Goal: Task Accomplishment & Management: Use online tool/utility

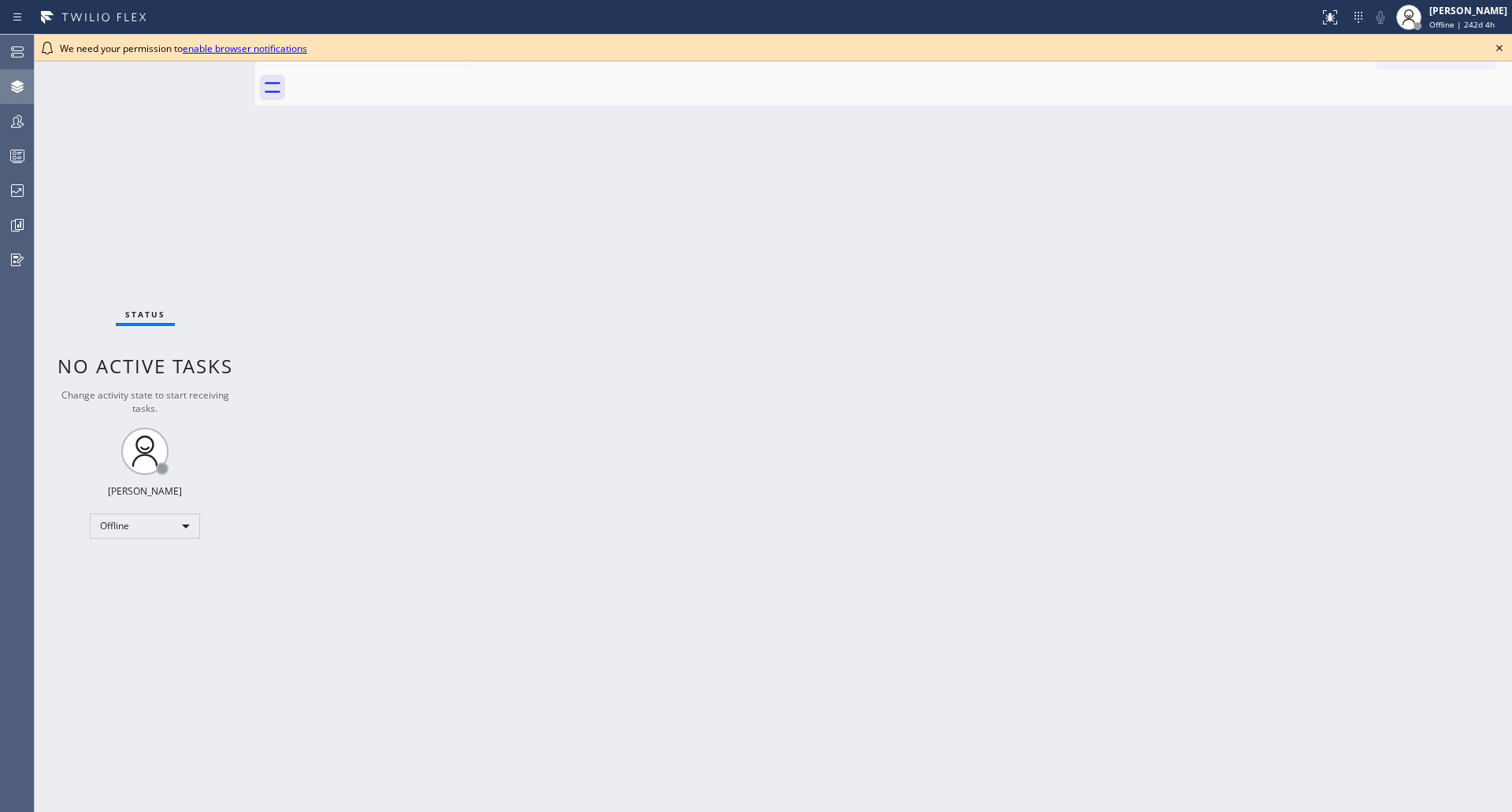
click at [21, 84] on icon at bounding box center [17, 86] width 12 height 12
click at [20, 120] on icon at bounding box center [17, 121] width 19 height 19
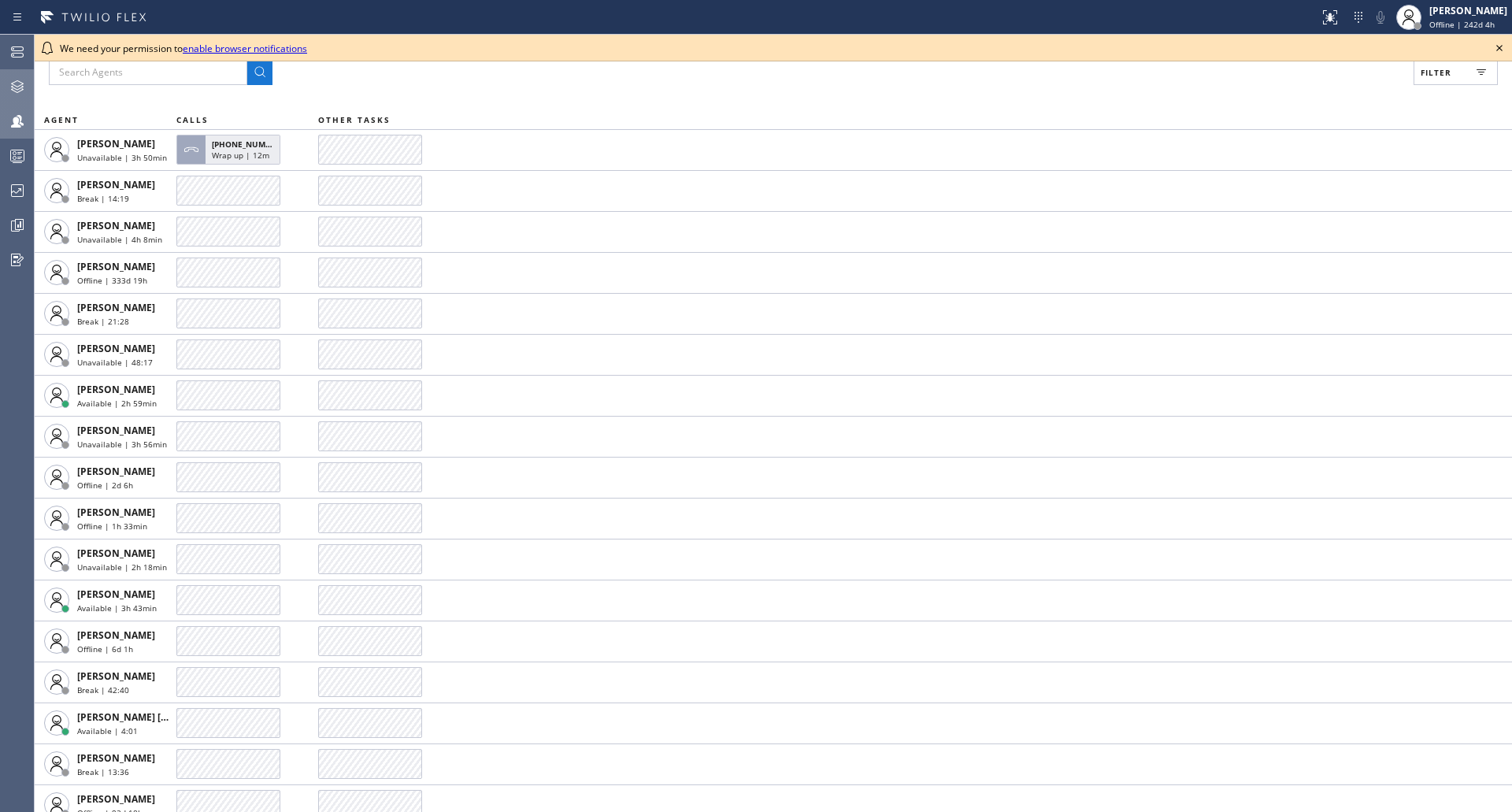
click at [17, 84] on icon at bounding box center [17, 86] width 19 height 19
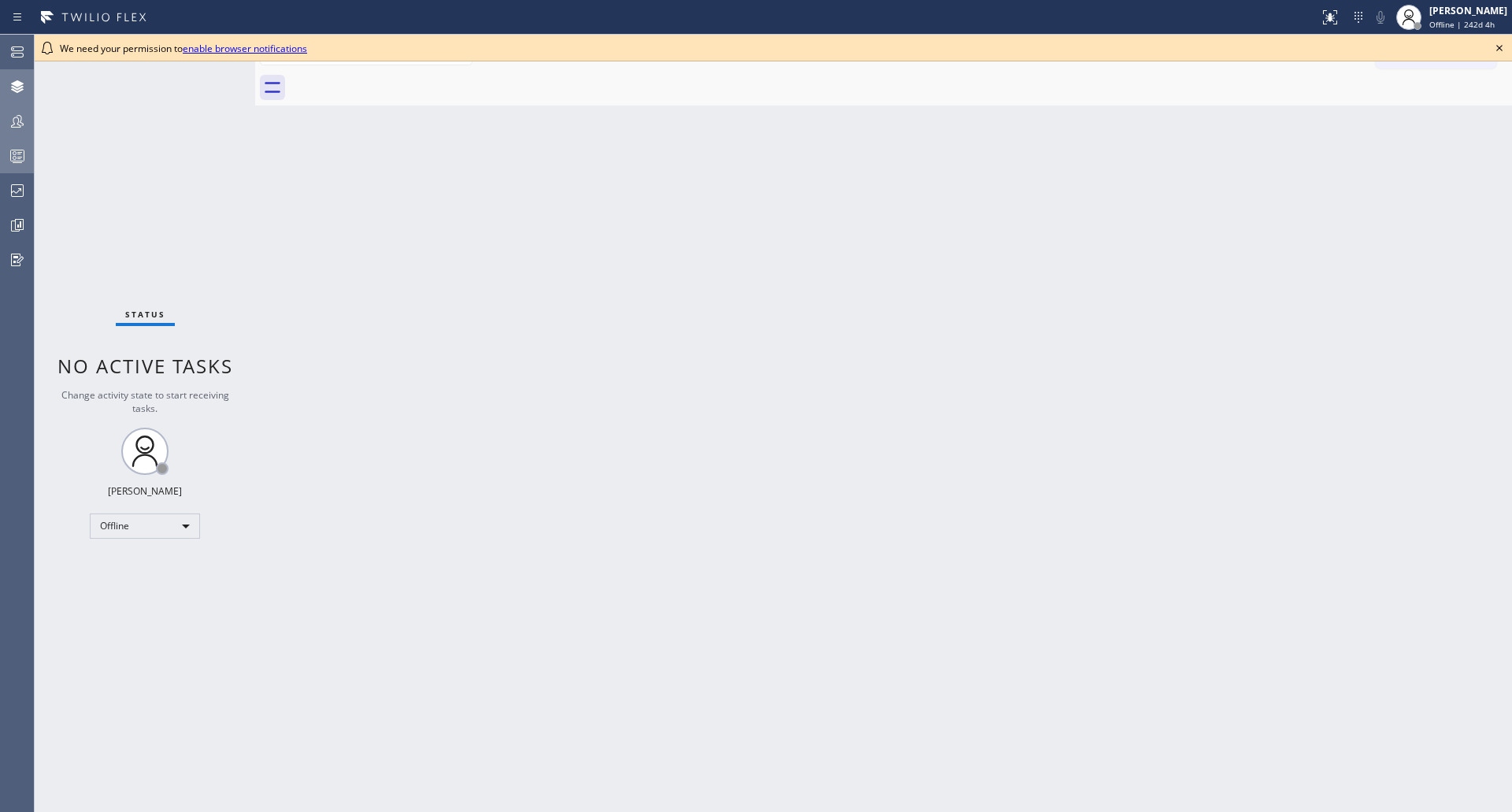
click at [18, 163] on icon at bounding box center [17, 158] width 8 height 10
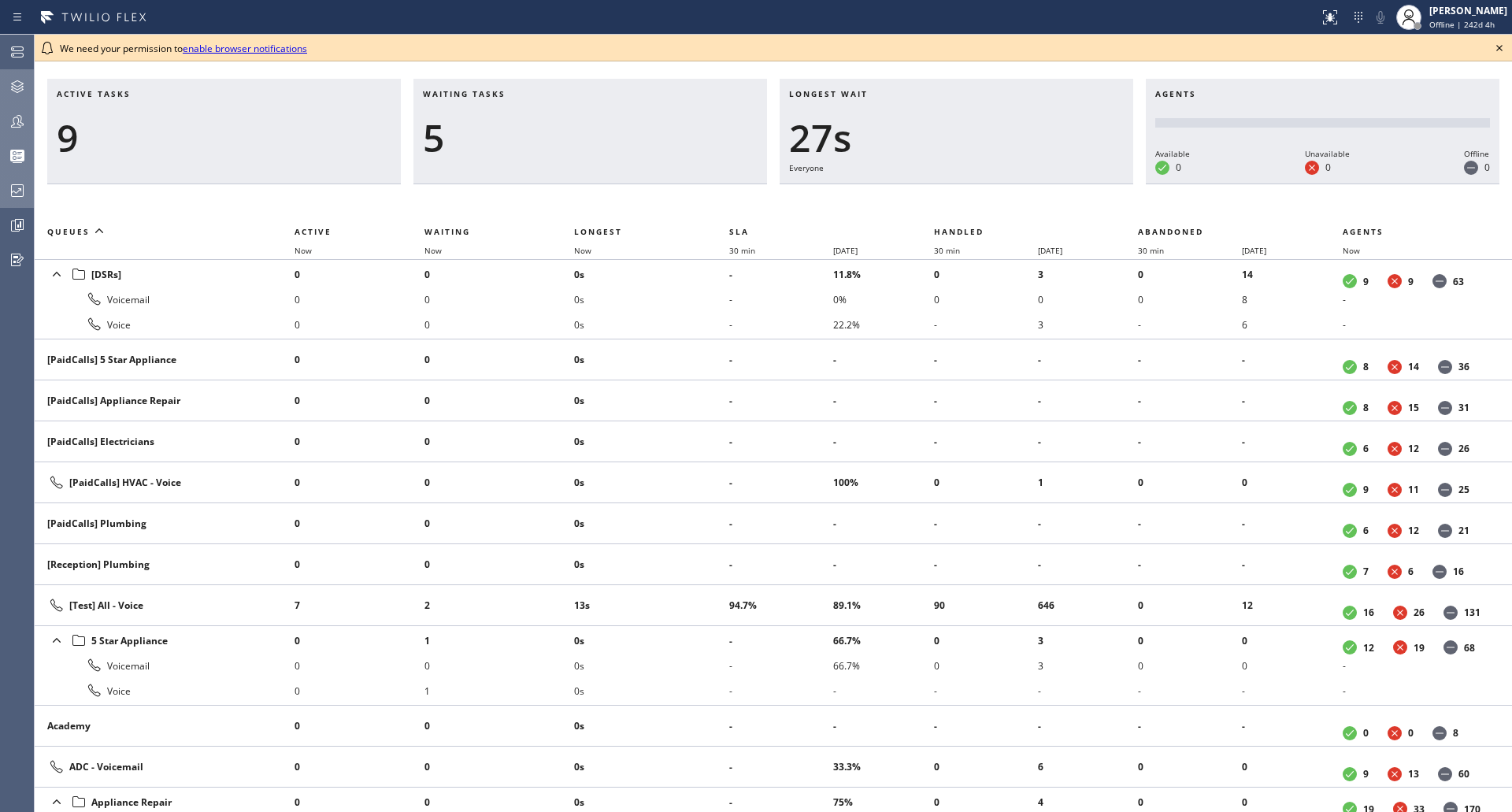
click at [11, 185] on icon at bounding box center [17, 190] width 19 height 19
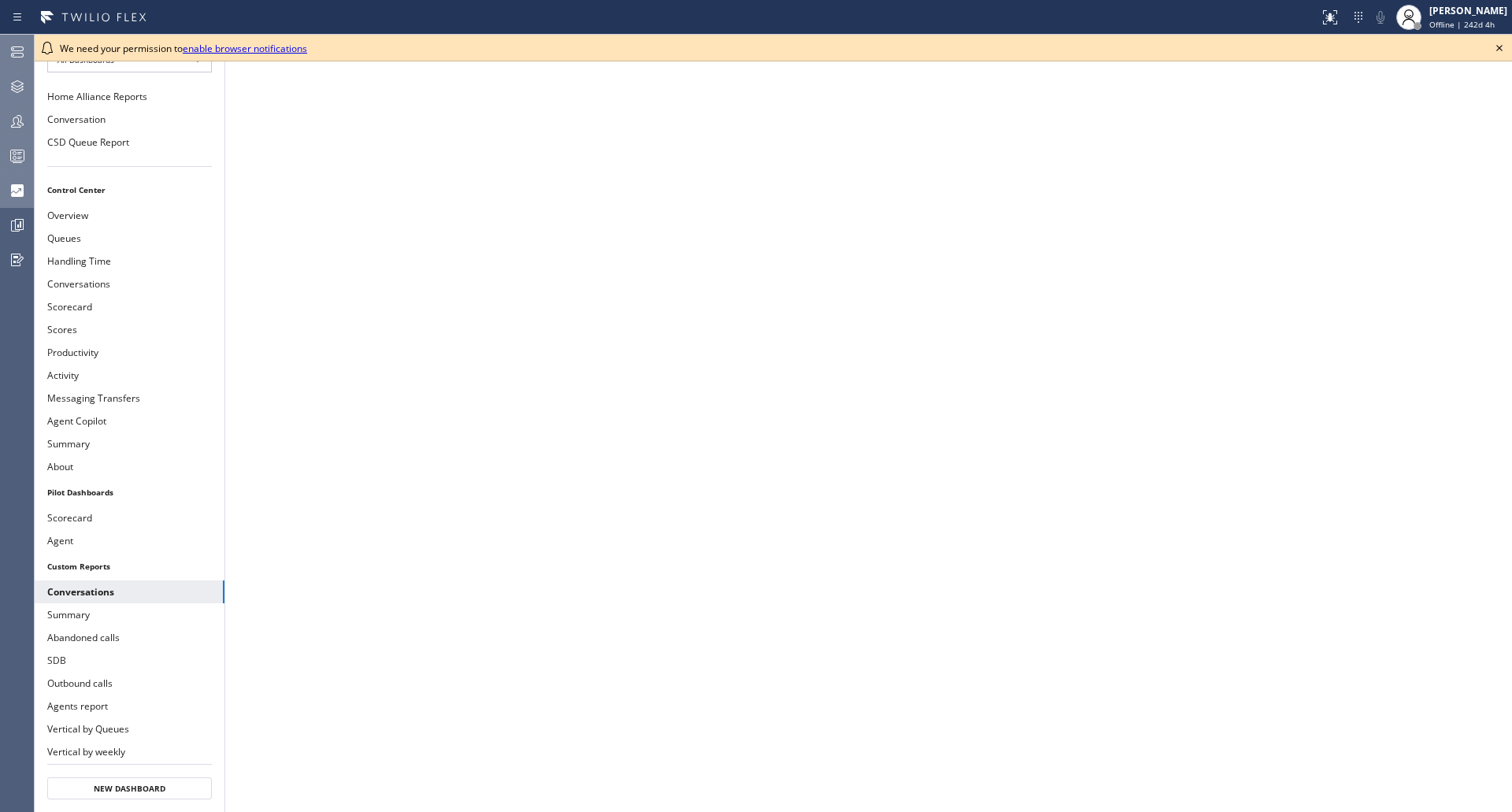
click at [27, 53] on div at bounding box center [17, 52] width 35 height 19
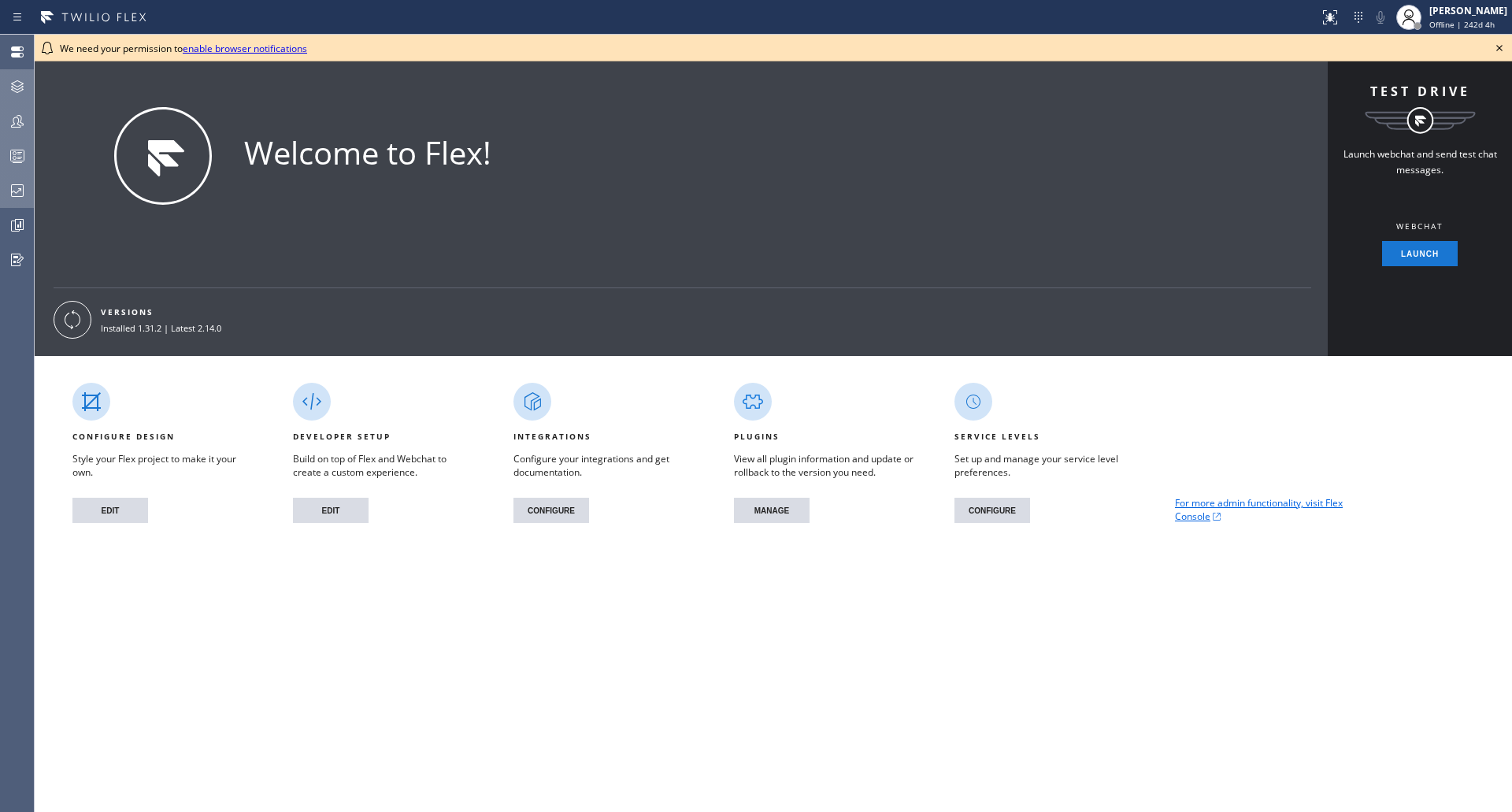
click at [21, 81] on icon at bounding box center [17, 86] width 19 height 19
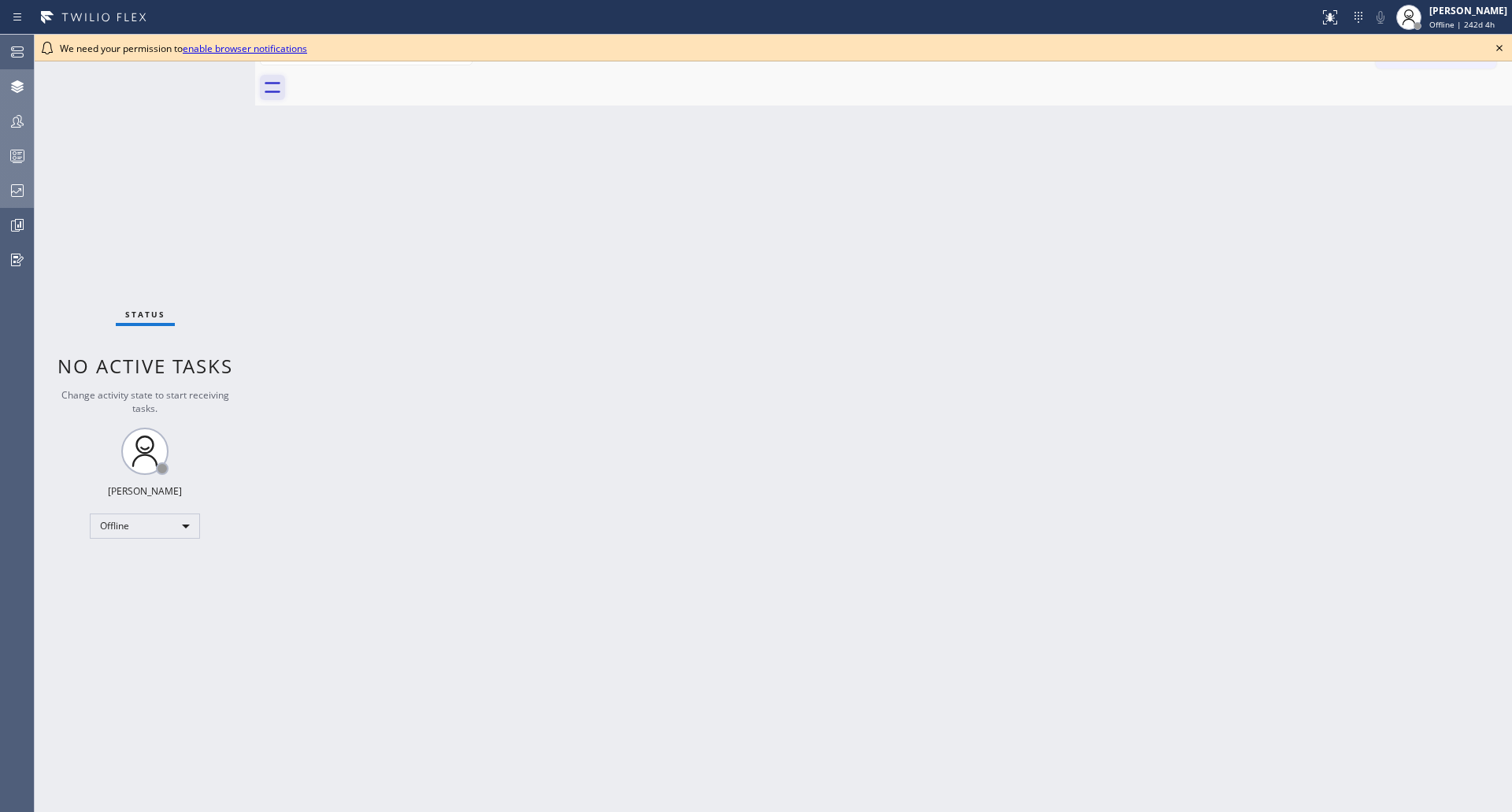
click at [278, 82] on icon at bounding box center [272, 87] width 25 height 25
click at [272, 87] on icon at bounding box center [272, 87] width 25 height 25
click at [272, 88] on icon at bounding box center [272, 87] width 25 height 25
click at [271, 90] on icon at bounding box center [272, 87] width 25 height 25
click at [271, 89] on icon at bounding box center [272, 87] width 25 height 25
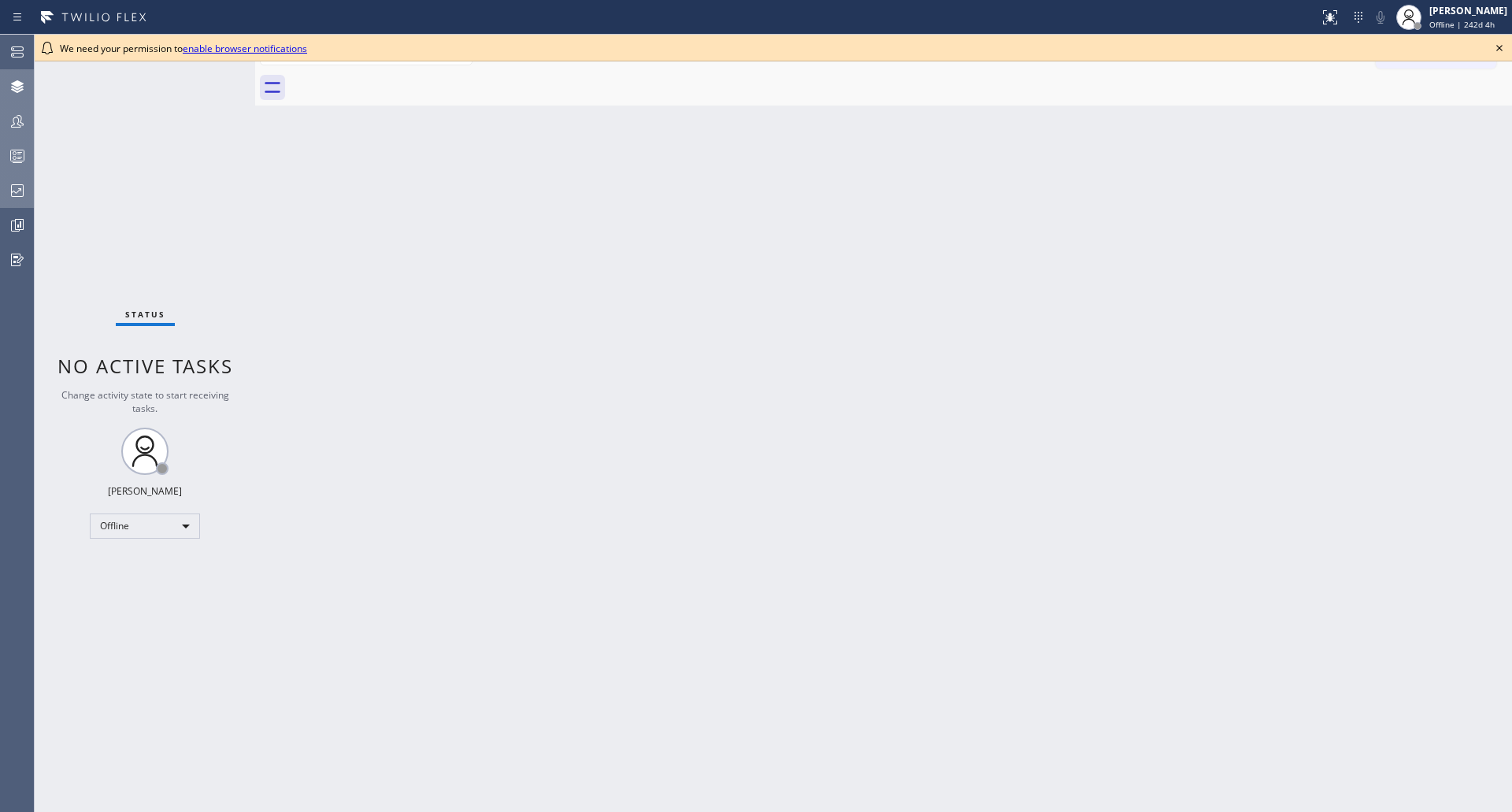
click at [215, 51] on link "enable browser notifications" at bounding box center [245, 49] width 125 height 13
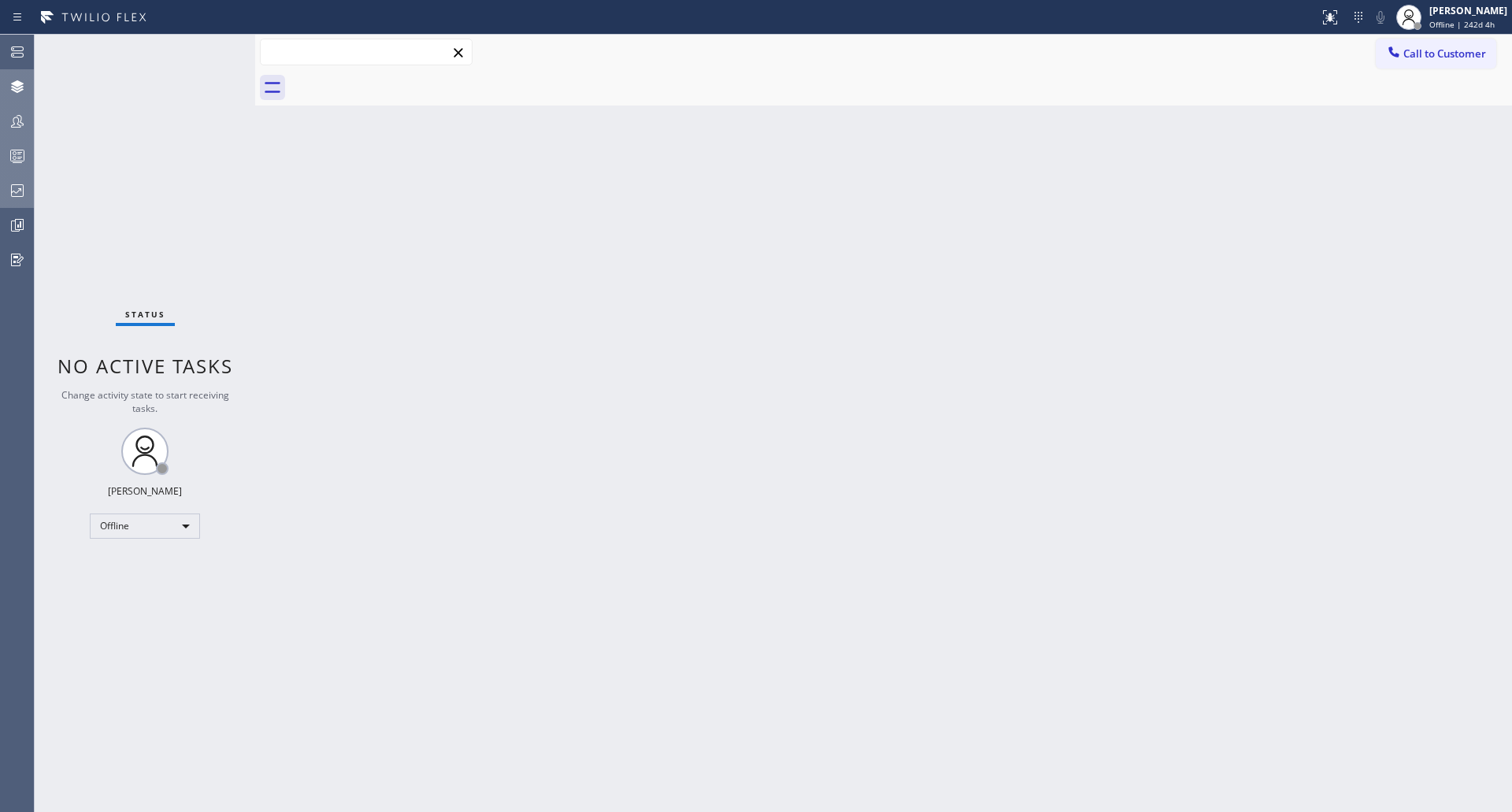
click at [314, 52] on input "text" at bounding box center [366, 52] width 211 height 25
click at [1416, 55] on span "Call to Customer" at bounding box center [1444, 53] width 83 height 14
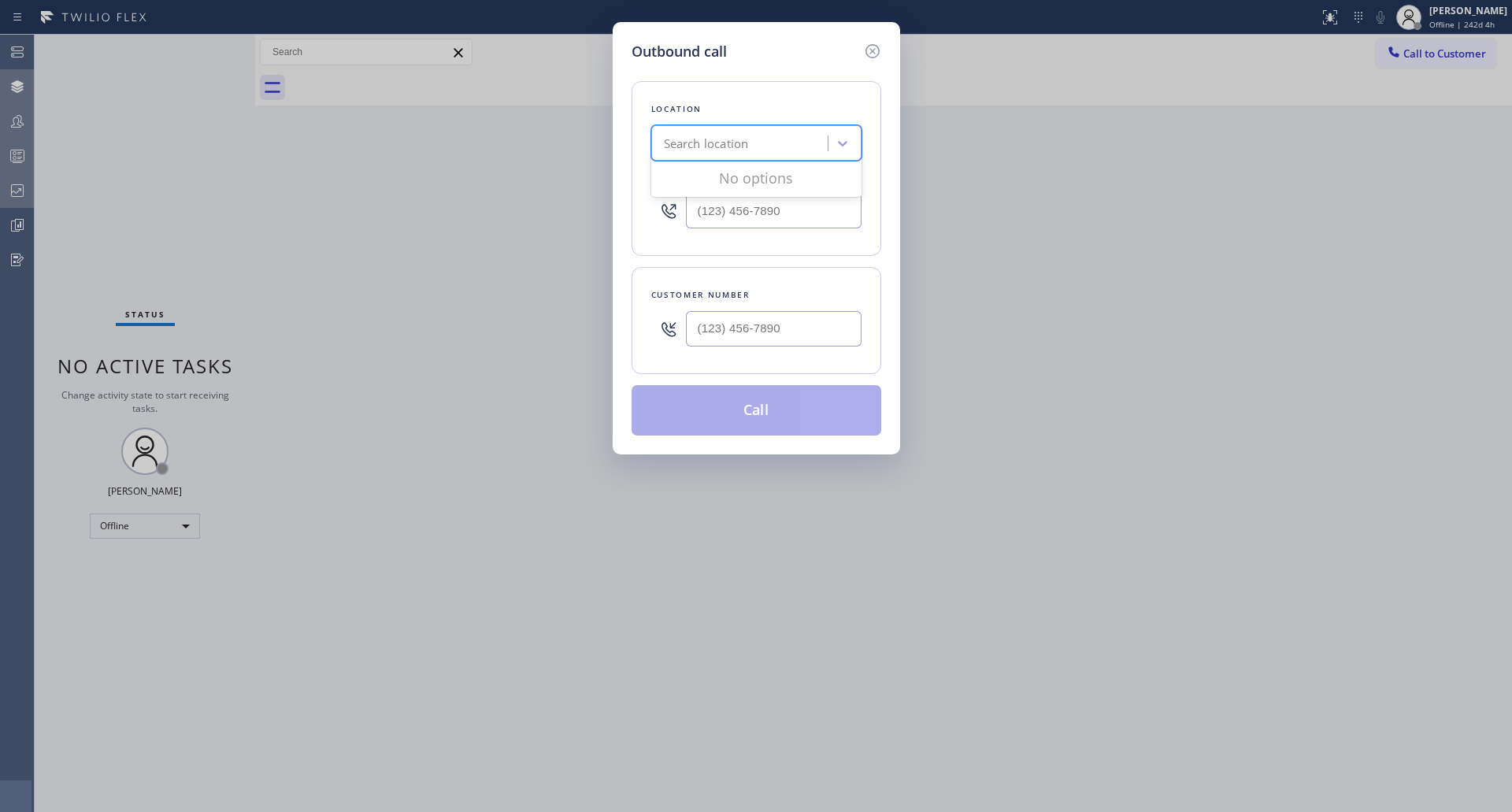
click at [759, 148] on div "Search location" at bounding box center [741, 143] width 172 height 27
type input "home"
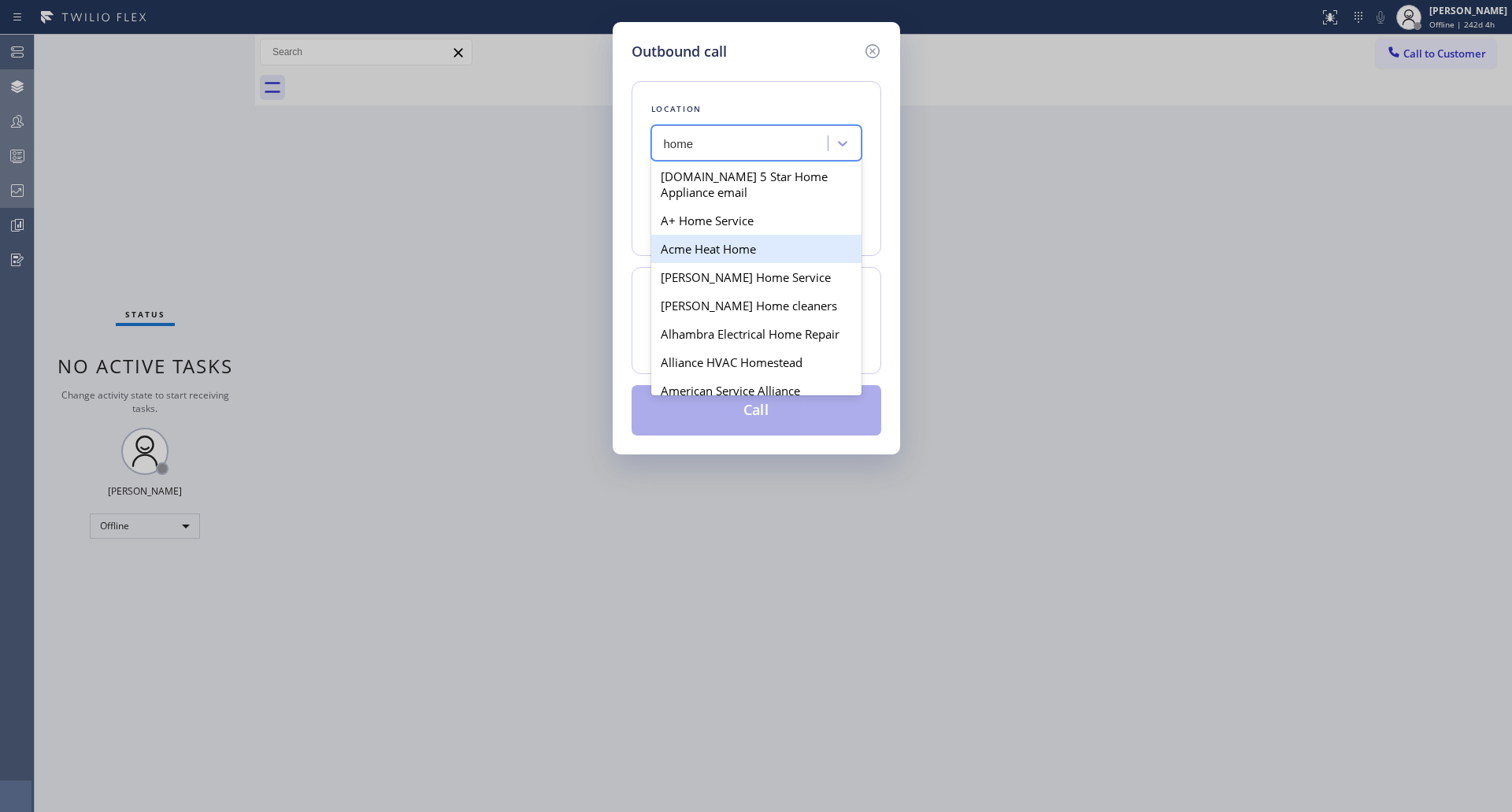
click at [742, 215] on div "A+ Home Service" at bounding box center [756, 220] width 210 height 28
type input "[PHONE_NUMBER]"
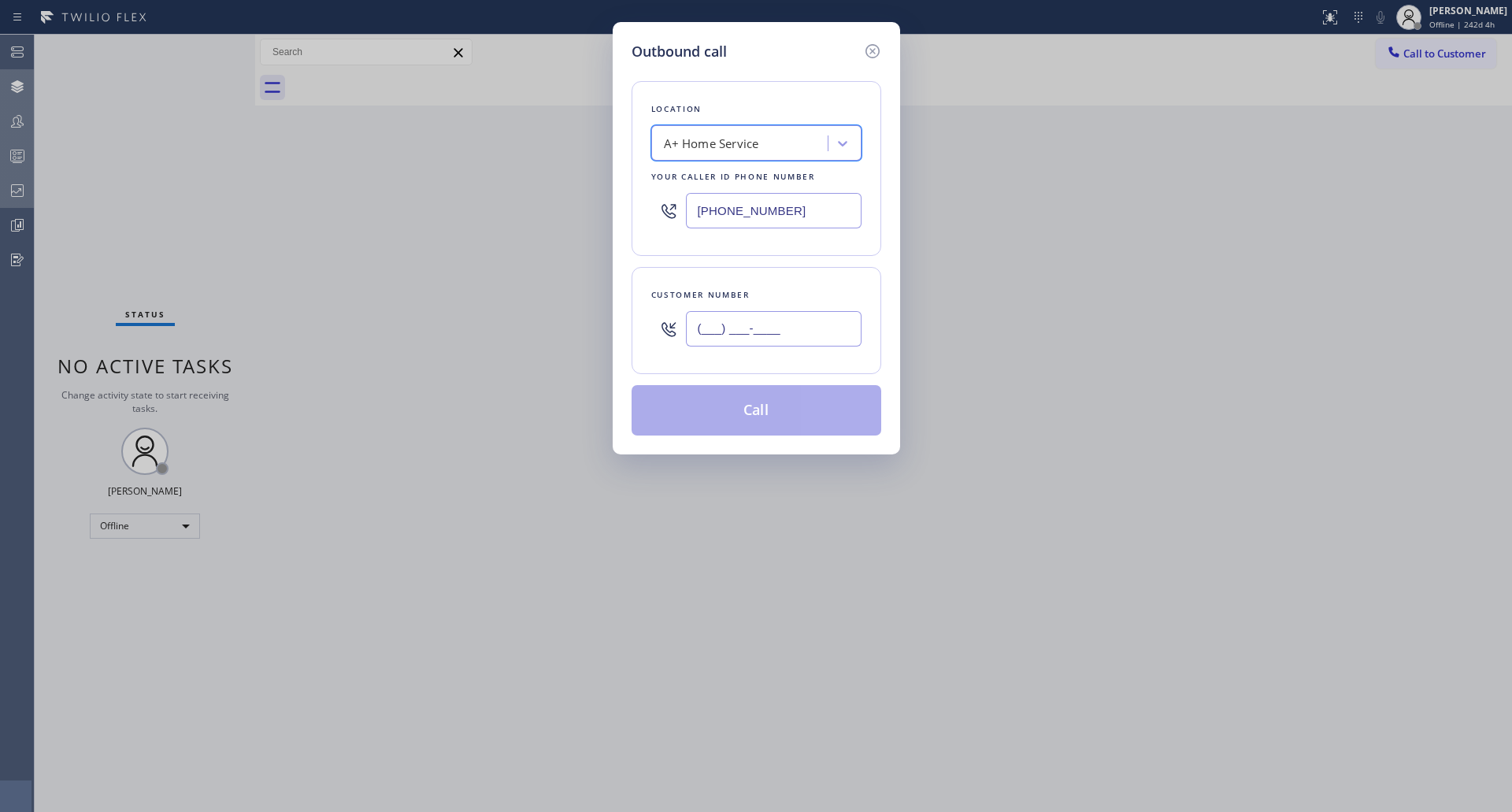
click at [736, 323] on input "(___) ___-____" at bounding box center [773, 329] width 175 height 36
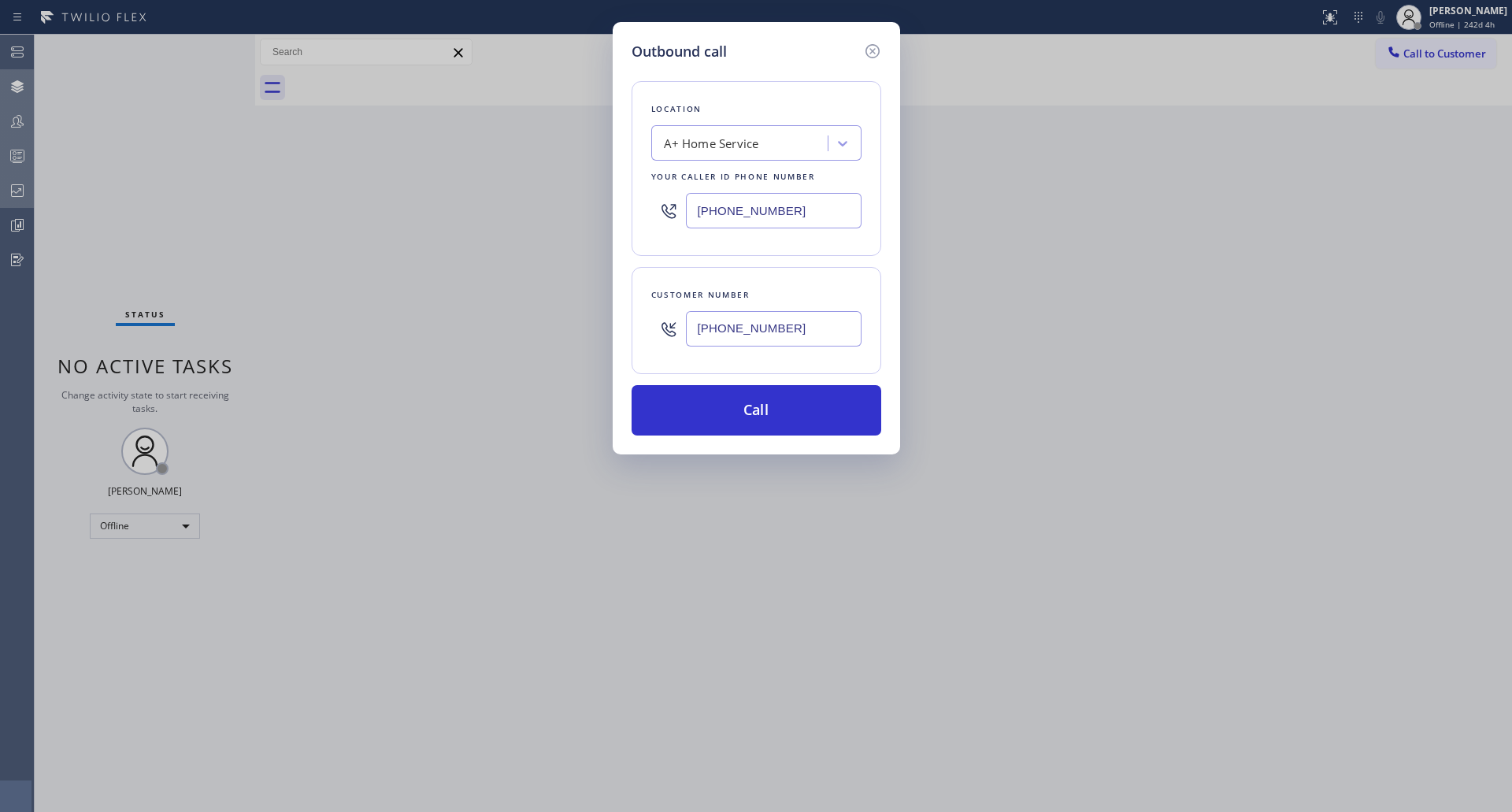
drag, startPoint x: 744, startPoint y: 412, endPoint x: 911, endPoint y: 53, distance: 395.9
click at [744, 414] on button "Call" at bounding box center [756, 411] width 249 height 51
click at [1490, 13] on div "Outbound call Location A+ Home Service Your caller id phone number [PHONE_NUMBE…" at bounding box center [756, 406] width 1512 height 812
click at [871, 48] on icon at bounding box center [872, 52] width 19 height 19
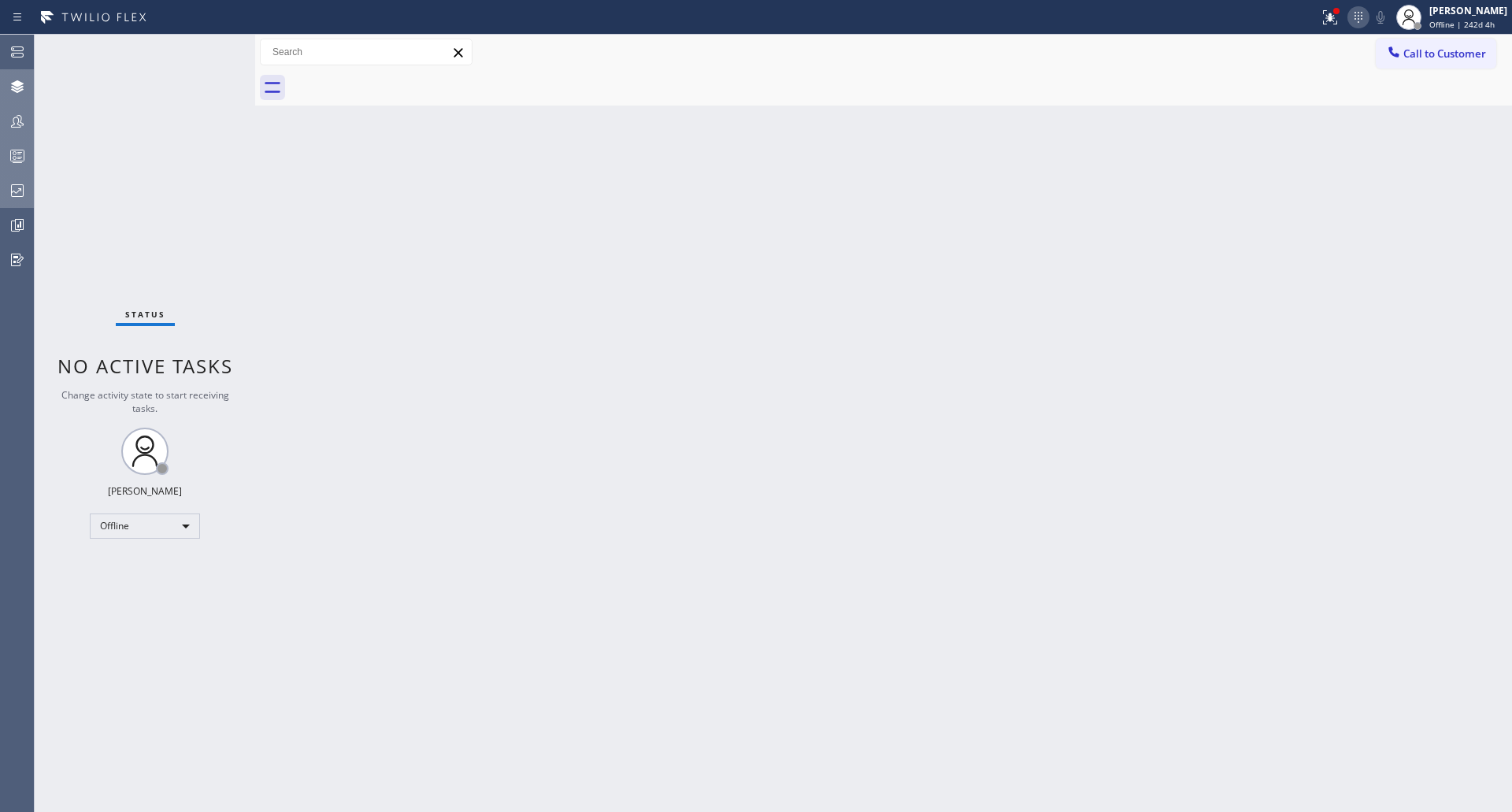
click at [1368, 11] on icon at bounding box center [1358, 17] width 19 height 19
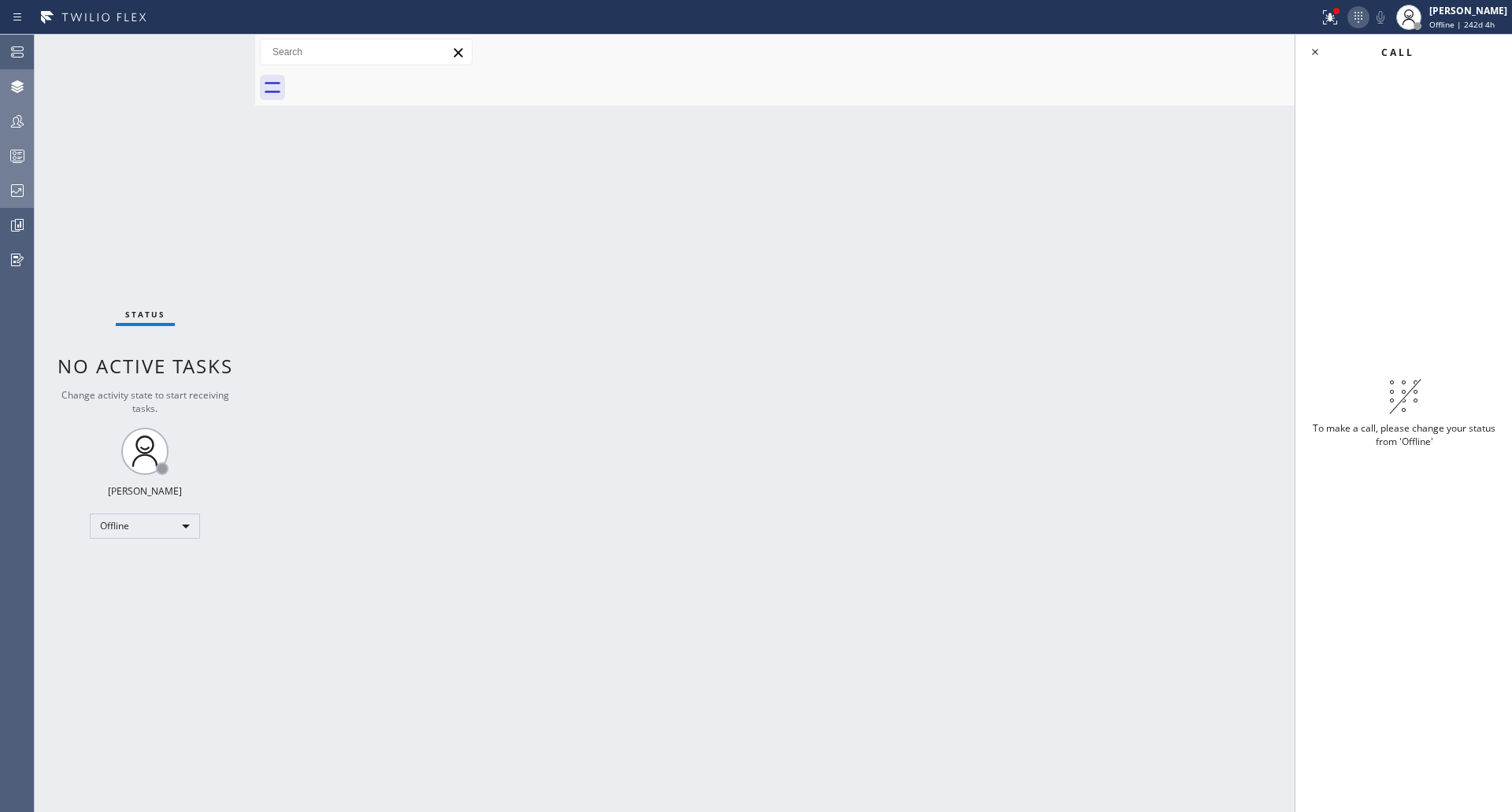
click at [1368, 11] on icon at bounding box center [1358, 17] width 19 height 19
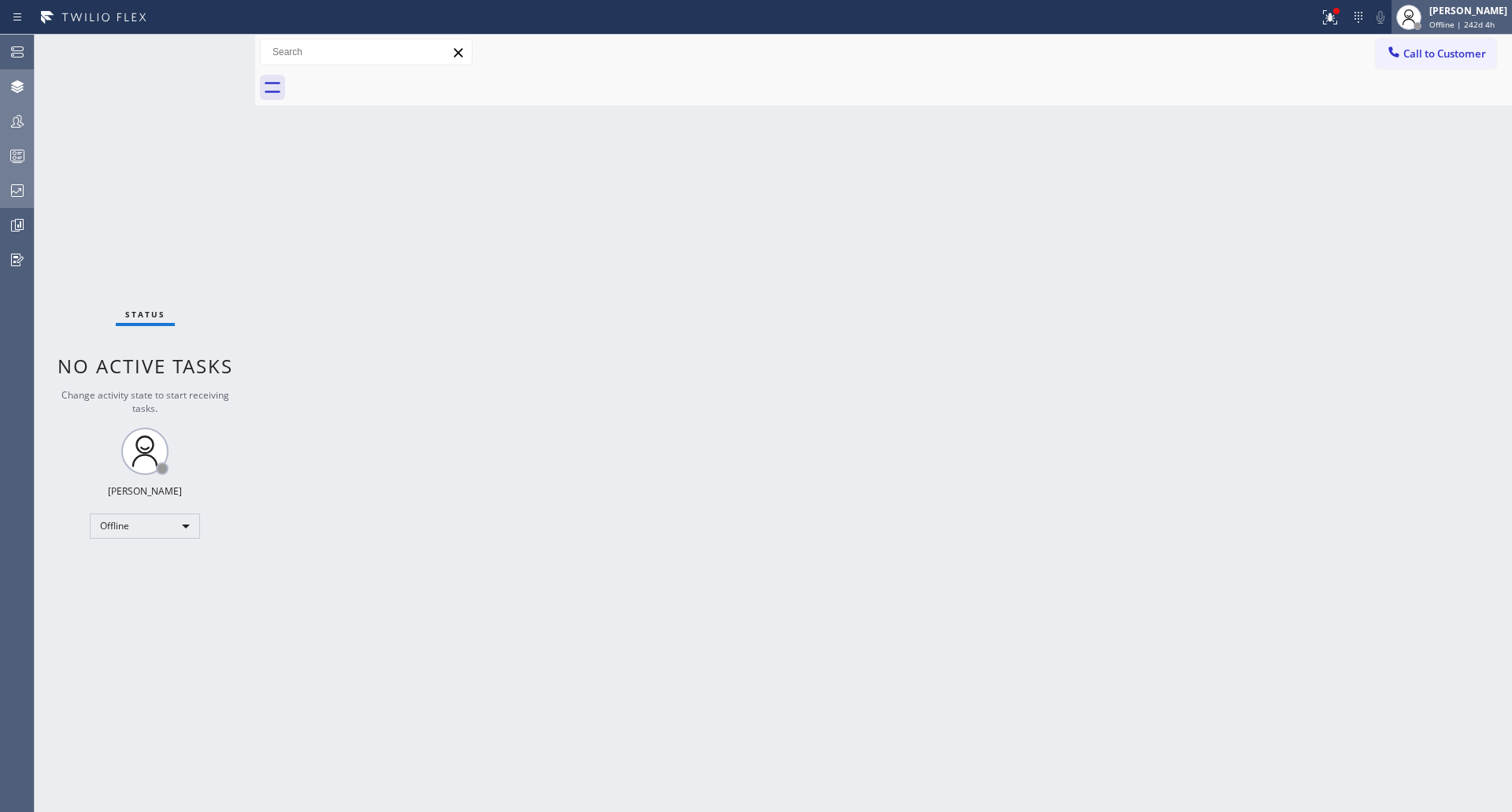
click at [1457, 17] on div "[PERSON_NAME] Offline | 242d 4h" at bounding box center [1470, 16] width 86 height 27
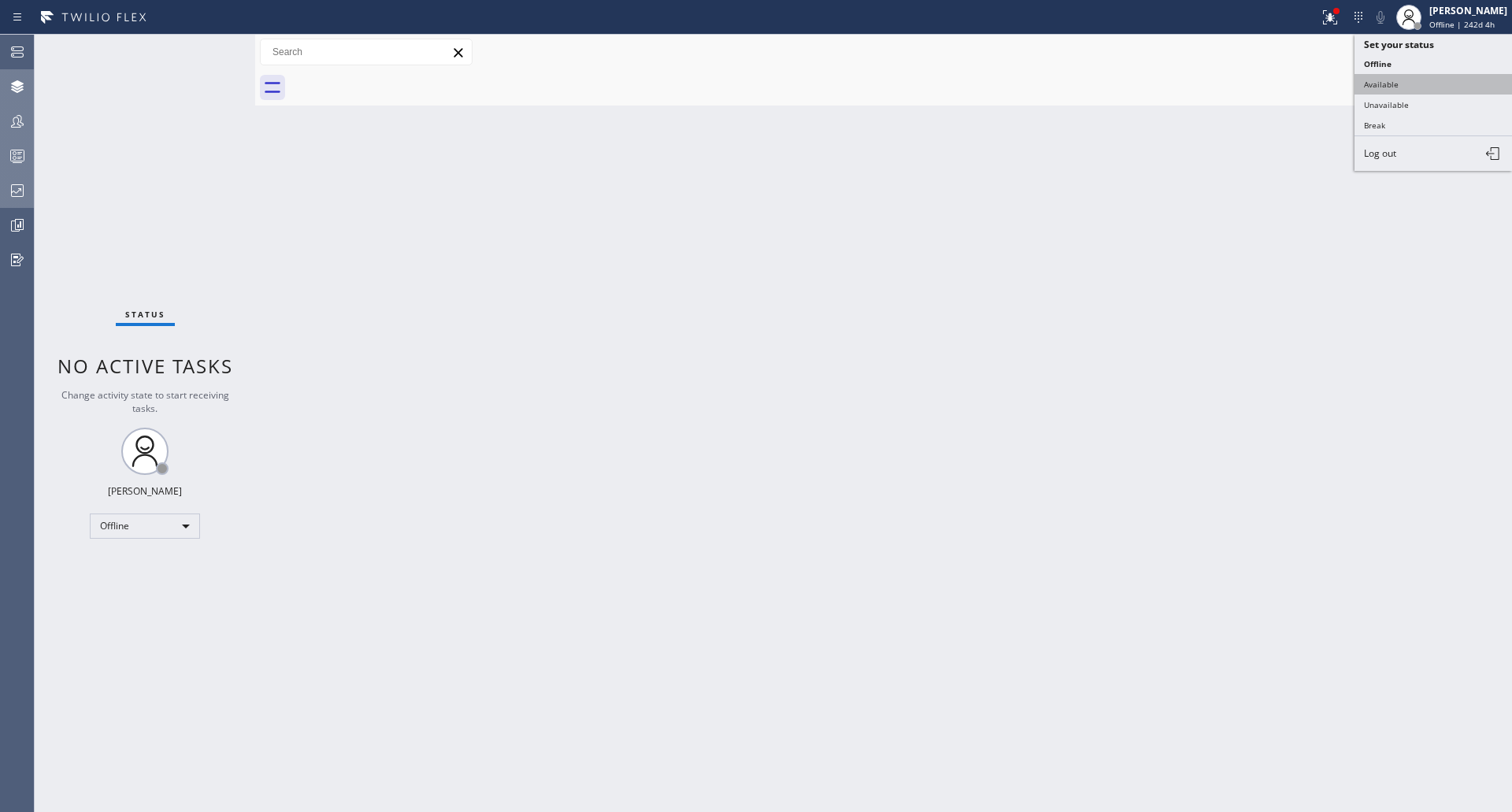
click at [1402, 79] on button "Available" at bounding box center [1433, 84] width 158 height 21
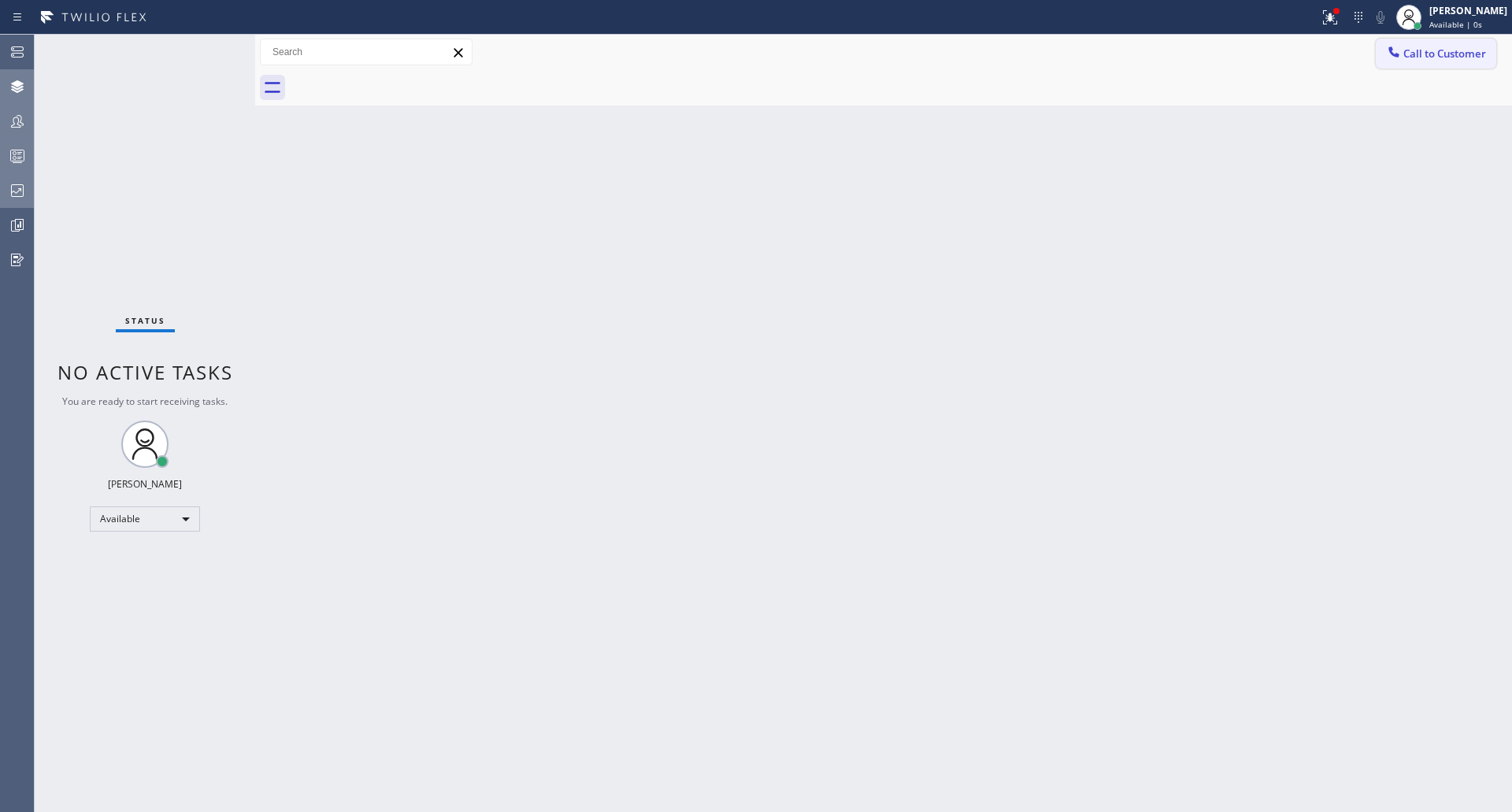
click at [1444, 49] on span "Call to Customer" at bounding box center [1444, 53] width 83 height 14
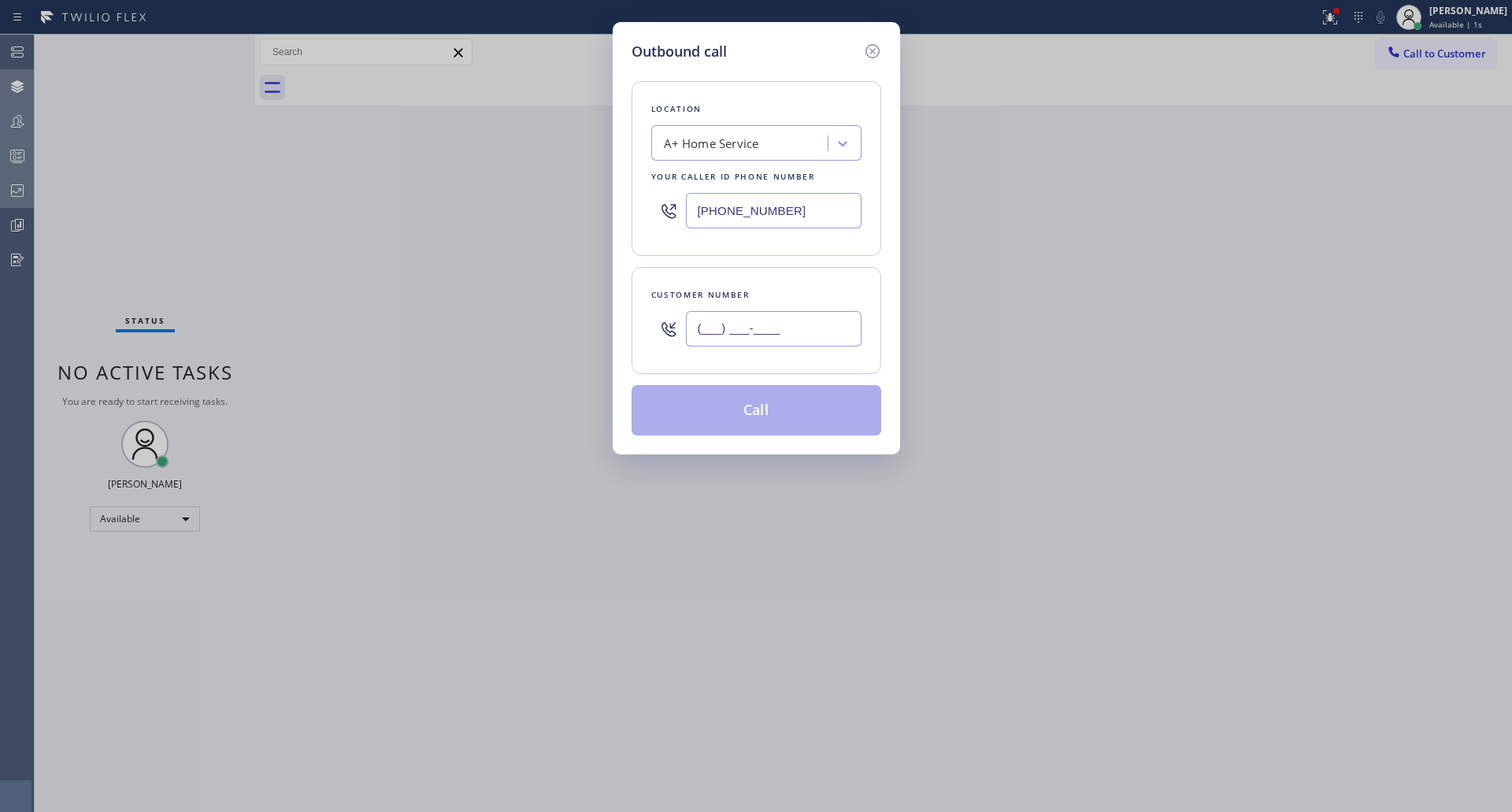
click at [725, 323] on input "(___) ___-____" at bounding box center [773, 329] width 175 height 36
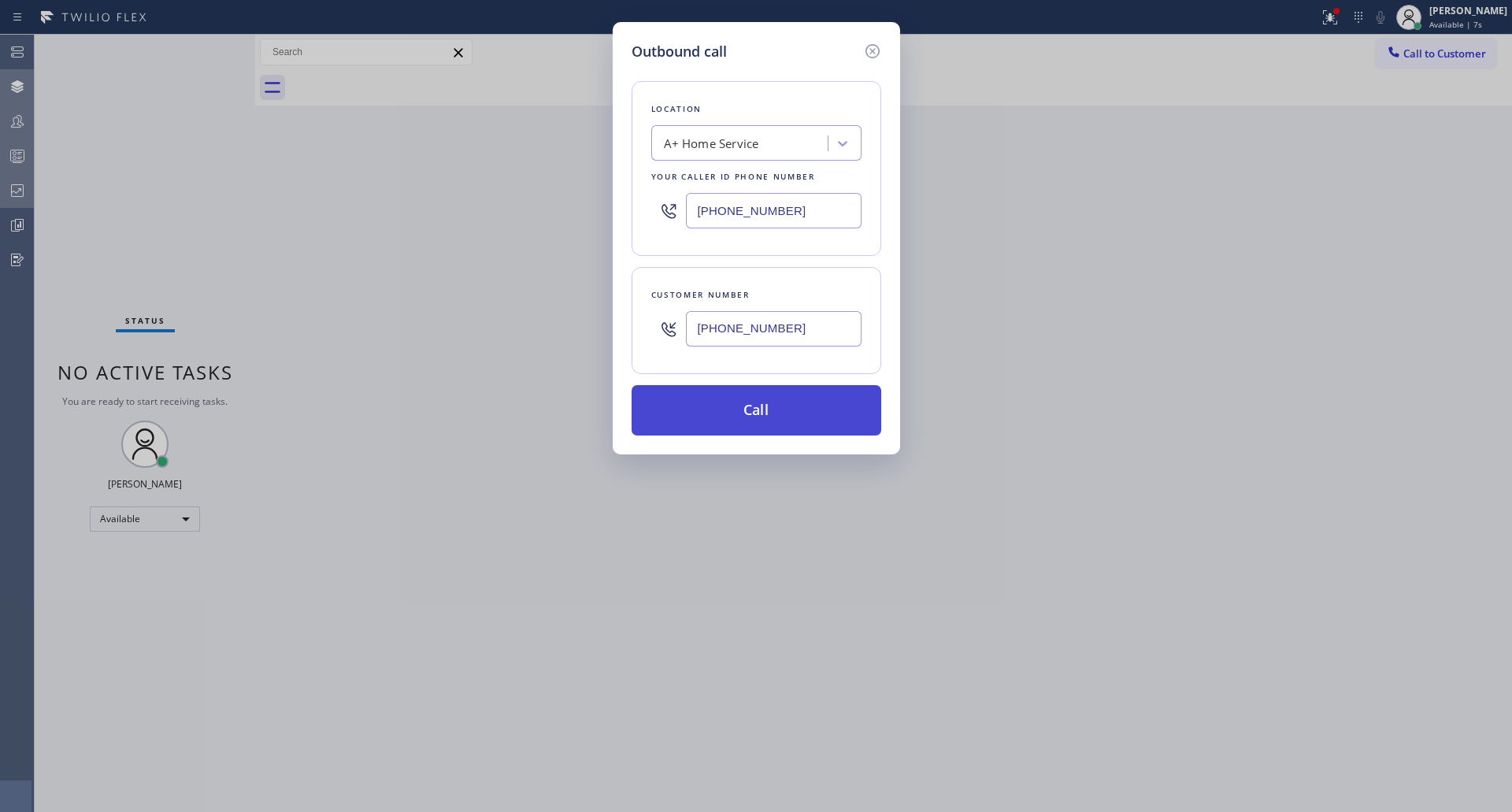
type input "[PHONE_NUMBER]"
click at [740, 416] on button "Call" at bounding box center [756, 411] width 249 height 51
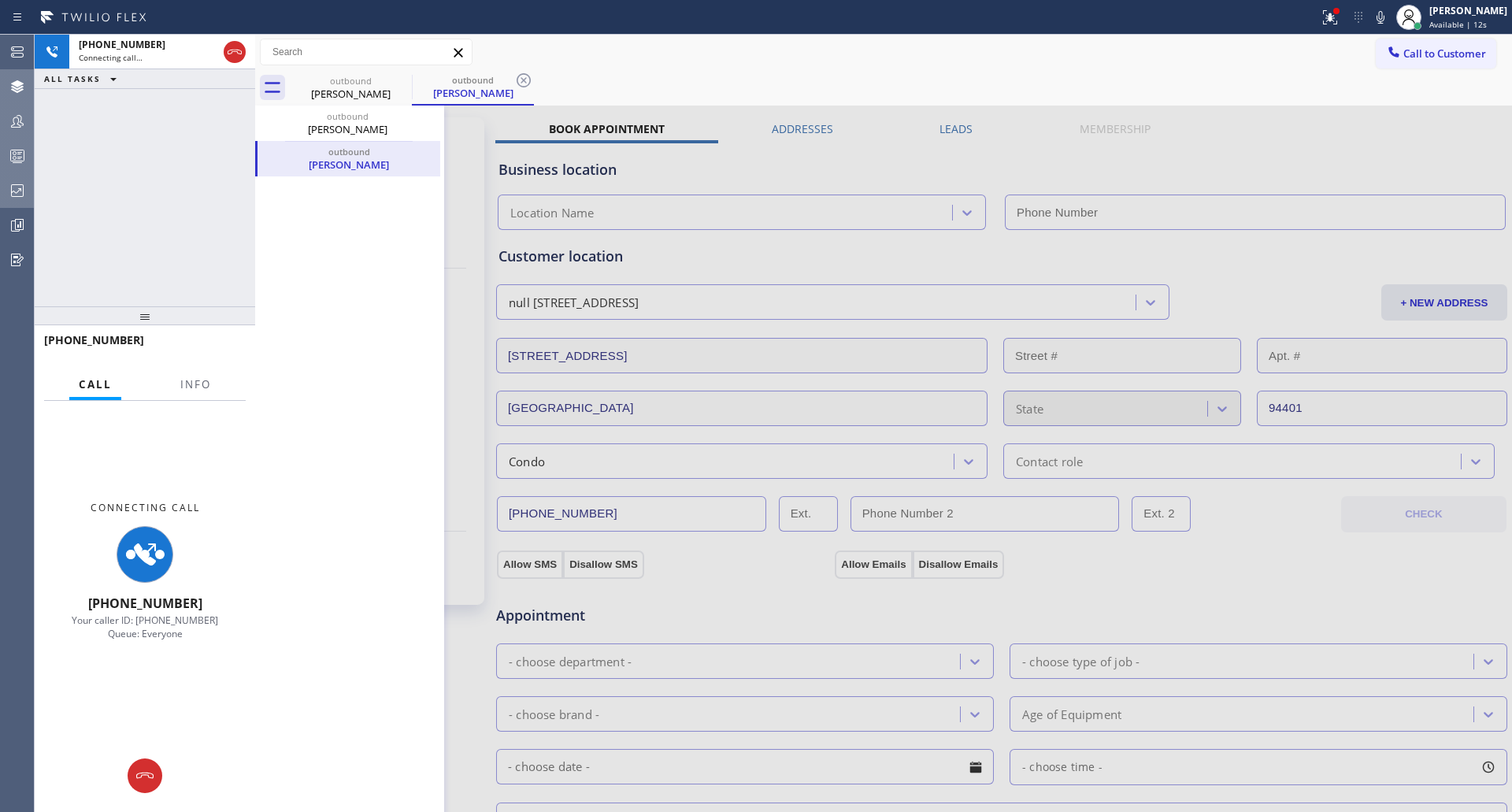
type input "[PHONE_NUMBER]"
click at [949, 133] on div at bounding box center [884, 636] width 1257 height 1060
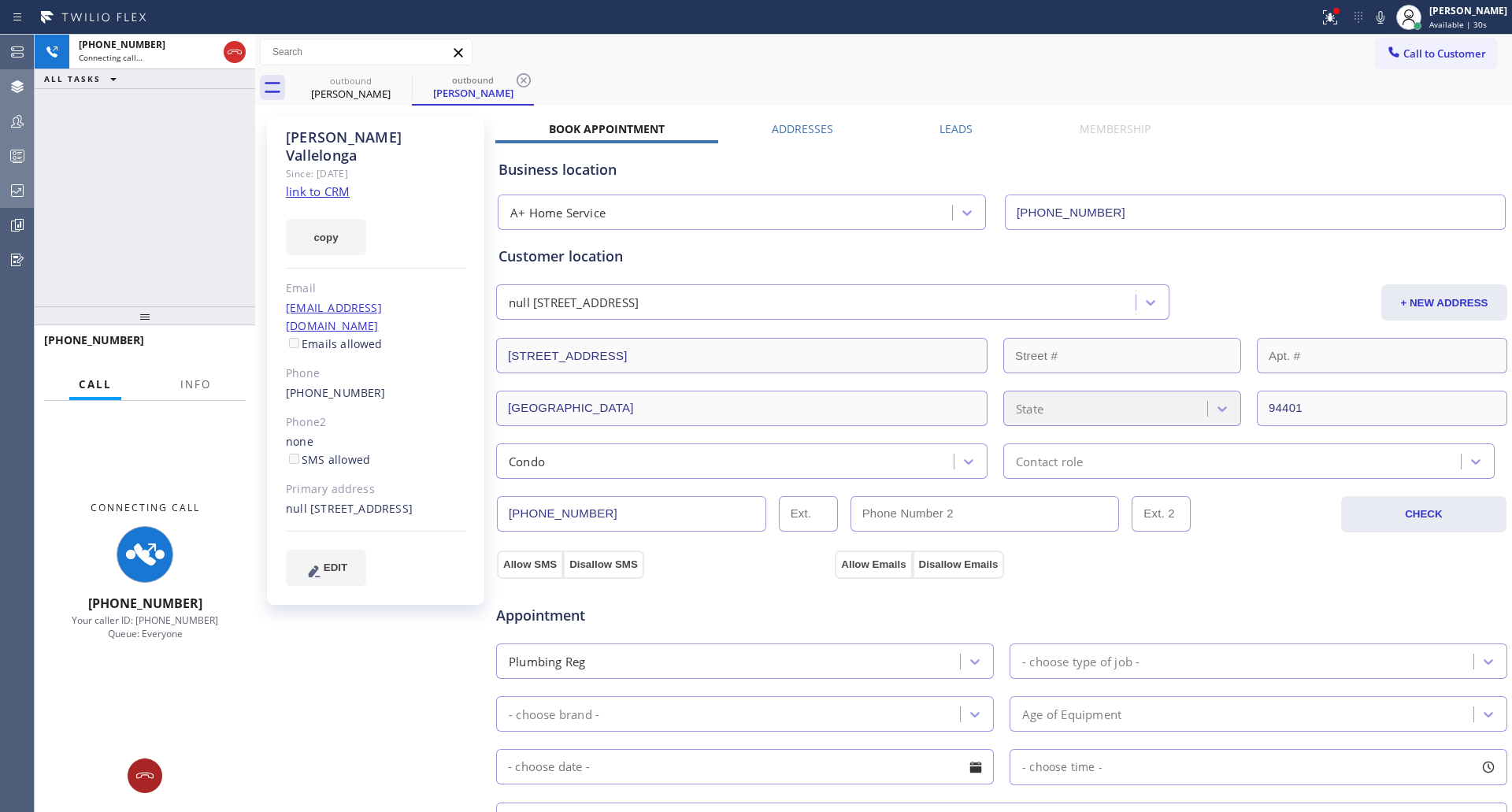
click at [151, 774] on icon at bounding box center [144, 775] width 19 height 19
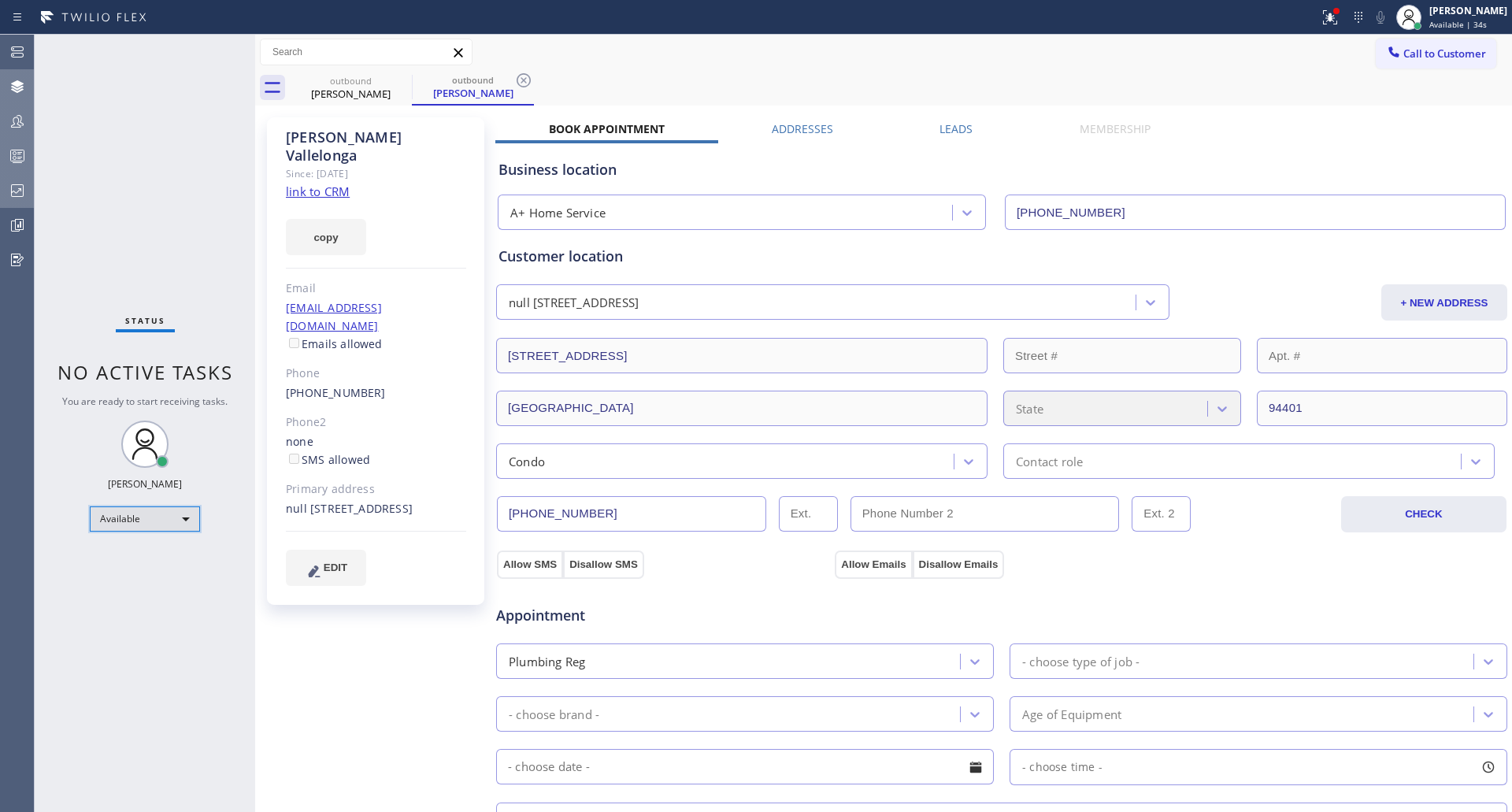
click at [108, 510] on div "Available" at bounding box center [145, 519] width 111 height 25
click at [132, 579] on li "Unavailable" at bounding box center [144, 580] width 107 height 19
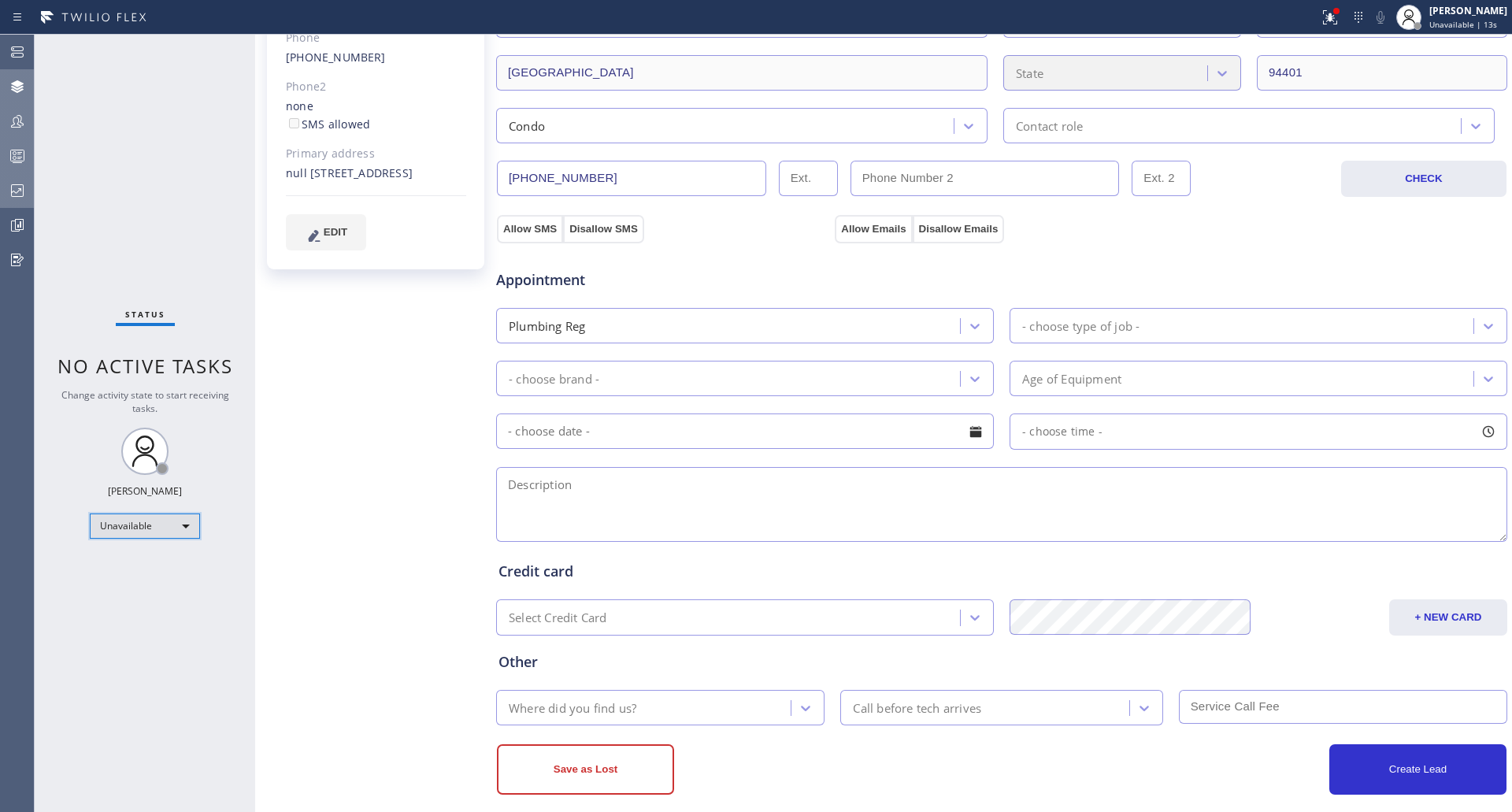
scroll to position [353, 0]
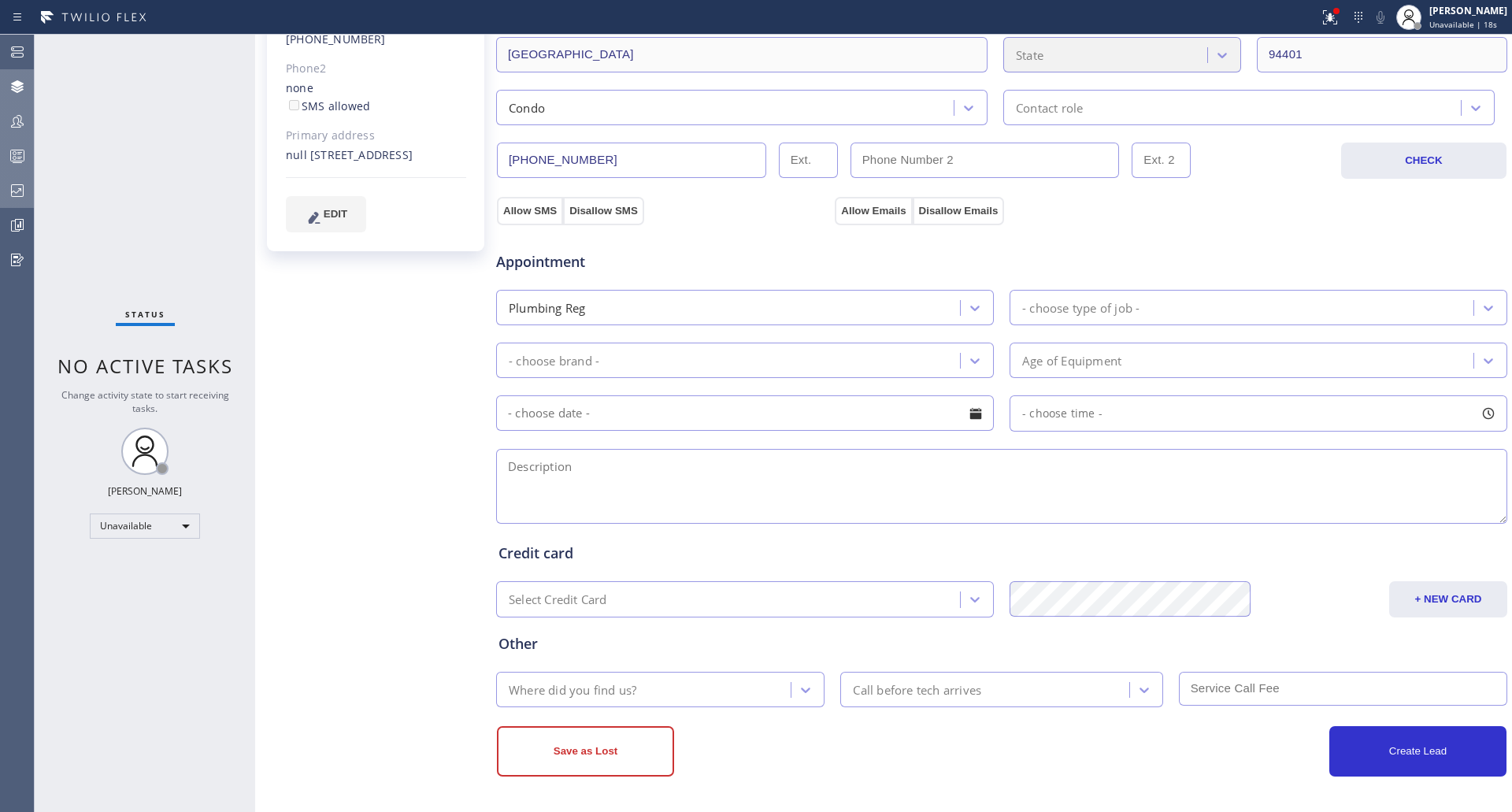
click at [647, 689] on div "Where did you find us?" at bounding box center [645, 688] width 290 height 27
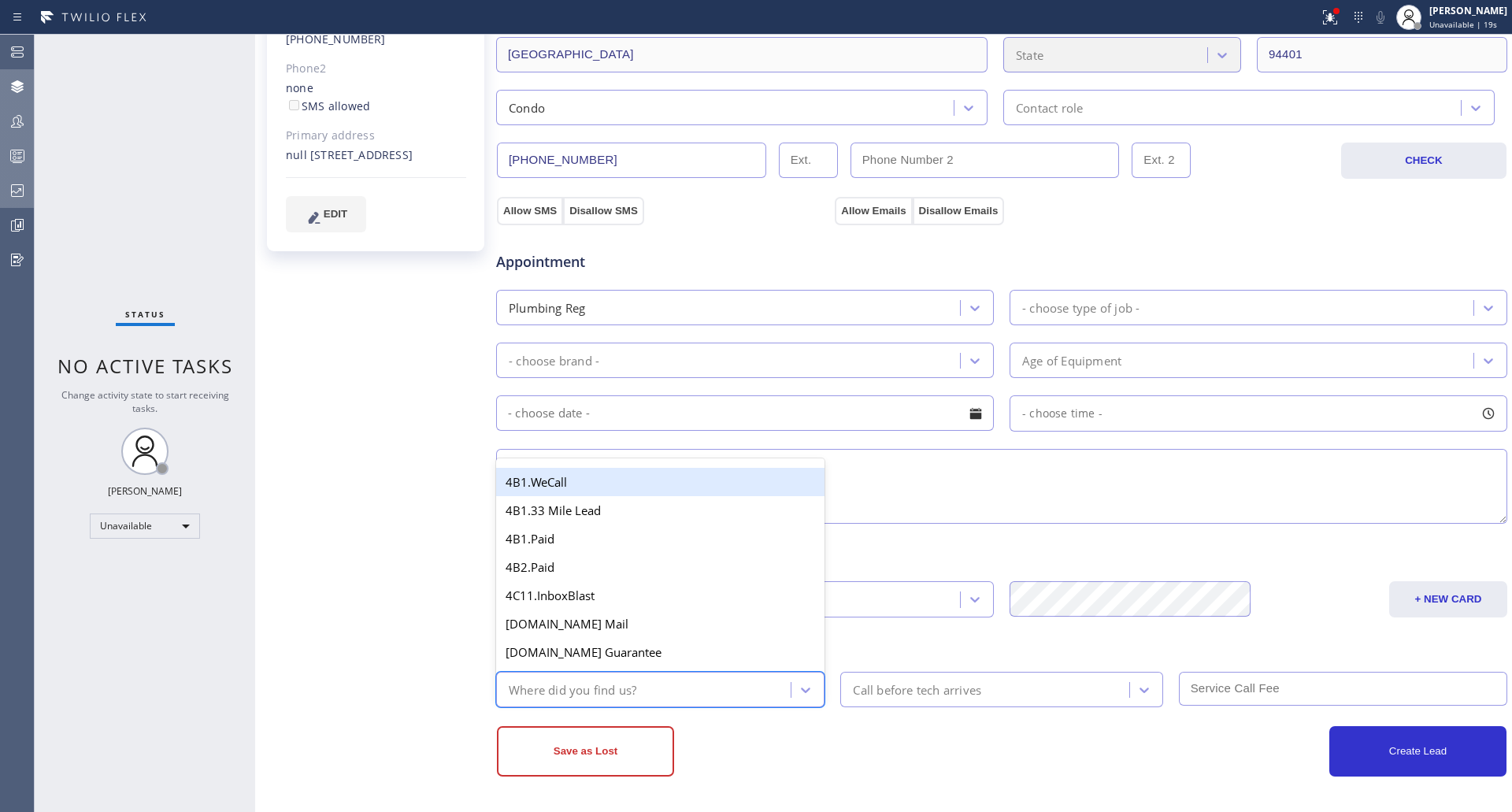
click at [647, 689] on div "Where did you find us?" at bounding box center [645, 688] width 290 height 27
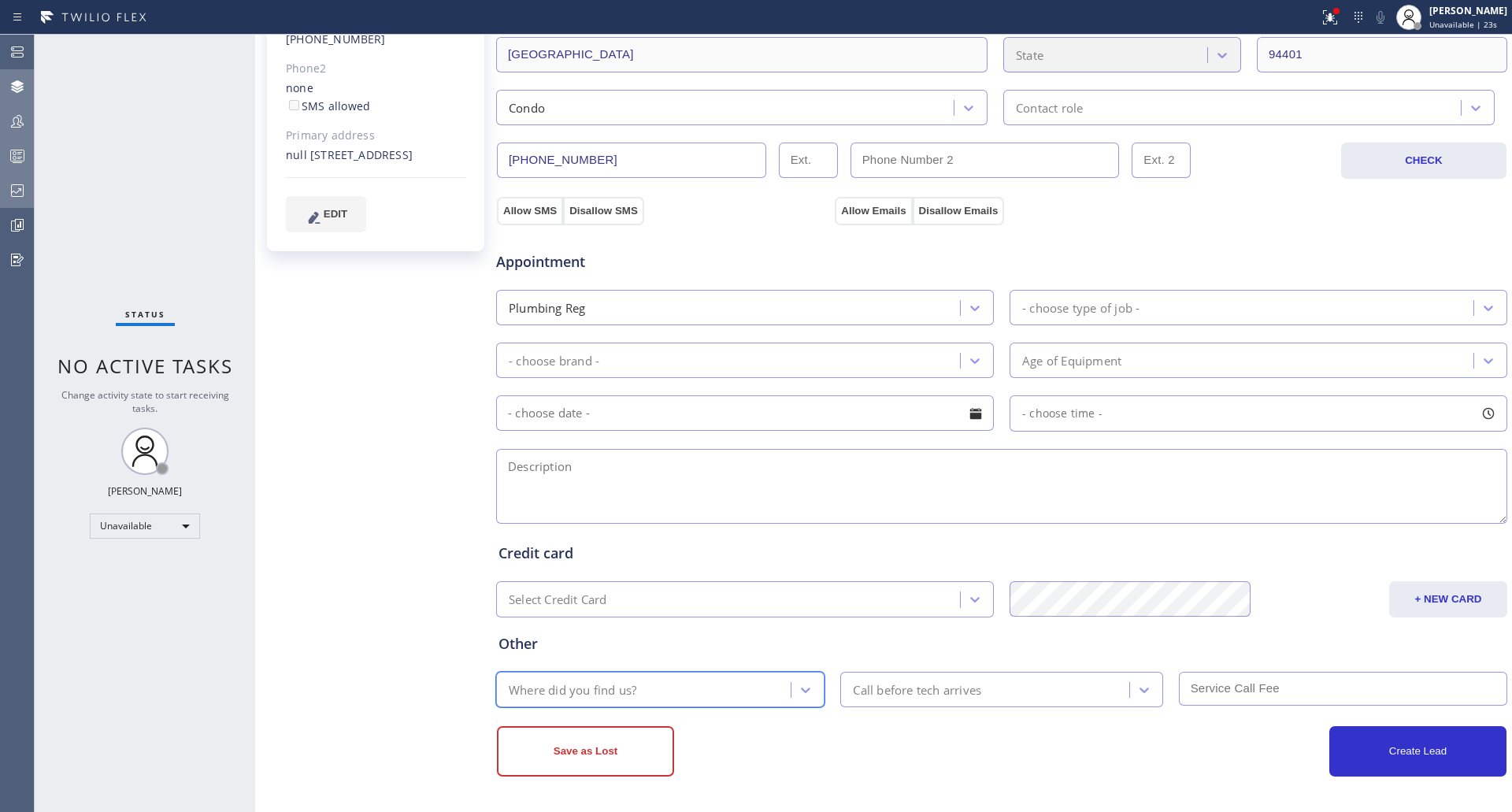
click at [794, 293] on div "Plumbing Reg" at bounding box center [731, 307] width 460 height 27
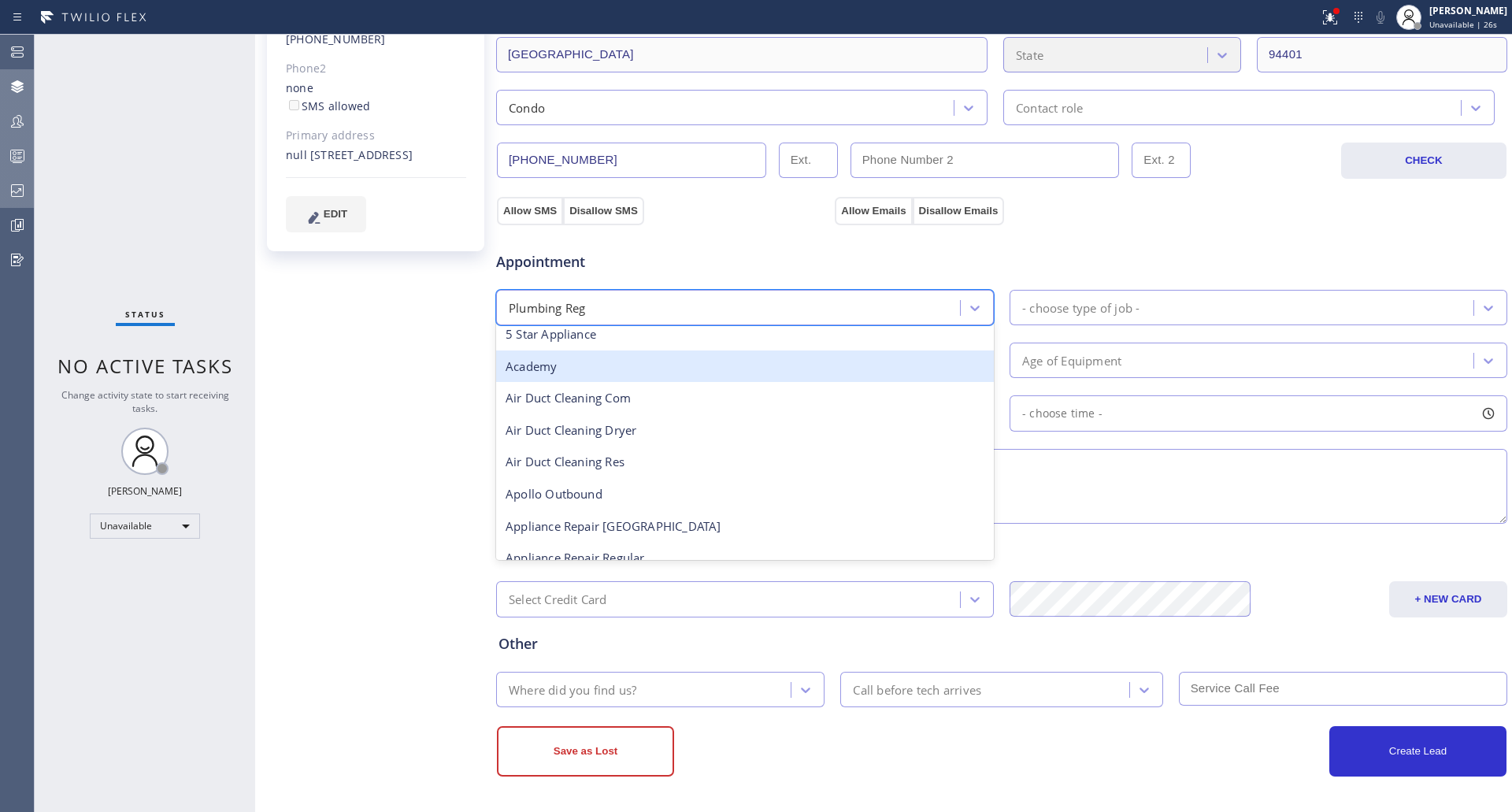
scroll to position [0, 0]
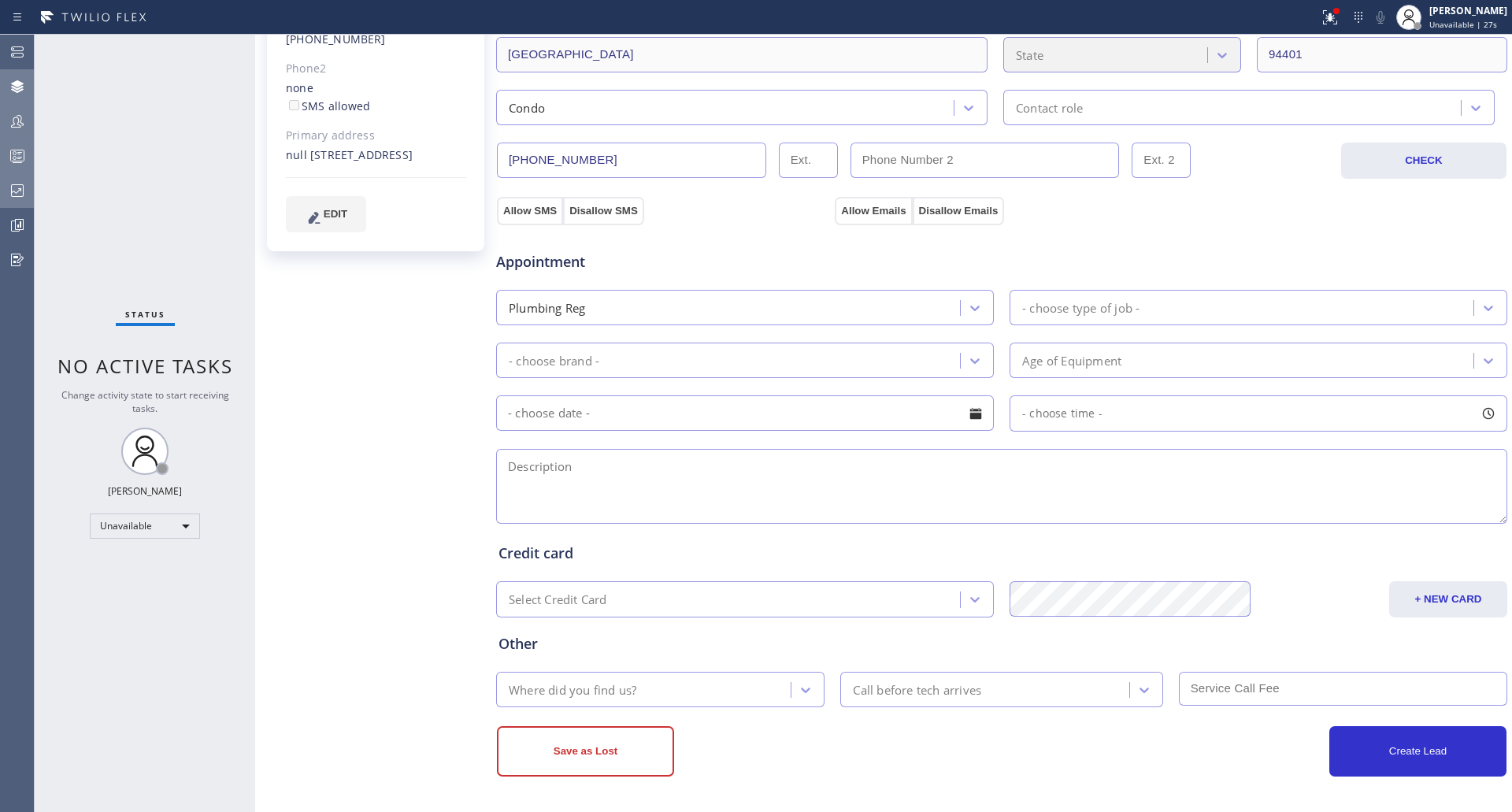
click at [1237, 265] on div "Appointment" at bounding box center [1002, 252] width 1015 height 40
click at [1112, 697] on div "Call before tech arrives" at bounding box center [987, 688] width 283 height 27
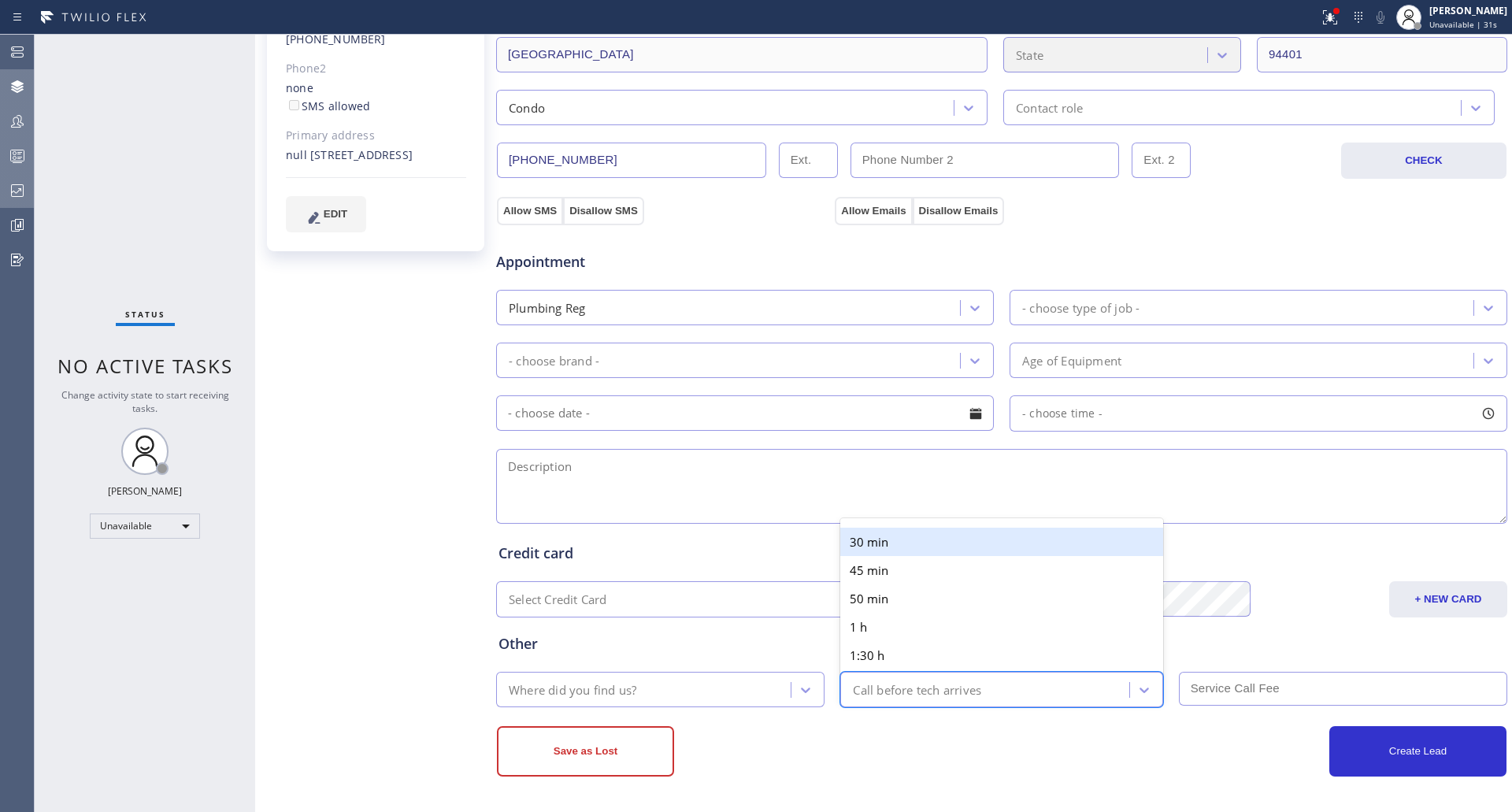
click at [833, 759] on div "Save as Lost" at bounding box center [749, 751] width 505 height 51
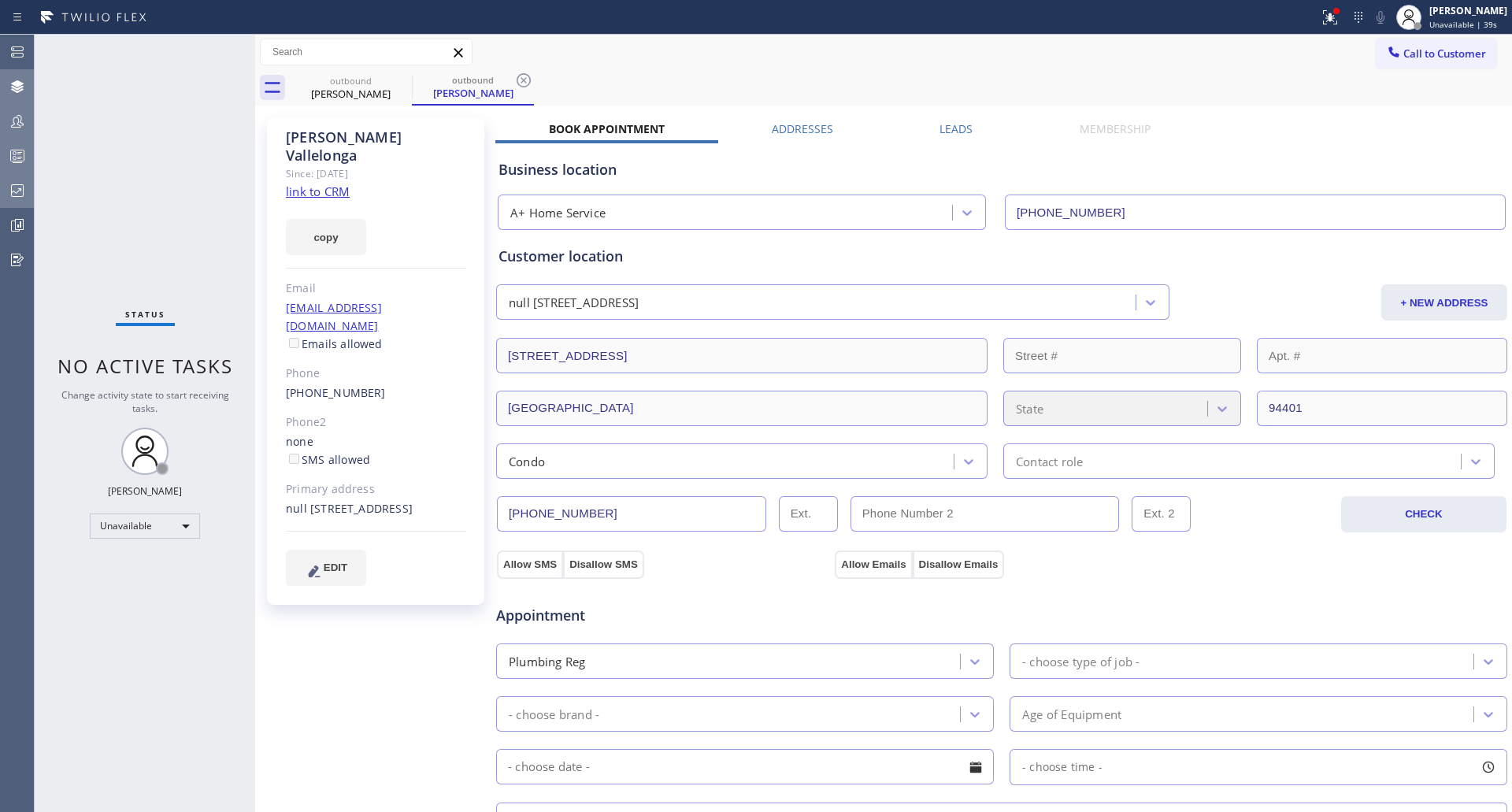
click at [791, 126] on label "Addresses" at bounding box center [802, 128] width 61 height 15
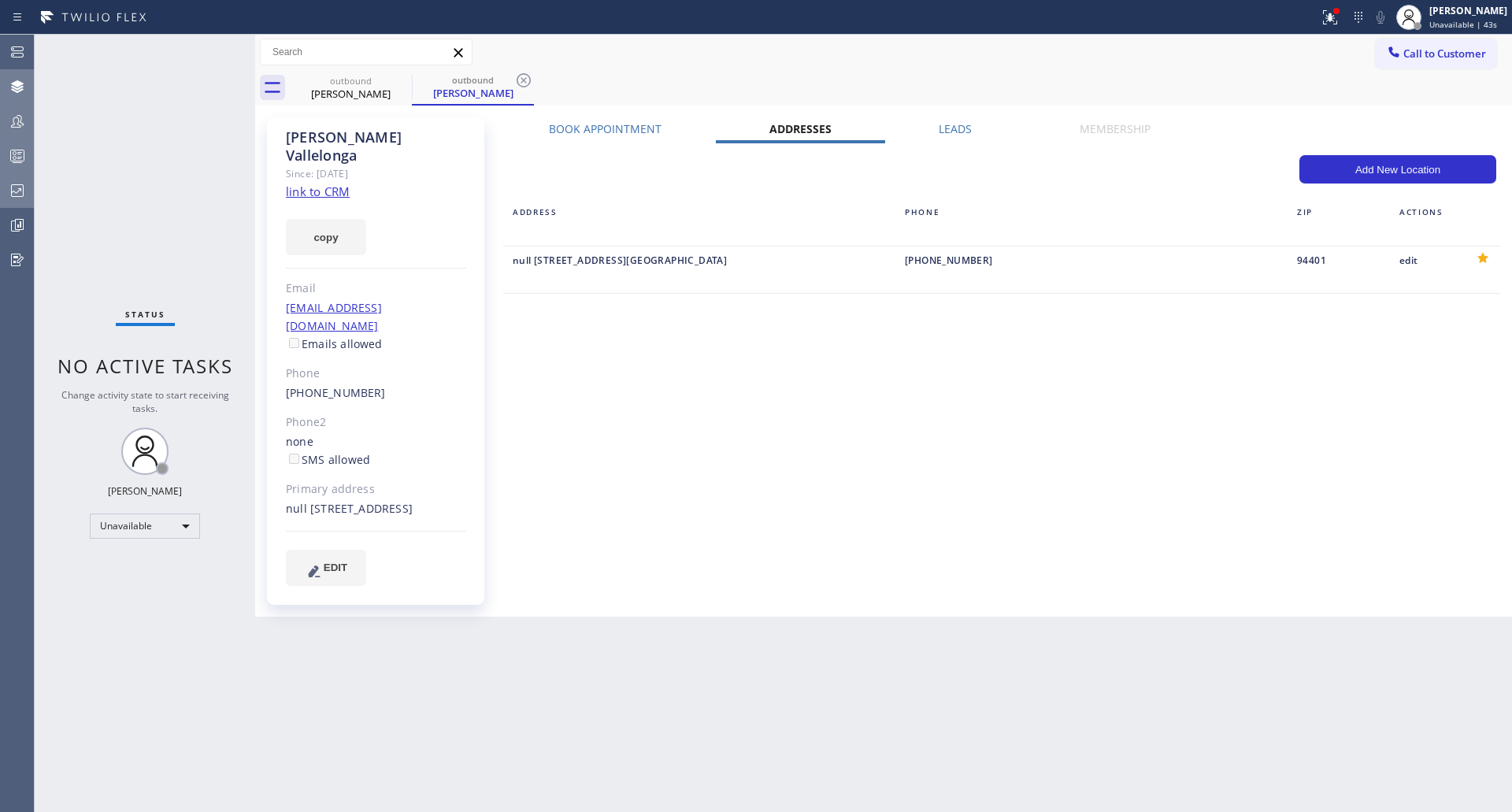
click at [964, 135] on label "Leads" at bounding box center [955, 128] width 33 height 15
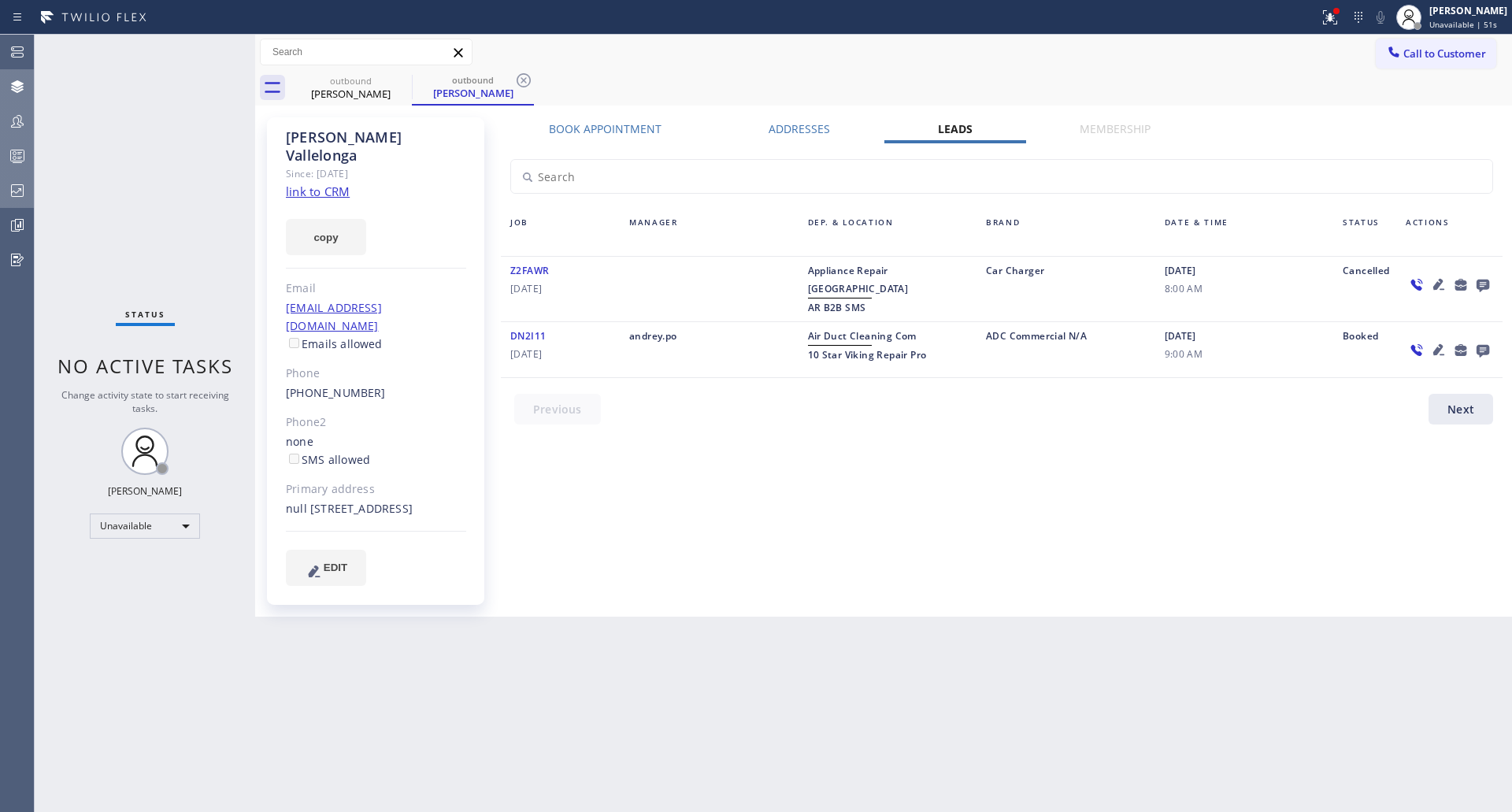
click at [1323, 113] on div "[PERSON_NAME] Since: [DATE] link to CRM copy Email [EMAIL_ADDRESS][DOMAIN_NAME]…" at bounding box center [884, 361] width 1249 height 504
click at [1439, 284] on icon at bounding box center [1439, 284] width 11 height 11
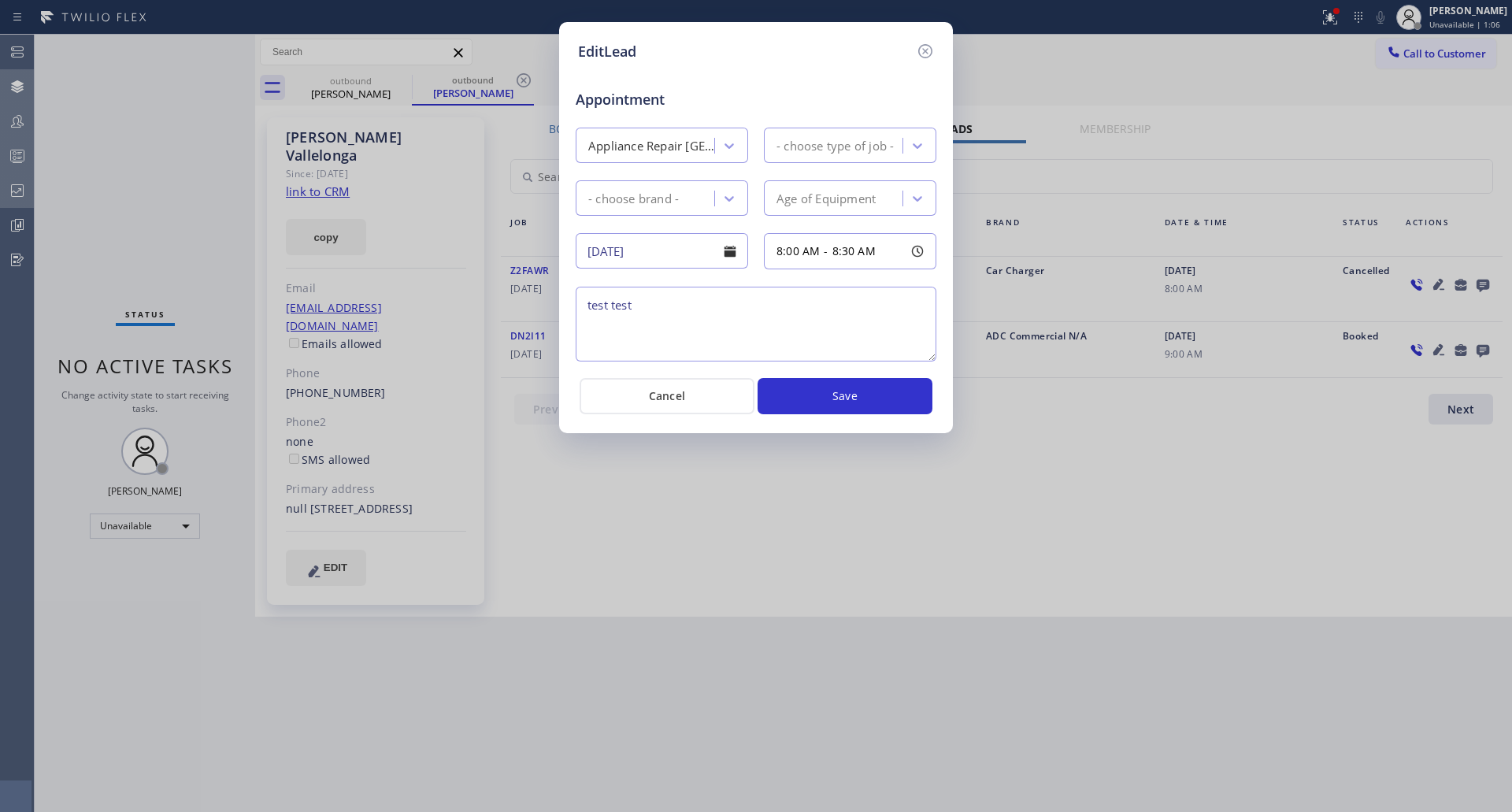
drag, startPoint x: 929, startPoint y: 52, endPoint x: 1095, endPoint y: 130, distance: 183.4
click at [929, 52] on icon at bounding box center [926, 52] width 19 height 19
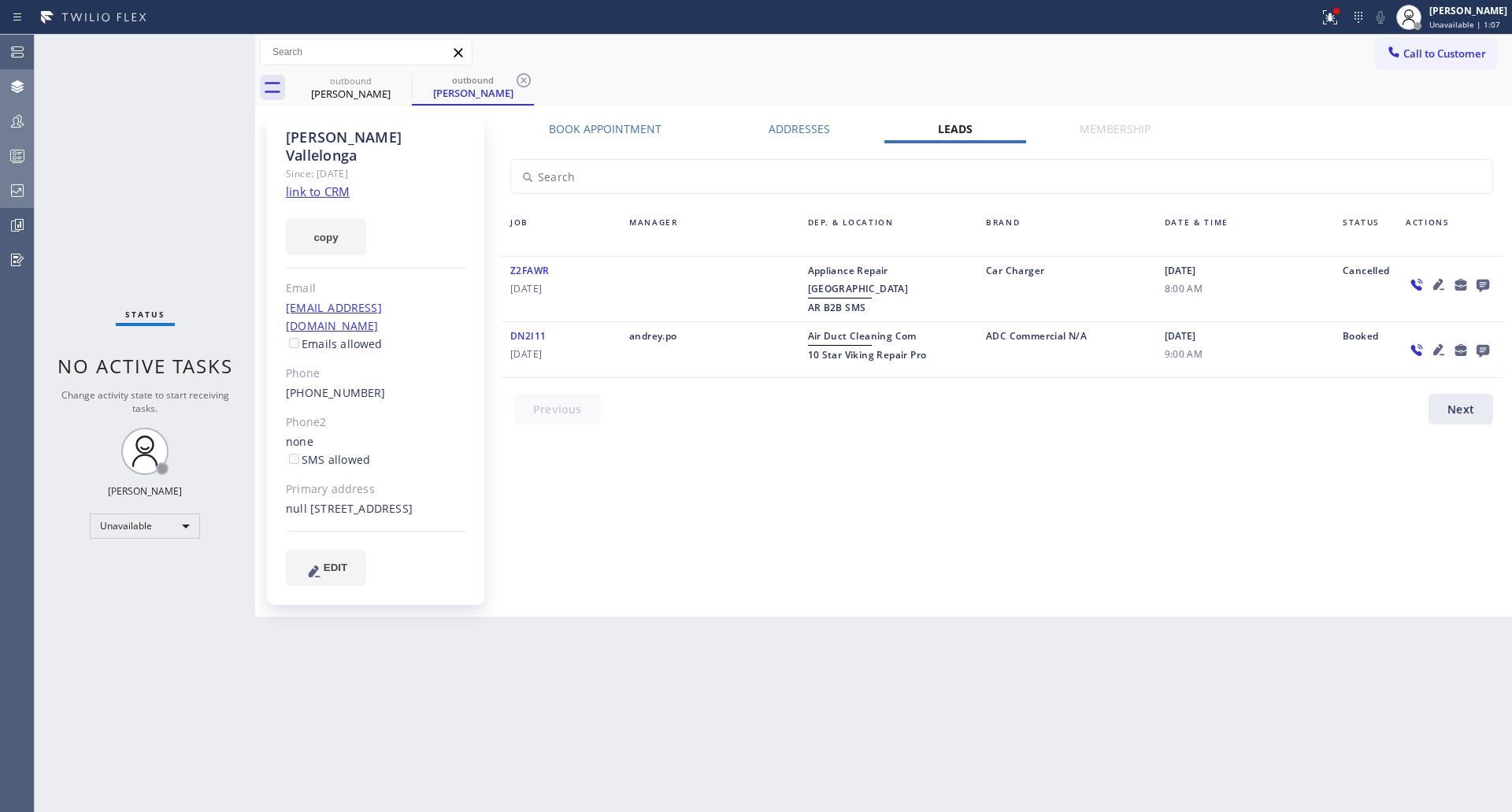
click at [1417, 287] on icon at bounding box center [1417, 284] width 12 height 12
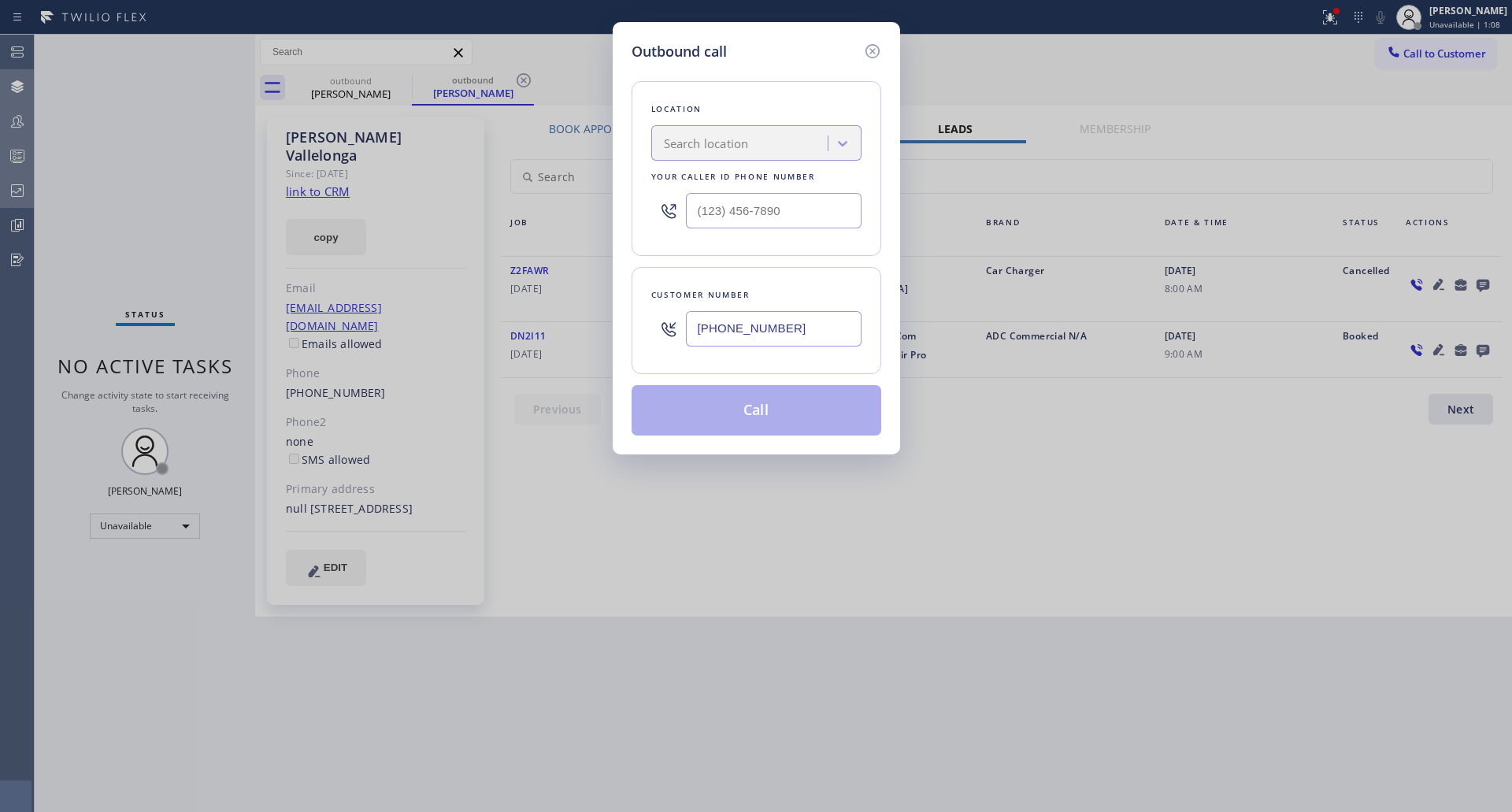
type input "[PHONE_NUMBER]"
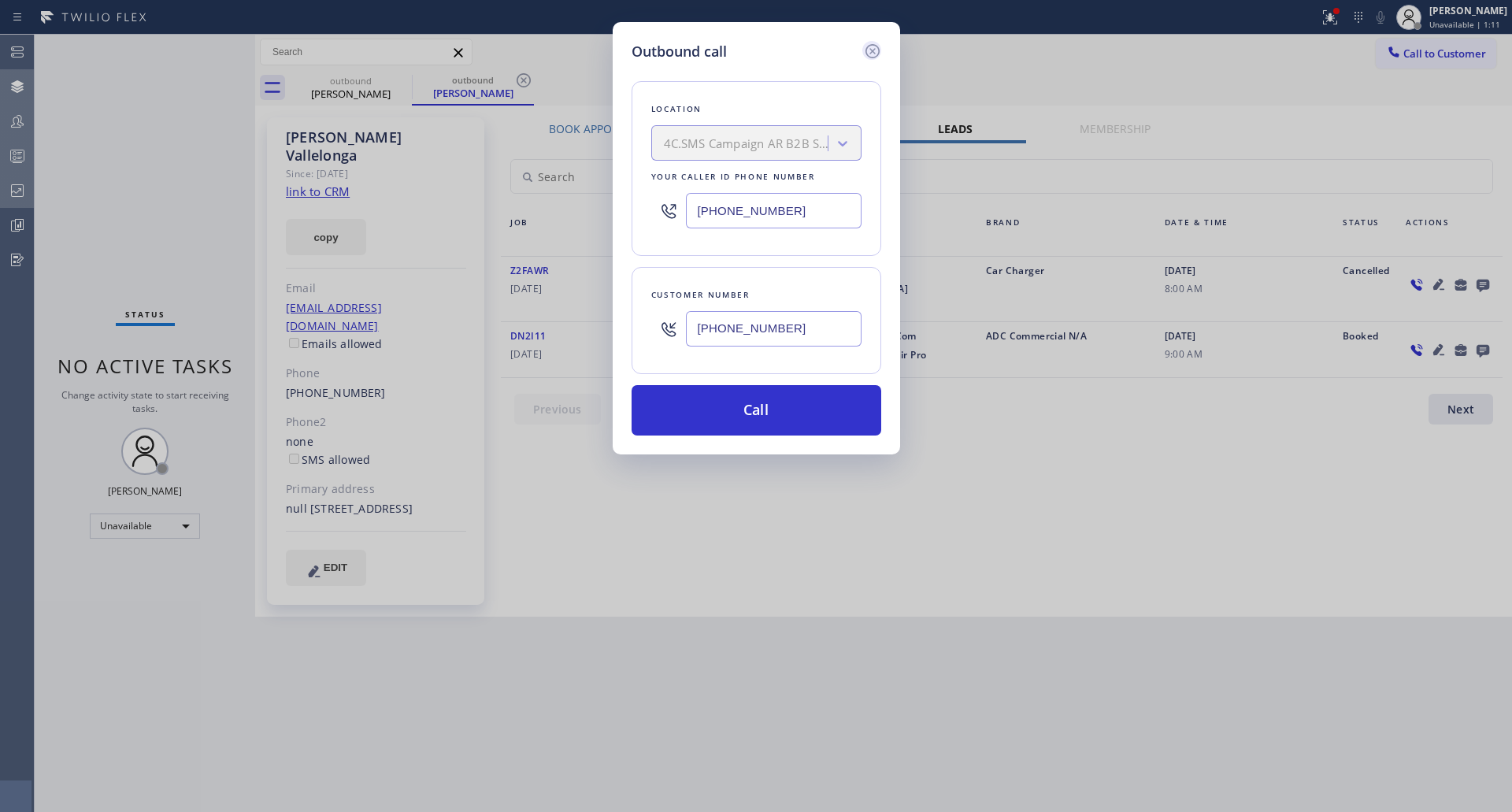
click at [877, 48] on icon at bounding box center [871, 51] width 14 height 14
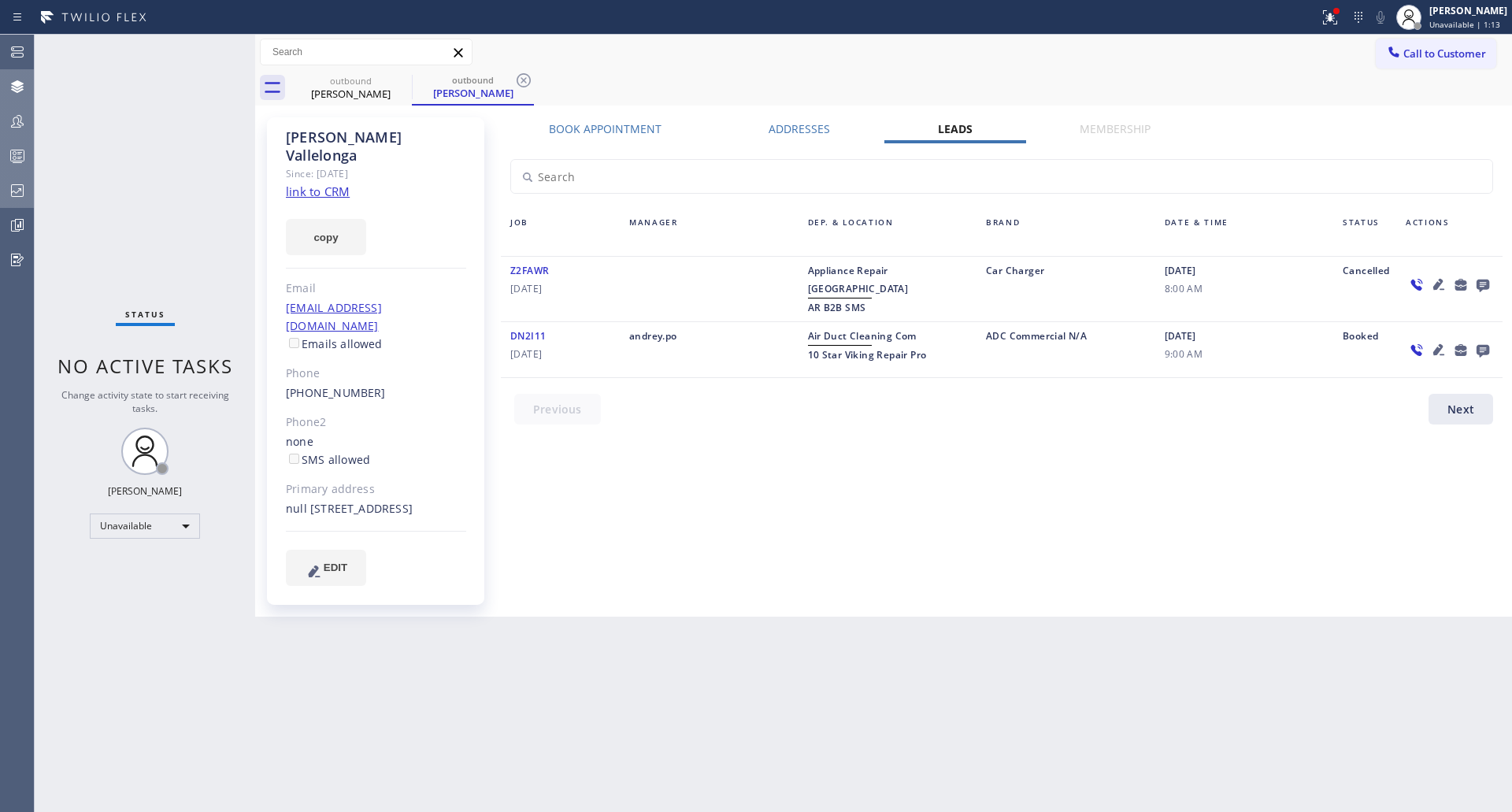
click at [1461, 285] on icon at bounding box center [1461, 284] width 19 height 20
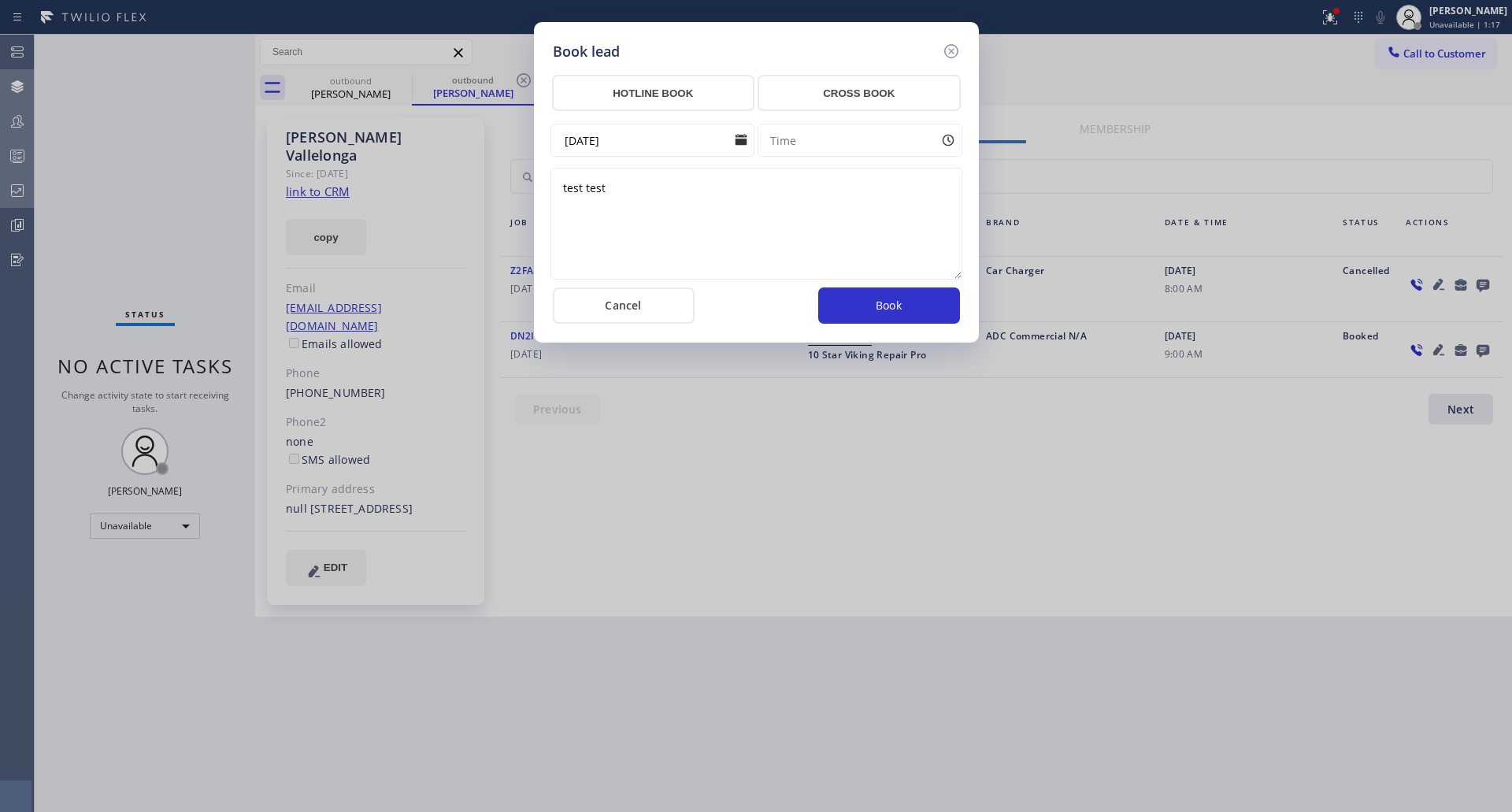
drag, startPoint x: 1461, startPoint y: 285, endPoint x: 633, endPoint y: 360, distance: 831.4
drag, startPoint x: 633, startPoint y: 360, endPoint x: 784, endPoint y: 224, distance: 203.2
click at [779, 228] on textarea "test test" at bounding box center [756, 223] width 412 height 112
drag, startPoint x: 622, startPoint y: 146, endPoint x: 751, endPoint y: 153, distance: 129.2
drag, startPoint x: 751, startPoint y: 153, endPoint x: 674, endPoint y: 223, distance: 104.1
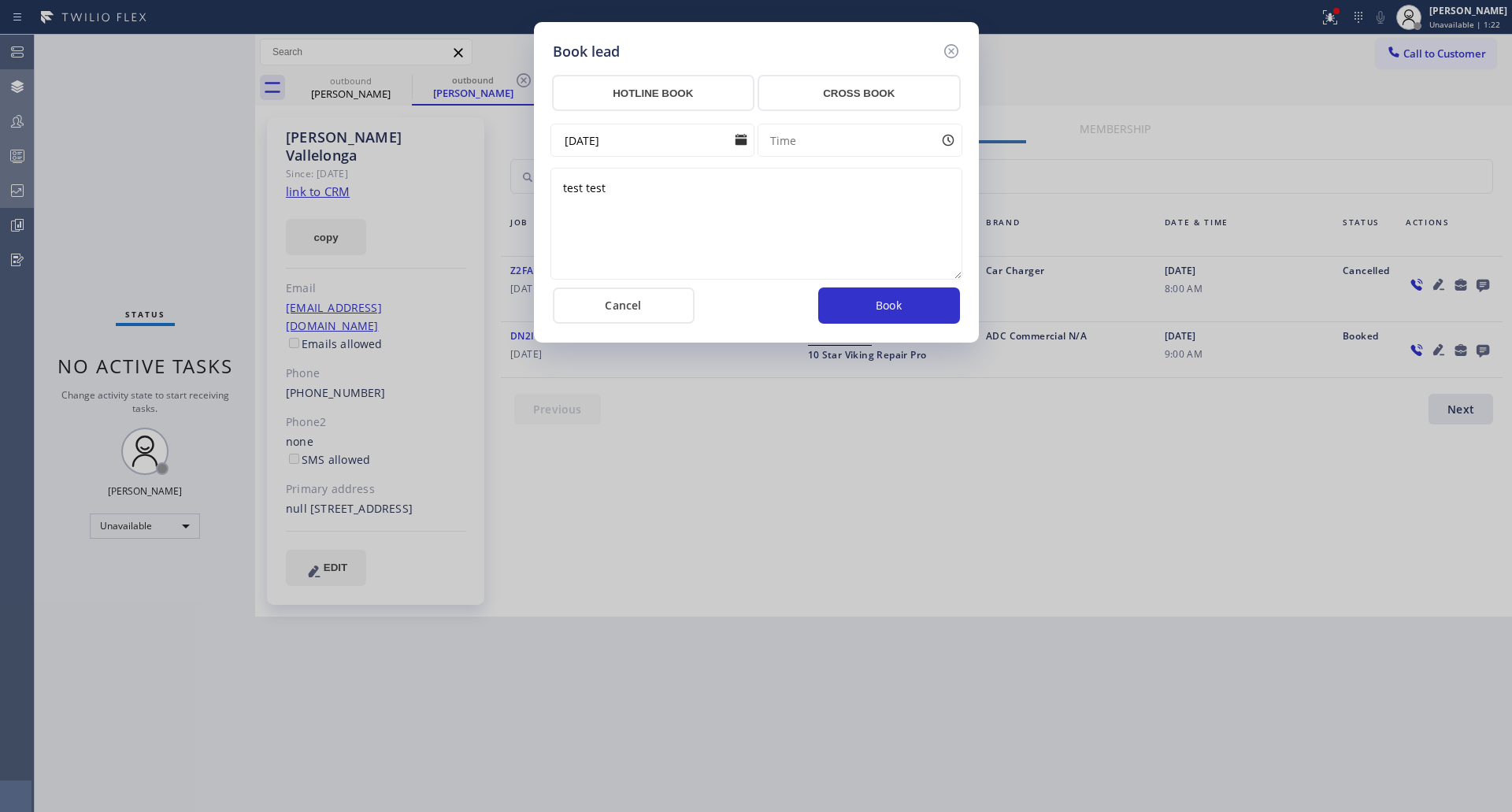
click at [669, 228] on textarea "test test" at bounding box center [756, 223] width 412 height 112
click at [951, 48] on icon at bounding box center [951, 52] width 19 height 19
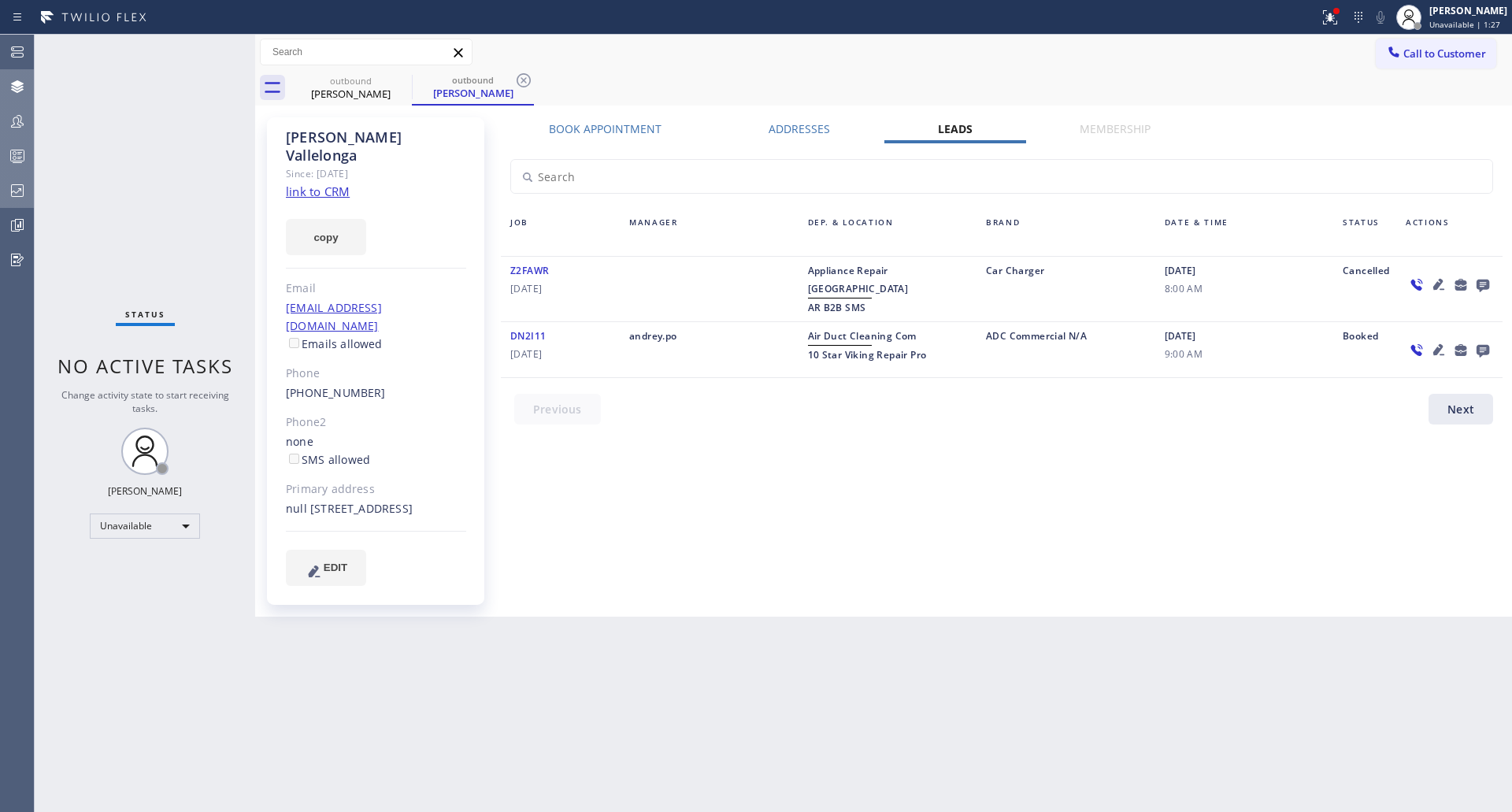
click at [1487, 278] on icon at bounding box center [1483, 284] width 19 height 20
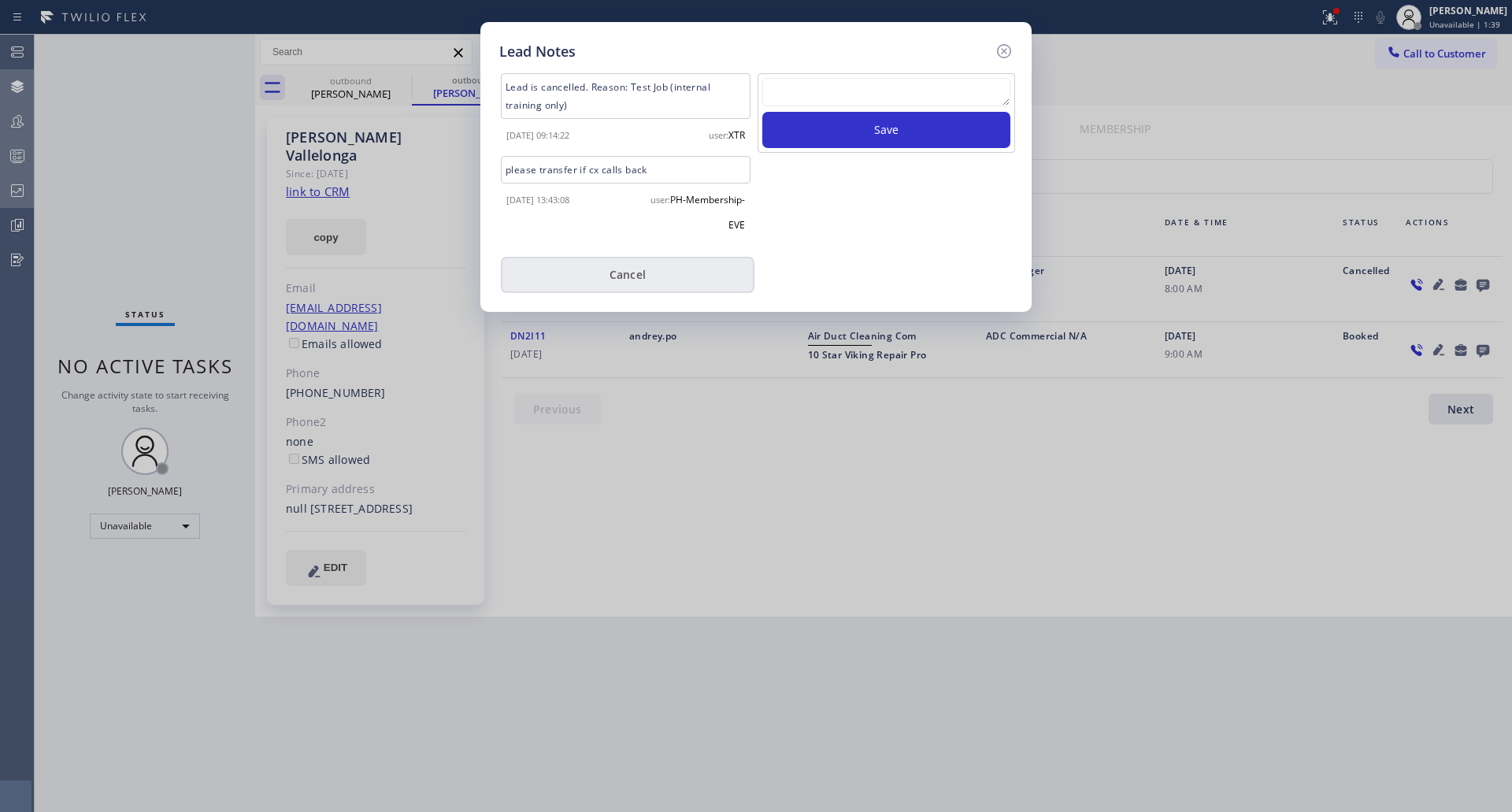
click at [655, 276] on button "Cancel" at bounding box center [627, 275] width 253 height 37
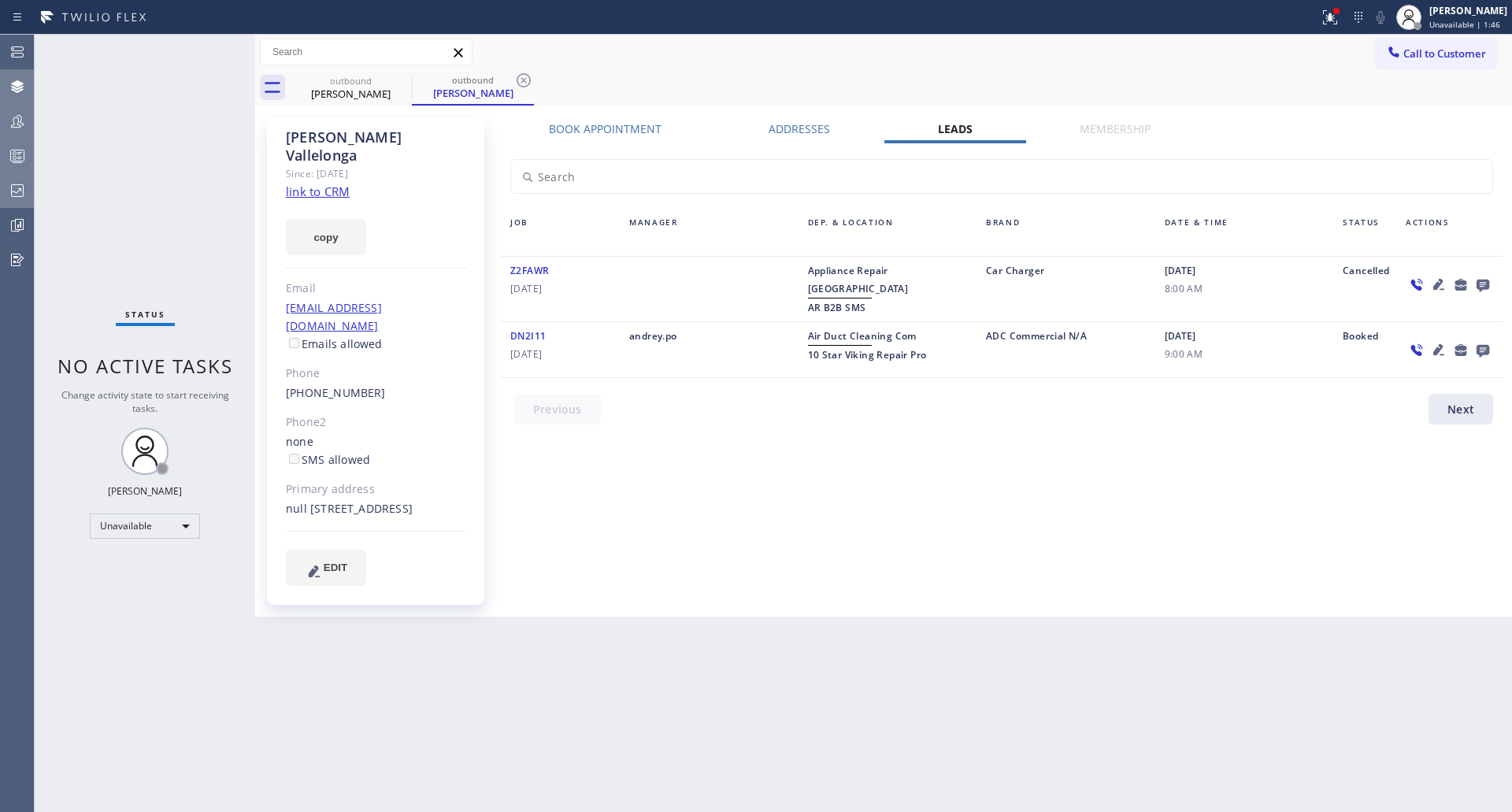
click at [587, 119] on div "[PERSON_NAME] Since: [DATE] link to CRM copy Email [EMAIL_ADDRESS][DOMAIN_NAME]…" at bounding box center [884, 361] width 1249 height 504
click at [588, 130] on label "Book Appointment" at bounding box center [605, 128] width 113 height 15
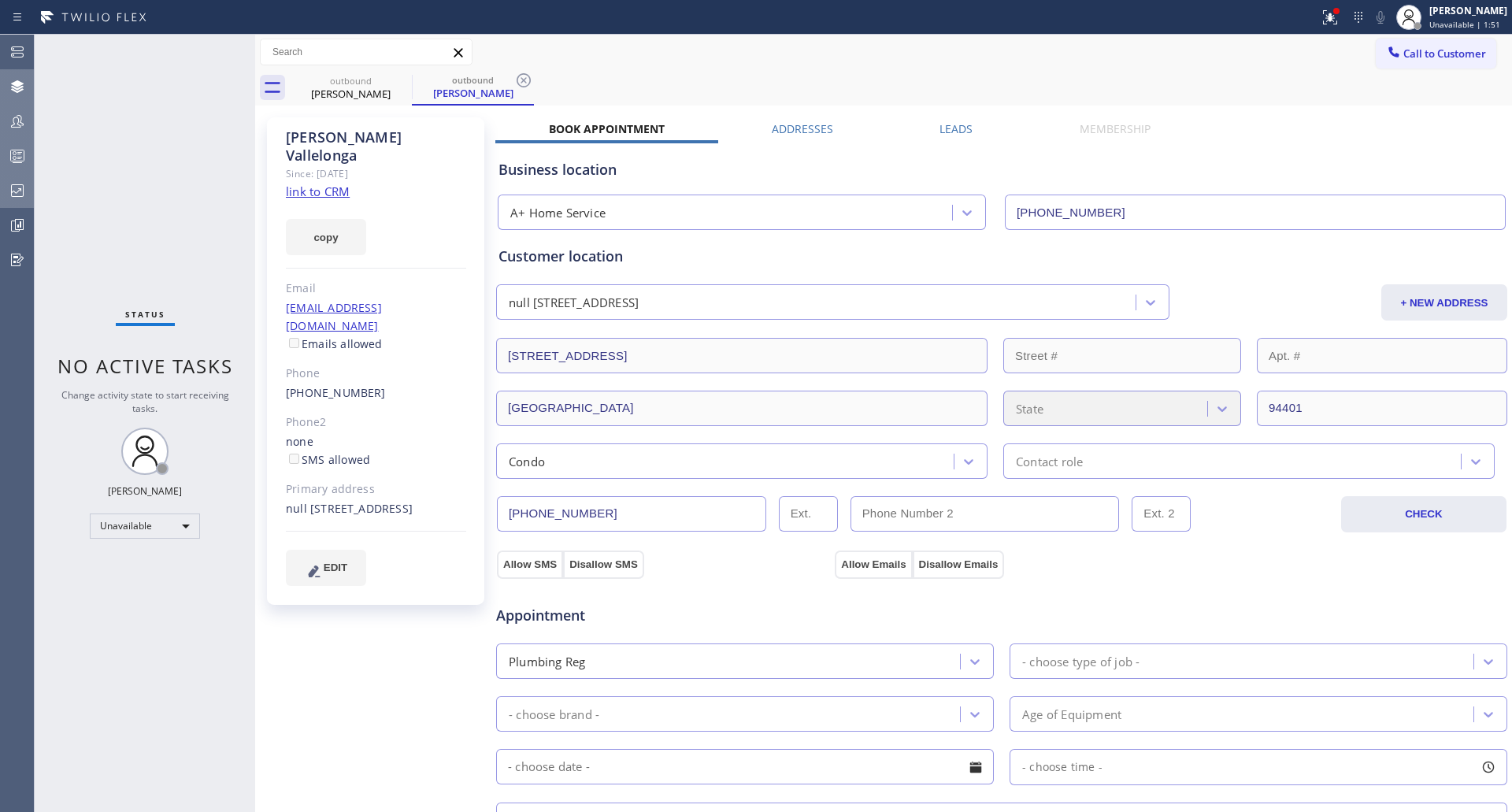
click at [1100, 126] on label "Membership" at bounding box center [1115, 128] width 71 height 15
click at [914, 130] on div "Leads" at bounding box center [957, 132] width 140 height 23
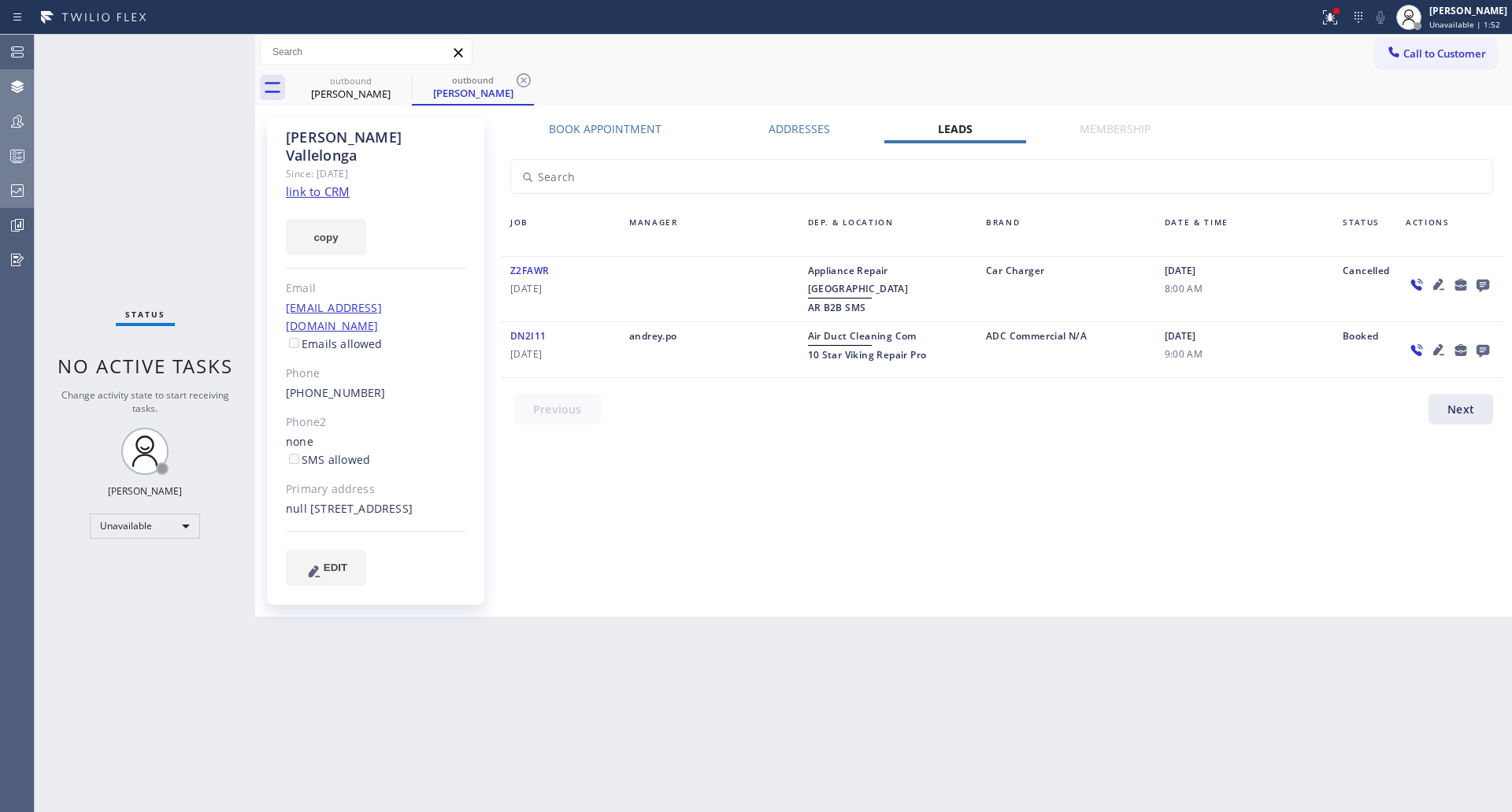
click at [945, 132] on label "Leads" at bounding box center [955, 128] width 35 height 15
click at [1124, 129] on label "Membership" at bounding box center [1115, 128] width 71 height 15
click at [1083, 135] on label "Membership" at bounding box center [1115, 128] width 71 height 15
click at [1096, 122] on label "Membership" at bounding box center [1115, 128] width 71 height 15
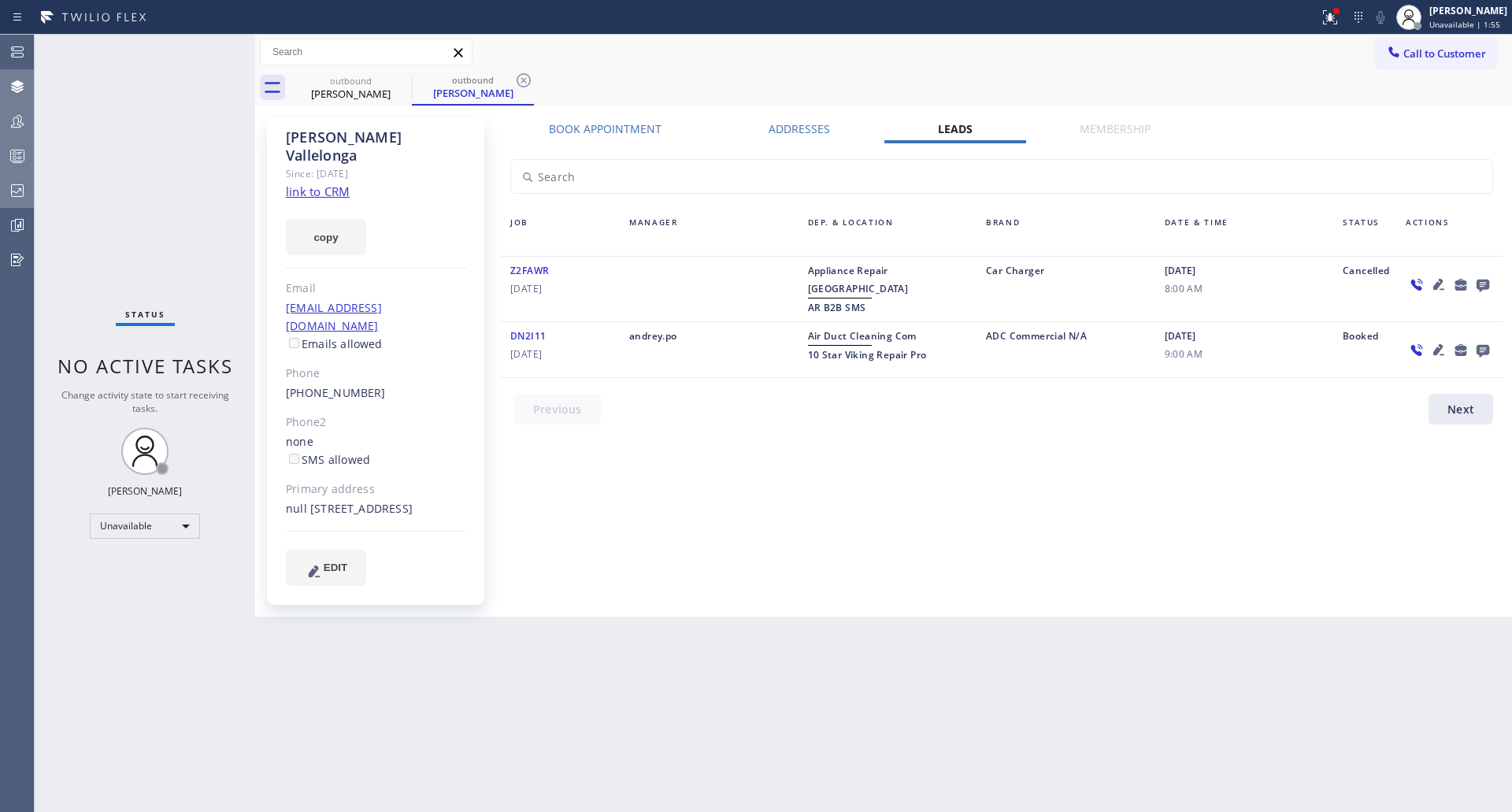
click at [1272, 103] on div "outbound [PERSON_NAME] outbound [PERSON_NAME]" at bounding box center [900, 88] width 1222 height 36
click at [1126, 128] on label "Membership" at bounding box center [1115, 128] width 71 height 15
click at [635, 109] on div "[PERSON_NAME] Since: [DATE] link to CRM copy Email [EMAIL_ADDRESS][DOMAIN_NAME]…" at bounding box center [884, 361] width 1257 height 511
click at [616, 128] on label "Book Appointment" at bounding box center [605, 128] width 113 height 15
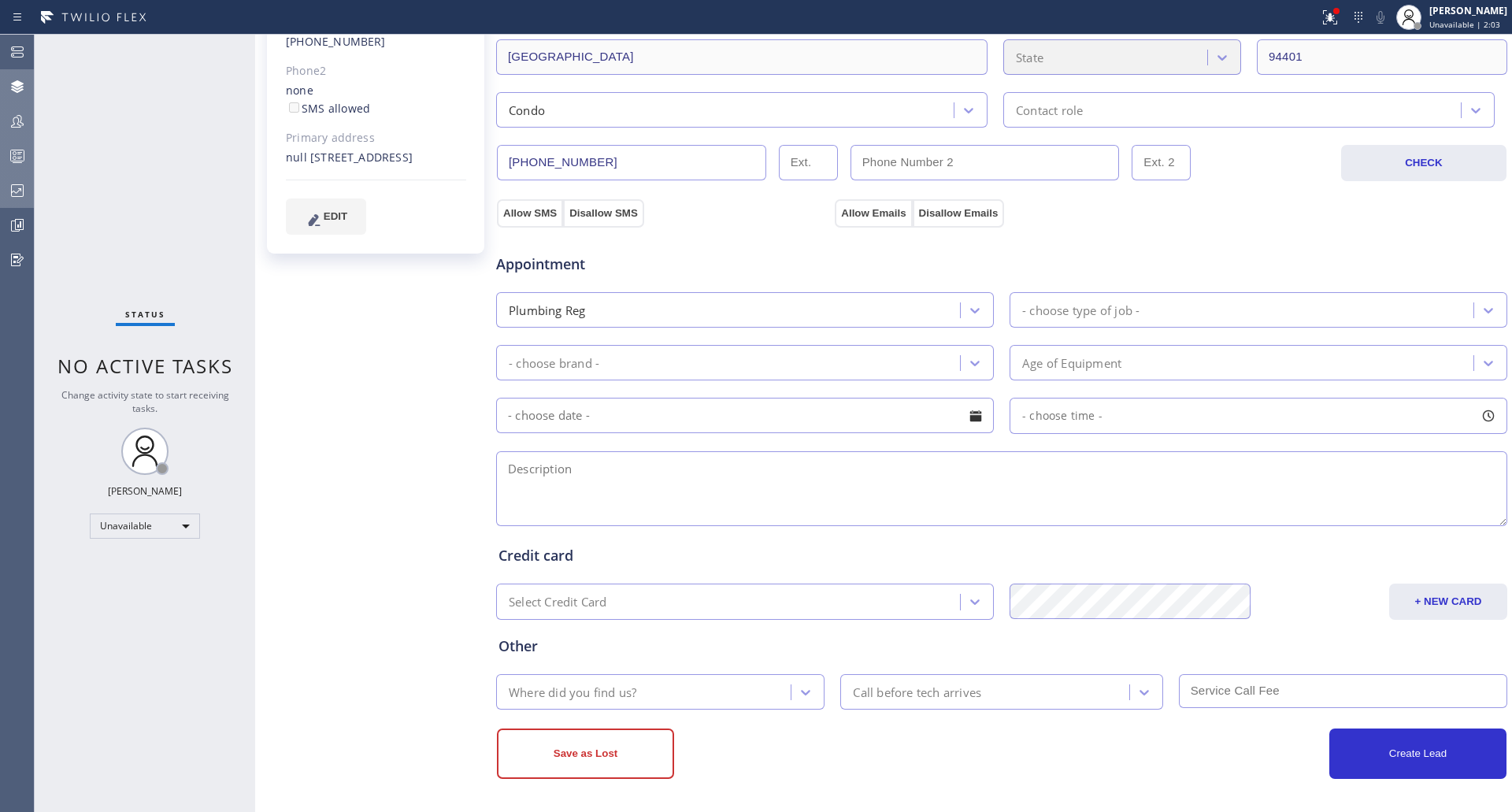
scroll to position [353, 0]
click at [567, 759] on button "Save as Lost" at bounding box center [585, 751] width 177 height 51
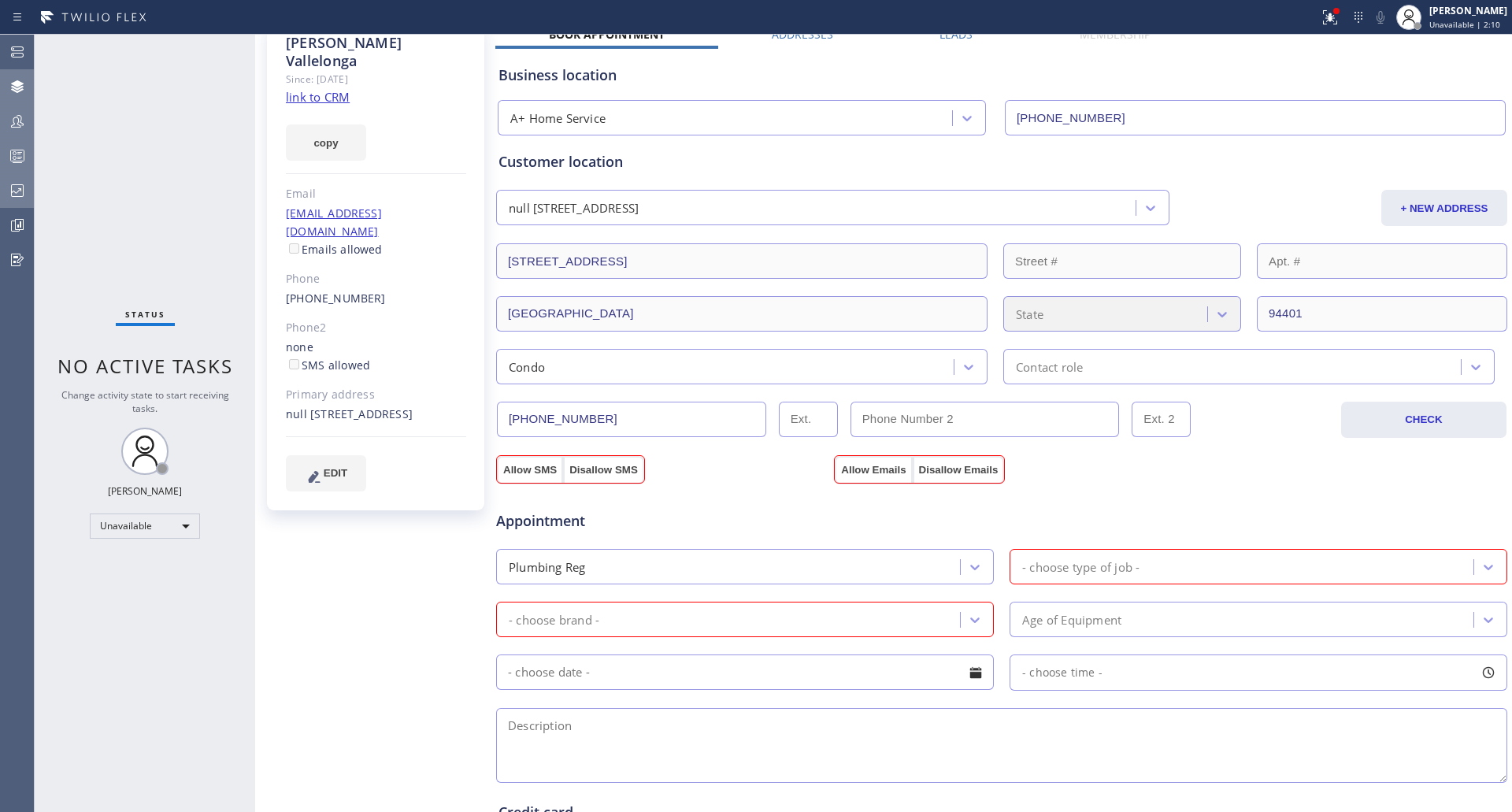
scroll to position [117, 0]
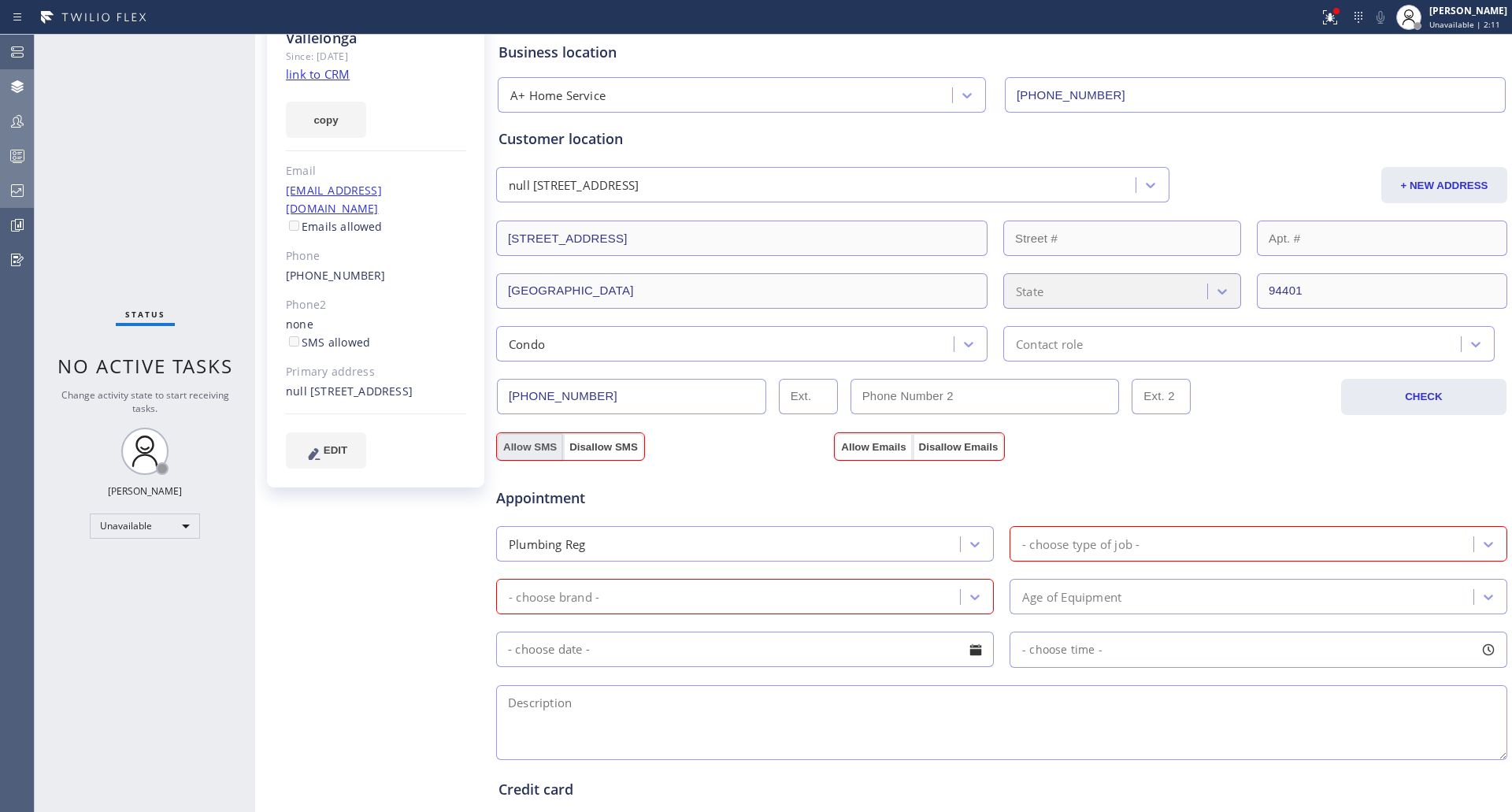
click at [520, 449] on button "Allow SMS" at bounding box center [530, 447] width 67 height 28
checkbox input "true"
click at [862, 444] on button "Allow Emails" at bounding box center [873, 447] width 77 height 28
checkbox input "true"
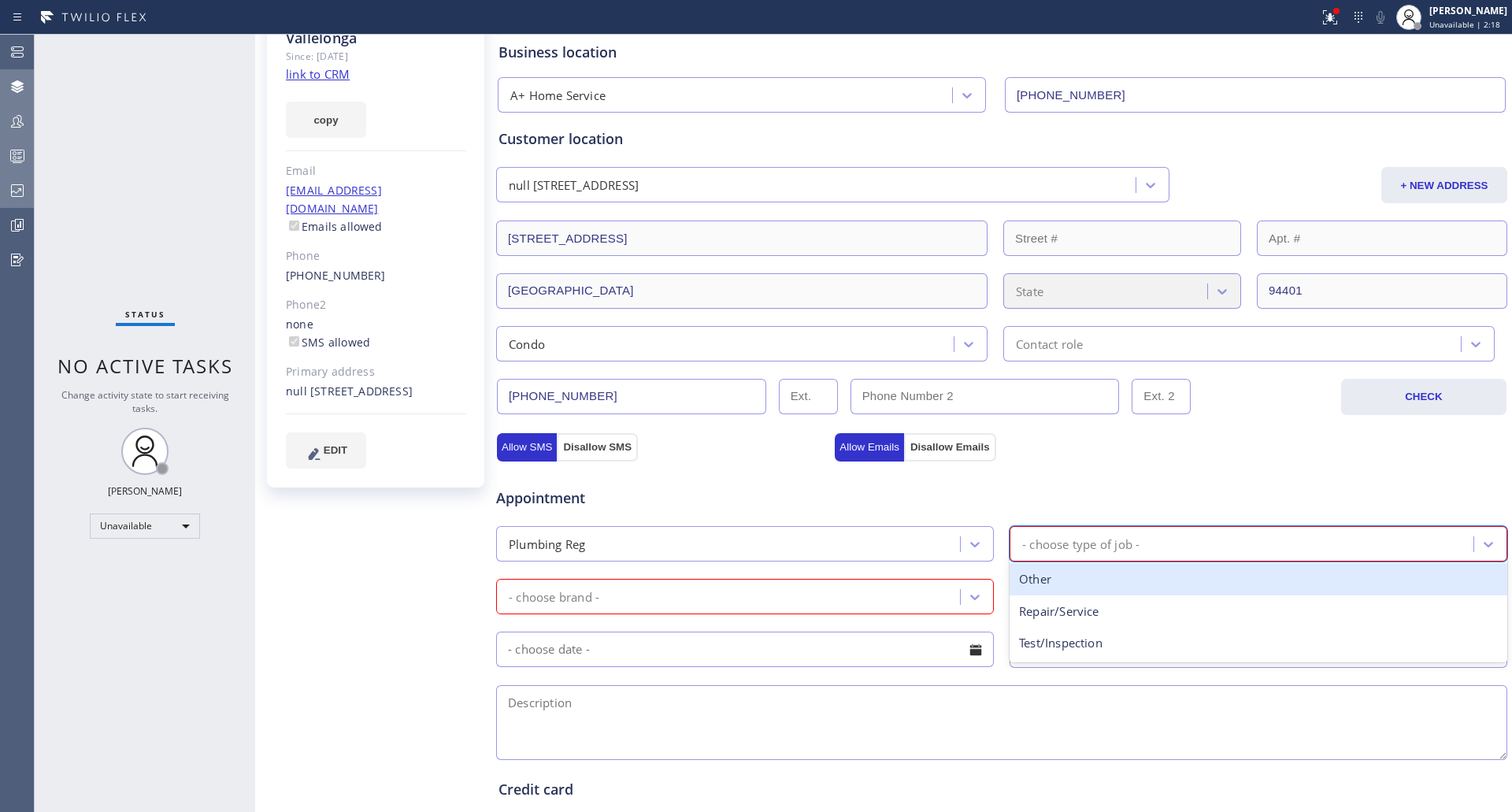
click at [1122, 547] on div "- choose type of job -" at bounding box center [1081, 543] width 117 height 18
click at [1091, 583] on div "Other" at bounding box center [1258, 579] width 498 height 32
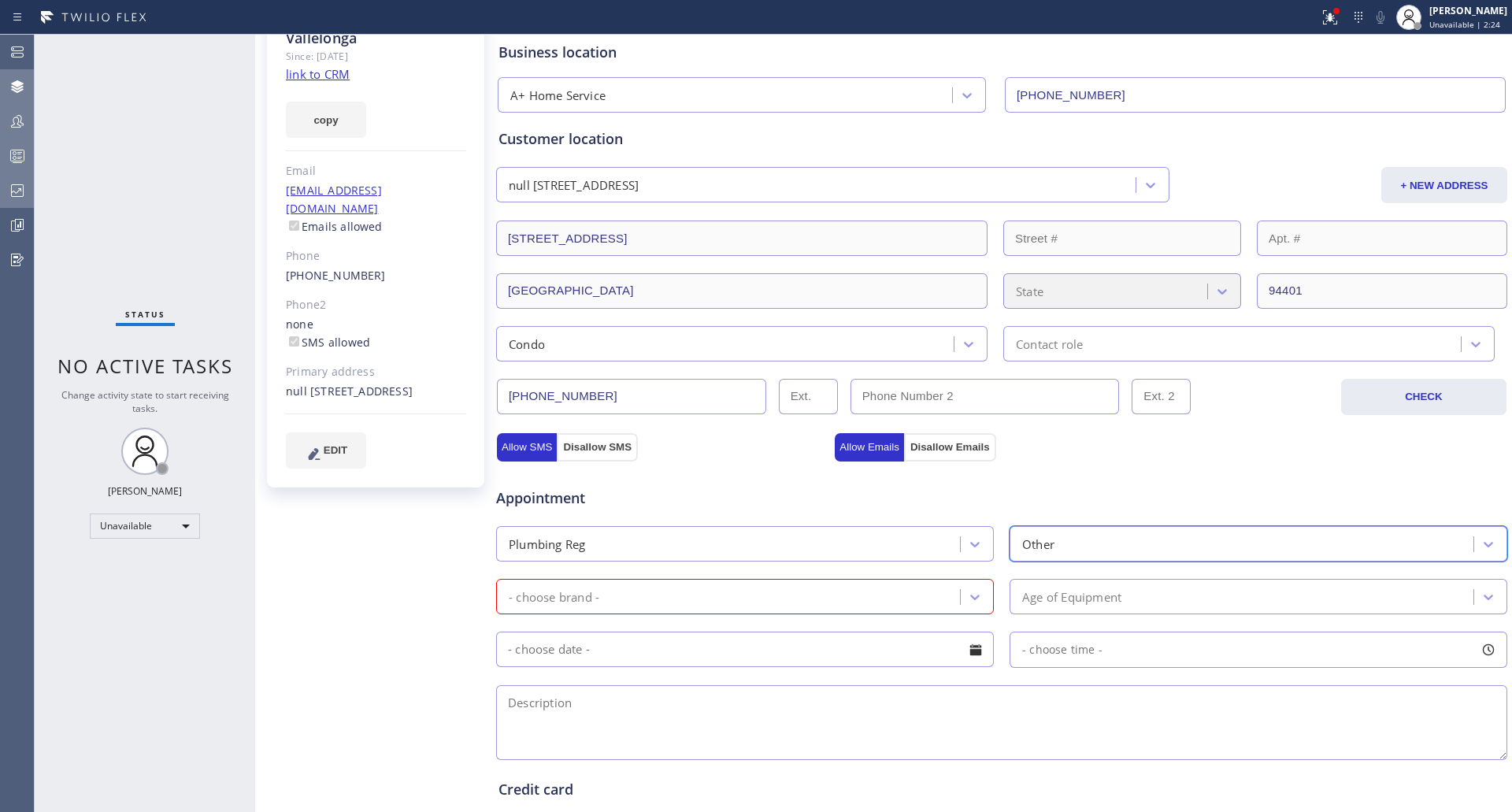
click at [710, 601] on div "- choose brand -" at bounding box center [731, 595] width 460 height 27
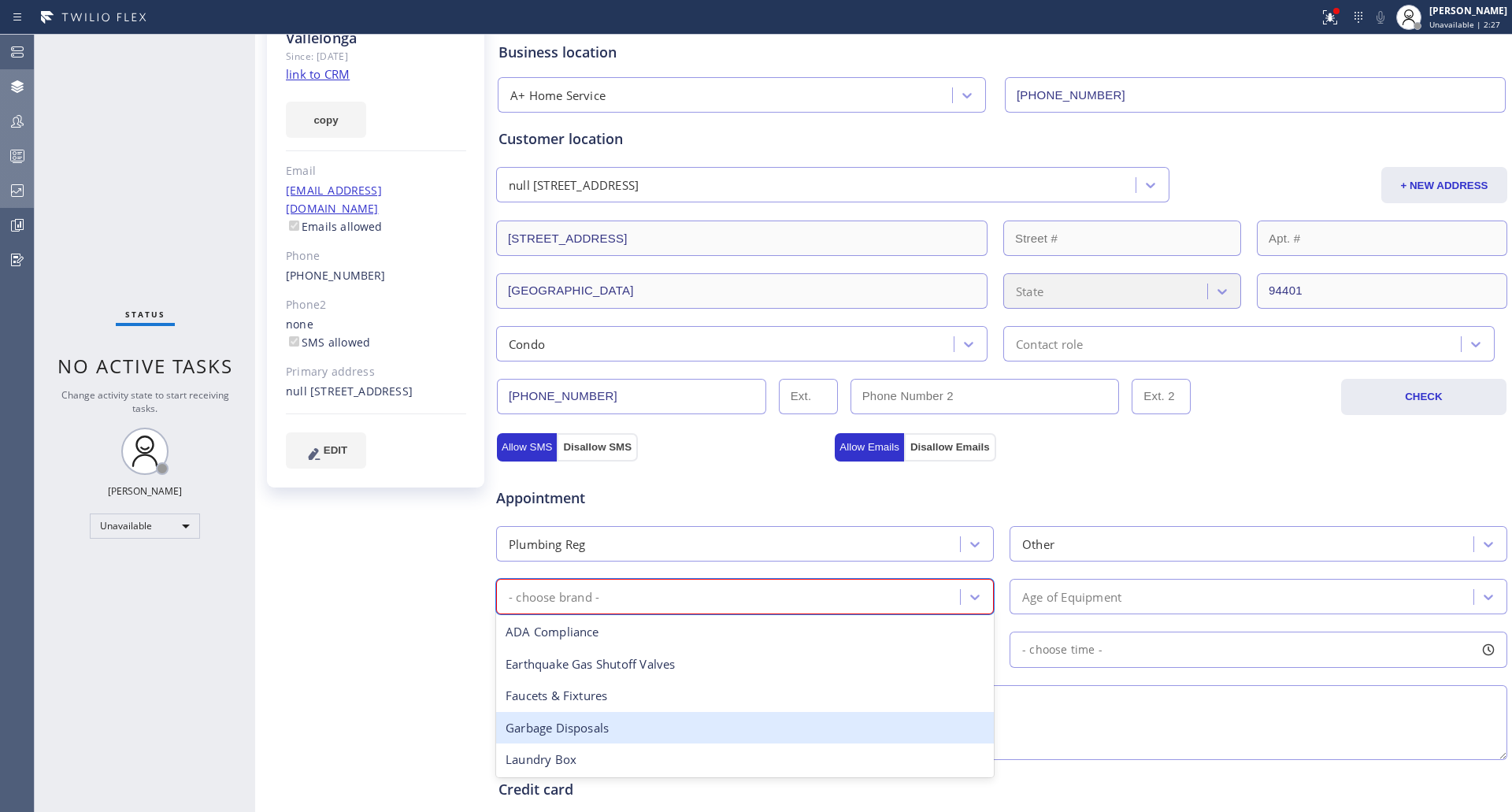
click at [698, 739] on div "Garbage Disposals" at bounding box center [745, 728] width 498 height 32
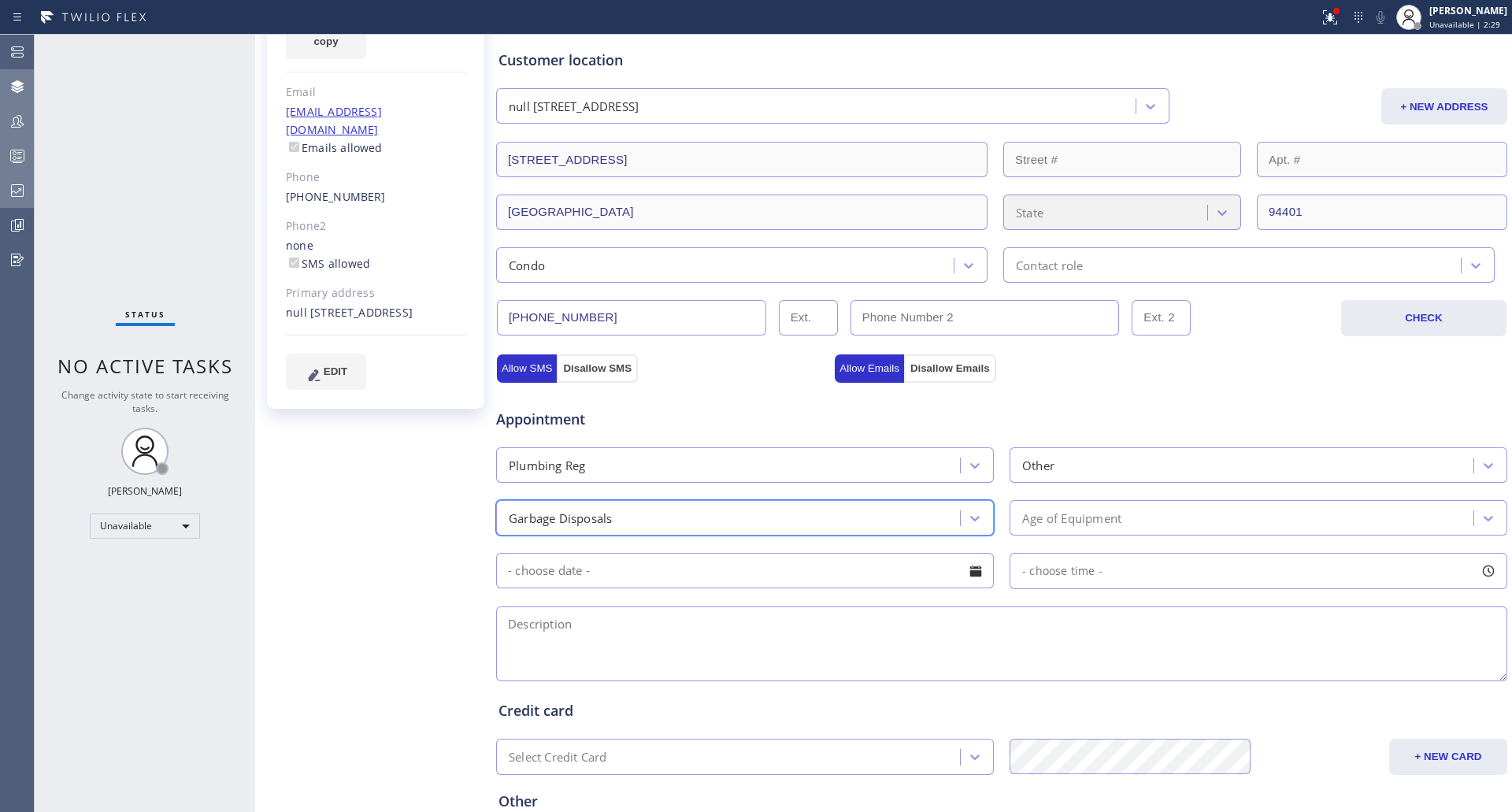
scroll to position [353, 0]
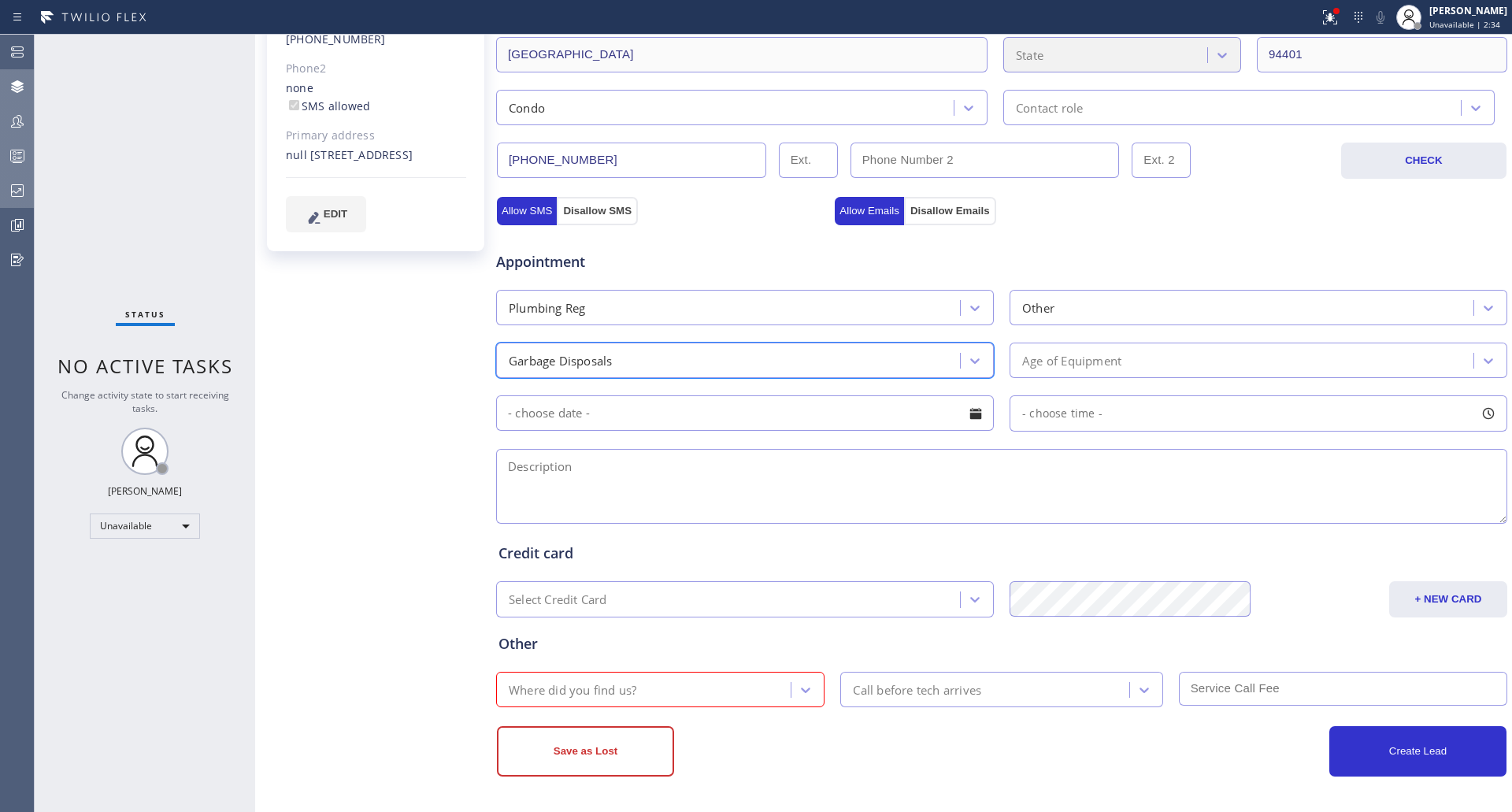
click at [762, 697] on div "Where did you find us?" at bounding box center [645, 688] width 290 height 27
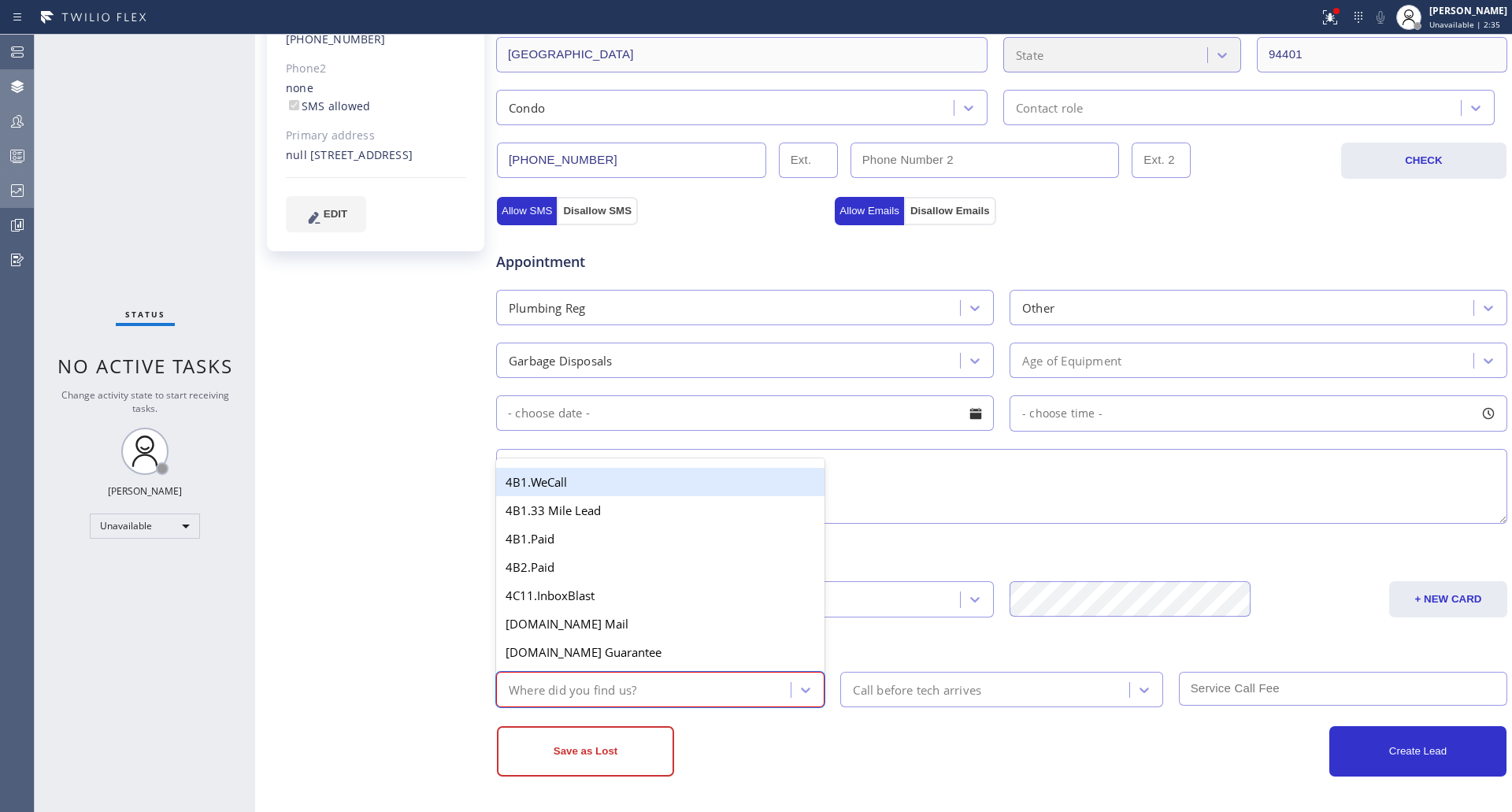
click at [762, 697] on div "Where did you find us?" at bounding box center [645, 688] width 290 height 27
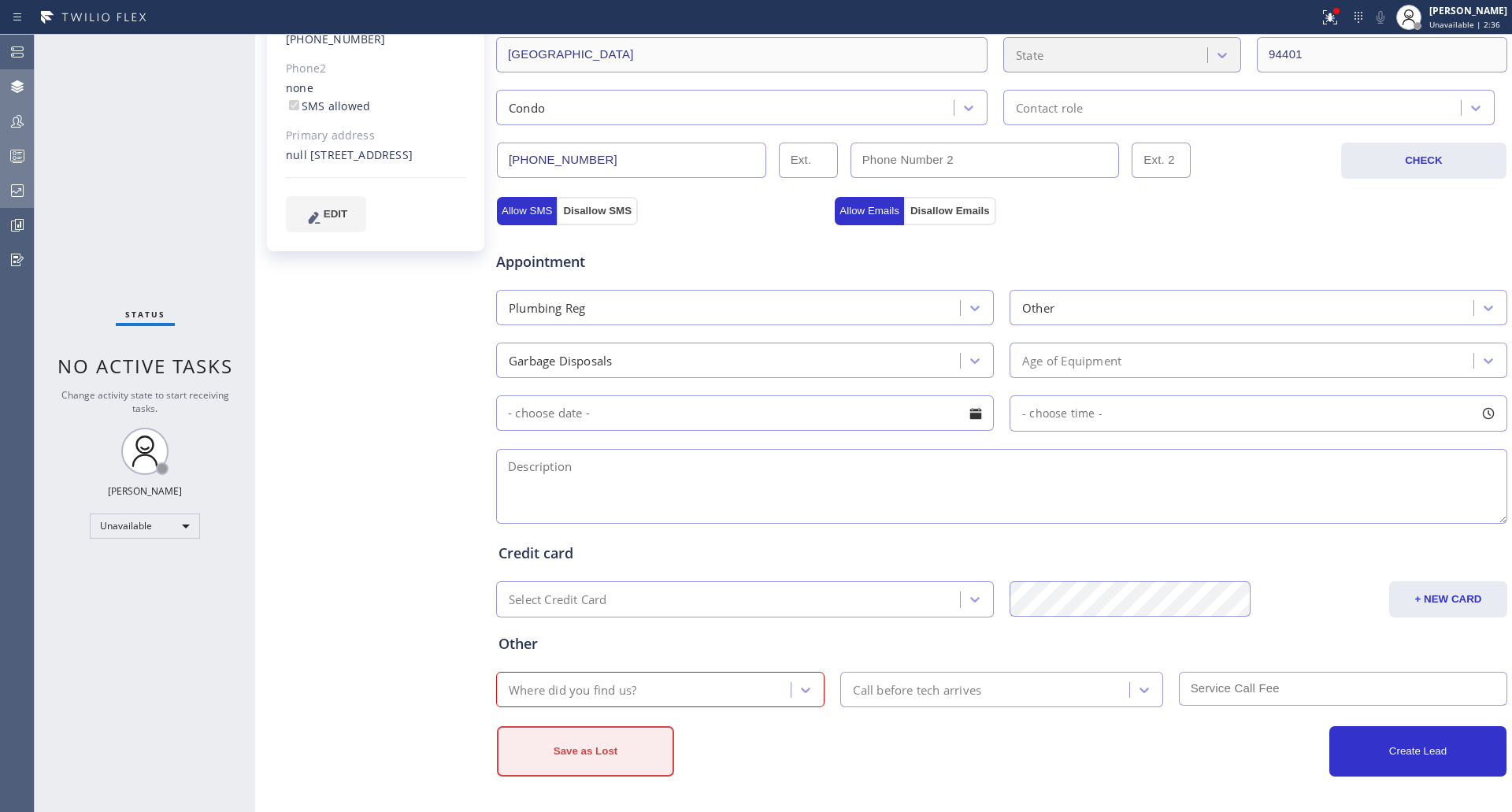
click at [588, 759] on button "Save as Lost" at bounding box center [585, 751] width 177 height 51
click at [803, 692] on icon at bounding box center [807, 690] width 9 height 6
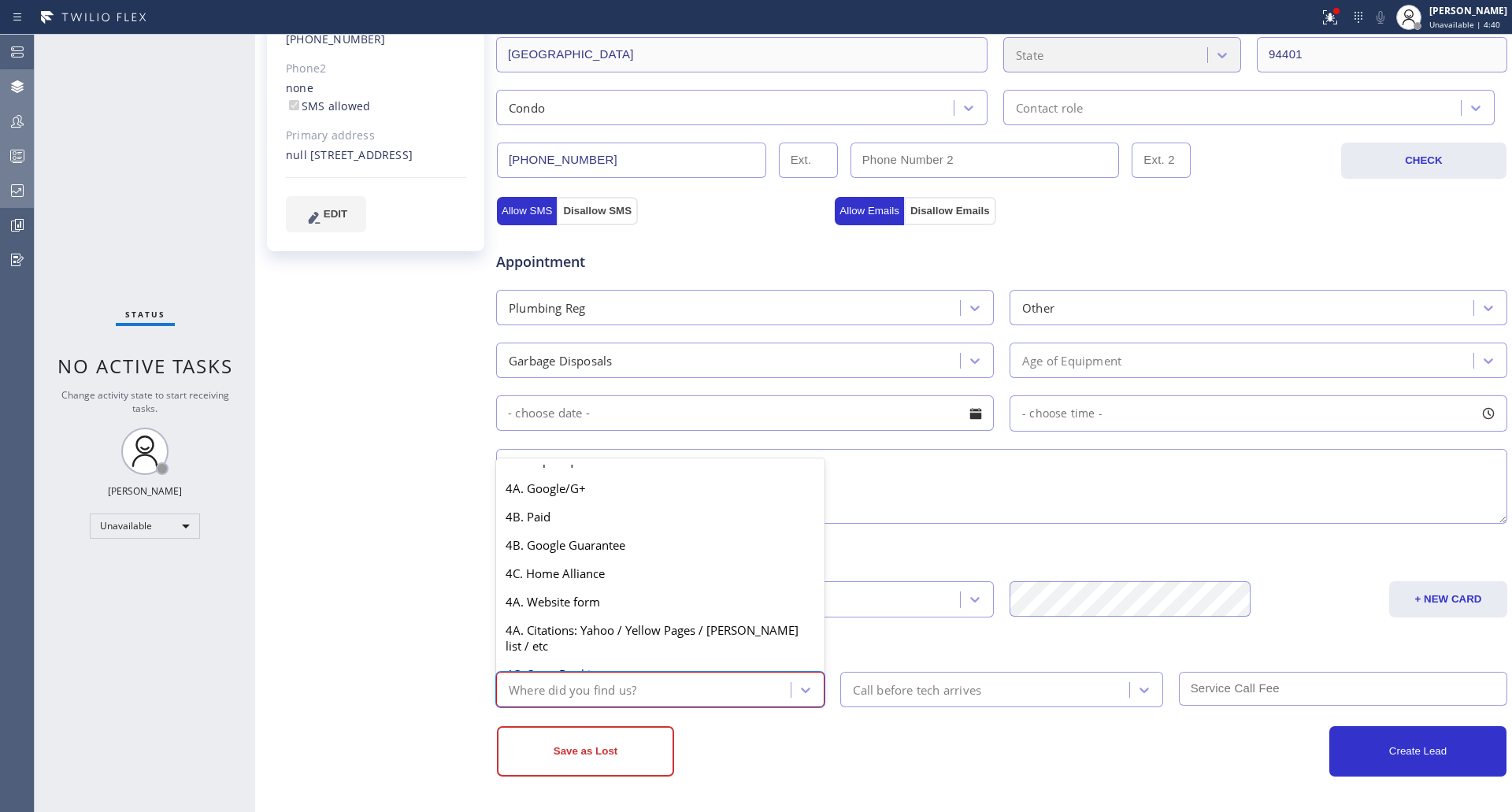
scroll to position [1112, 0]
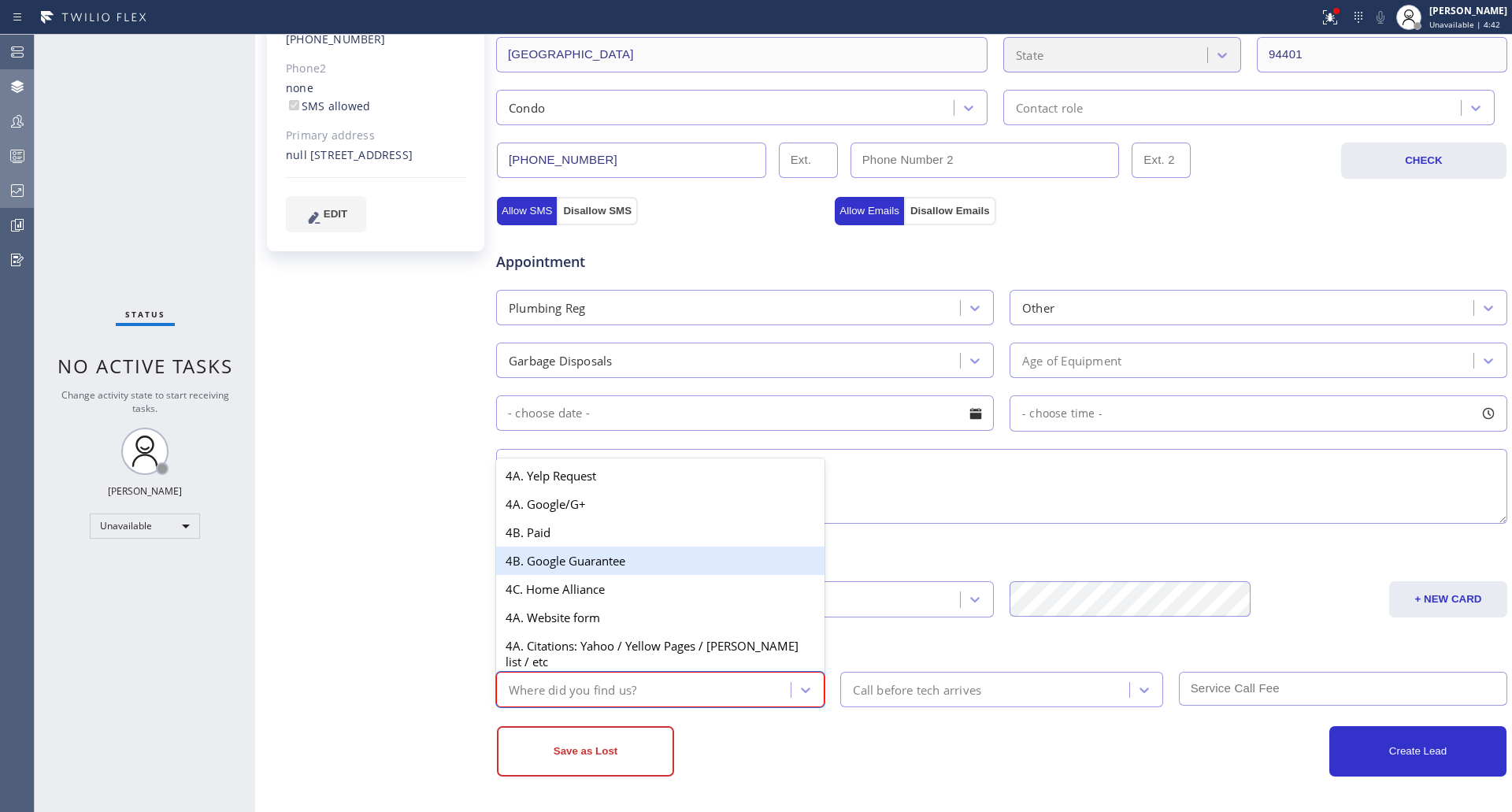
click at [1379, 620] on div "Other option 4B. Google Guarantee focused, 43 of 64. 64 results available. Use …" at bounding box center [1002, 662] width 1013 height 90
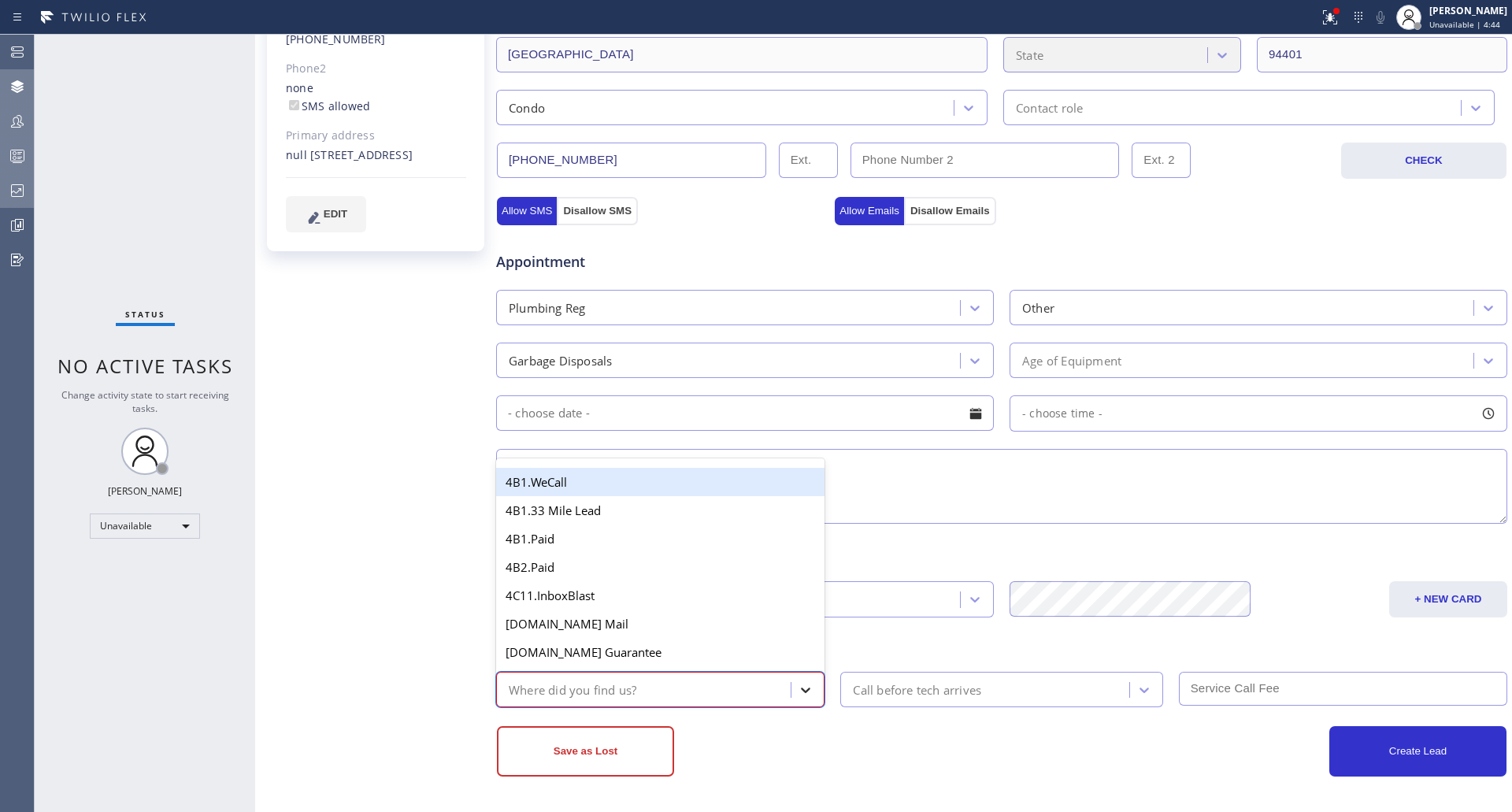
click at [792, 699] on div at bounding box center [806, 689] width 28 height 28
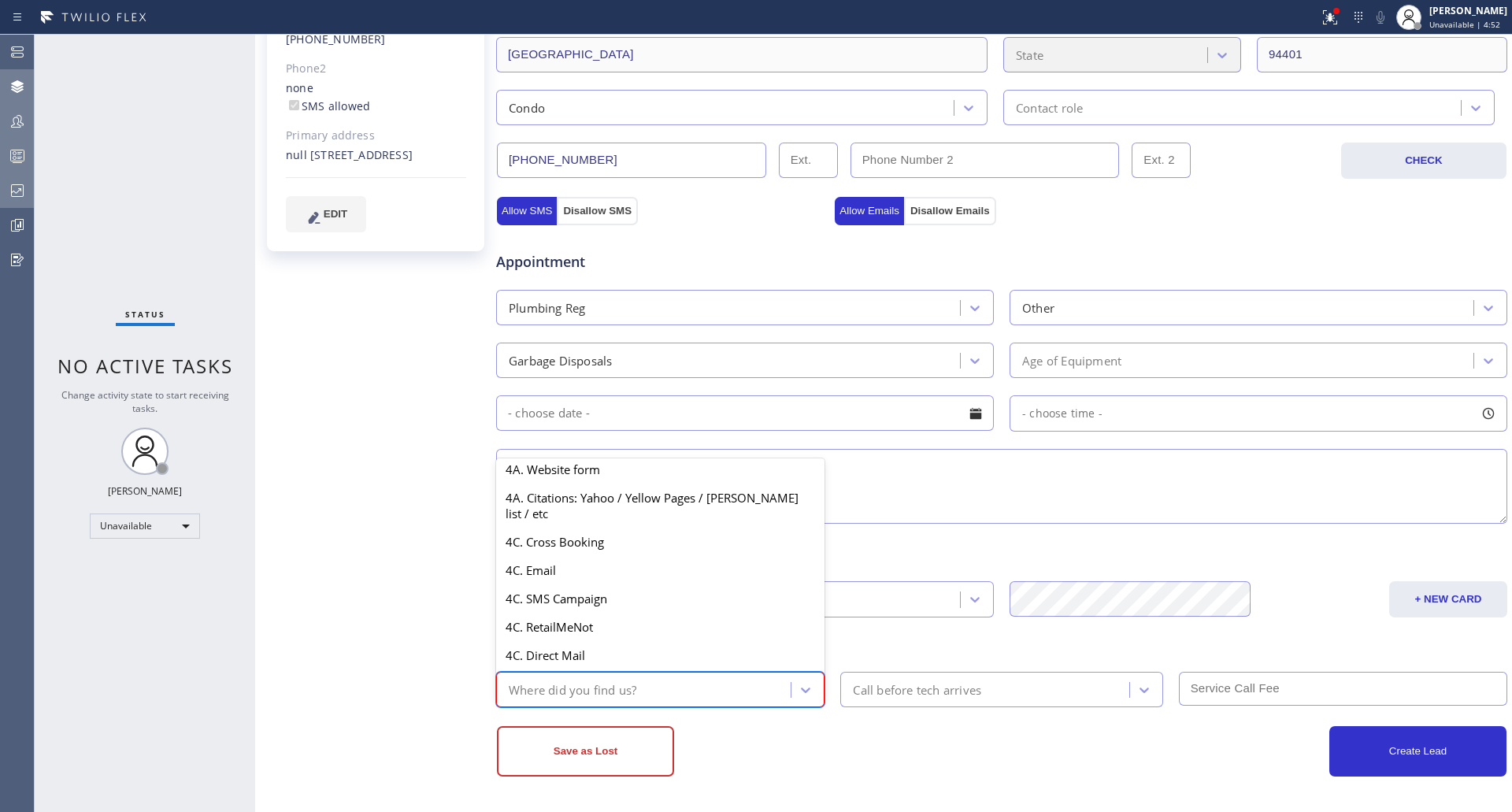
scroll to position [1584, 0]
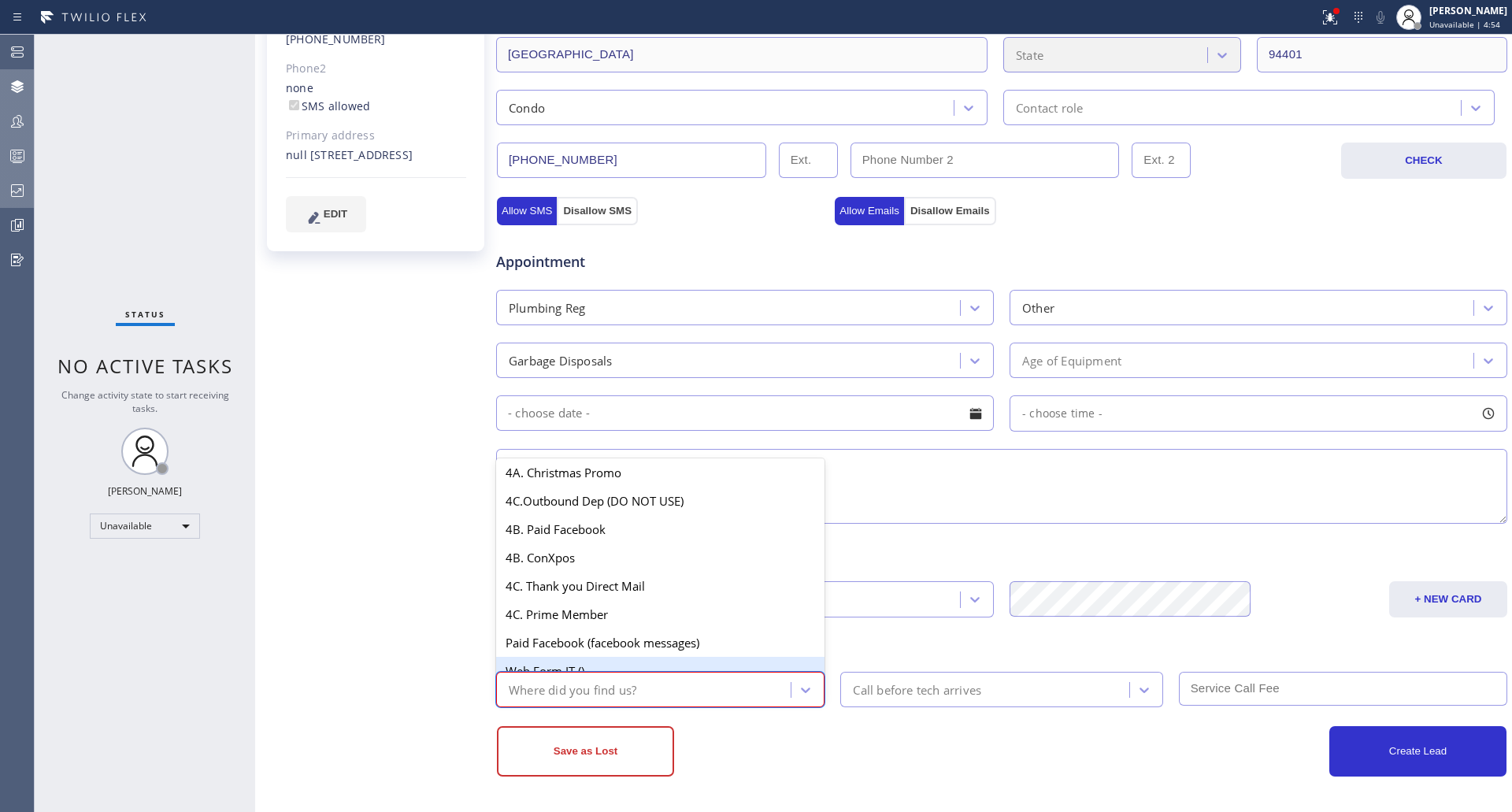
click at [622, 656] on div "Web Form IT ()" at bounding box center [660, 670] width 328 height 28
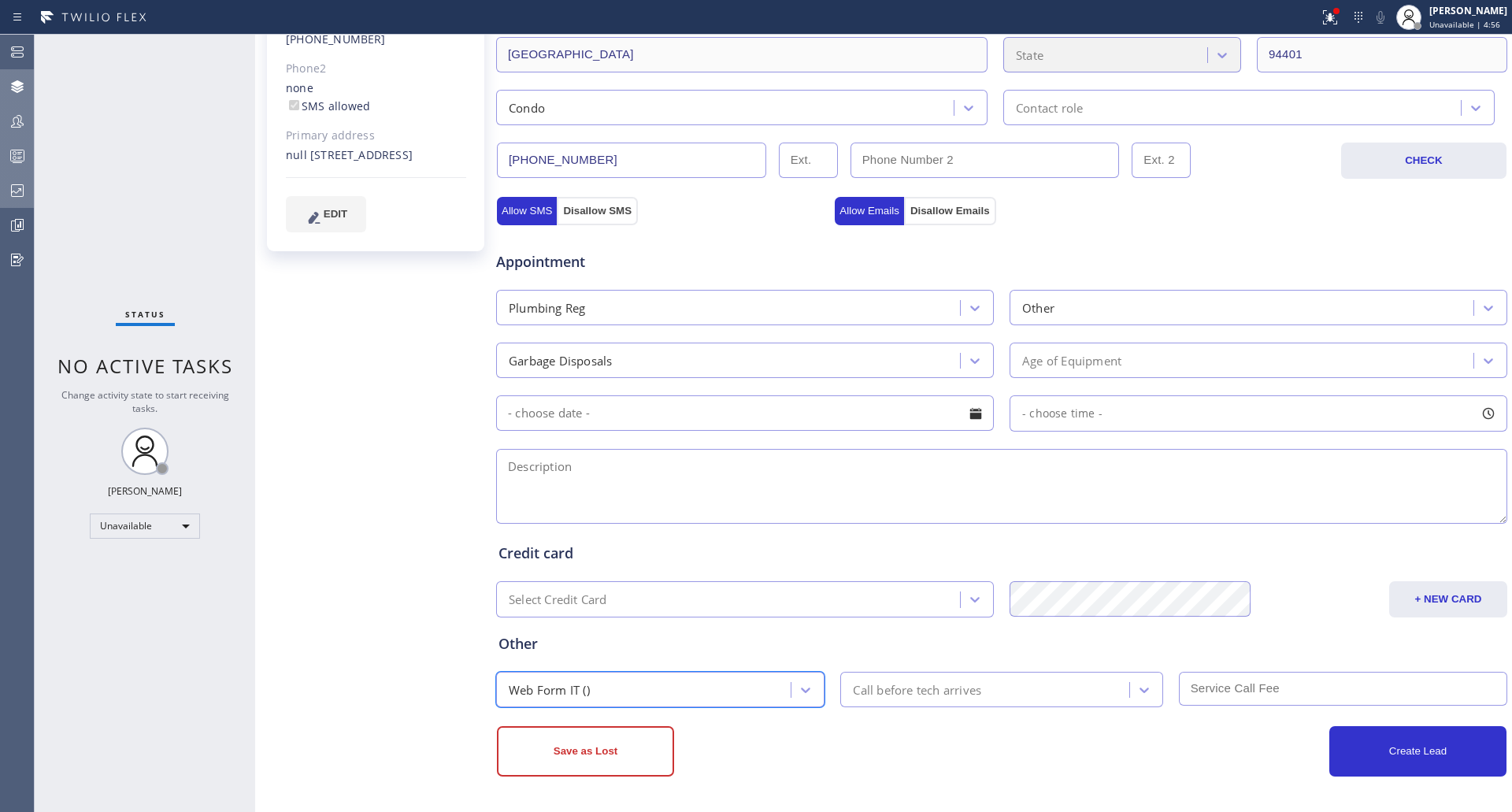
click at [582, 740] on button "Save as Lost" at bounding box center [585, 751] width 177 height 51
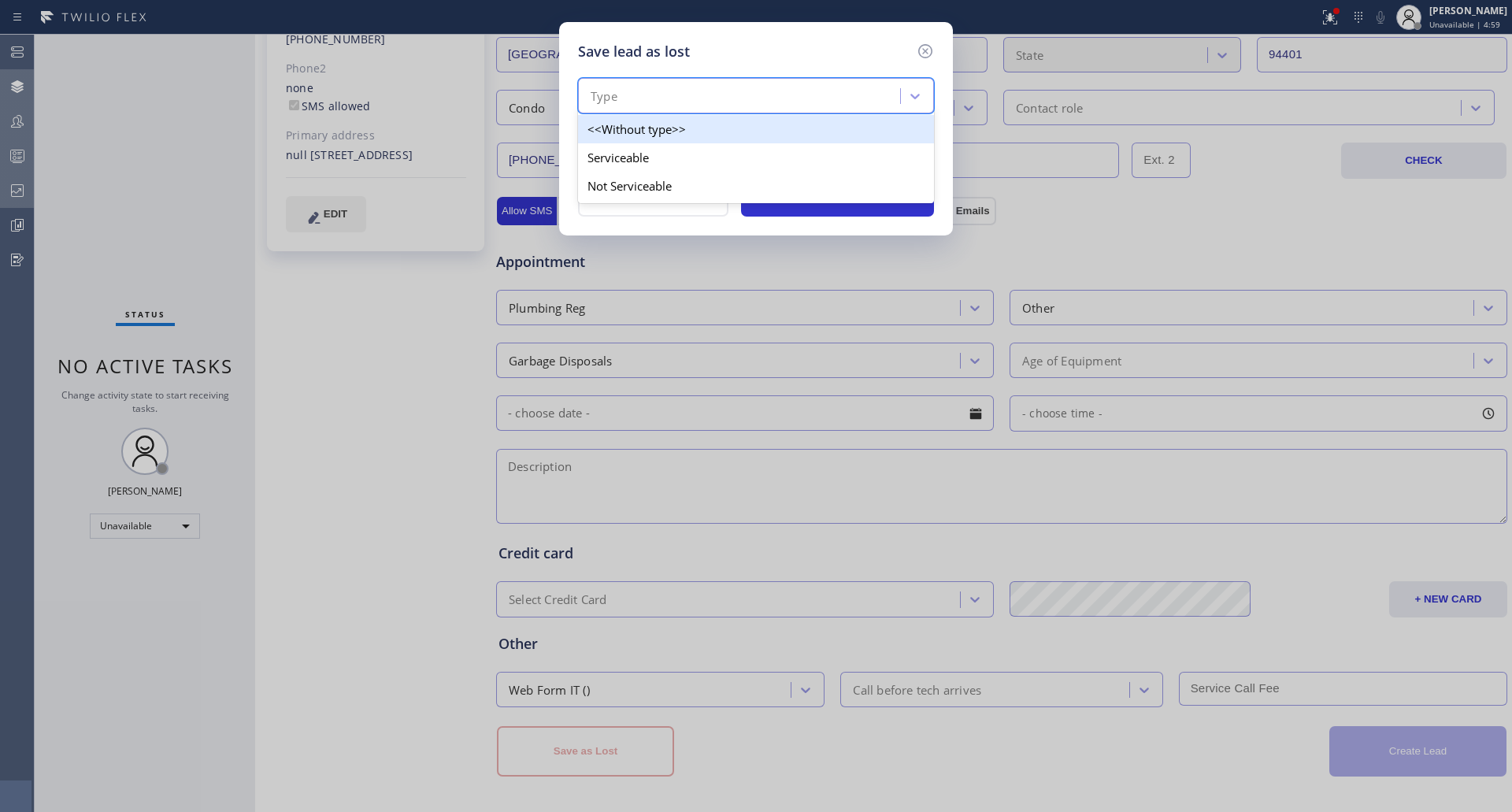
click at [656, 85] on div "Type" at bounding box center [741, 96] width 317 height 27
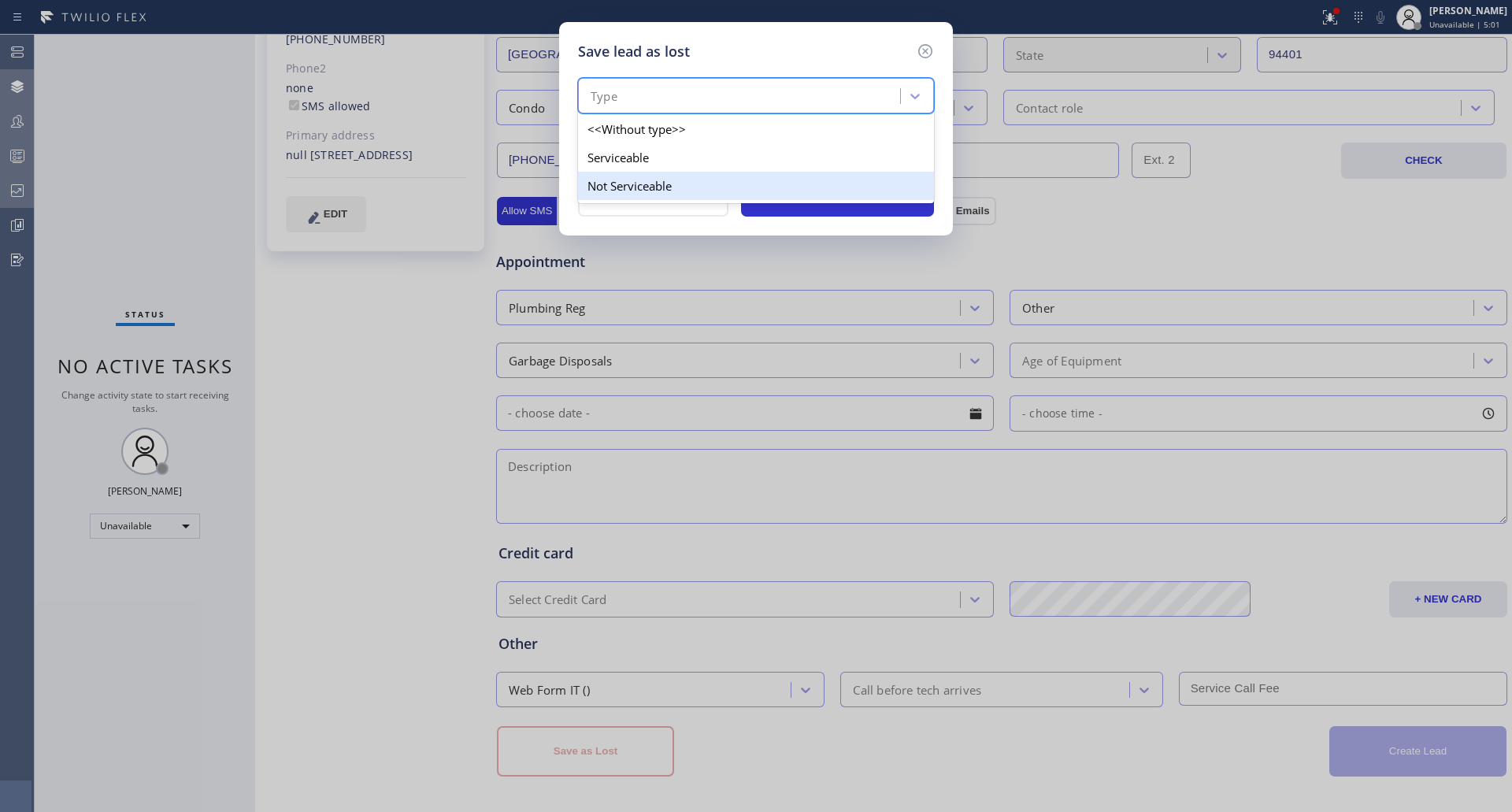
click at [648, 184] on div "Not Serviceable" at bounding box center [756, 186] width 356 height 28
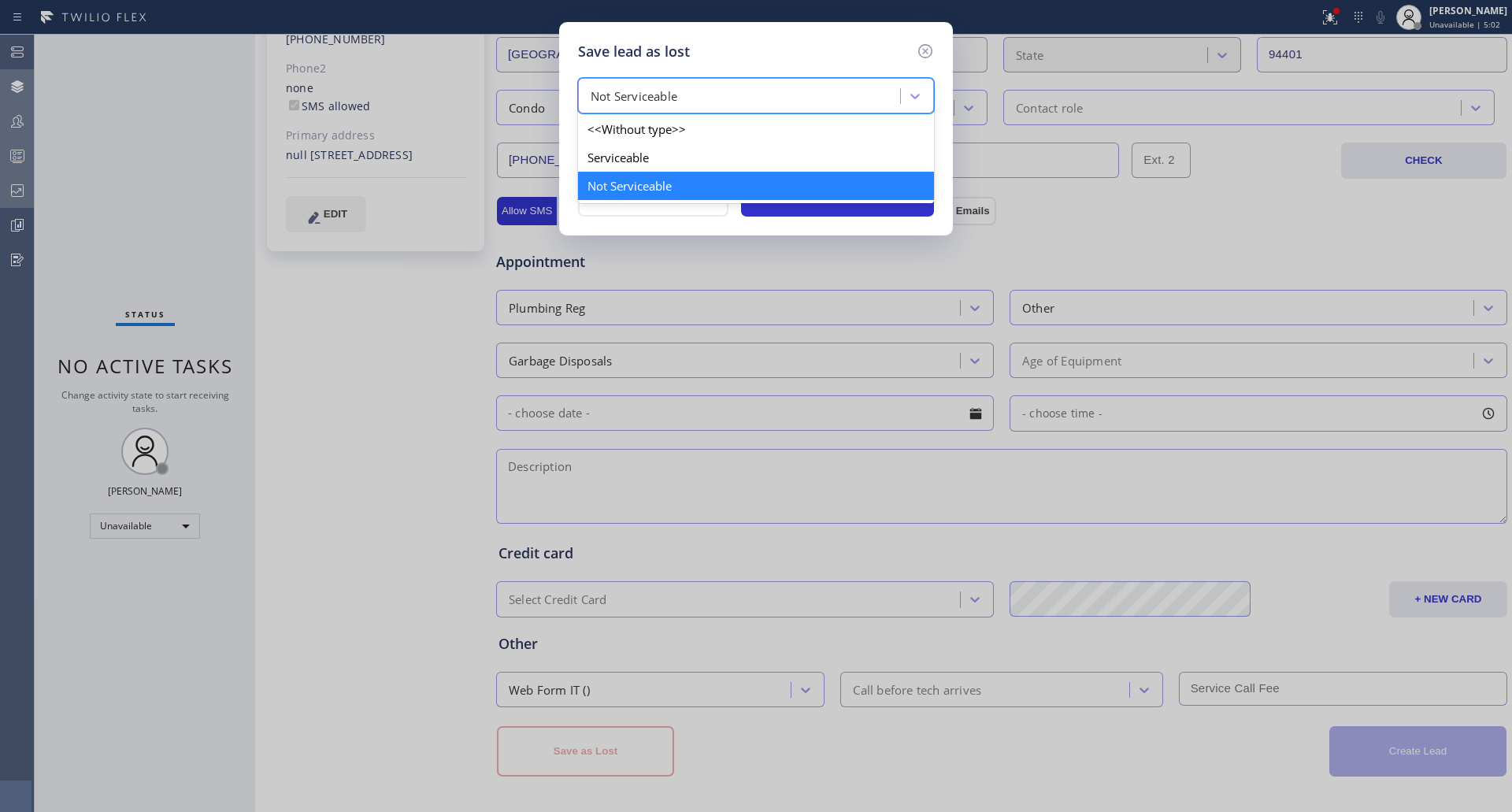
click at [685, 83] on div "Not Serviceable" at bounding box center [741, 96] width 317 height 27
click at [642, 181] on div "Not Serviceable" at bounding box center [756, 186] width 356 height 28
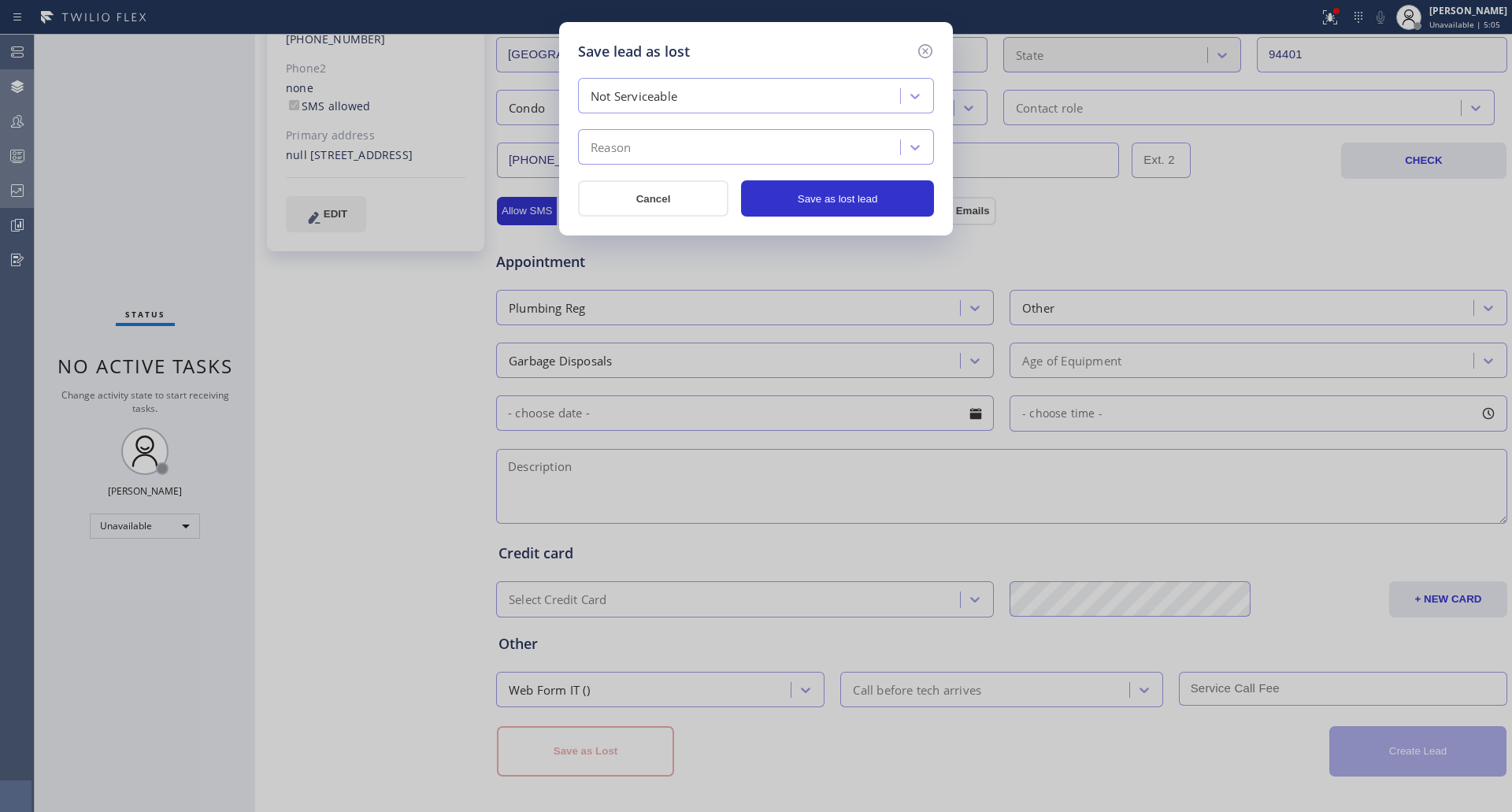
click at [655, 154] on div "Reason" at bounding box center [741, 147] width 317 height 27
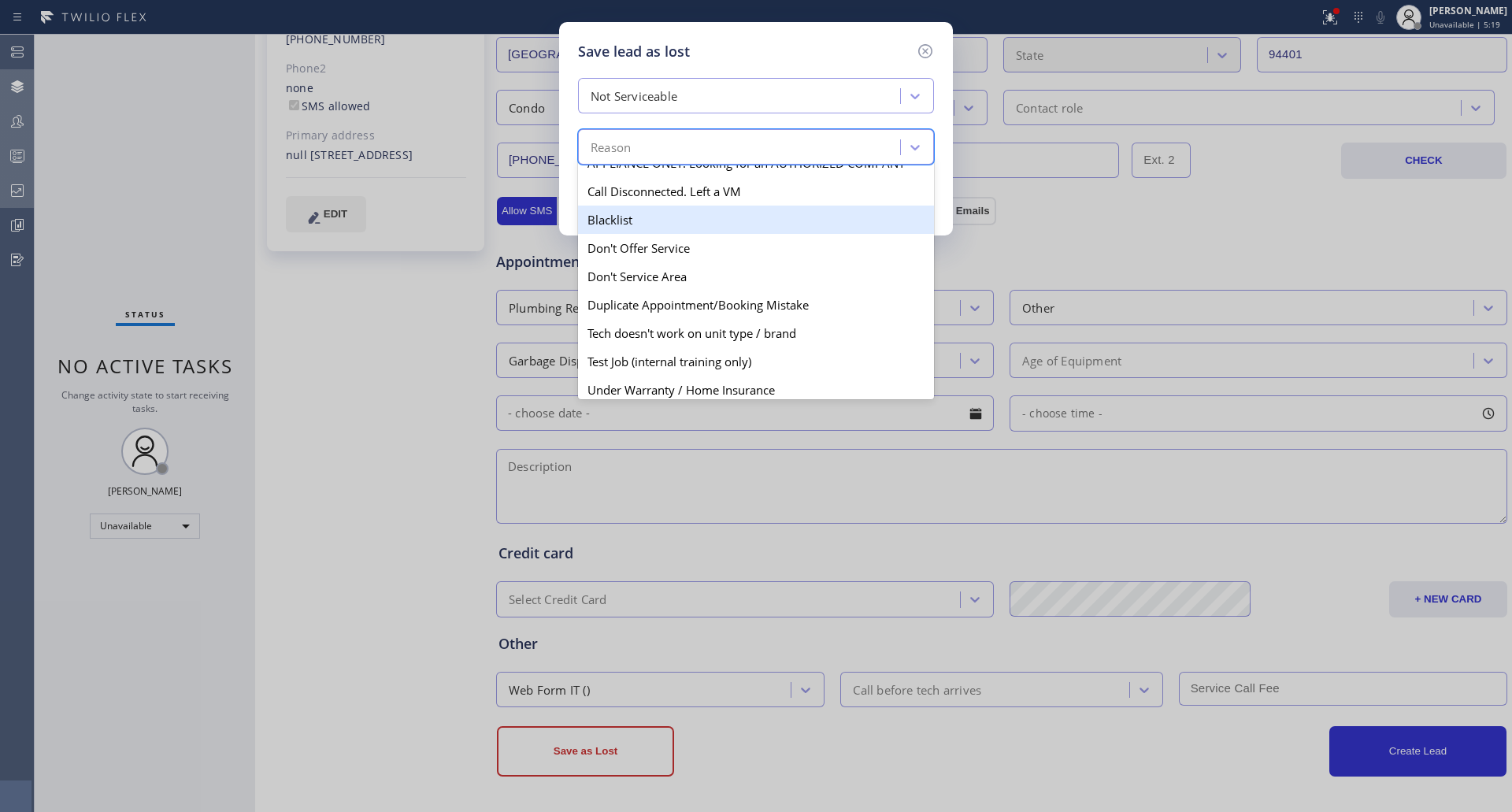
scroll to position [0, 0]
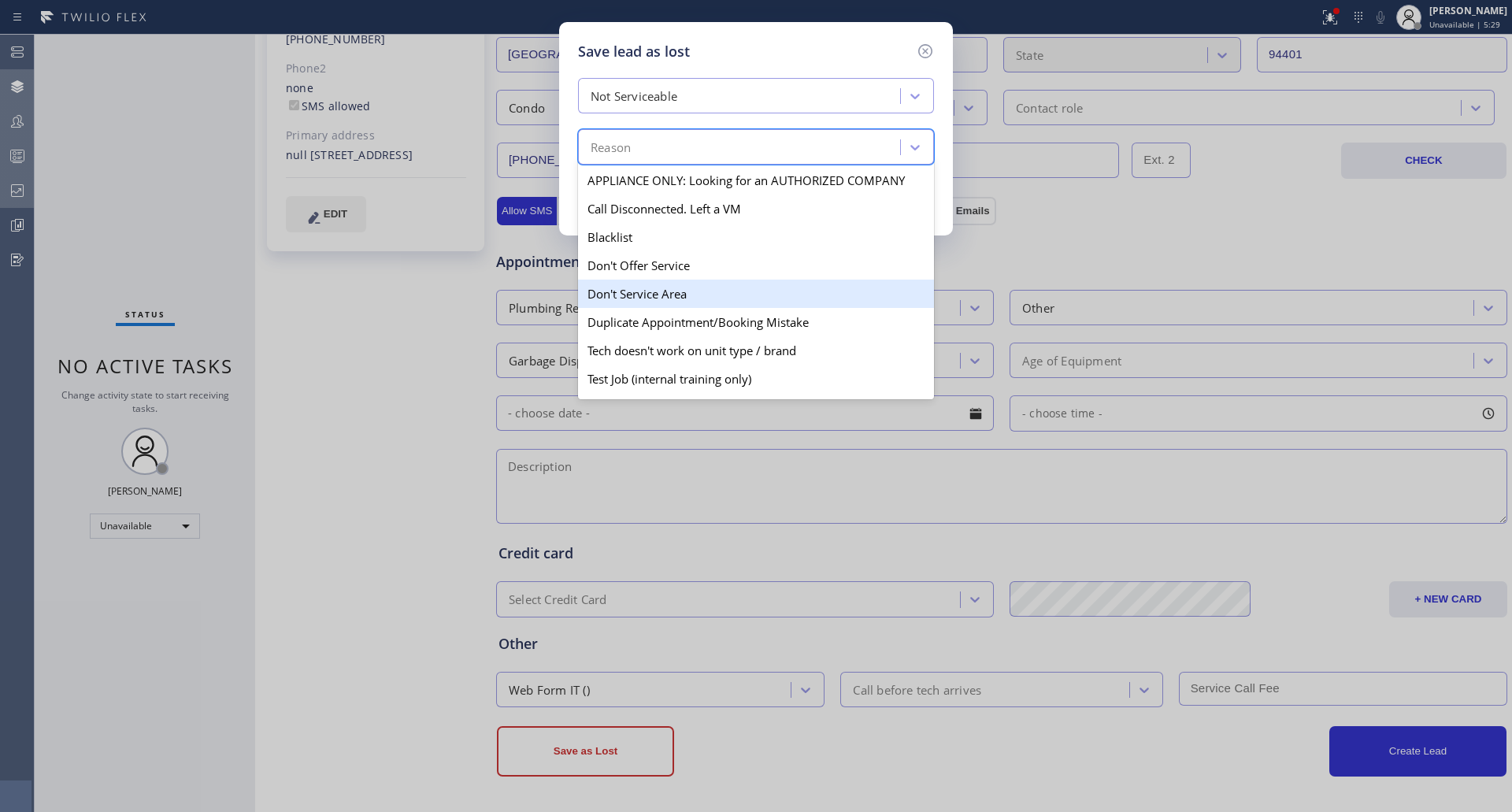
click at [690, 291] on div "Don't Service Area" at bounding box center [756, 293] width 356 height 28
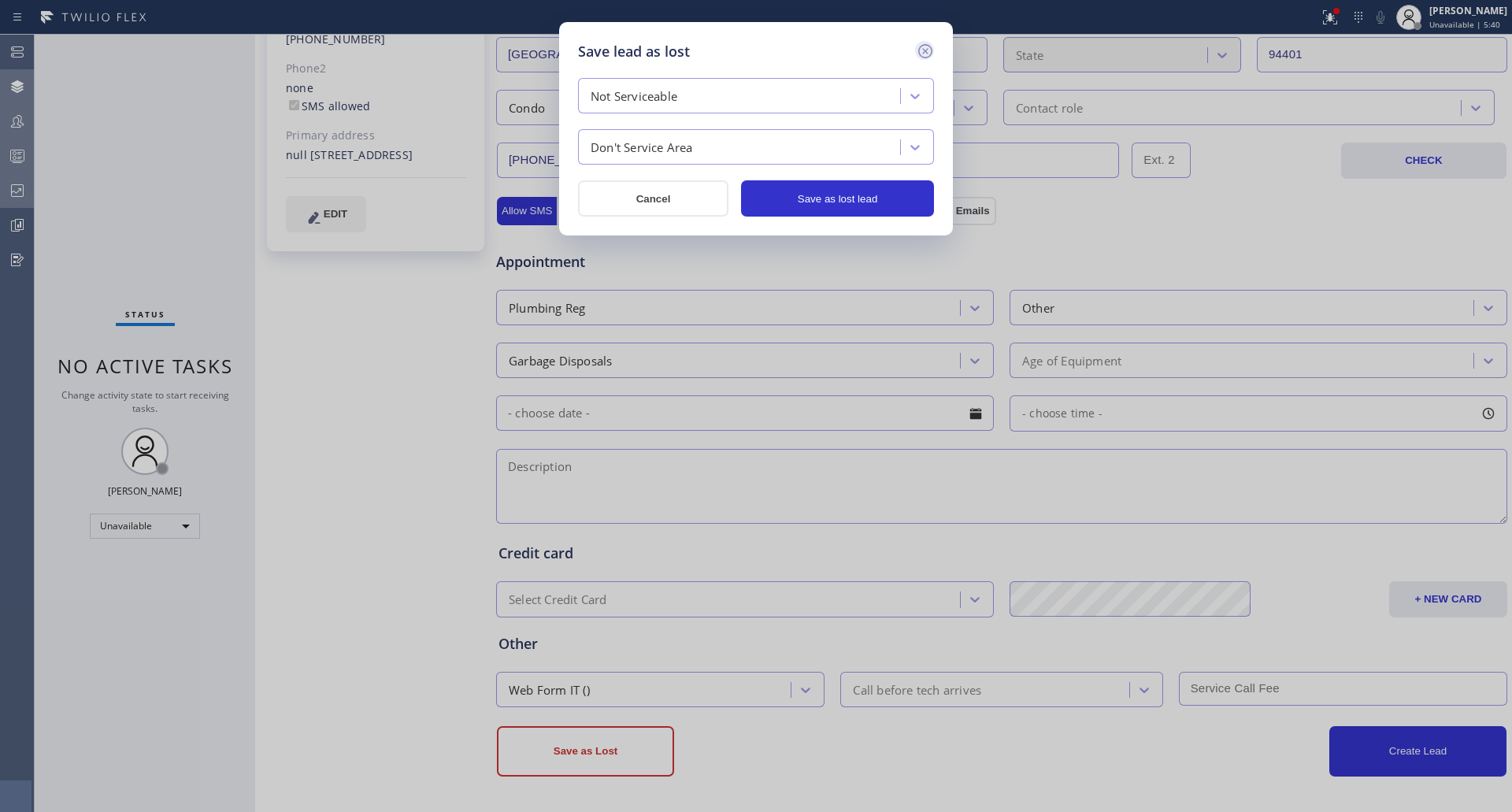
drag, startPoint x: 405, startPoint y: 134, endPoint x: 933, endPoint y: 56, distance: 533.7
drag, startPoint x: 933, startPoint y: 56, endPoint x: 923, endPoint y: 51, distance: 11.2
click at [923, 51] on icon at bounding box center [926, 52] width 19 height 19
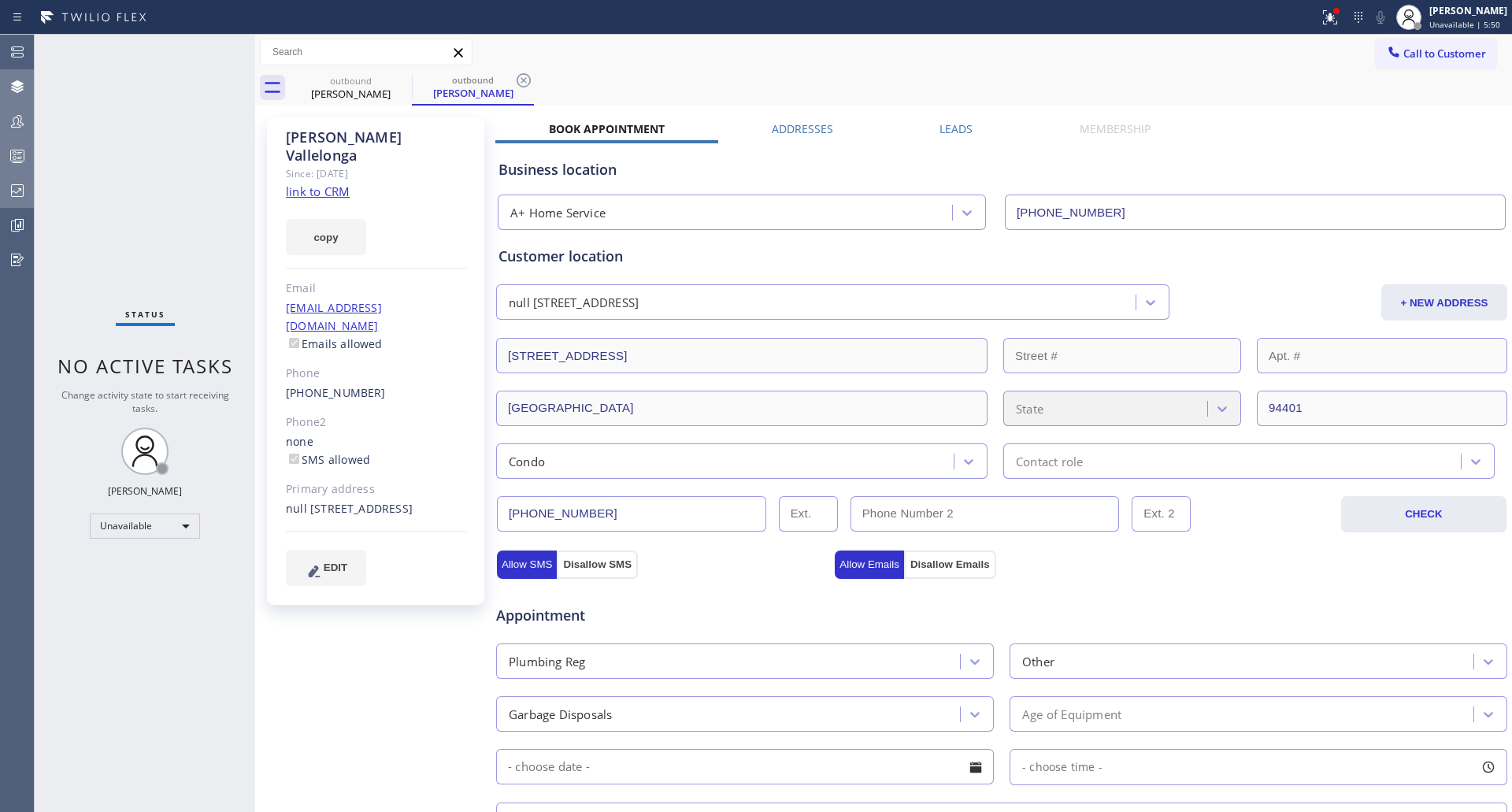
click at [801, 131] on label "Addresses" at bounding box center [802, 128] width 61 height 15
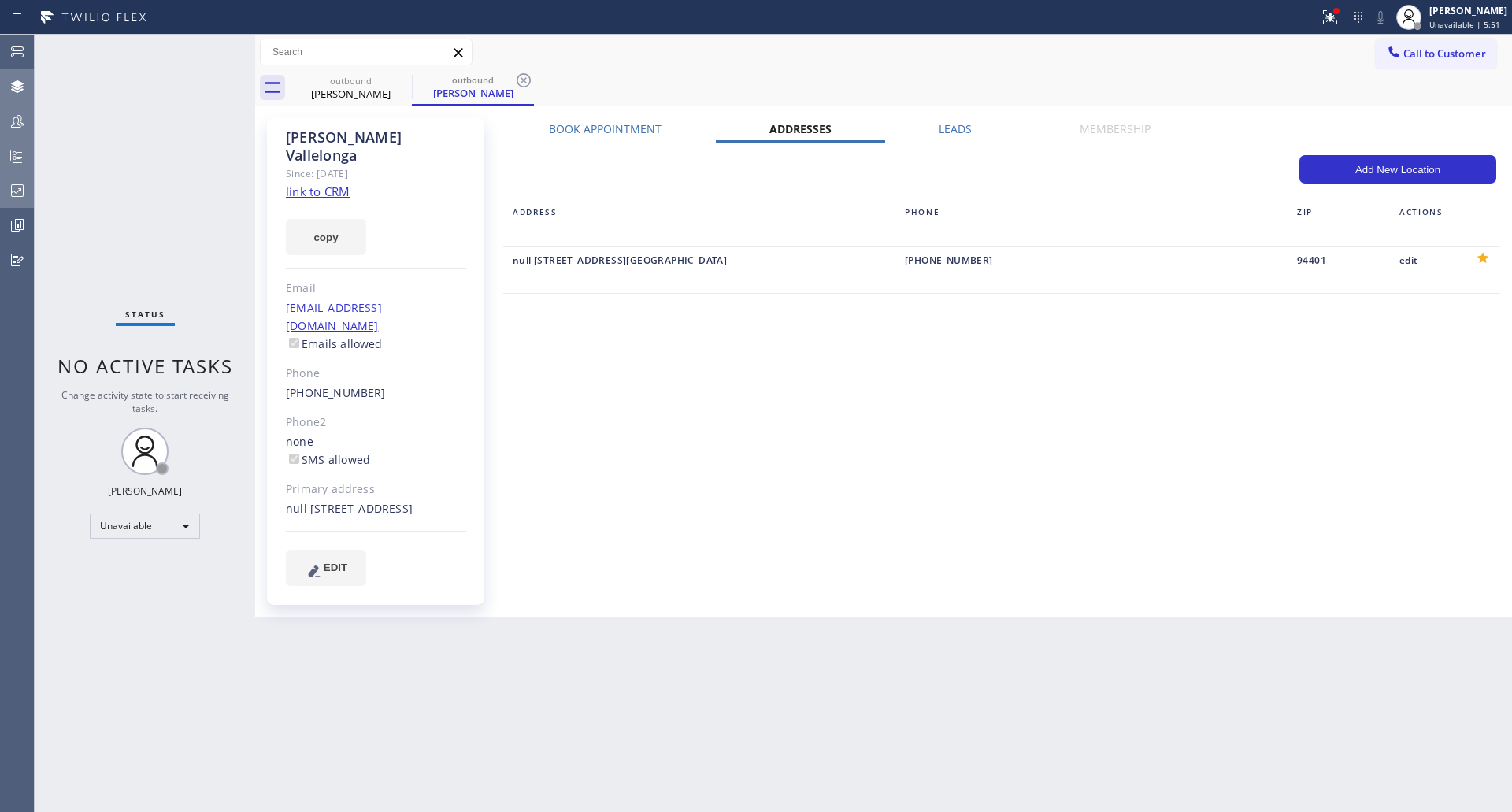
click at [944, 131] on label "Leads" at bounding box center [955, 128] width 33 height 15
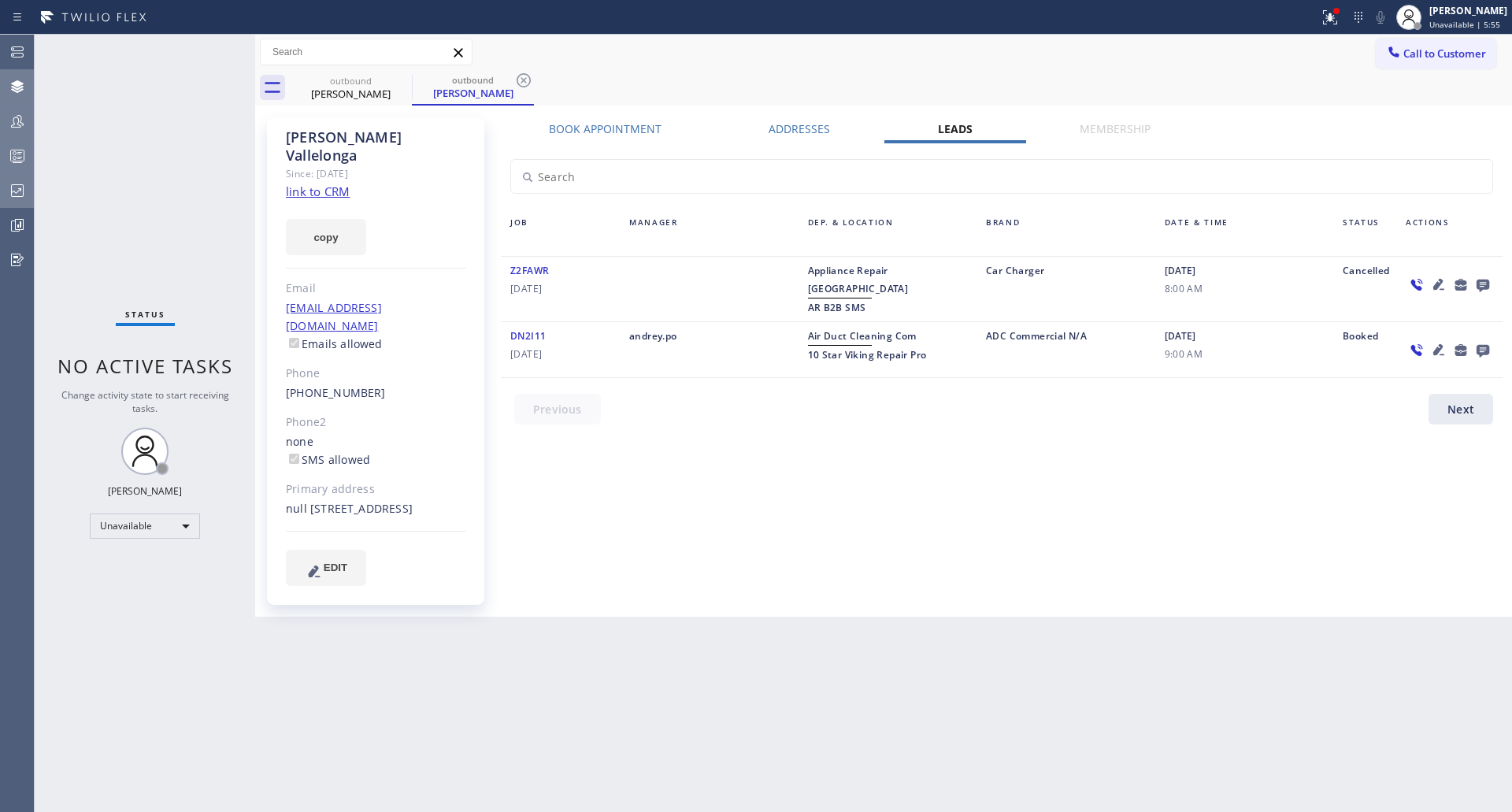
click at [1104, 132] on label "Membership" at bounding box center [1115, 128] width 71 height 15
click at [955, 156] on div at bounding box center [1002, 169] width 1021 height 51
click at [766, 143] on div at bounding box center [1002, 169] width 1021 height 51
click at [612, 122] on label "Book Appointment" at bounding box center [605, 128] width 113 height 15
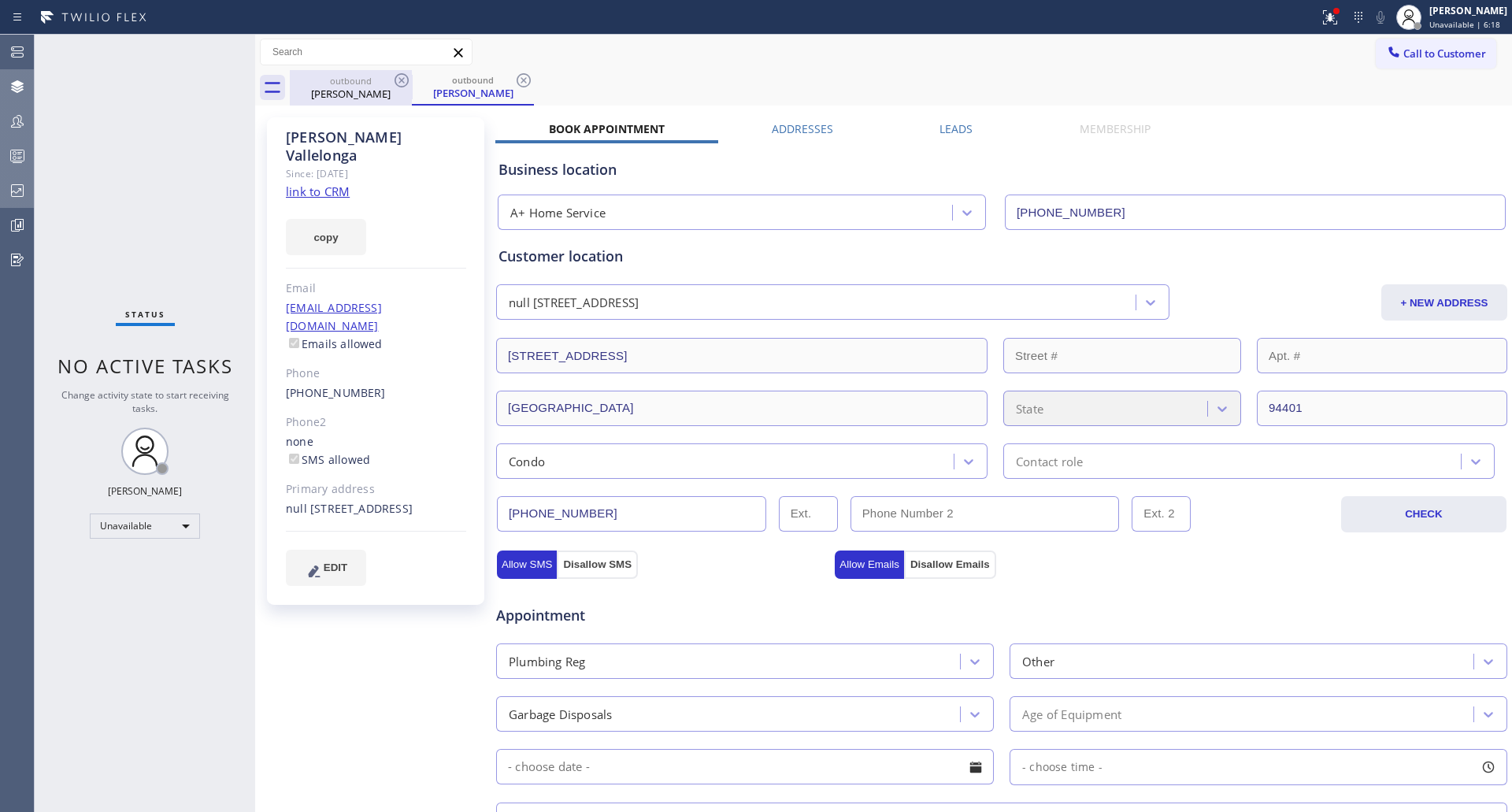
click at [332, 88] on div "[PERSON_NAME]" at bounding box center [351, 93] width 119 height 14
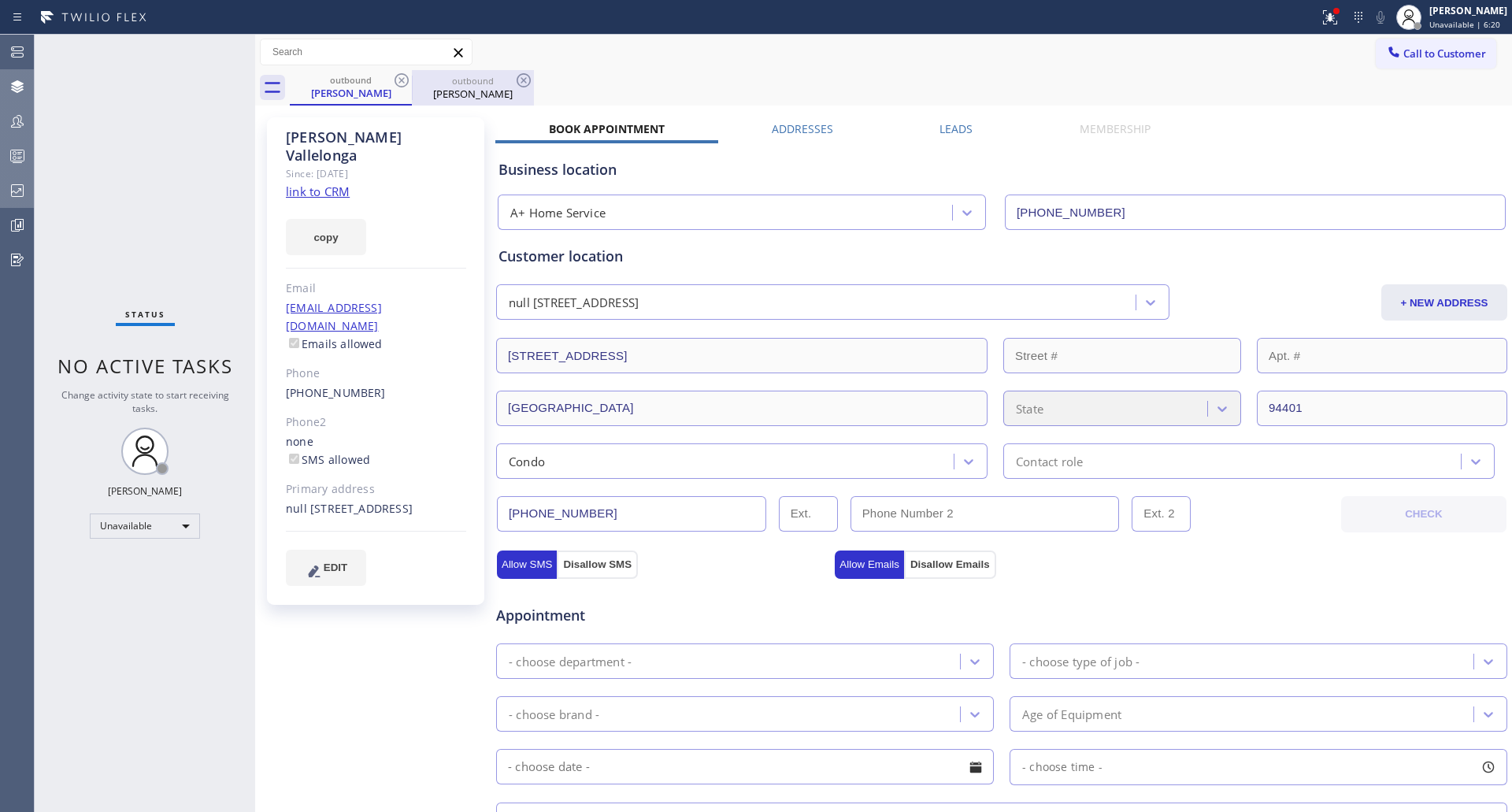
click at [460, 93] on div "[PERSON_NAME]" at bounding box center [473, 93] width 119 height 14
click at [270, 88] on icon at bounding box center [272, 87] width 25 height 25
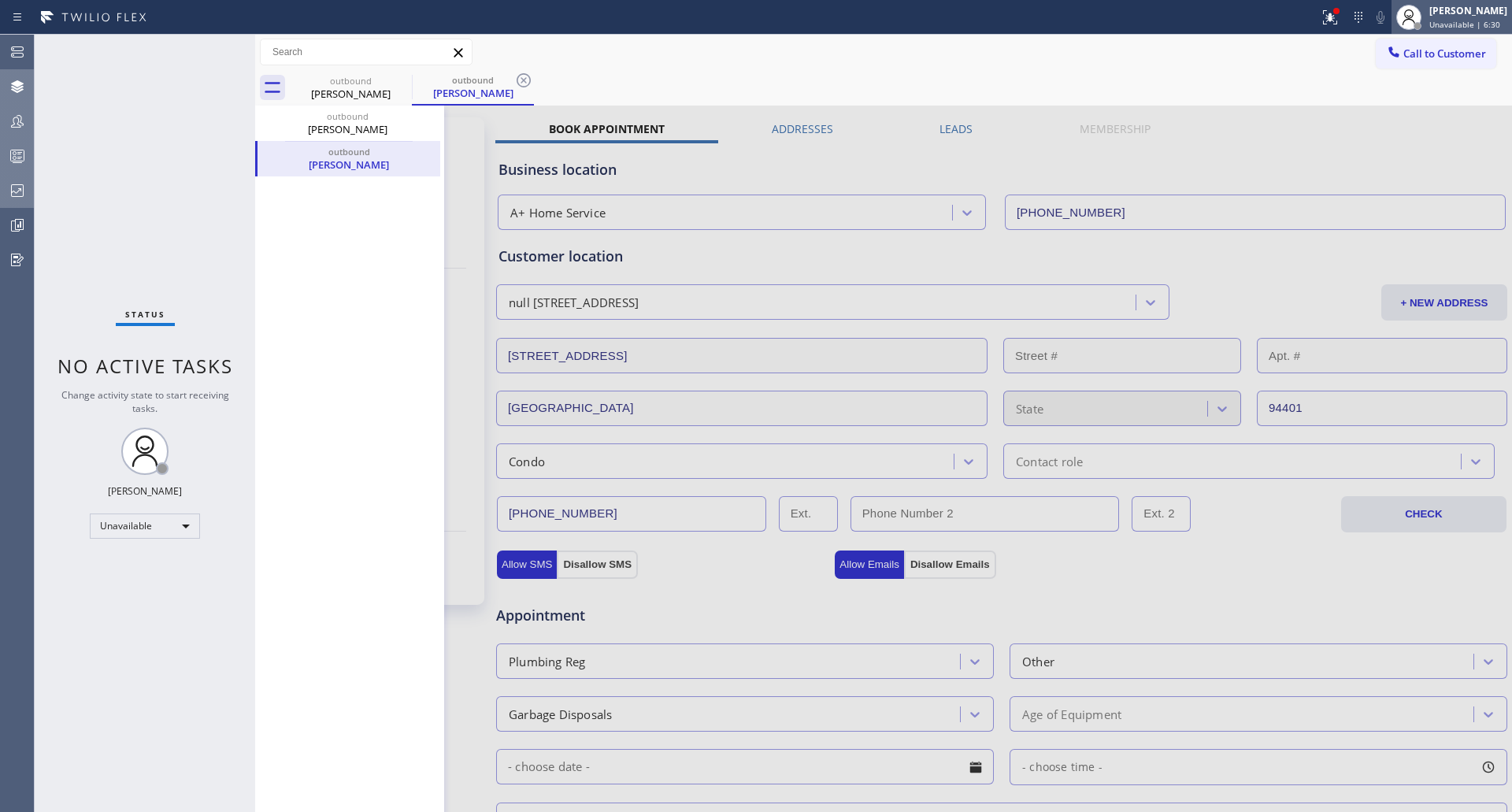
click at [1463, 8] on div "[PERSON_NAME]" at bounding box center [1468, 10] width 78 height 13
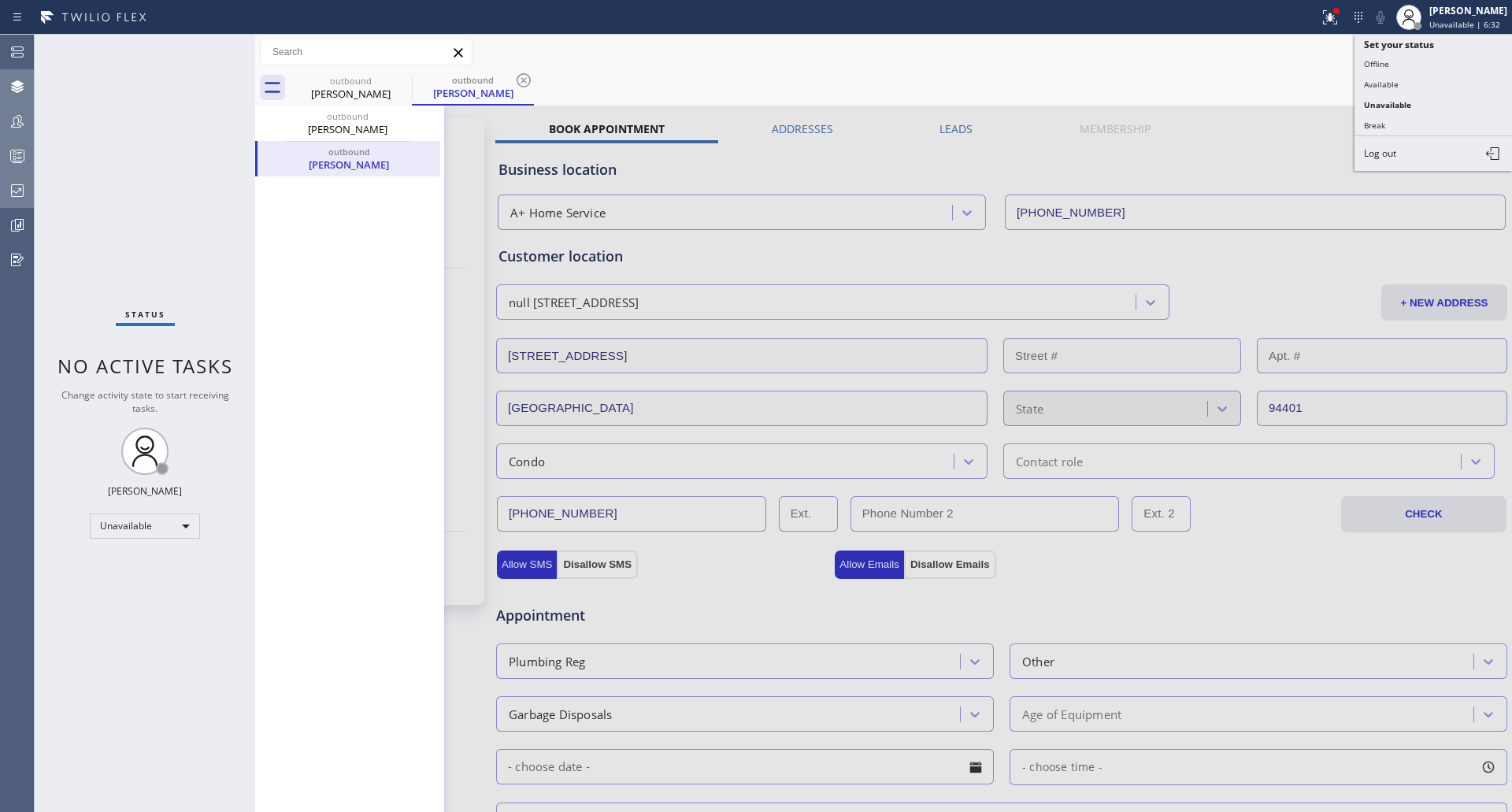
click at [1267, 42] on div "Call to Customer Outbound call Location A+ Home Service Your caller id phone nu…" at bounding box center [884, 52] width 1257 height 27
click at [1364, 17] on icon at bounding box center [1358, 17] width 19 height 19
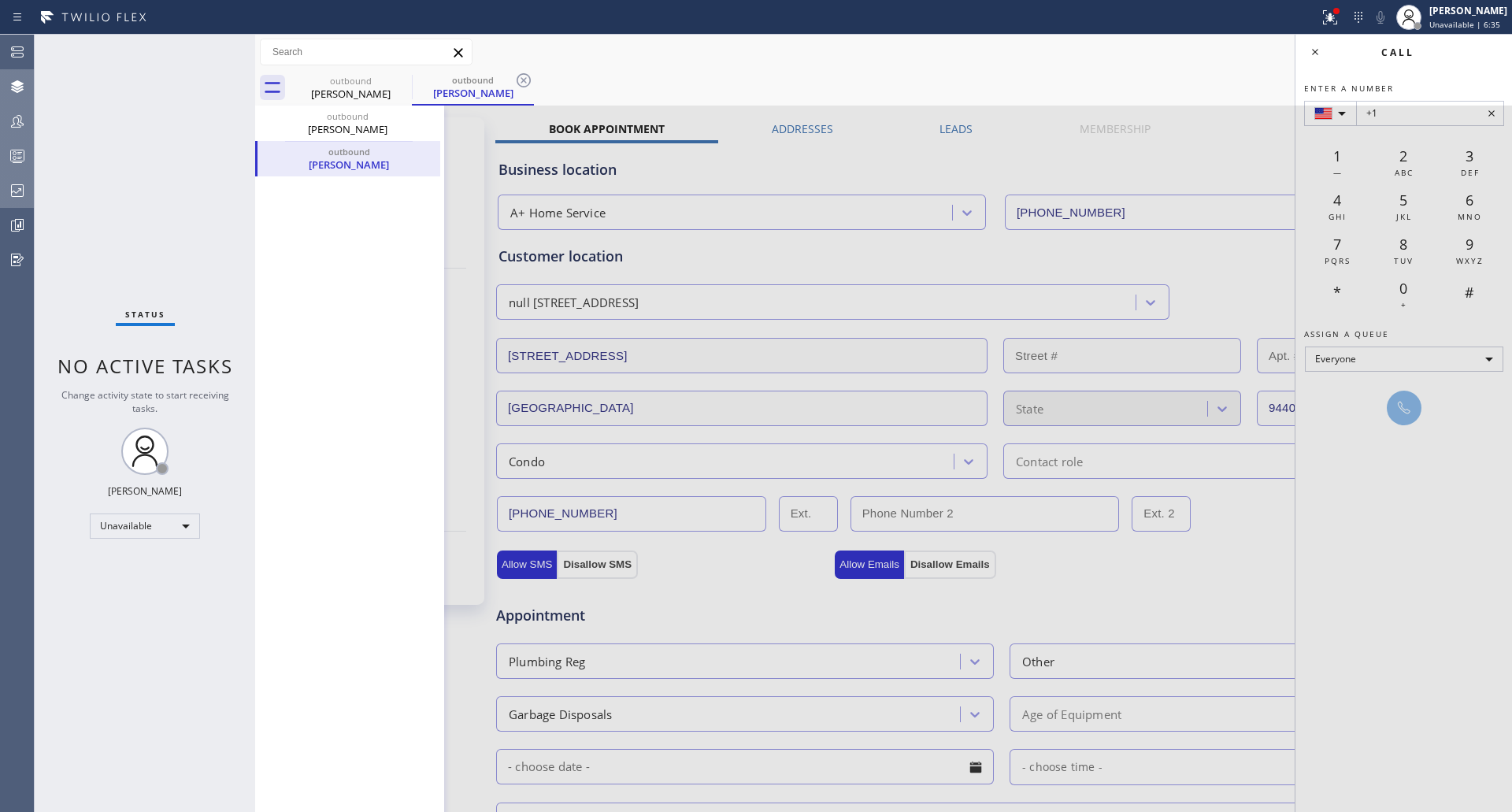
click at [1393, 361] on div at bounding box center [884, 636] width 1257 height 1060
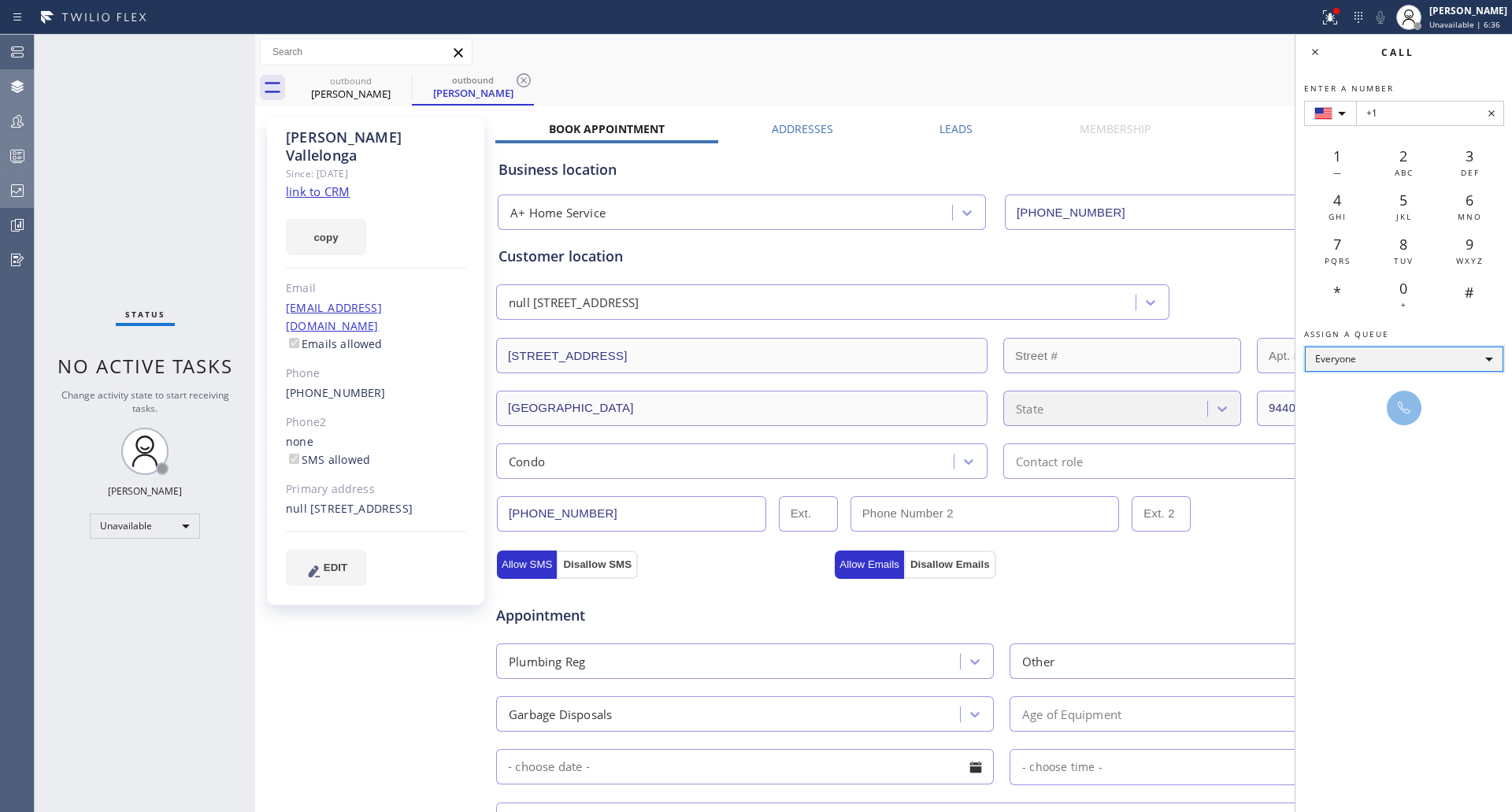
click at [1428, 352] on div "Everyone" at bounding box center [1404, 358] width 199 height 25
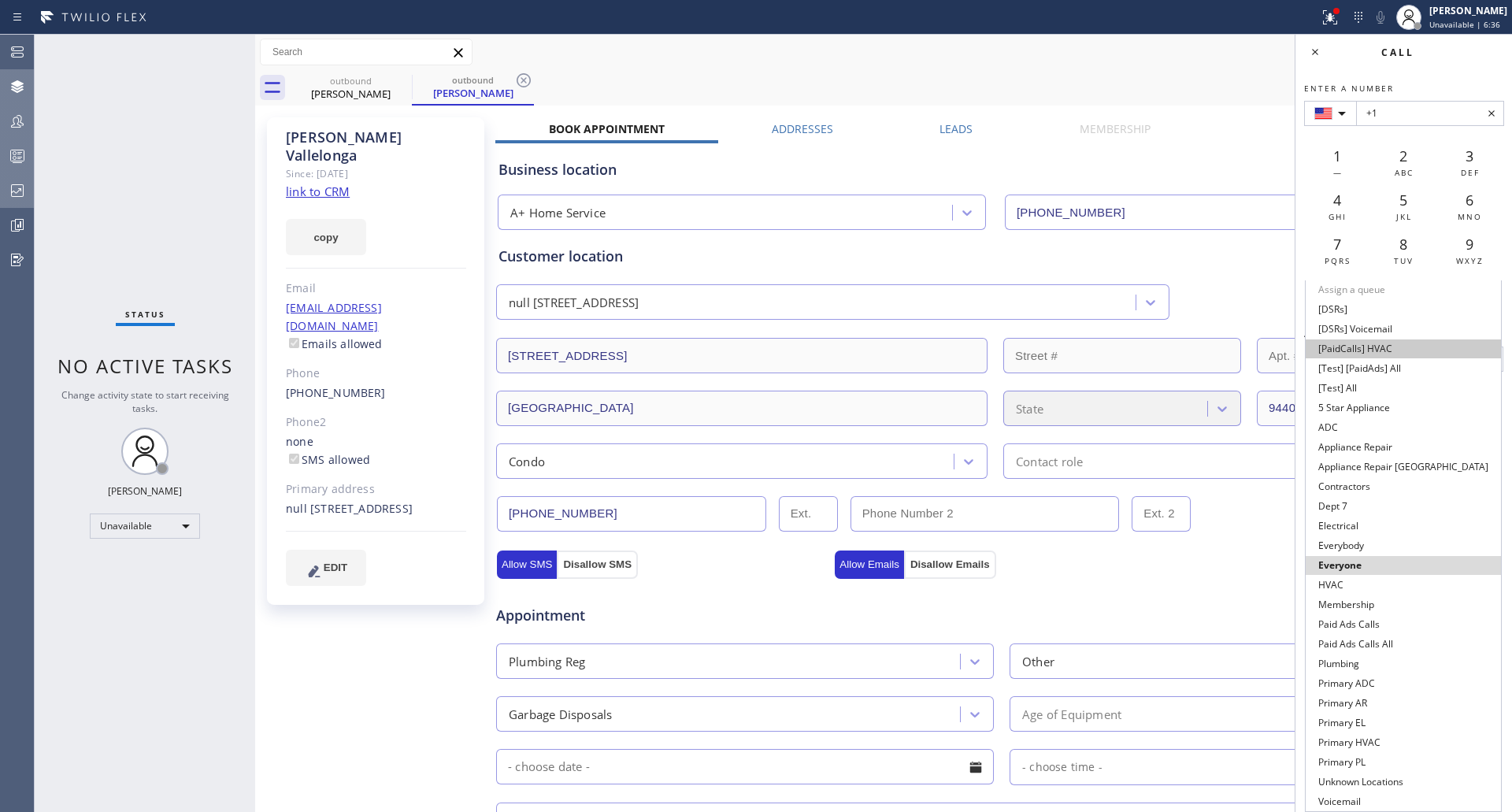
click at [1456, 355] on li "[PaidCalls] HVAC" at bounding box center [1403, 349] width 195 height 19
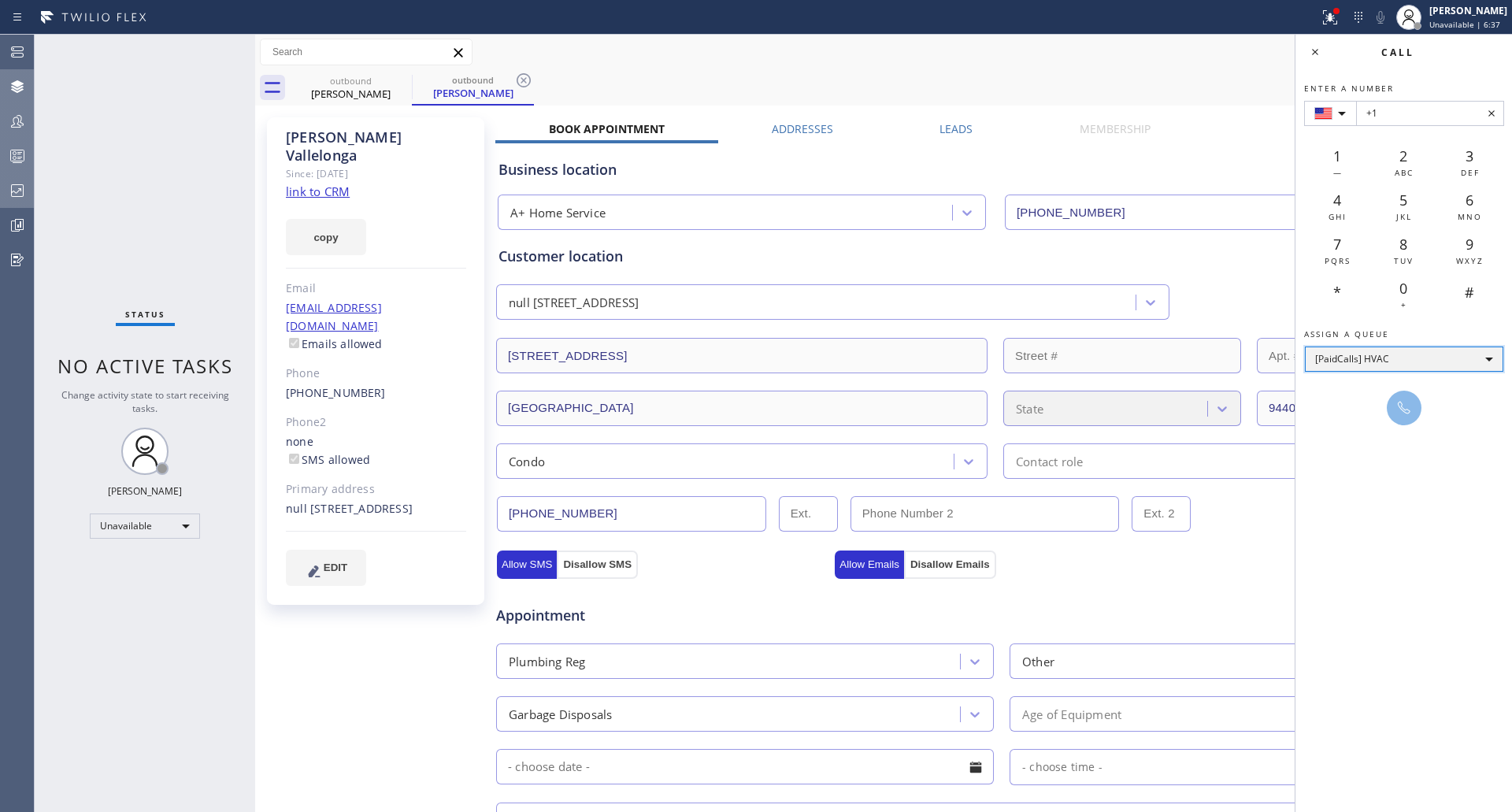
click at [1456, 355] on div "[PaidCalls] HVAC" at bounding box center [1404, 358] width 199 height 25
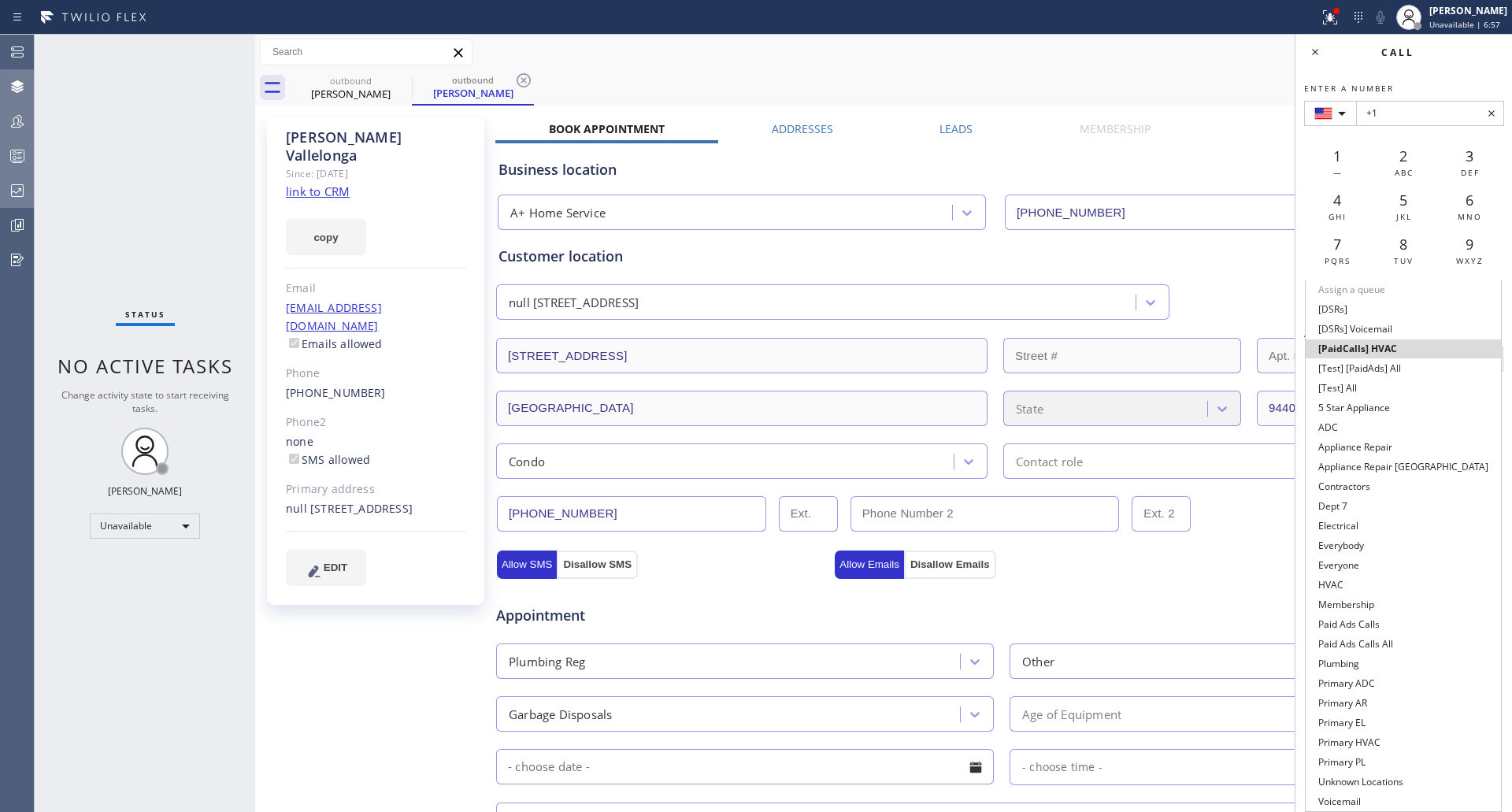
click at [1446, 107] on div at bounding box center [756, 406] width 1512 height 812
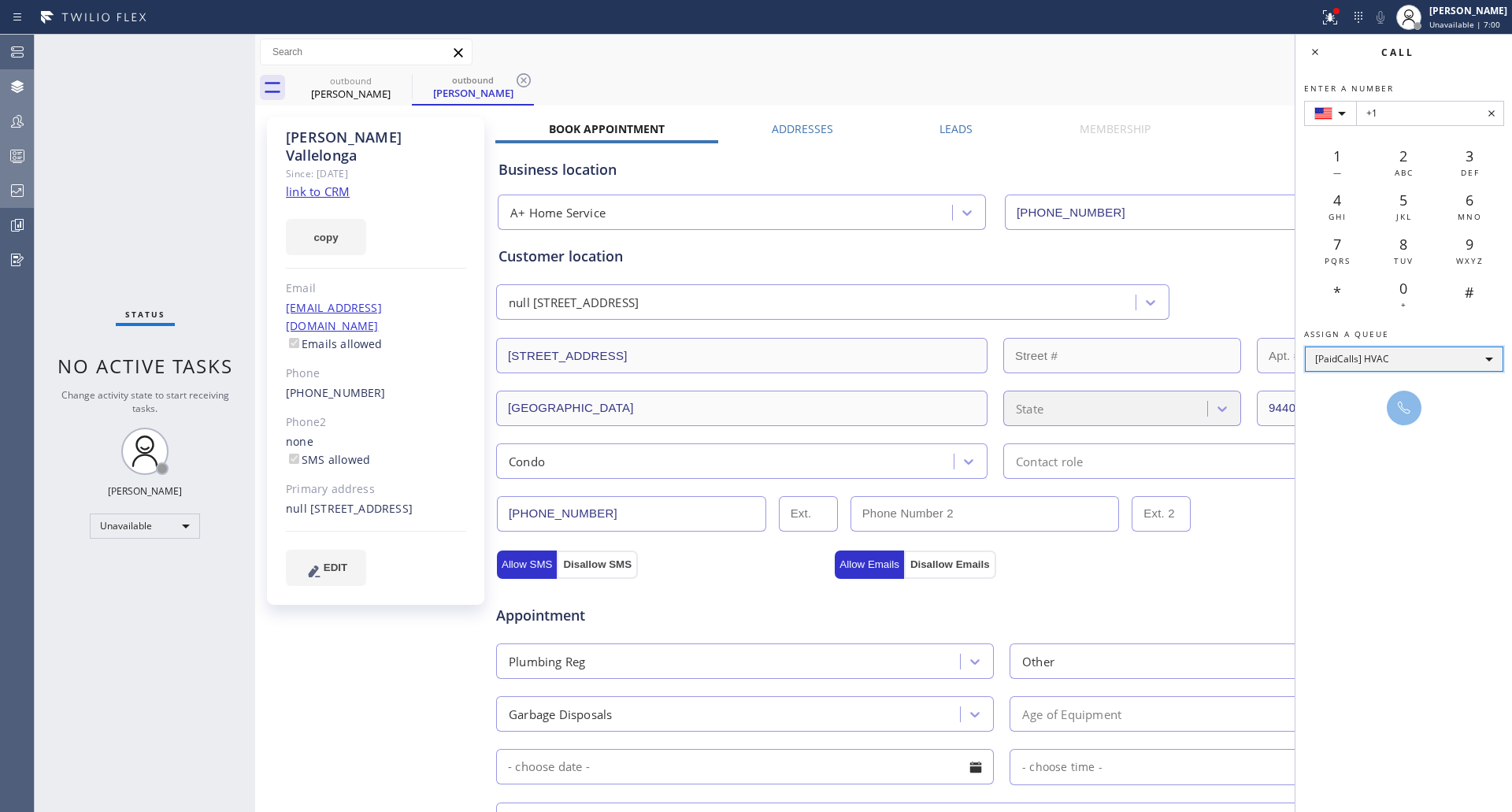
click at [1361, 352] on div "[PaidCalls] HVAC" at bounding box center [1404, 358] width 199 height 25
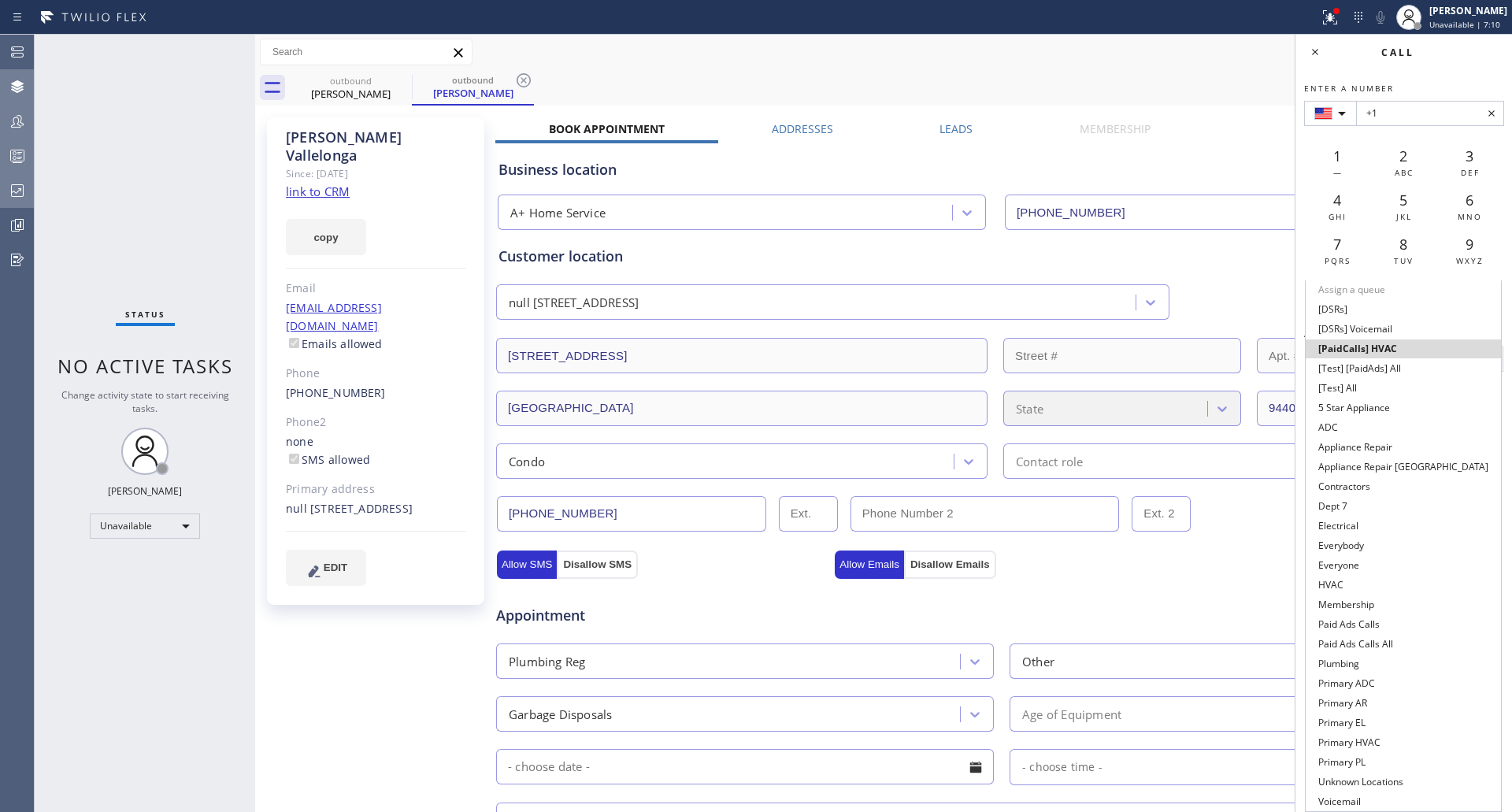
click at [1392, 16] on div at bounding box center [756, 406] width 1512 height 812
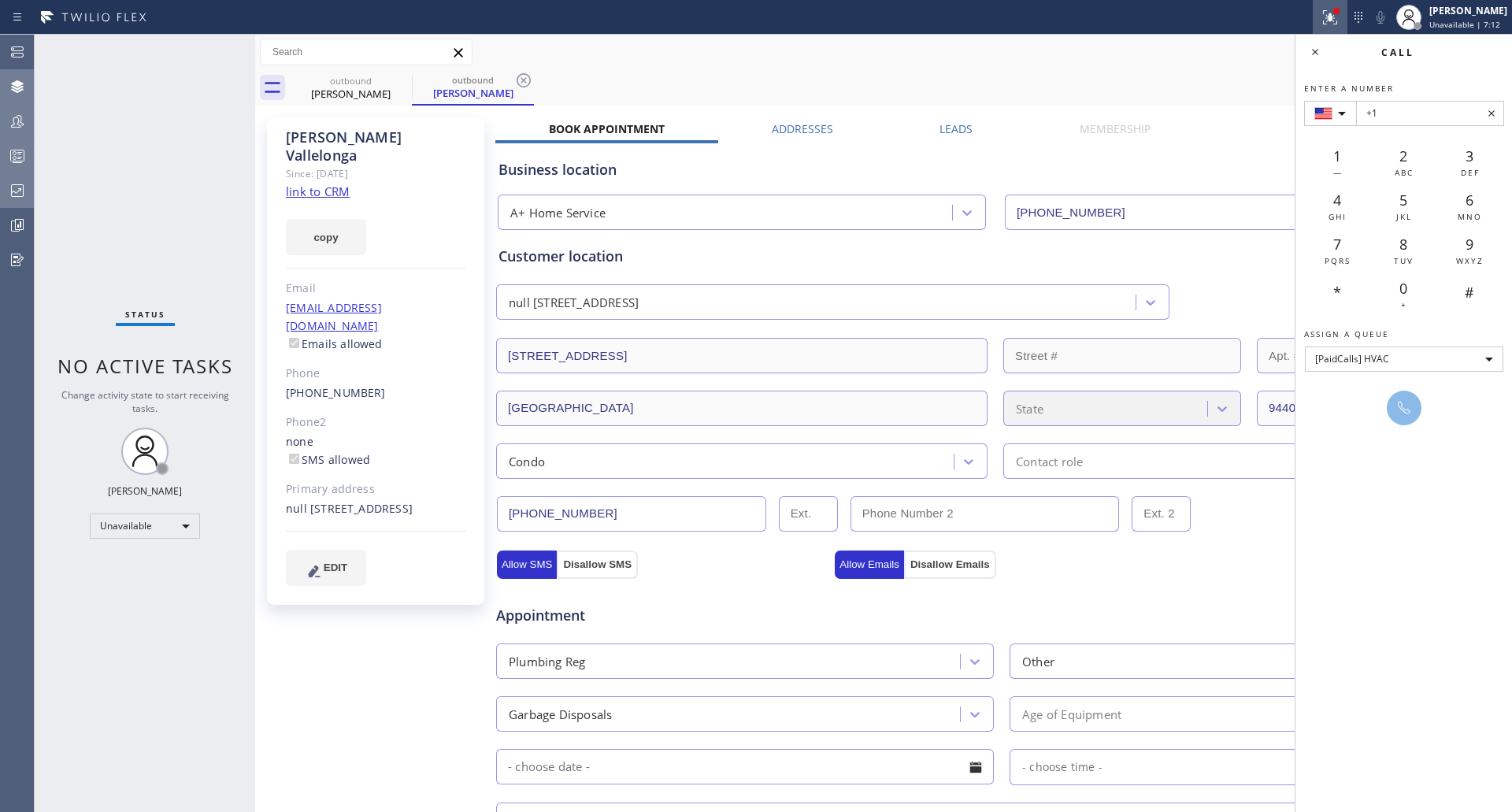
click at [1333, 20] on icon at bounding box center [1328, 16] width 9 height 11
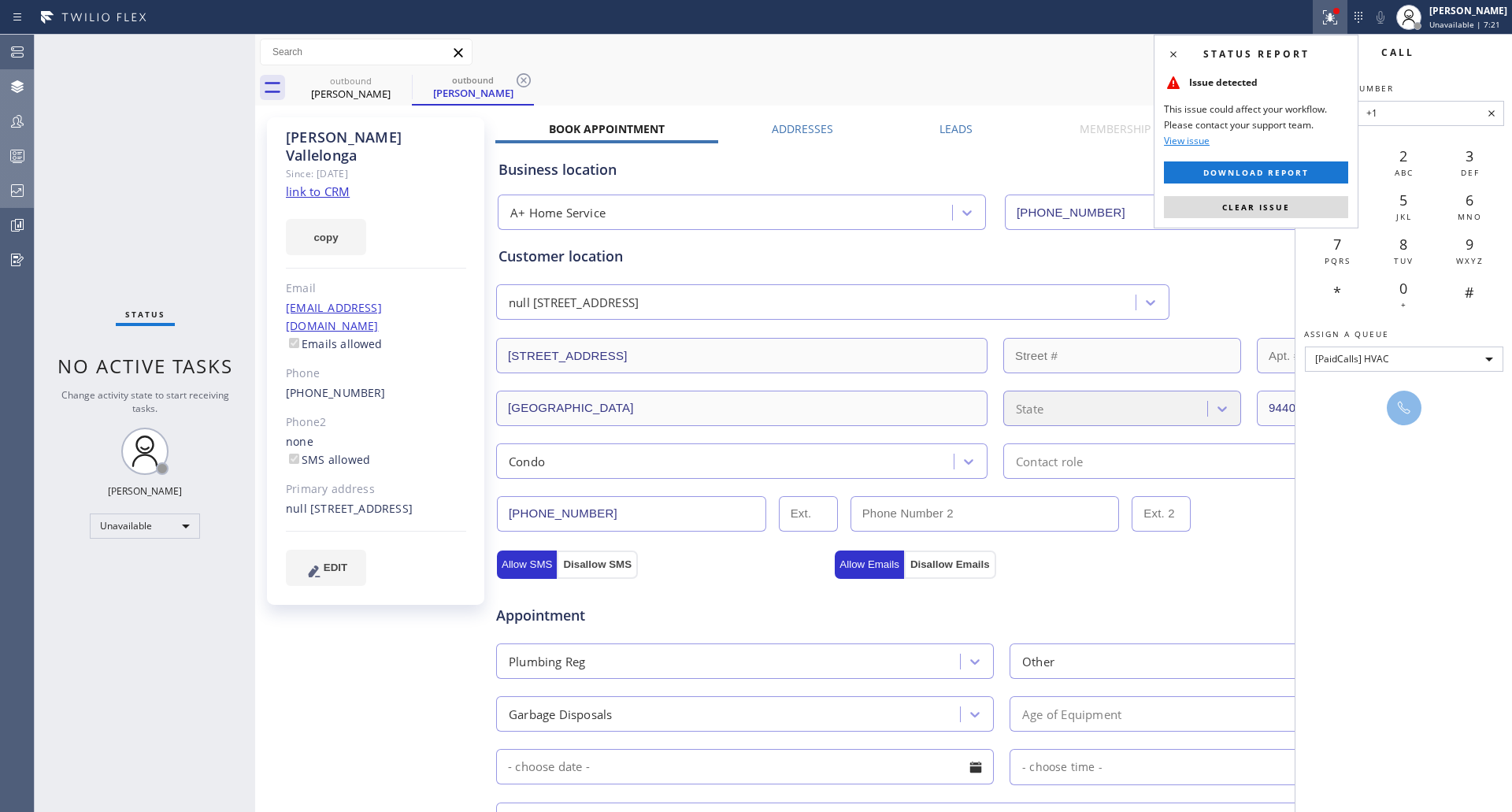
click at [953, 124] on label "Leads" at bounding box center [956, 128] width 33 height 15
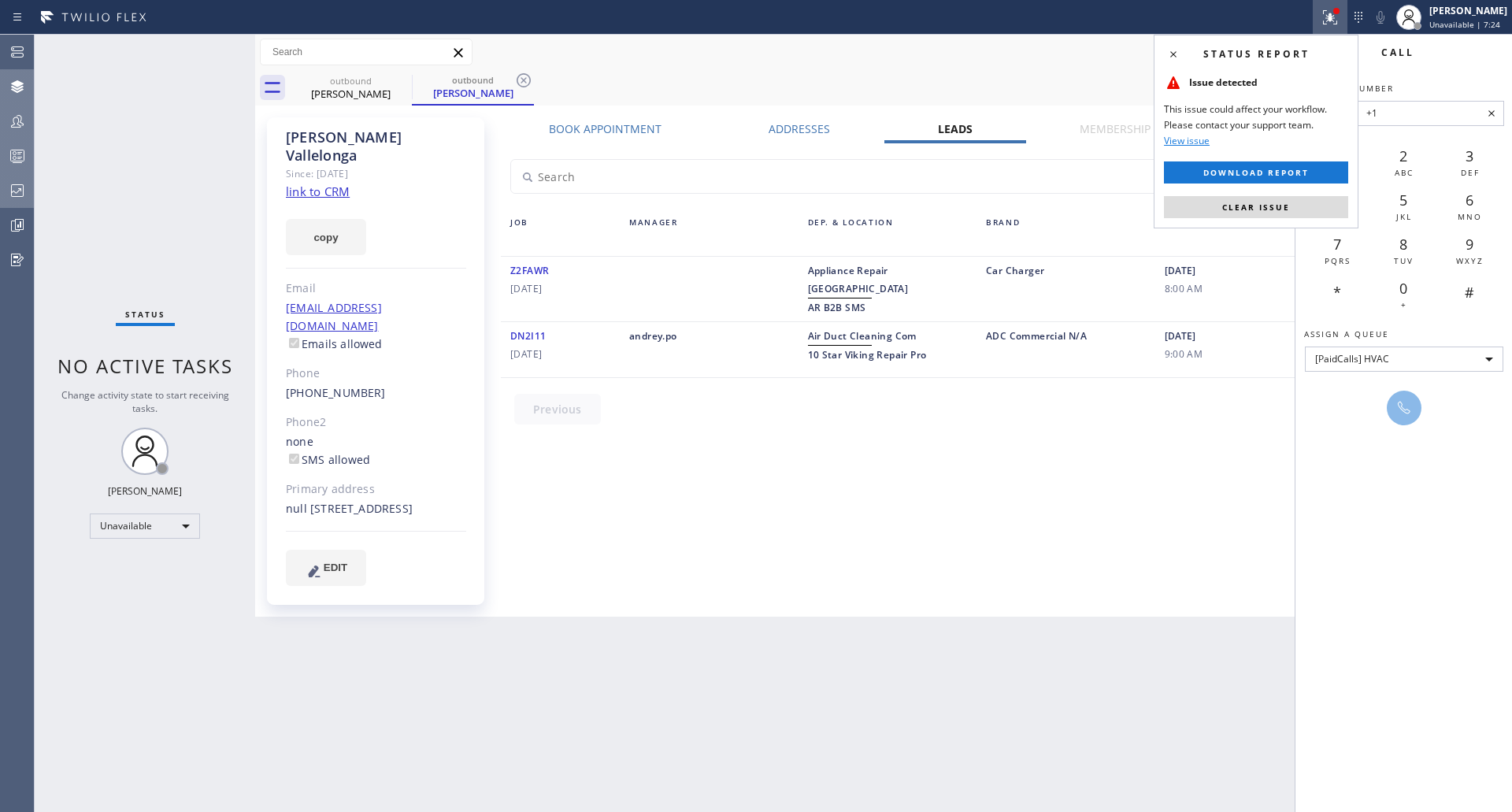
click at [834, 329] on span "Air Duct Cleaning Com" at bounding box center [863, 336] width 109 height 13
click at [642, 326] on div "andrey.po" at bounding box center [709, 349] width 179 height 46
click at [1184, 329] on div "[DATE] 9:00 AM" at bounding box center [1245, 349] width 179 height 46
click at [1168, 53] on icon at bounding box center [1173, 54] width 19 height 19
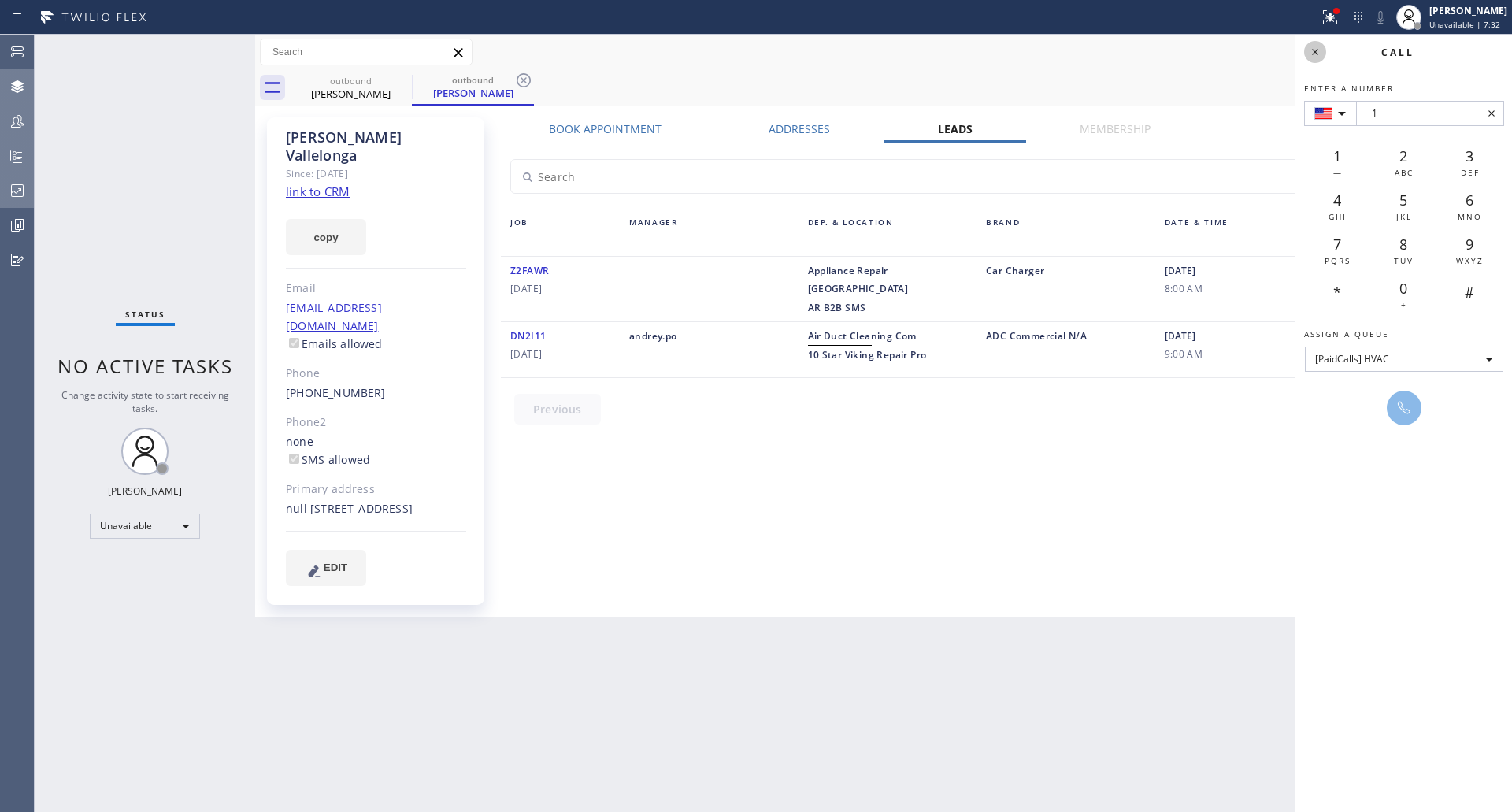
click at [1318, 55] on icon at bounding box center [1315, 52] width 19 height 19
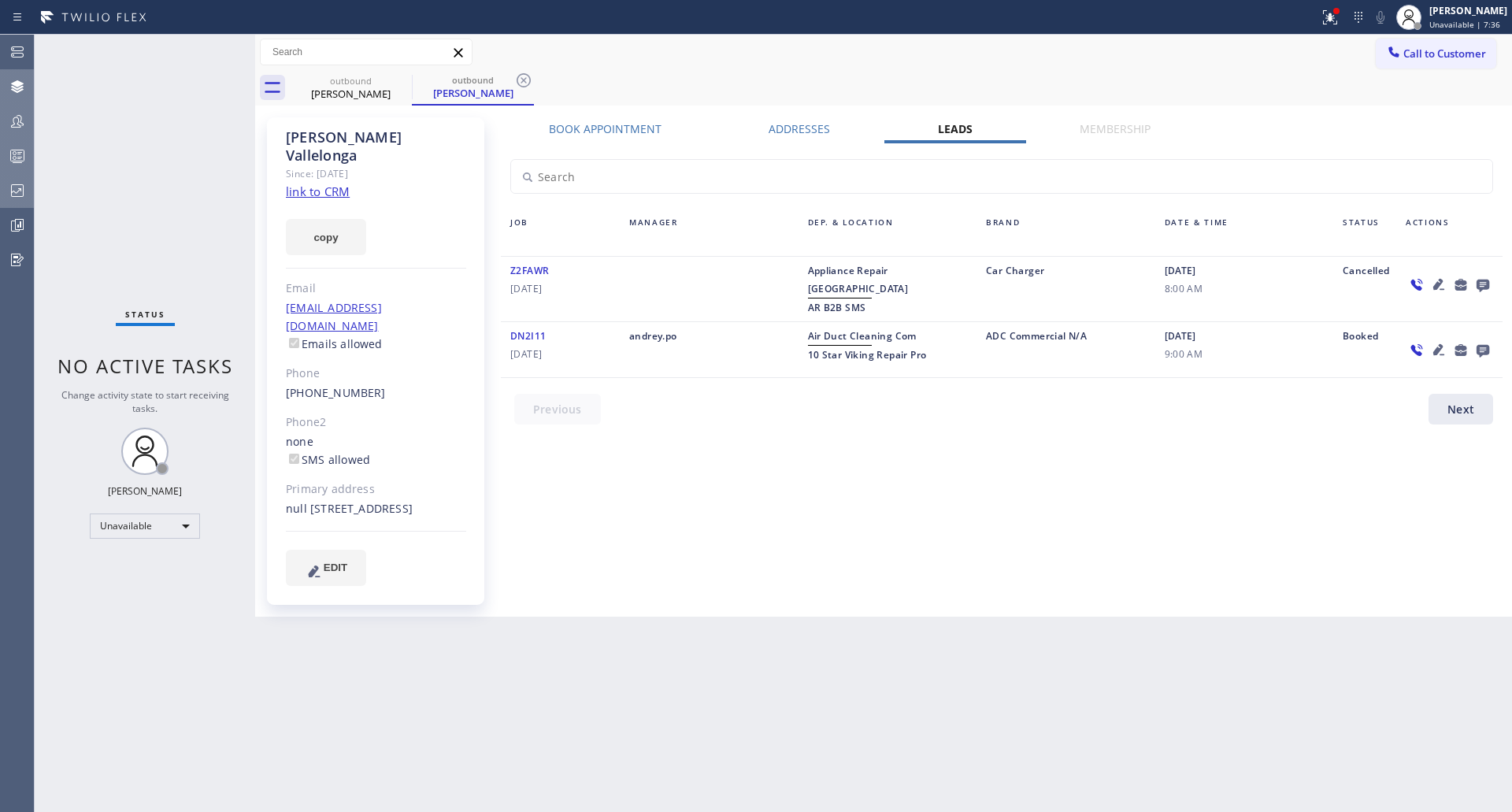
click at [1417, 341] on icon at bounding box center [1417, 350] width 19 height 20
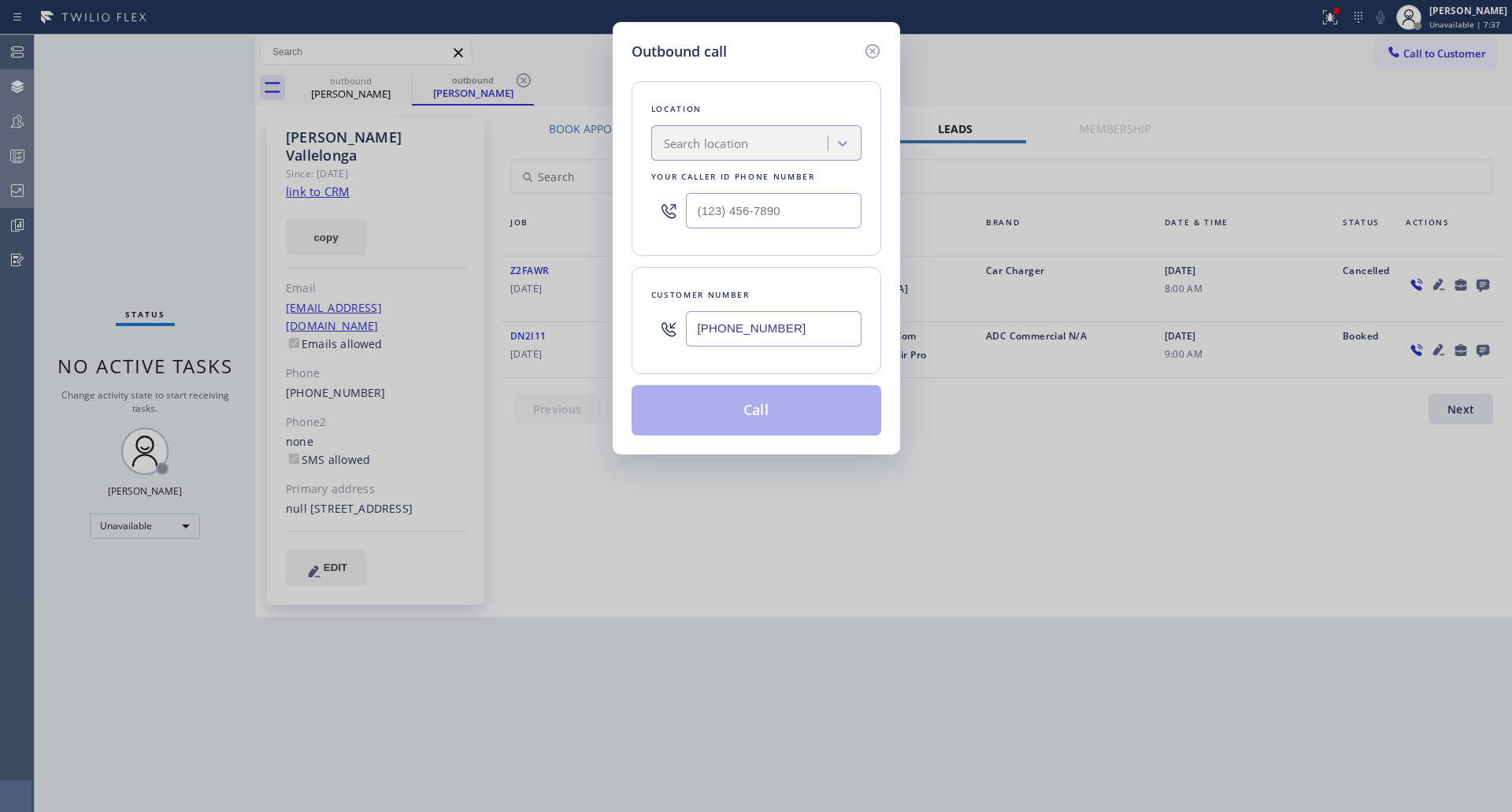
type input "[PHONE_NUMBER]"
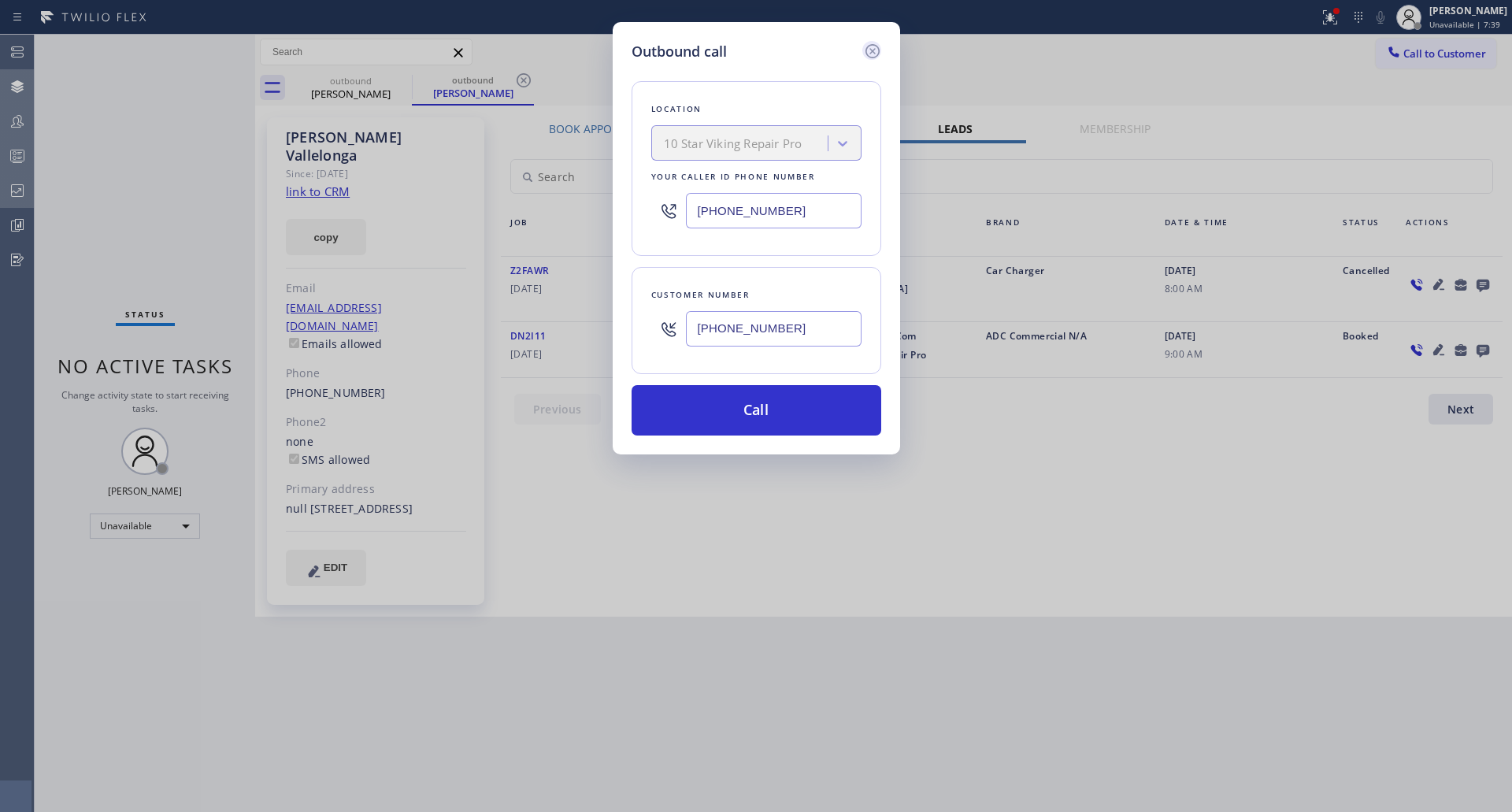
click at [872, 52] on icon at bounding box center [871, 51] width 14 height 14
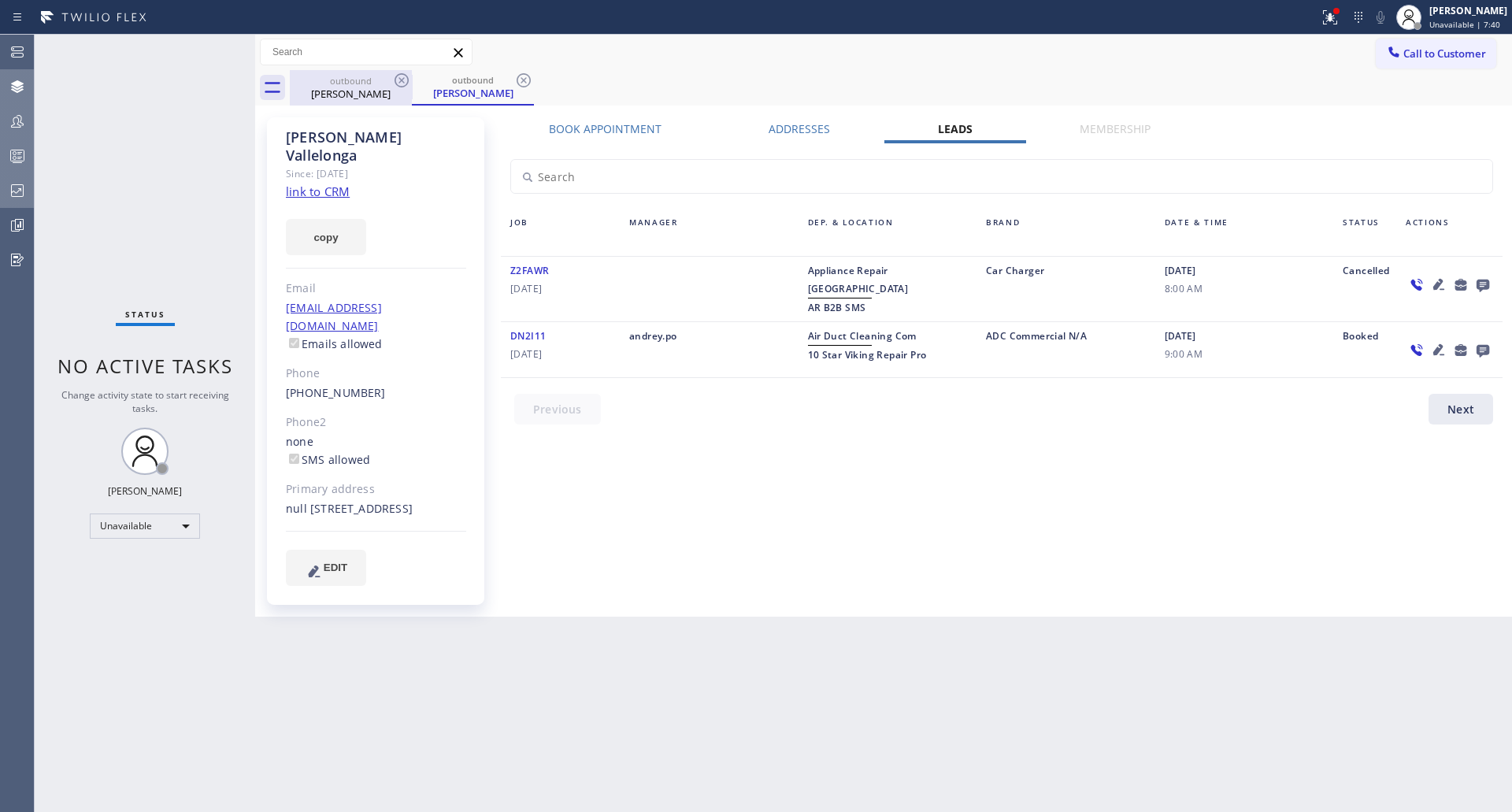
drag, startPoint x: 326, startPoint y: 73, endPoint x: 349, endPoint y: 80, distance: 24.0
click at [326, 73] on div "outbound [PERSON_NAME]" at bounding box center [351, 88] width 119 height 36
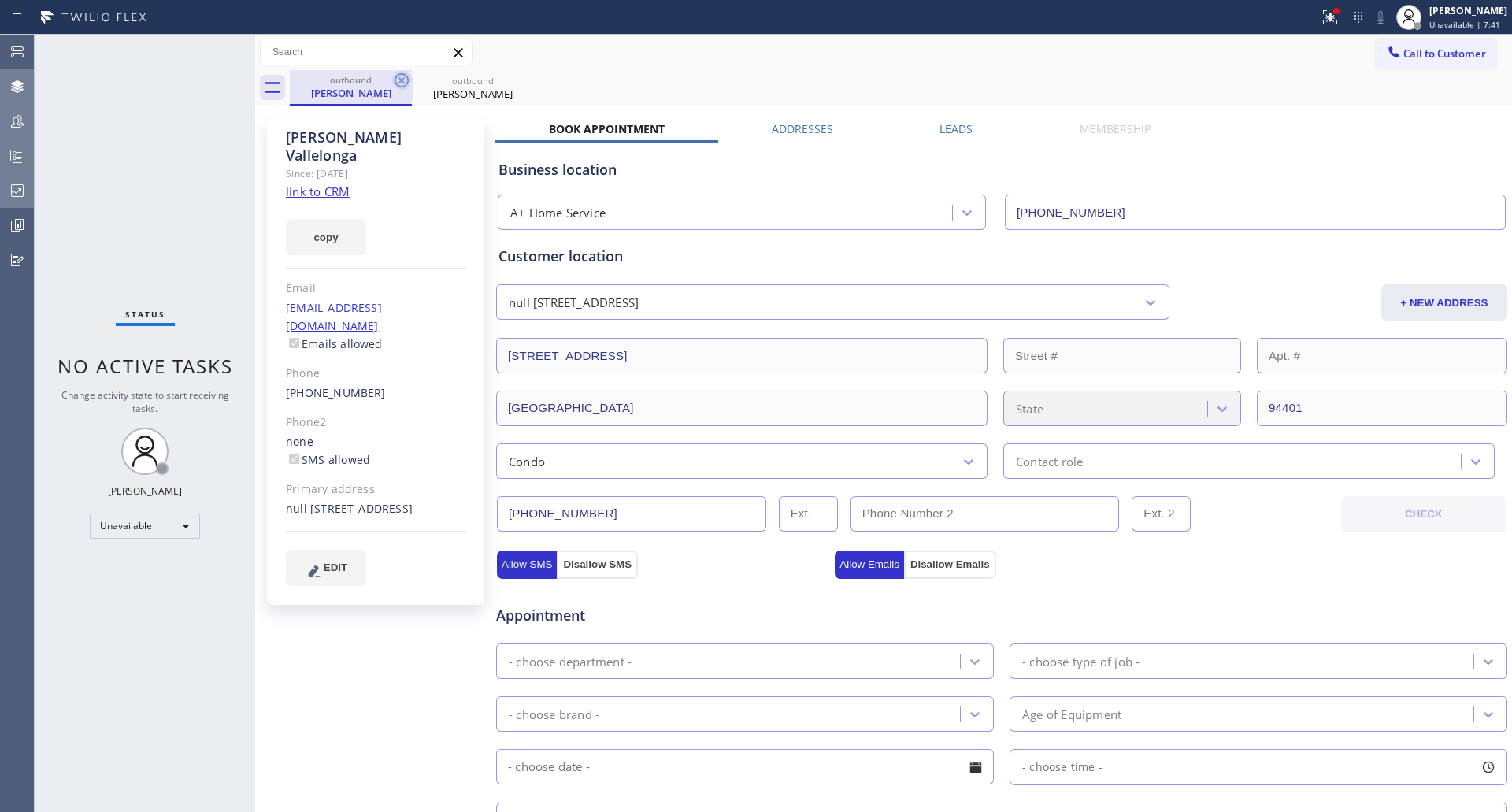
click at [403, 78] on icon at bounding box center [401, 80] width 14 height 14
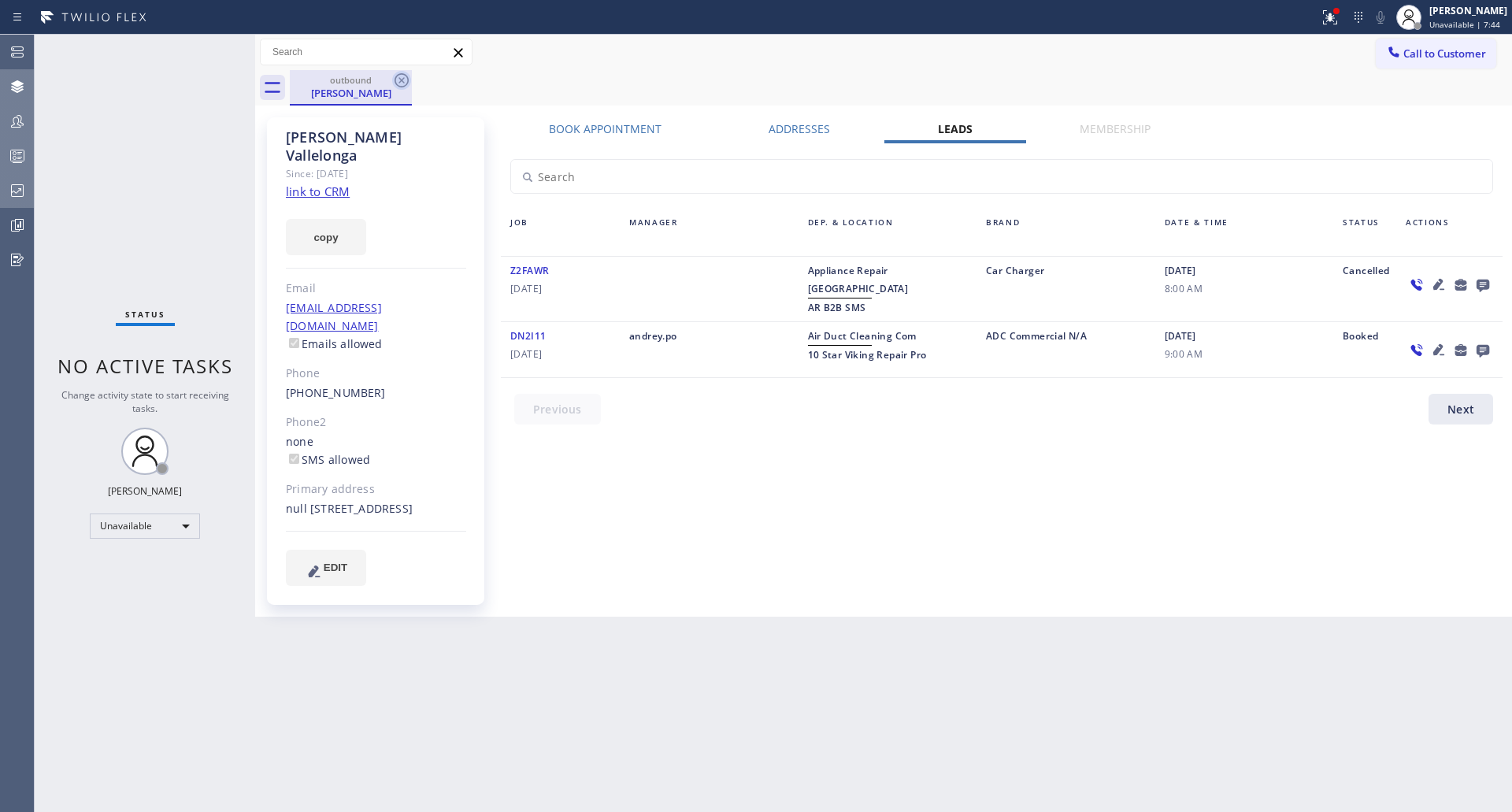
click at [397, 72] on icon at bounding box center [401, 81] width 19 height 19
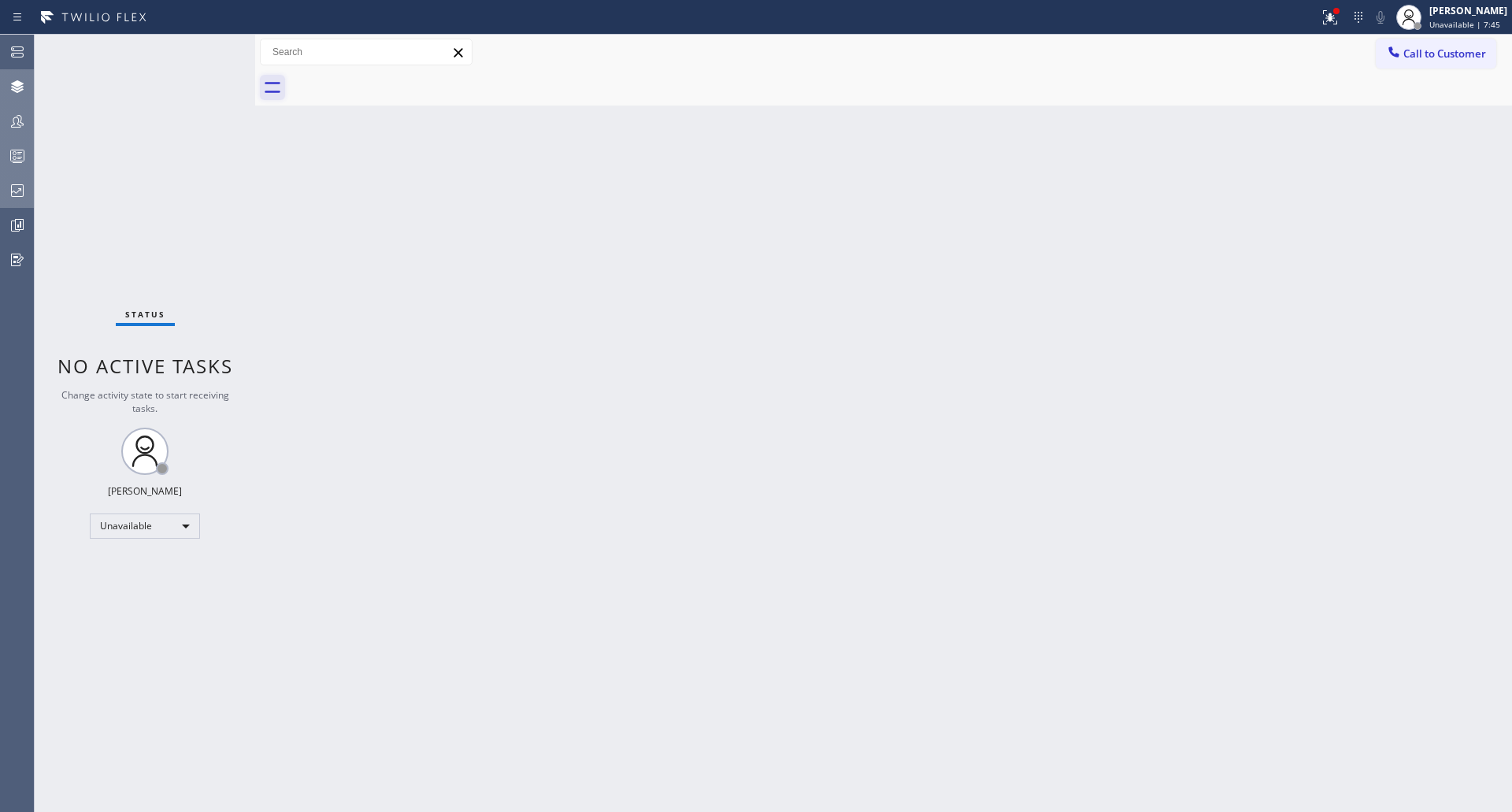
click at [277, 83] on icon at bounding box center [272, 87] width 16 height 11
click at [275, 82] on icon at bounding box center [272, 87] width 25 height 25
click at [268, 84] on icon at bounding box center [272, 87] width 25 height 25
click at [232, 149] on div "Status No active tasks Change activity state to start receiving tasks. [PERSON_…" at bounding box center [144, 423] width 220 height 777
click at [291, 97] on div at bounding box center [900, 88] width 1222 height 36
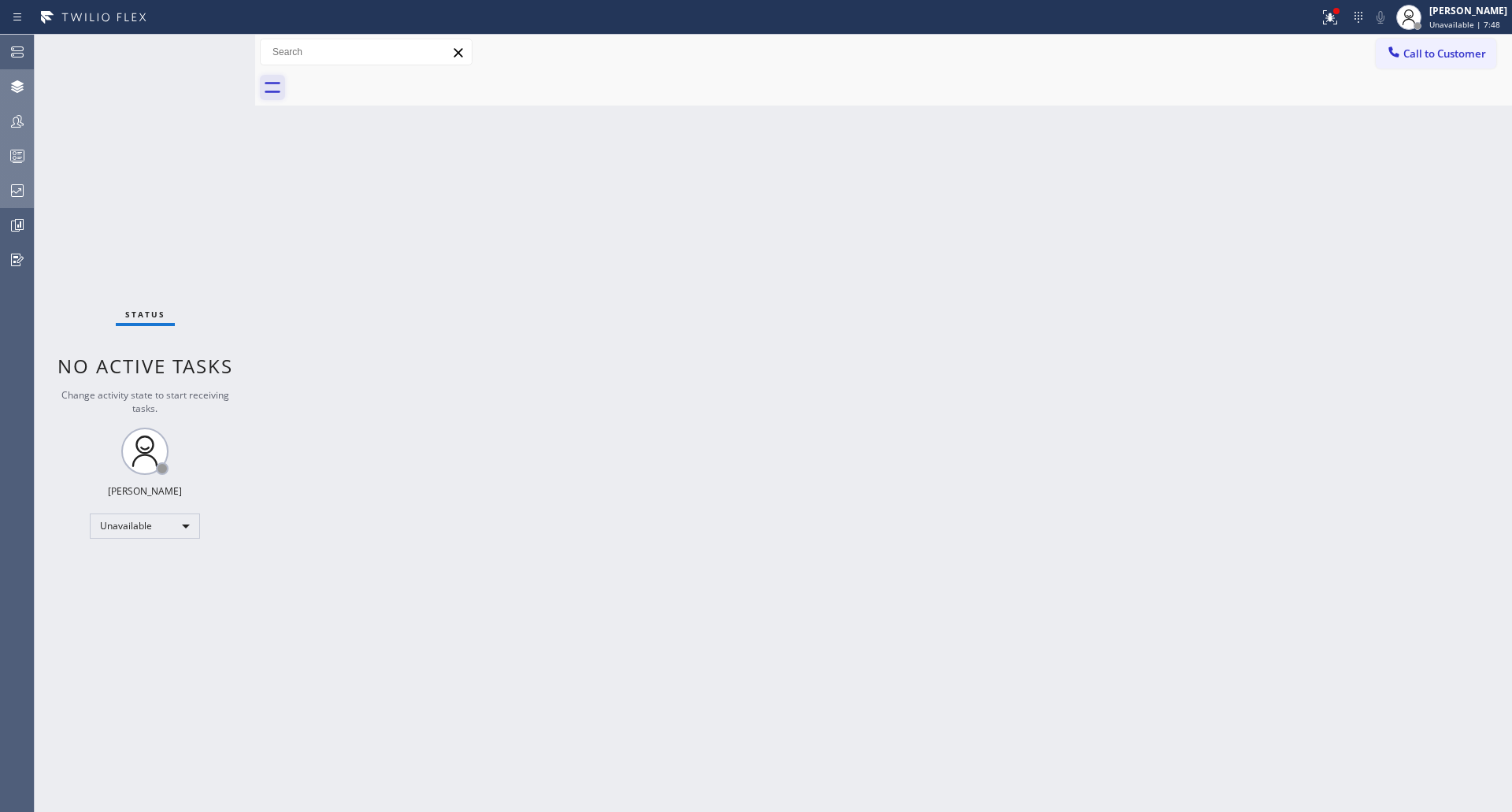
click at [280, 83] on icon at bounding box center [272, 87] width 25 height 25
click at [313, 41] on input "text" at bounding box center [366, 52] width 211 height 25
click at [453, 54] on icon at bounding box center [459, 53] width 19 height 19
click at [431, 53] on input "text" at bounding box center [366, 52] width 211 height 25
type input "s"
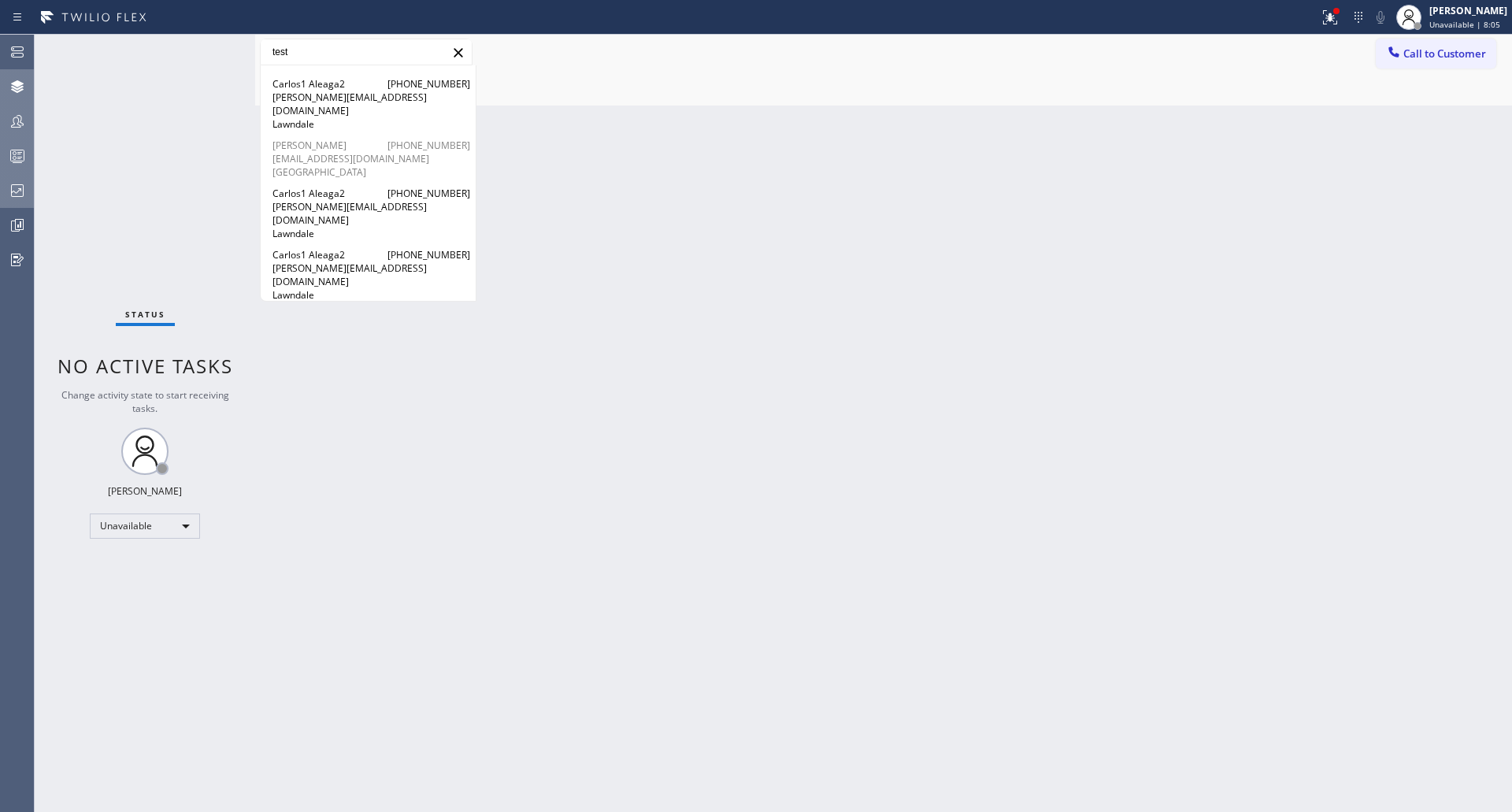
type input "test"
click at [329, 152] on span "[EMAIL_ADDRESS][DOMAIN_NAME]" at bounding box center [369, 158] width 191 height 13
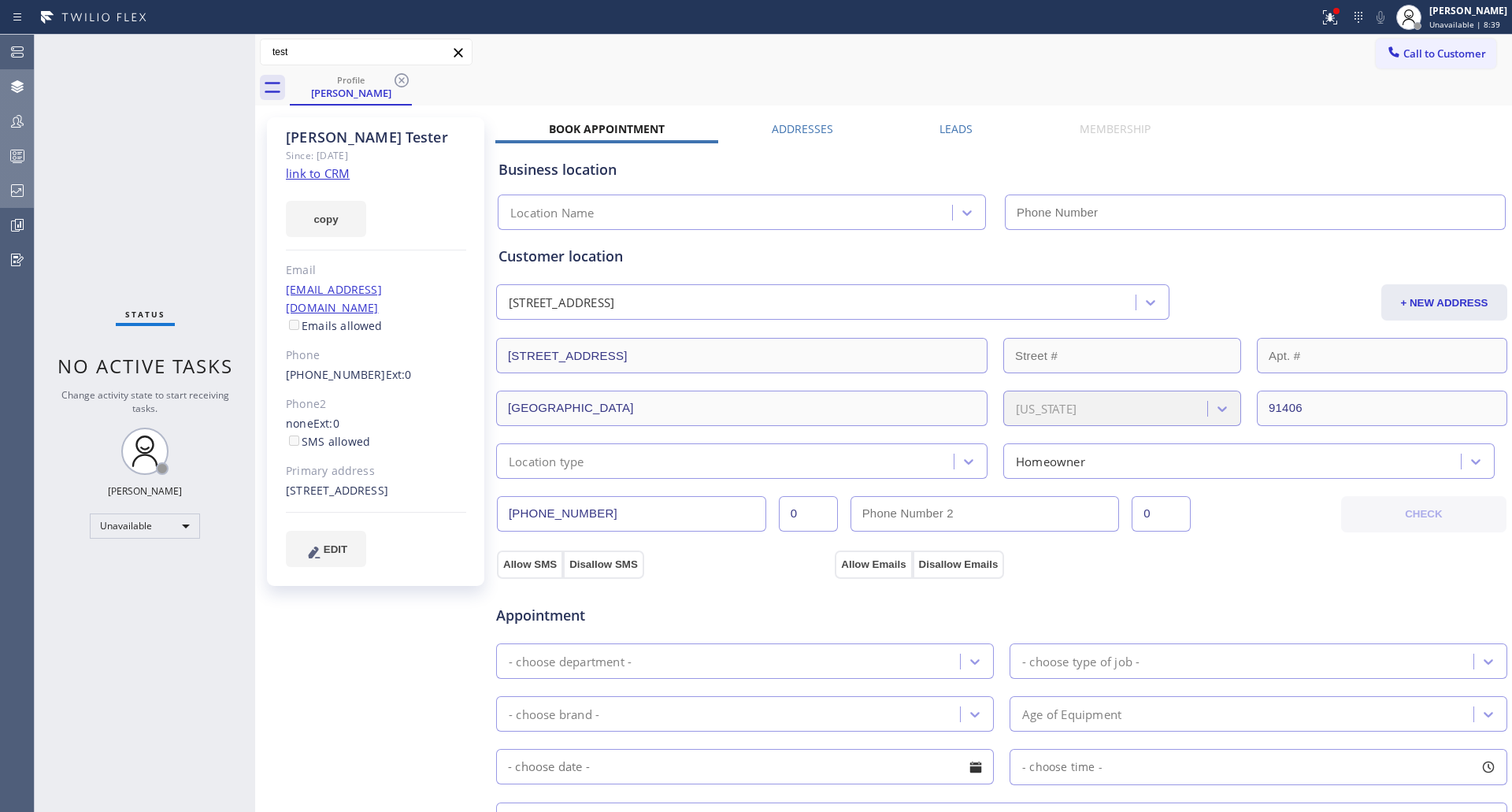
drag, startPoint x: 619, startPoint y: 558, endPoint x: 950, endPoint y: 112, distance: 555.4
drag, startPoint x: 950, startPoint y: 112, endPoint x: 481, endPoint y: 50, distance: 473.1
click at [481, 50] on div "test Carlos1 Aleaga2 [PHONE_NUMBER] [PERSON_NAME][EMAIL_ADDRESS][DOMAIN_NAME] L…" at bounding box center [884, 52] width 1257 height 27
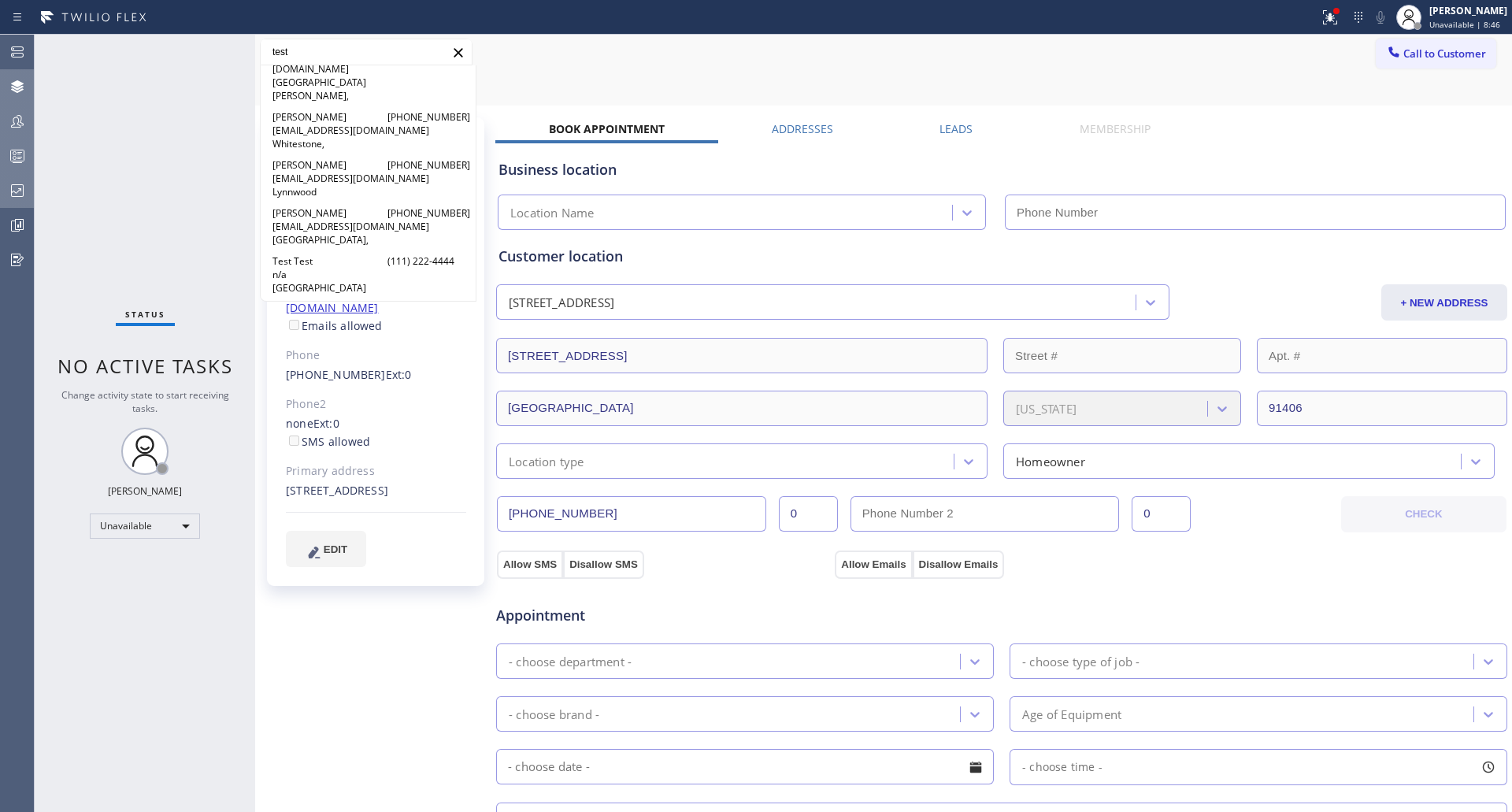
scroll to position [2362, 0]
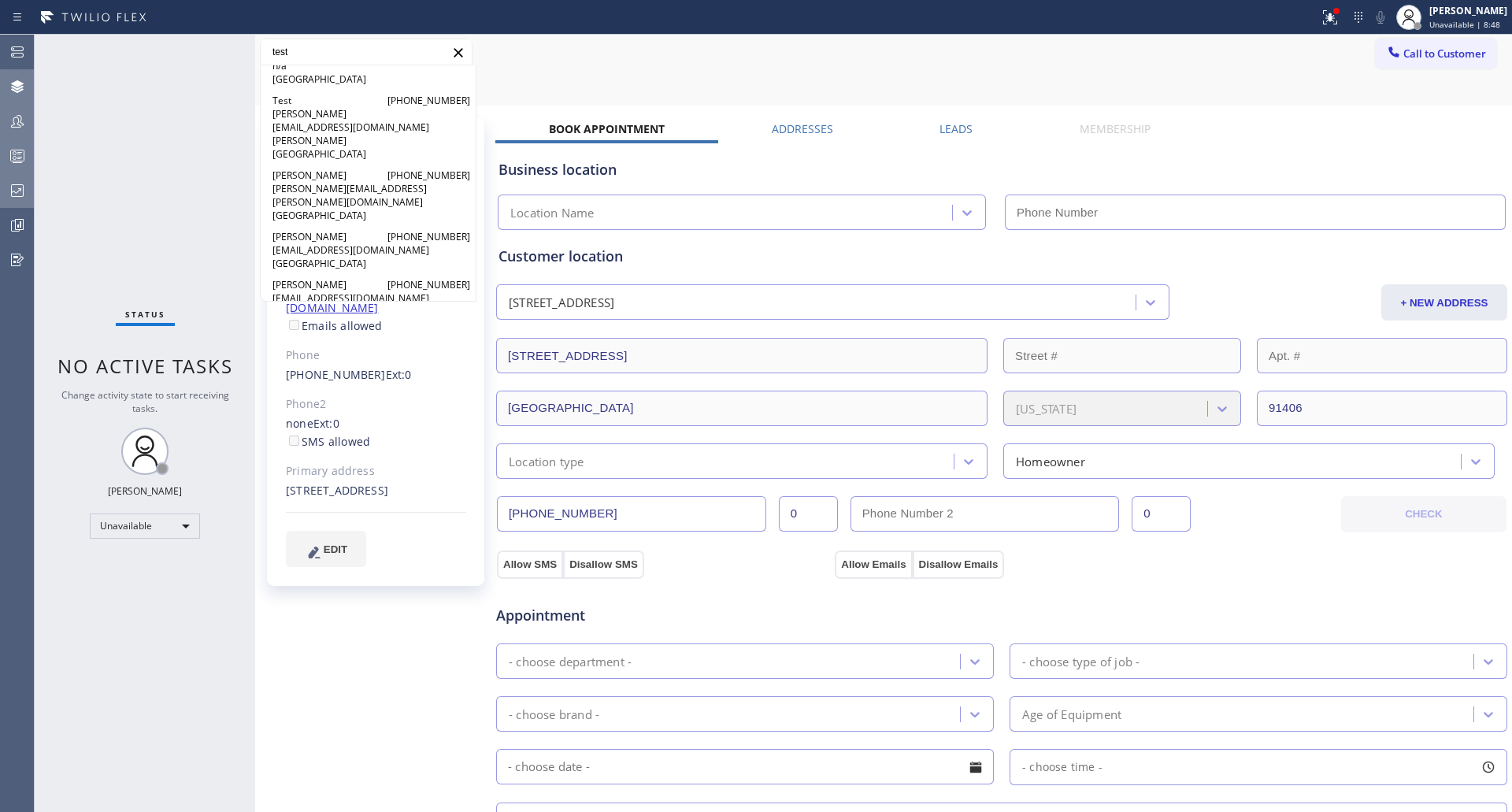
click at [353, 579] on div "Rhosan Orange [PHONE_NUMBER] [EMAIL_ADDRESS][DOMAIN_NAME] [GEOGRAPHIC_DATA]" at bounding box center [369, 599] width 191 height 40
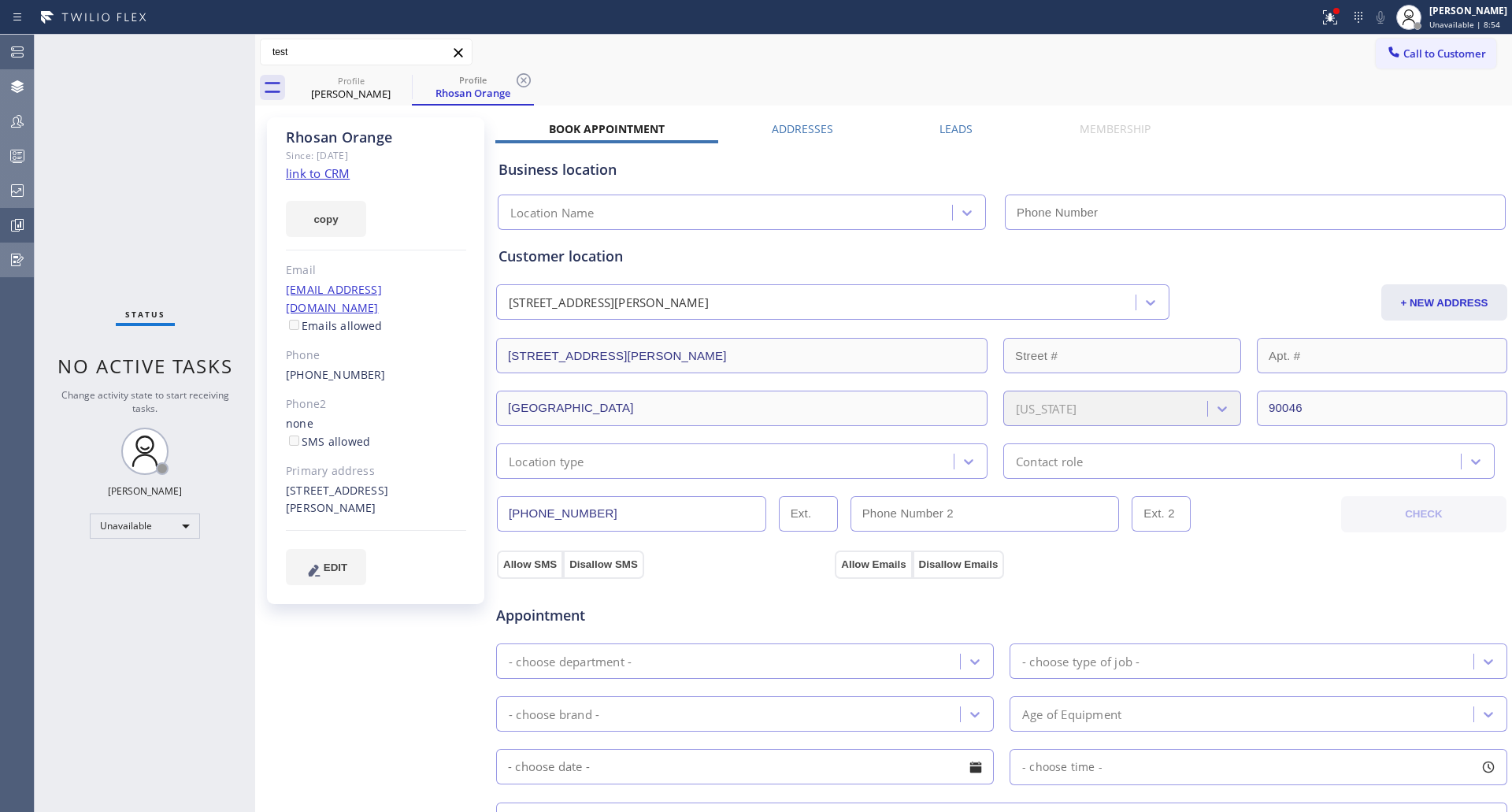
click at [22, 267] on icon at bounding box center [17, 260] width 19 height 19
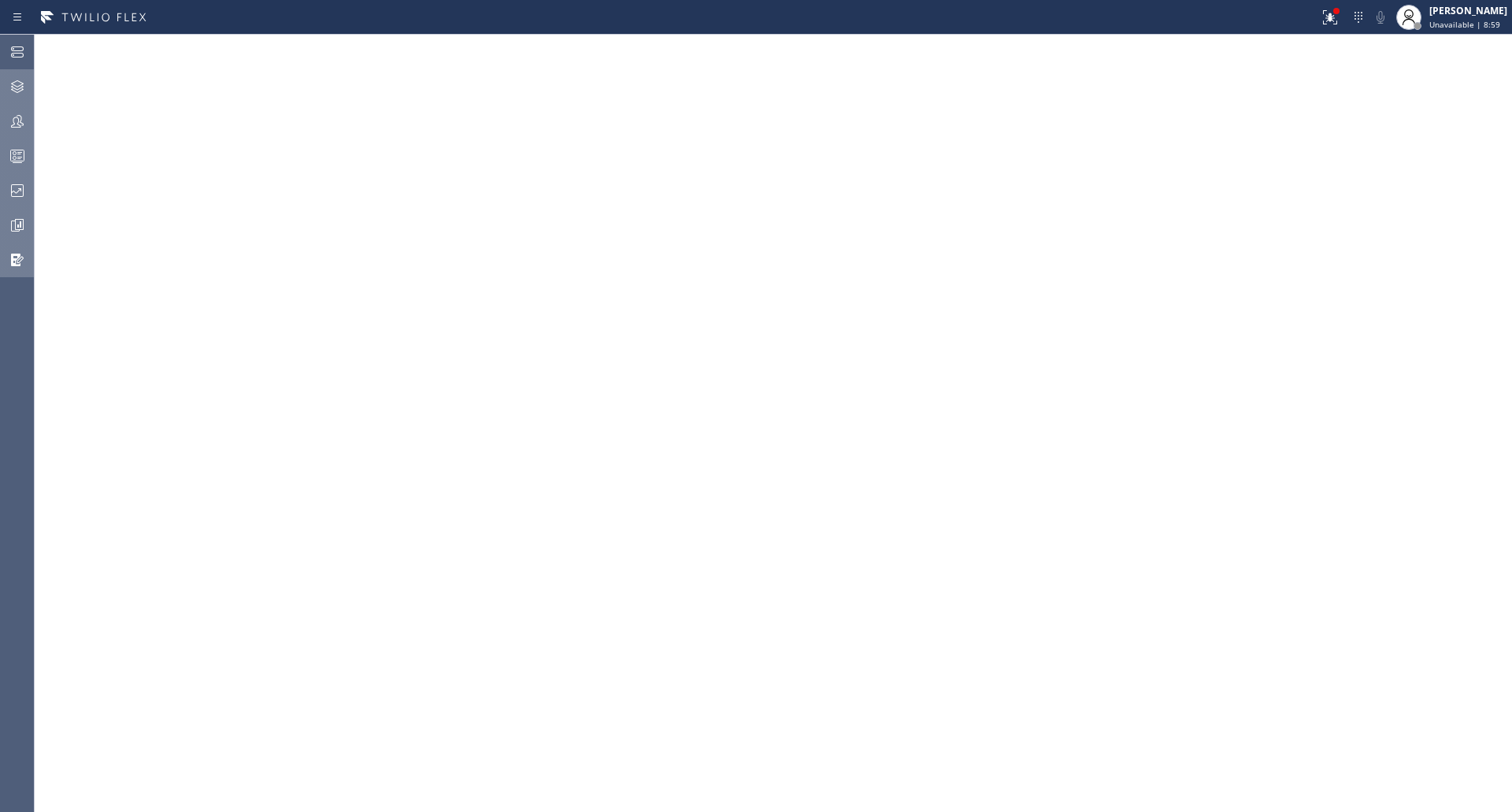
click at [14, 218] on icon at bounding box center [17, 225] width 19 height 19
click at [23, 186] on icon at bounding box center [17, 189] width 12 height 12
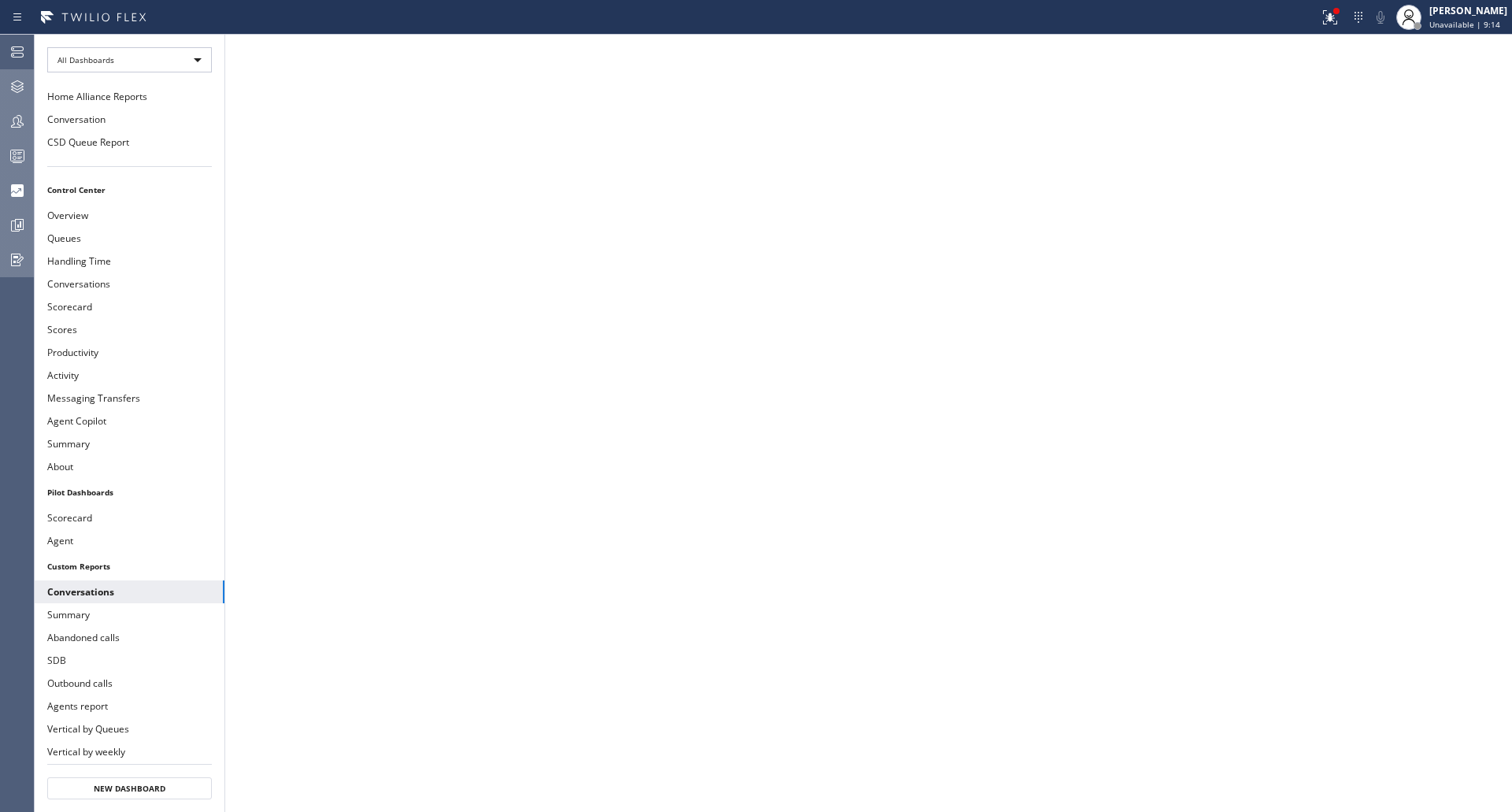
click at [5, 159] on div at bounding box center [17, 156] width 35 height 19
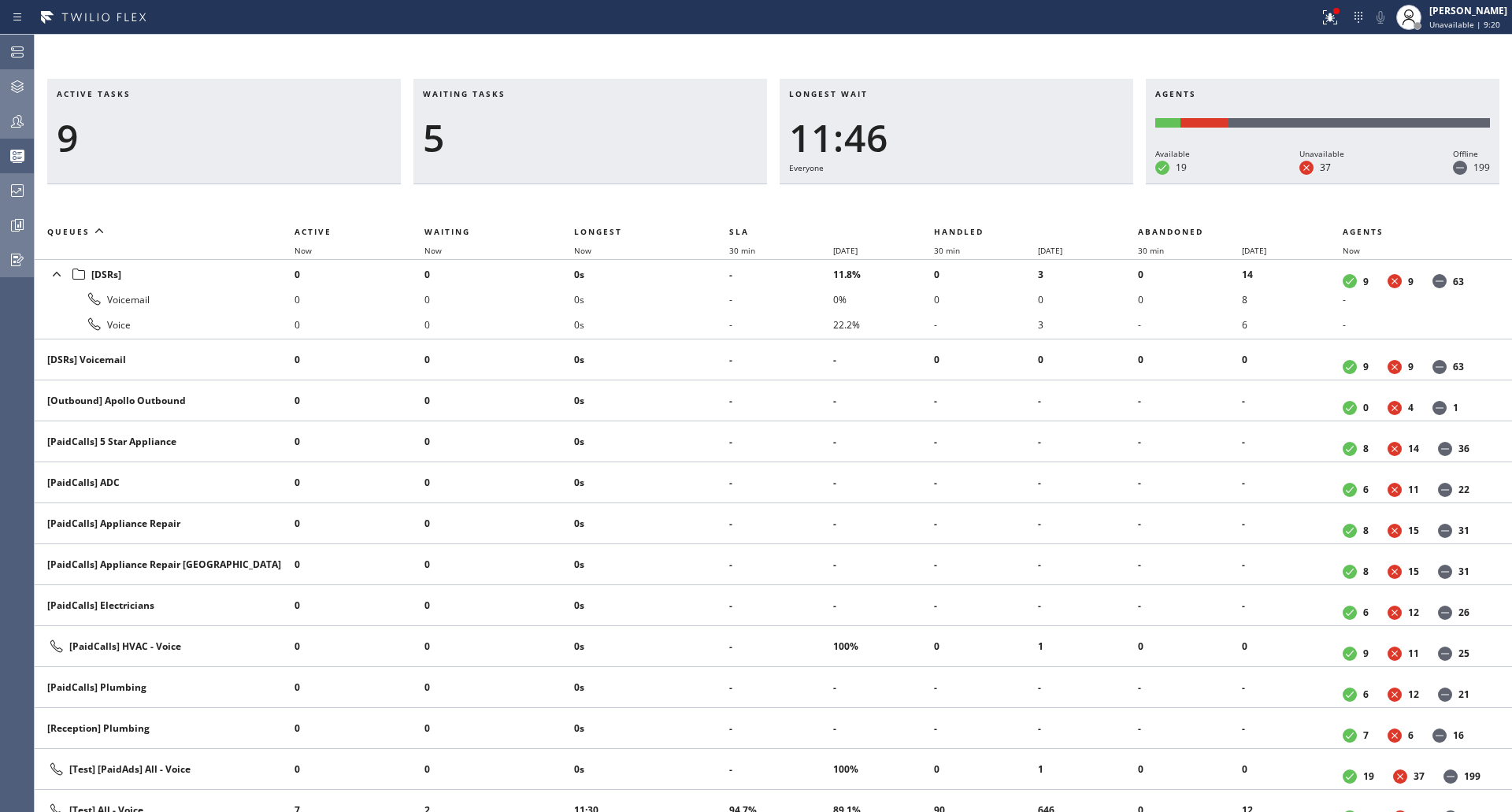
drag, startPoint x: 7, startPoint y: 159, endPoint x: 332, endPoint y: 47, distance: 343.8
click at [332, 47] on div "Active tasks 9 Waiting tasks 5 Longest wait 11:46 Everyone Agents Available 19 …" at bounding box center [773, 423] width 1477 height 777
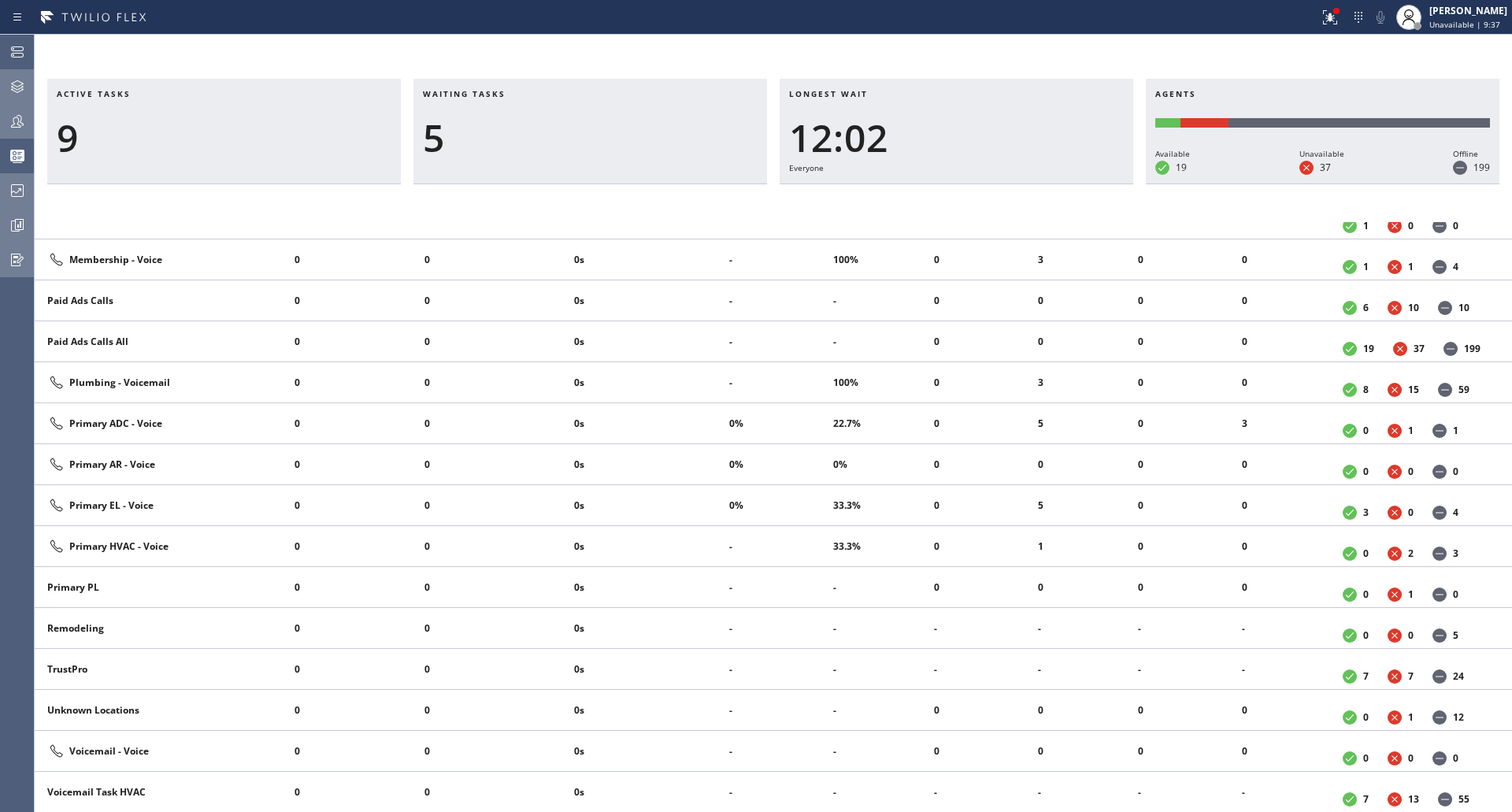
scroll to position [1279, 0]
drag, startPoint x: 798, startPoint y: 143, endPoint x: 908, endPoint y: 135, distance: 110.3
click at [908, 135] on div "12:16" at bounding box center [956, 138] width 335 height 46
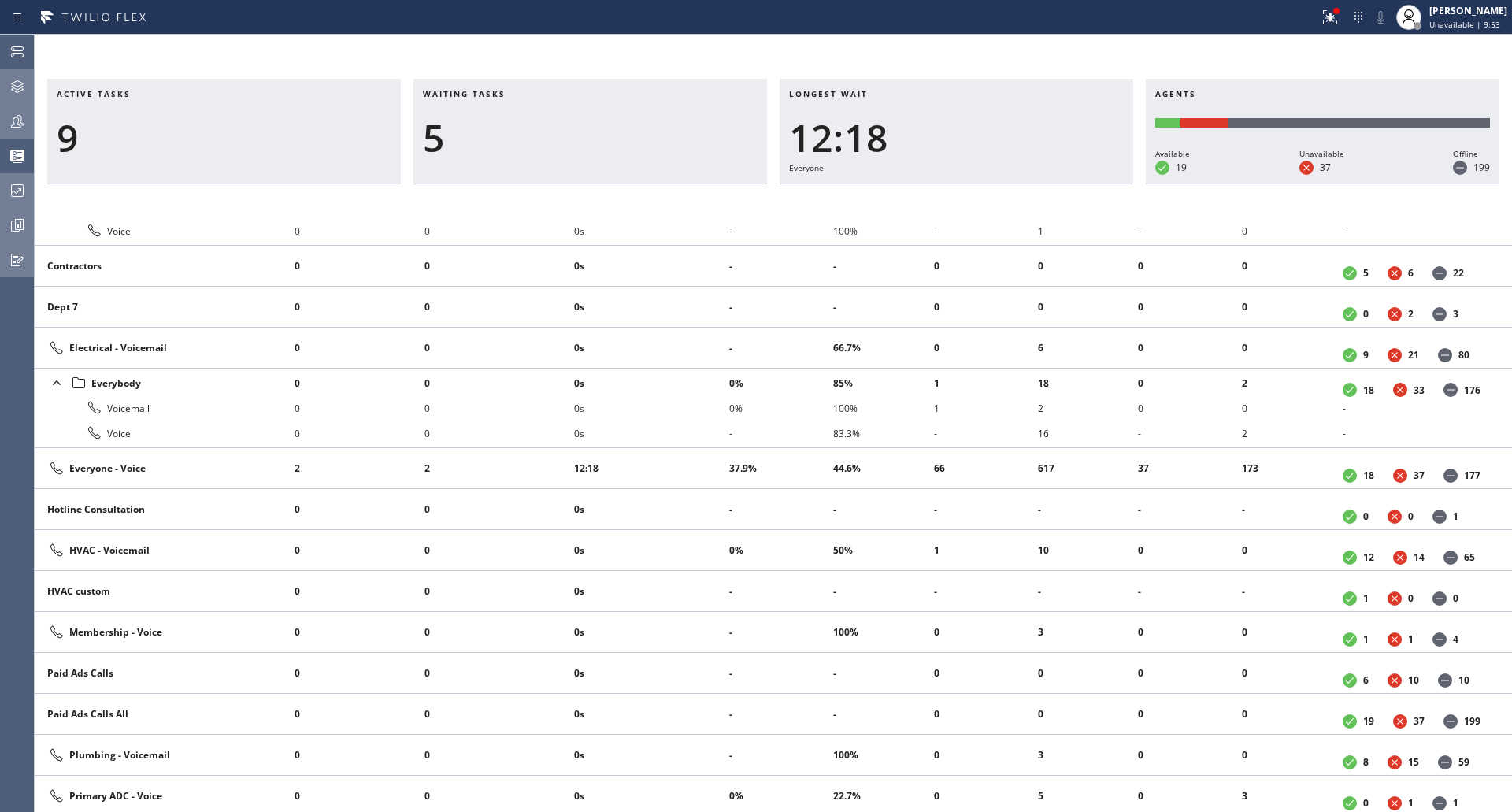
scroll to position [728, 0]
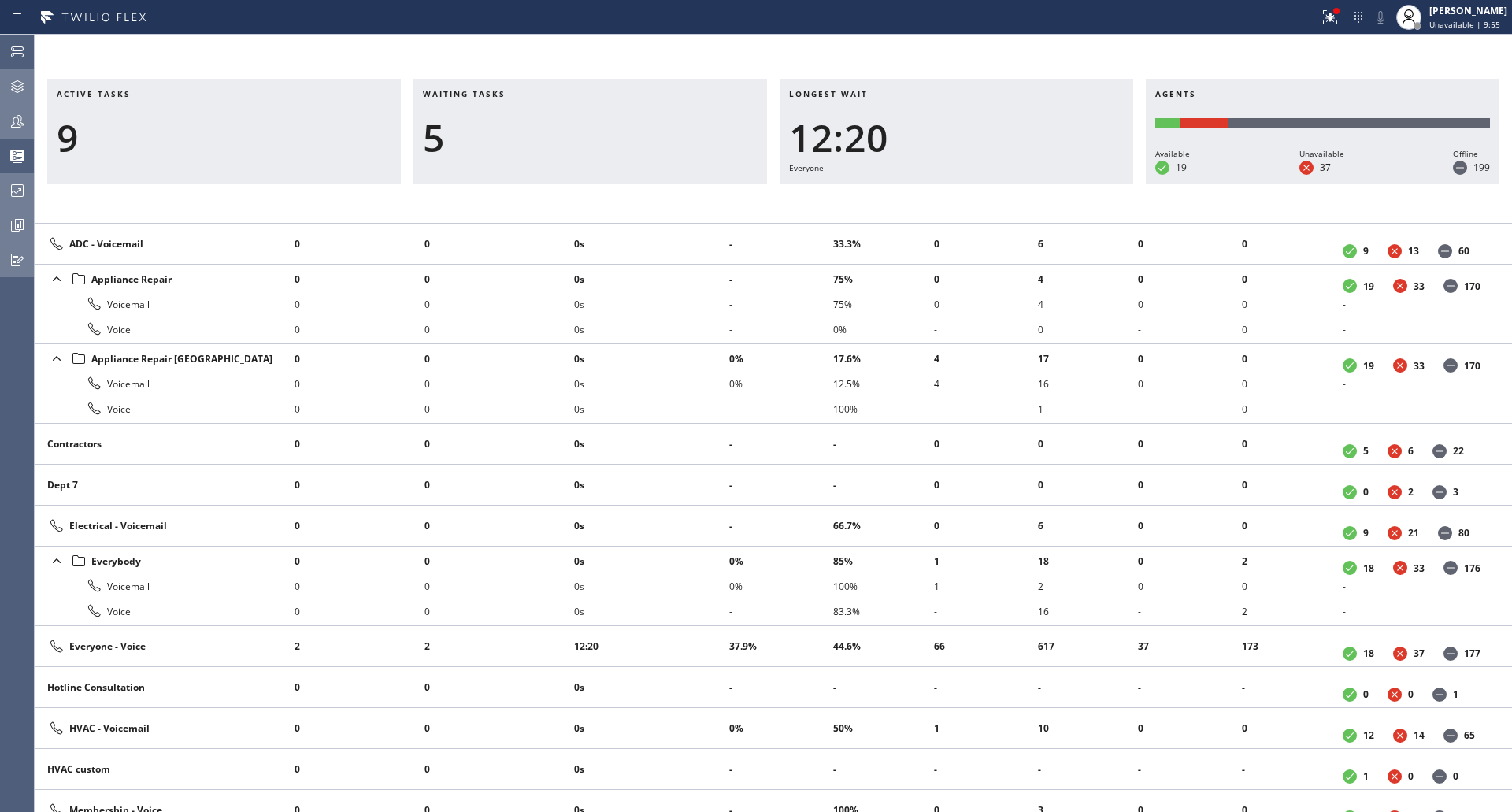
click at [666, 199] on div "Active tasks 9 Waiting tasks 5 Longest wait 12:20 Everyone Agents Available 19 …" at bounding box center [773, 445] width 1477 height 733
click at [588, 645] on li "12:24" at bounding box center [651, 646] width 155 height 25
click at [91, 646] on div "Everyone - Voice" at bounding box center [164, 646] width 234 height 19
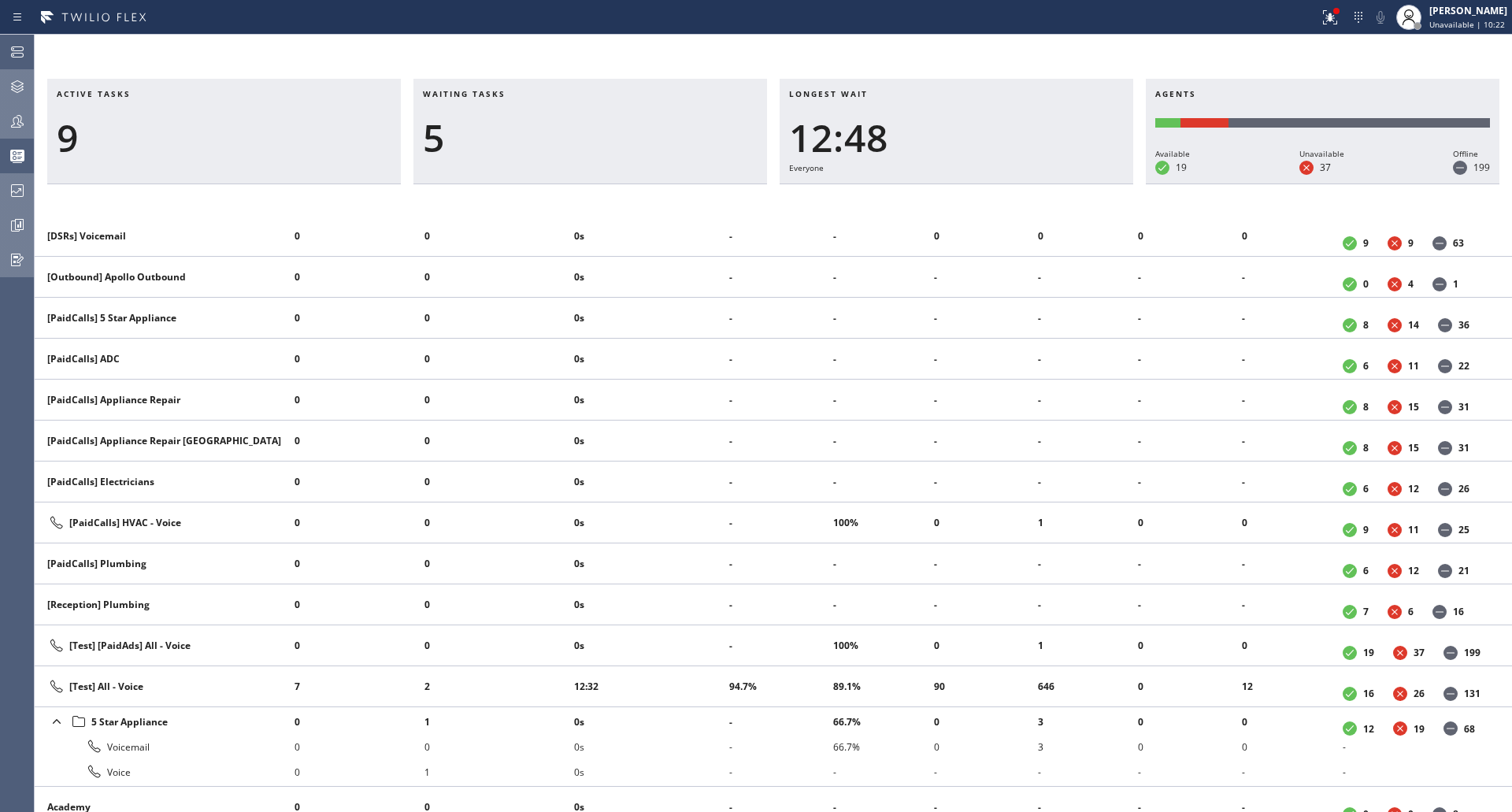
scroll to position [98, 0]
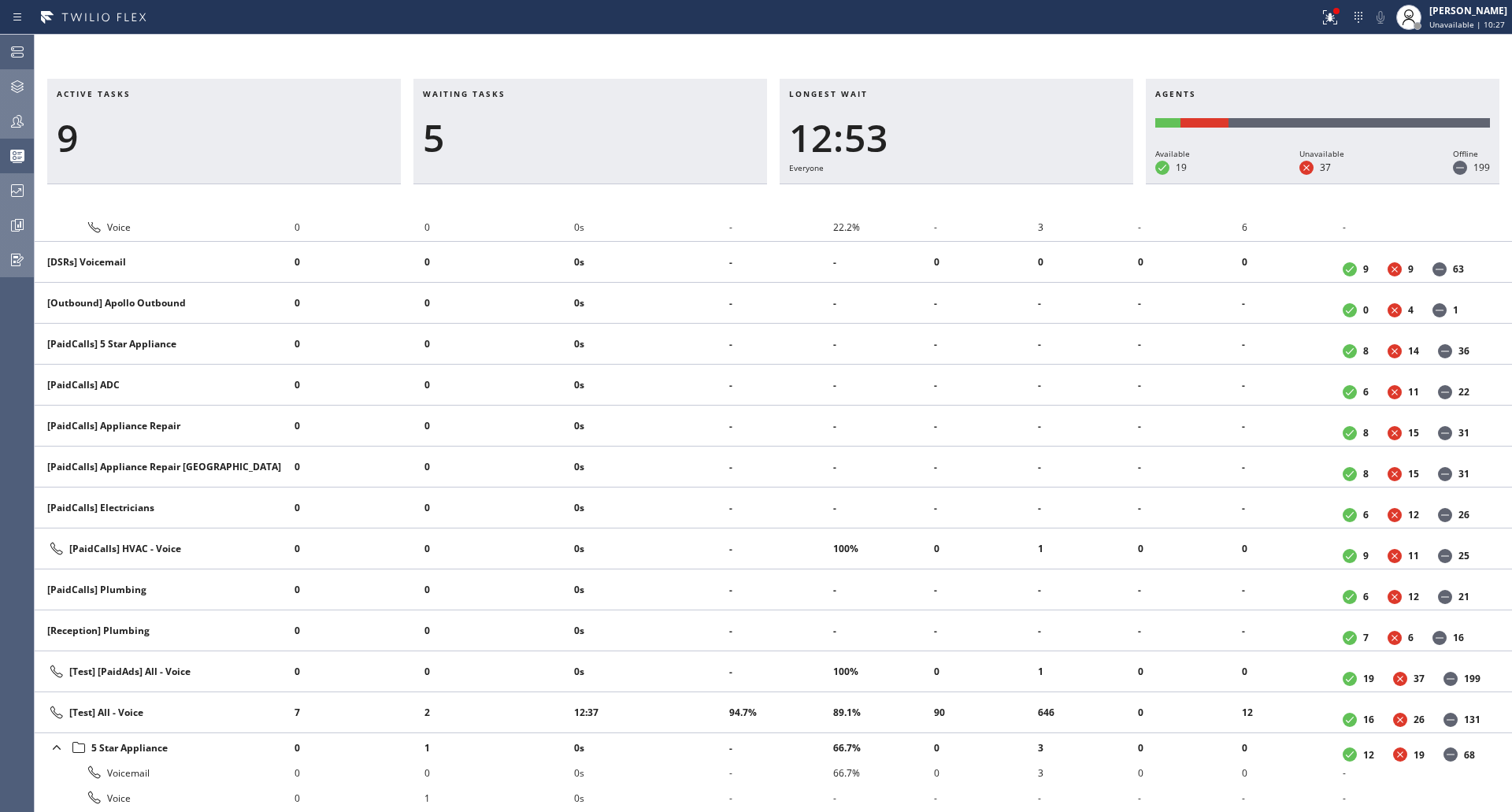
click at [116, 710] on div "[Test] All - Voice" at bounding box center [164, 713] width 234 height 19
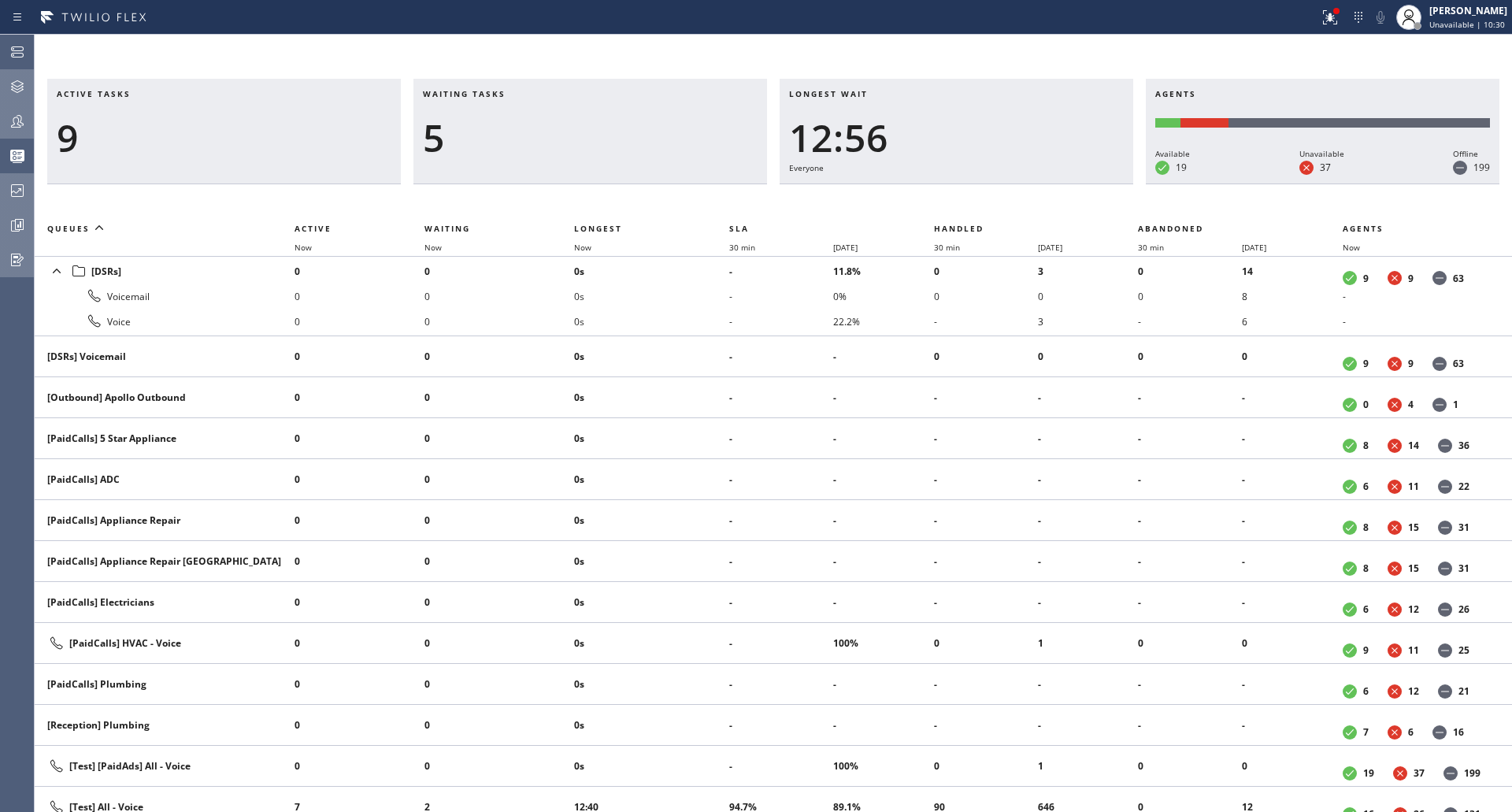
scroll to position [0, 0]
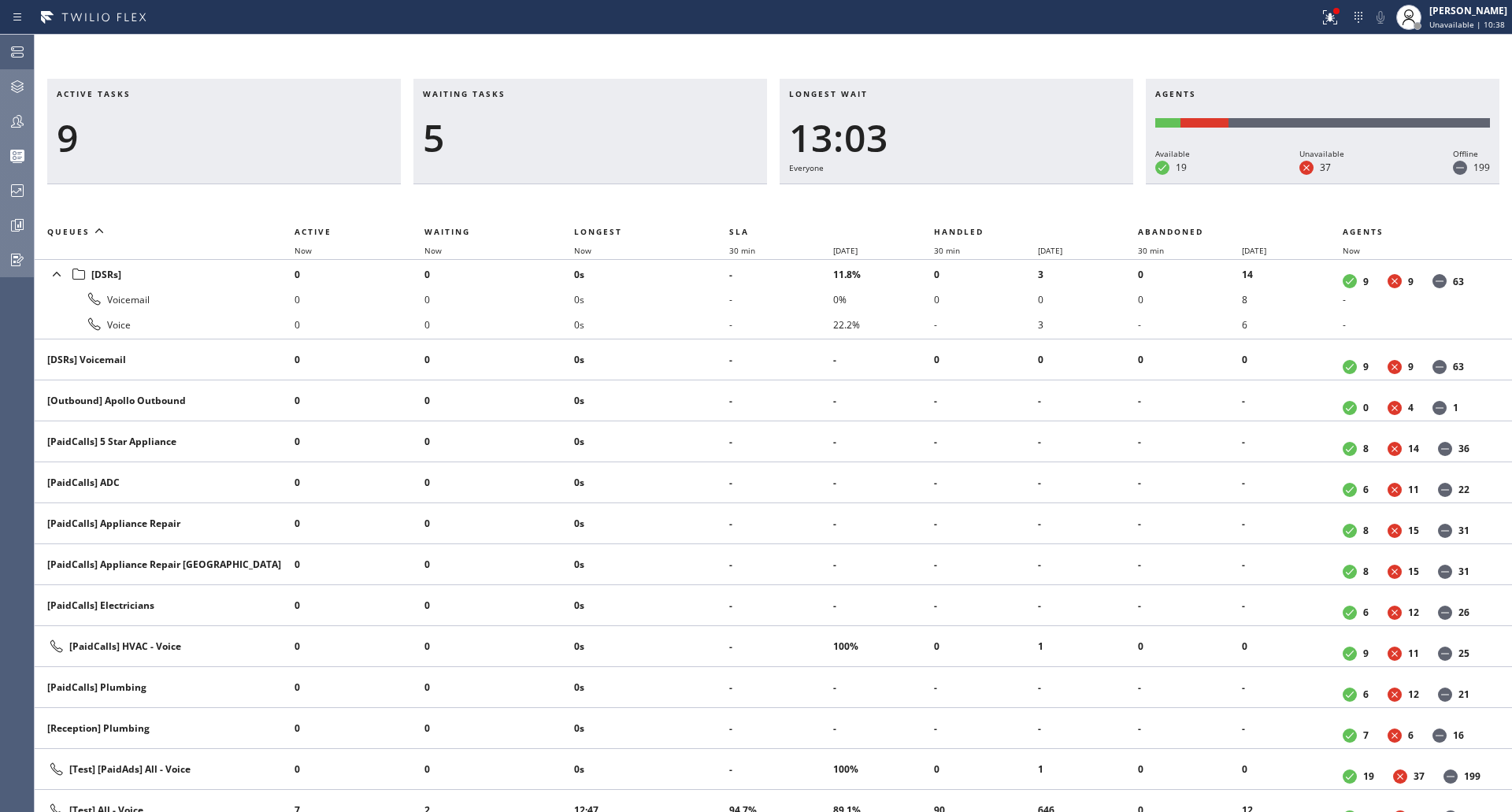
click at [22, 153] on icon at bounding box center [17, 156] width 14 height 12
drag, startPoint x: 21, startPoint y: 154, endPoint x: 13, endPoint y: 104, distance: 50.6
click at [13, 104] on button "Teams" at bounding box center [17, 121] width 34 height 35
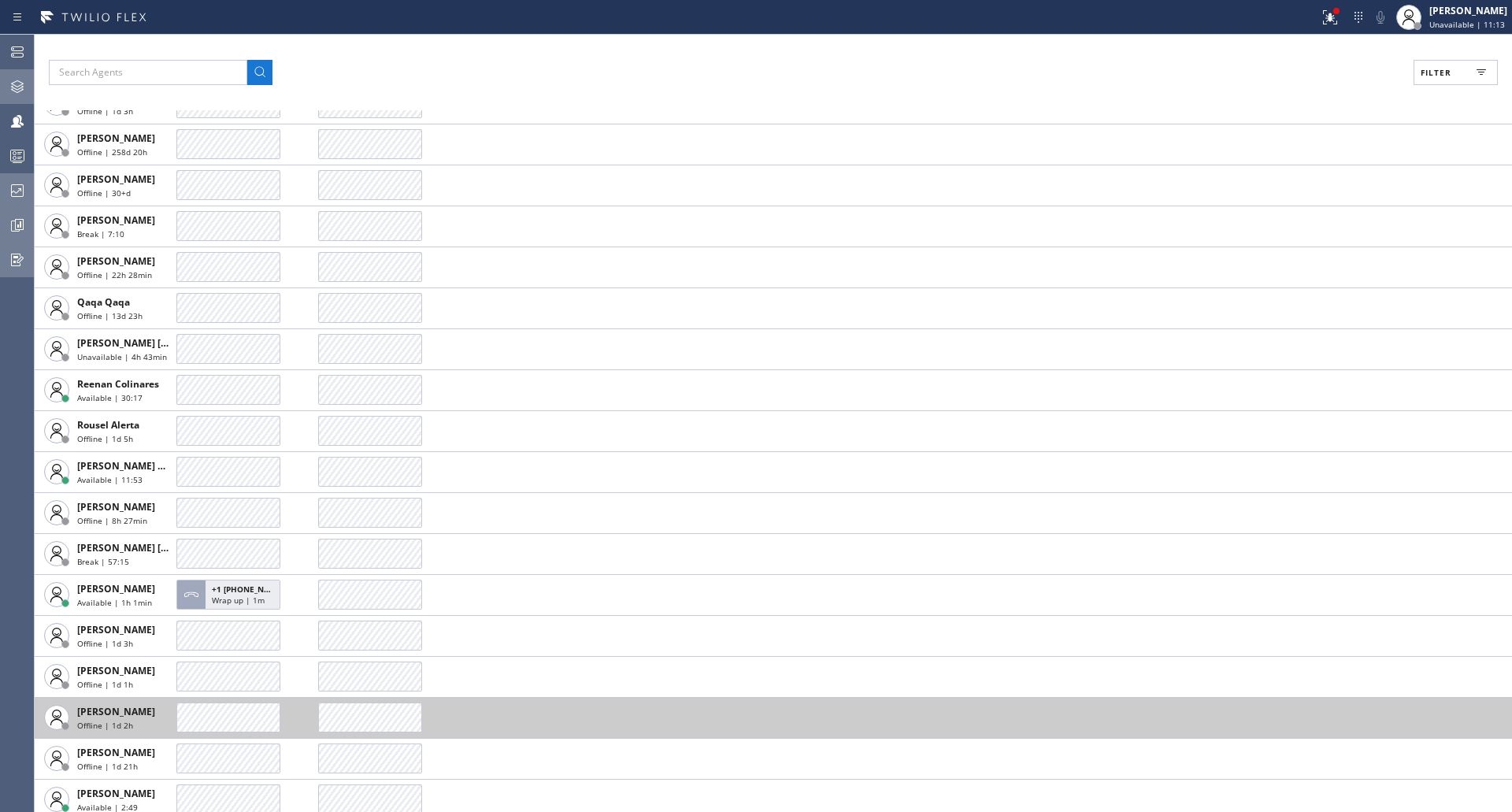
scroll to position [3986, 0]
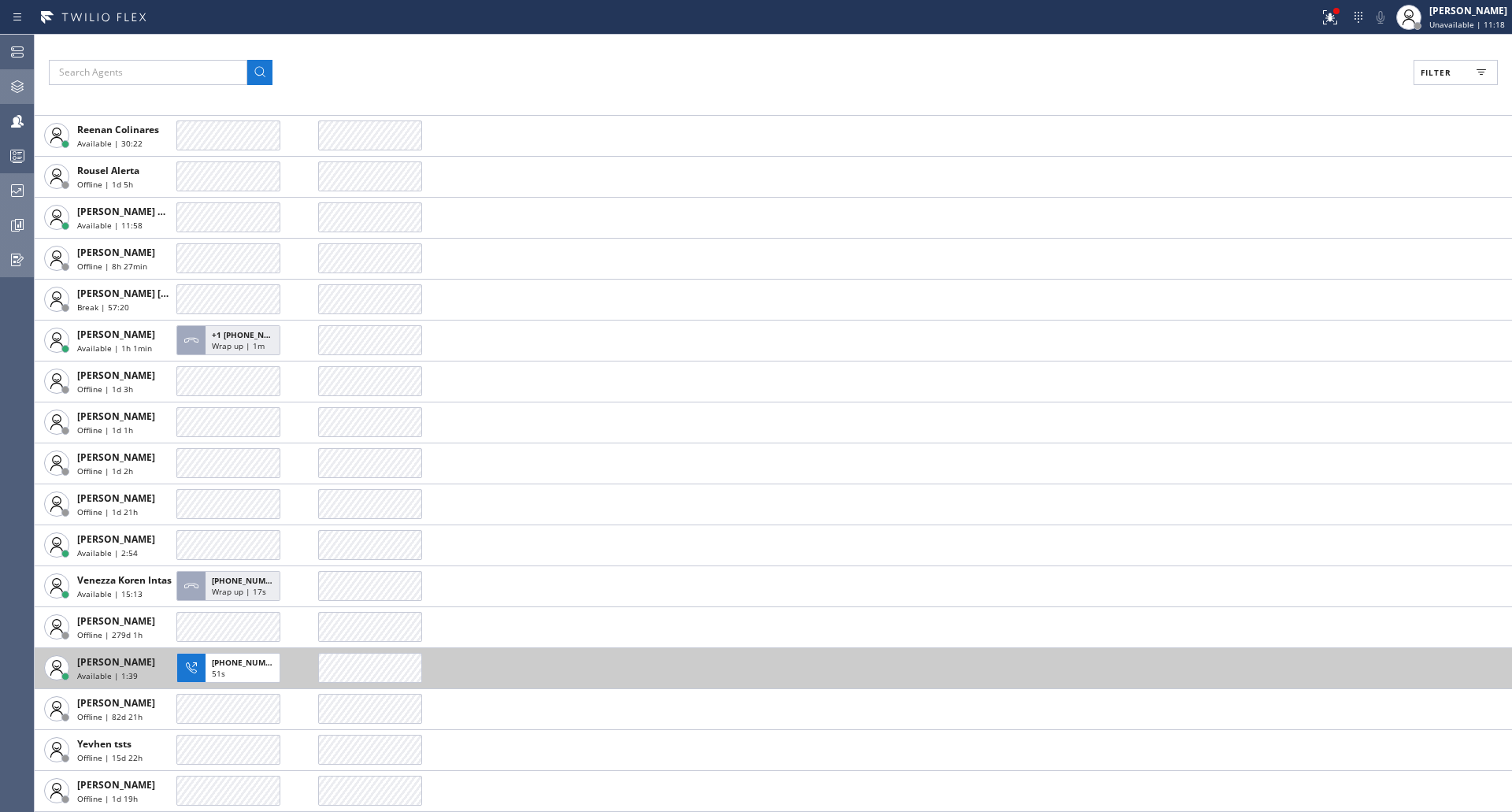
click at [71, 666] on div at bounding box center [56, 668] width 35 height 35
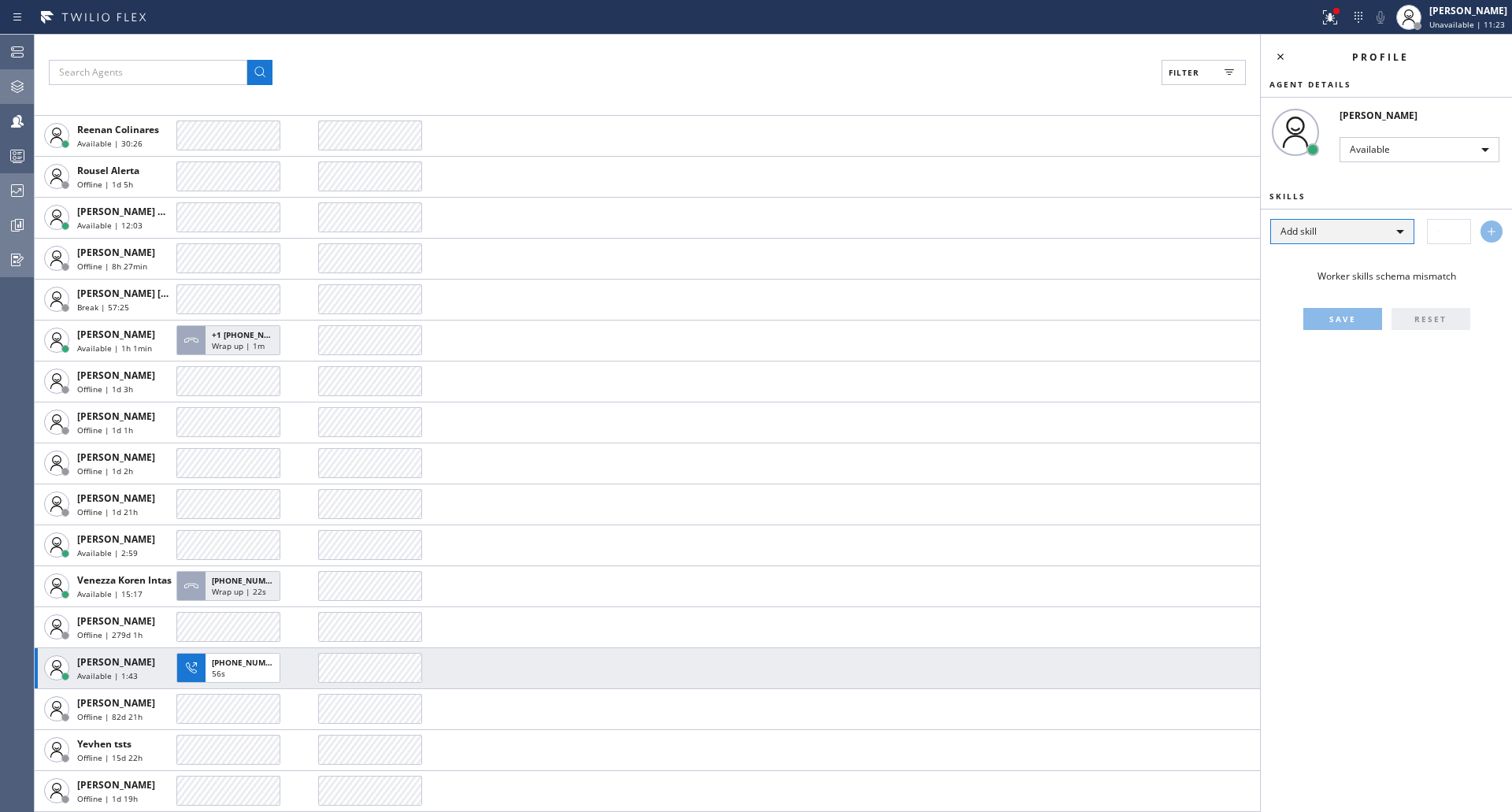
click at [1403, 233] on div "Add skill" at bounding box center [1342, 231] width 144 height 25
click at [1403, 233] on div at bounding box center [756, 406] width 1512 height 812
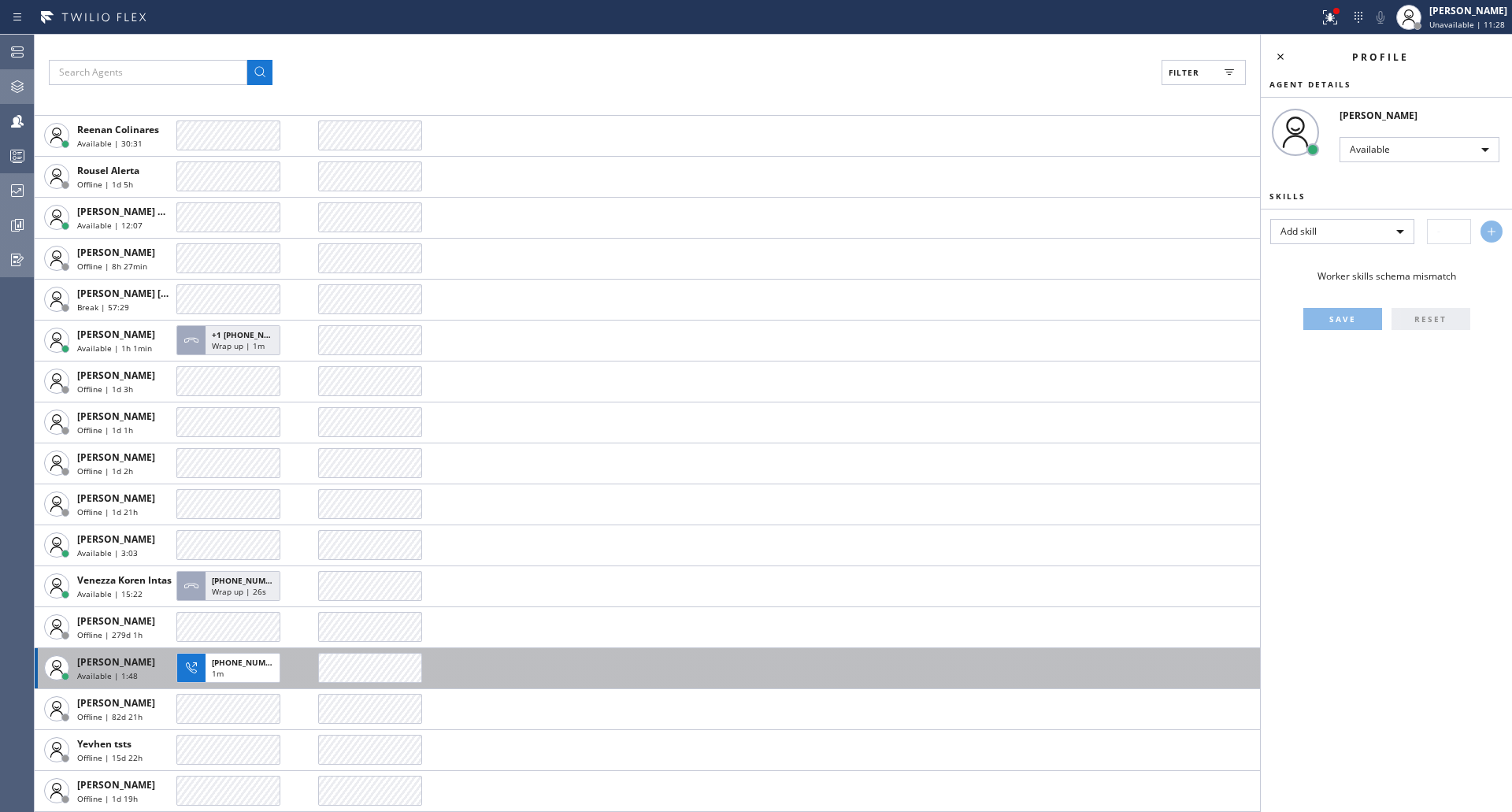
click at [69, 657] on div at bounding box center [56, 668] width 35 height 35
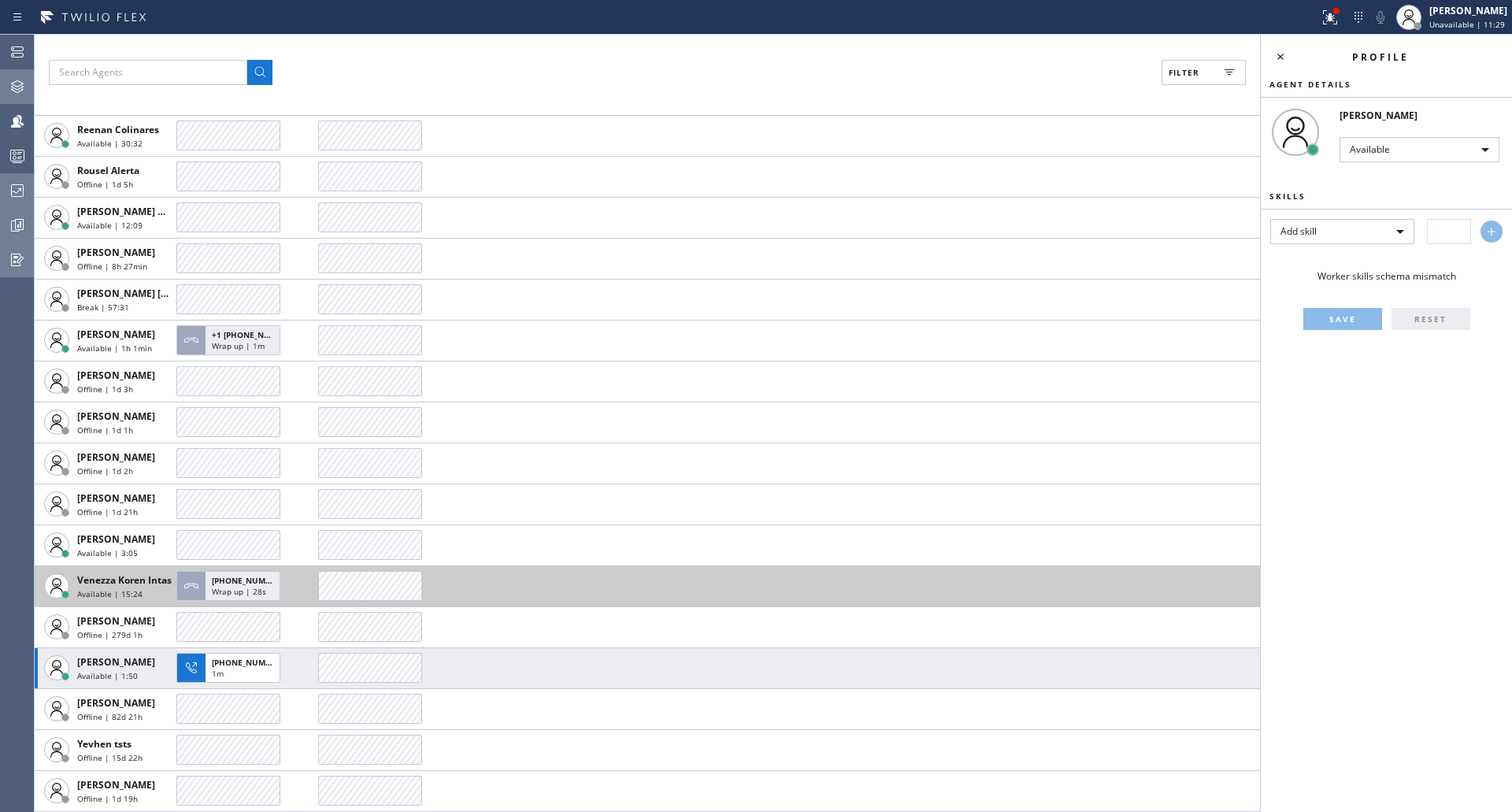
click at [87, 594] on span "Available | 15:24" at bounding box center [110, 594] width 66 height 11
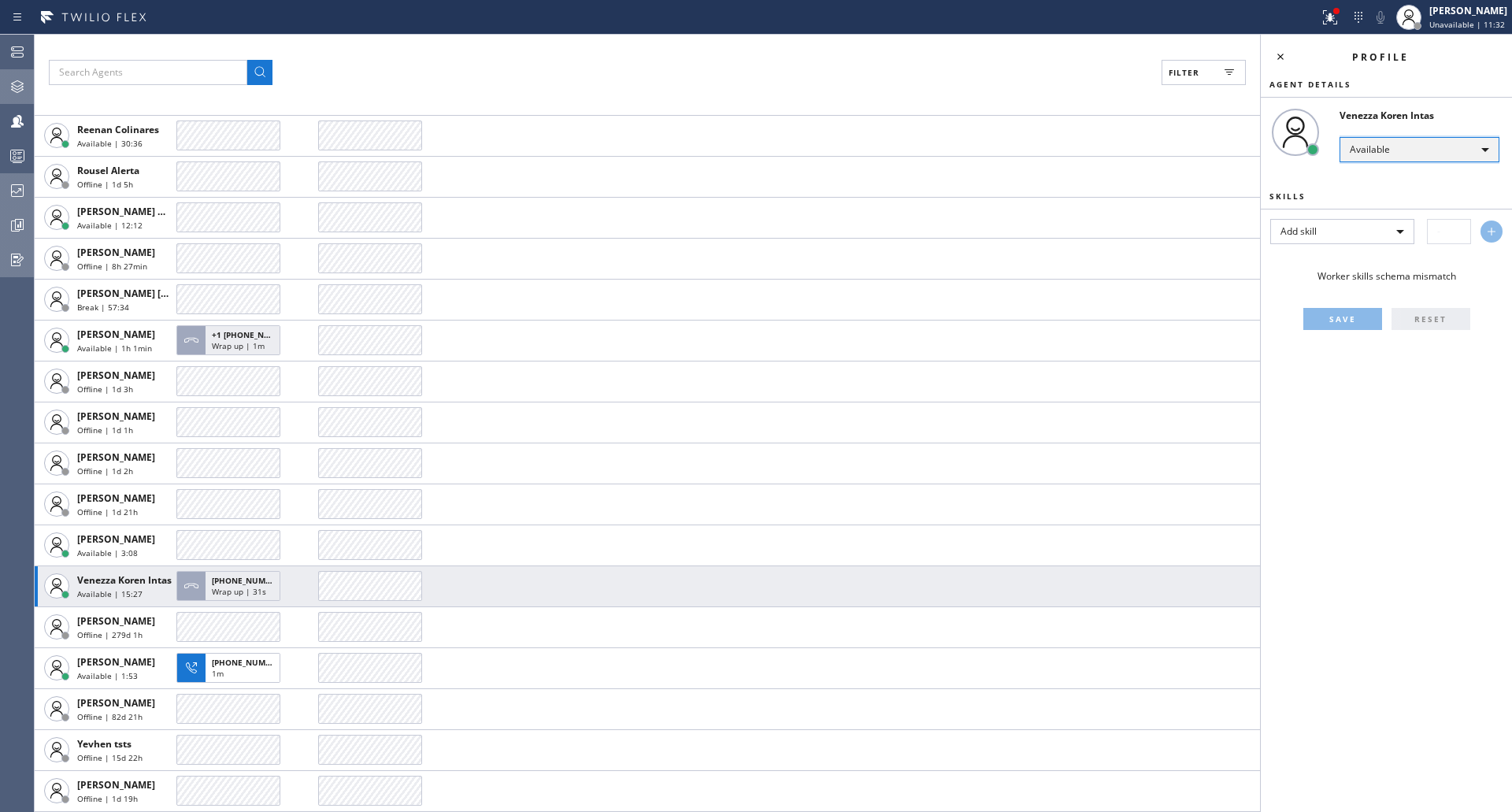
click at [1395, 157] on div "Available" at bounding box center [1419, 149] width 159 height 25
drag, startPoint x: 1460, startPoint y: 743, endPoint x: 1454, endPoint y: 725, distance: 19.0
click at [1460, 742] on div at bounding box center [756, 406] width 1512 height 812
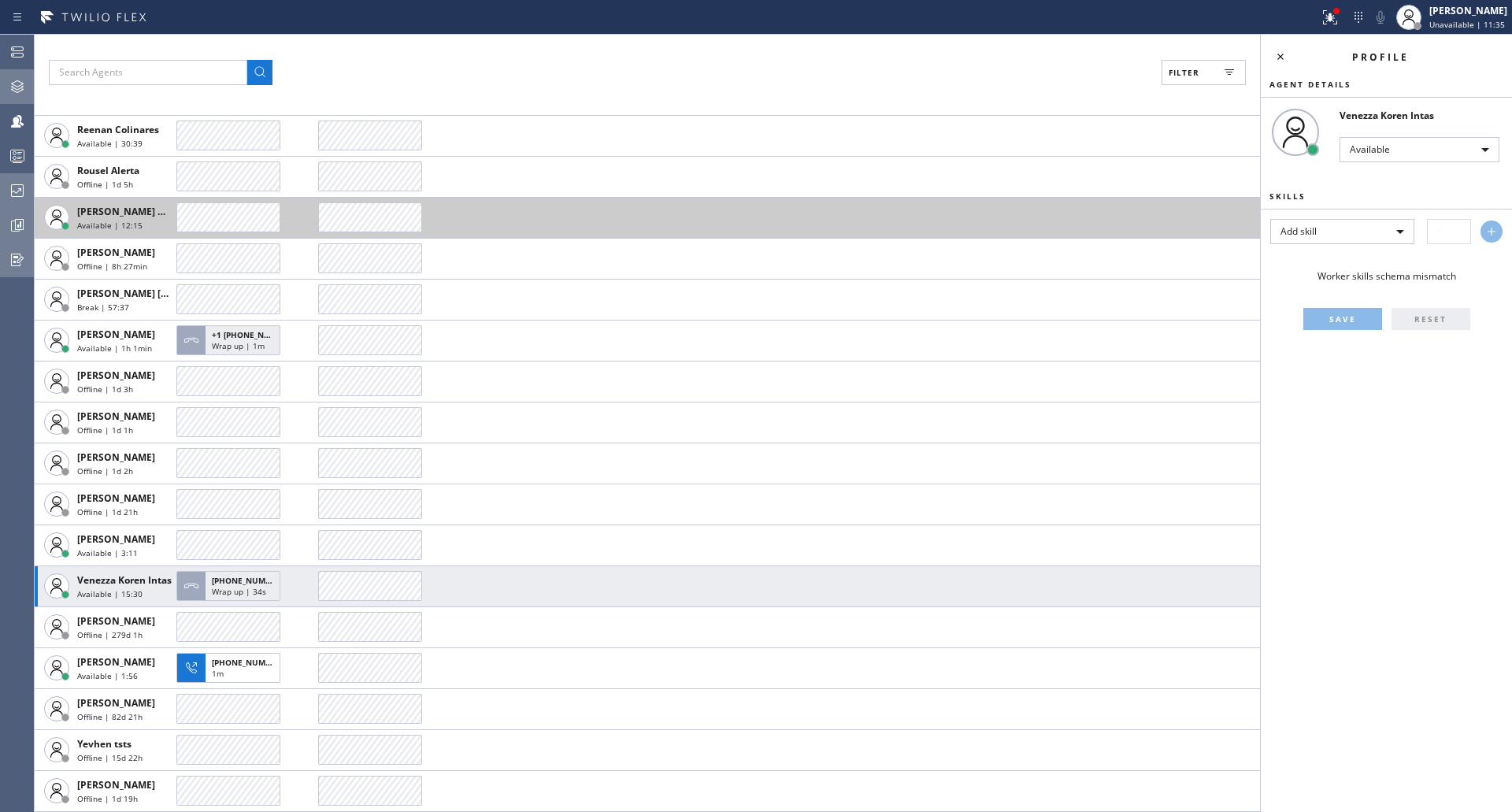
click at [88, 220] on span "Available | 12:15" at bounding box center [110, 225] width 66 height 11
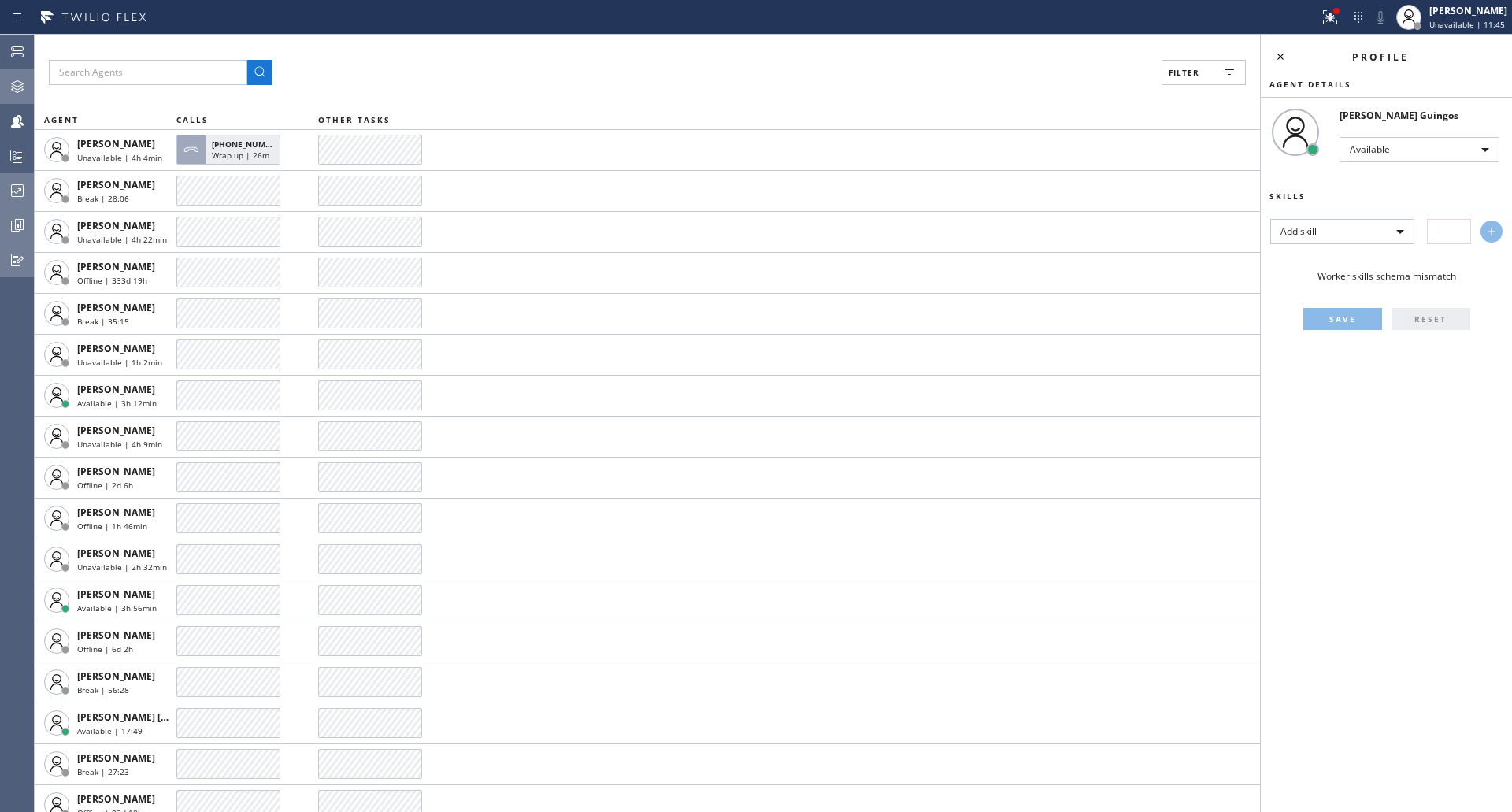
click at [28, 106] on div at bounding box center [17, 122] width 35 height 32
click at [18, 117] on icon at bounding box center [17, 121] width 19 height 19
click at [23, 80] on icon at bounding box center [17, 86] width 19 height 19
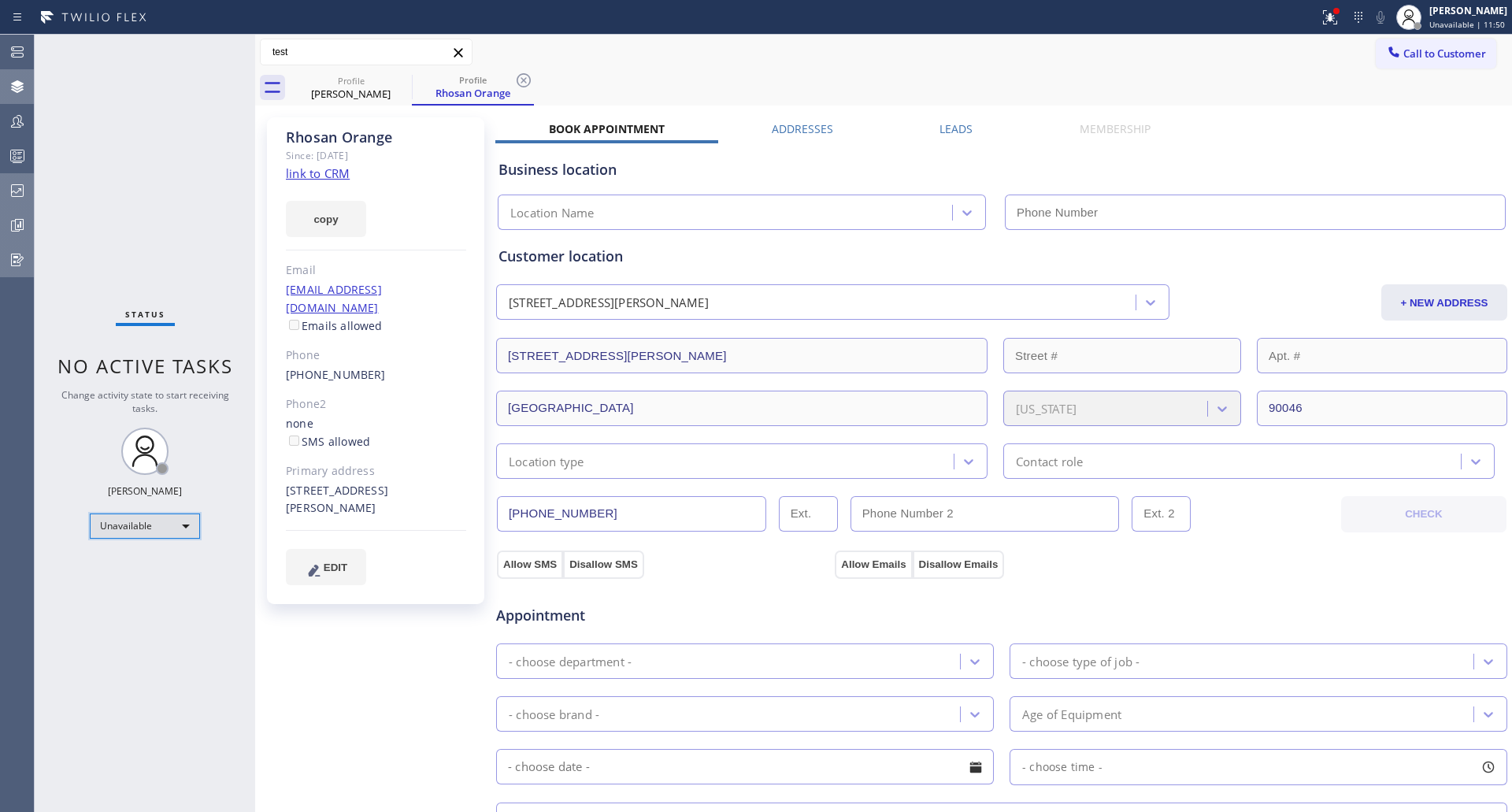
click at [174, 518] on div "Unavailable" at bounding box center [145, 525] width 111 height 25
click at [134, 552] on li "Offline" at bounding box center [144, 548] width 107 height 19
click at [134, 552] on div "Status No active tasks Change activity state to start receiving tasks. [PERSON_…" at bounding box center [144, 423] width 220 height 777
click at [125, 522] on div "Offline" at bounding box center [145, 525] width 111 height 25
click at [155, 564] on li "Available" at bounding box center [144, 567] width 107 height 19
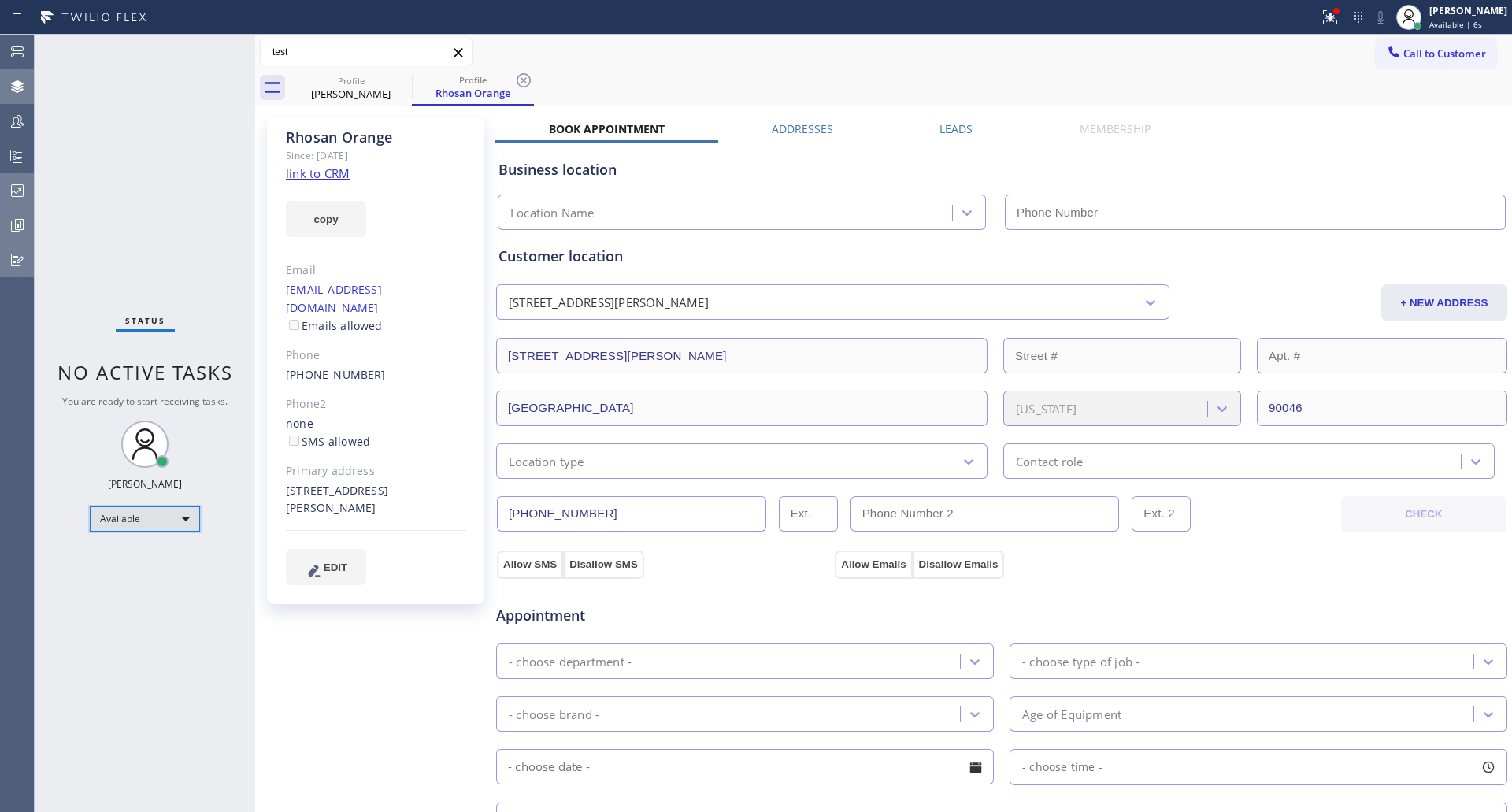
click at [149, 518] on div "Available" at bounding box center [145, 519] width 111 height 25
drag, startPoint x: 165, startPoint y: 582, endPoint x: 181, endPoint y: 531, distance: 53.5
click at [181, 531] on div "Offline Available Unavailable Break" at bounding box center [756, 406] width 1512 height 812
click at [165, 544] on li "Offline" at bounding box center [144, 541] width 107 height 19
click at [18, 57] on icon at bounding box center [17, 53] width 12 height 11
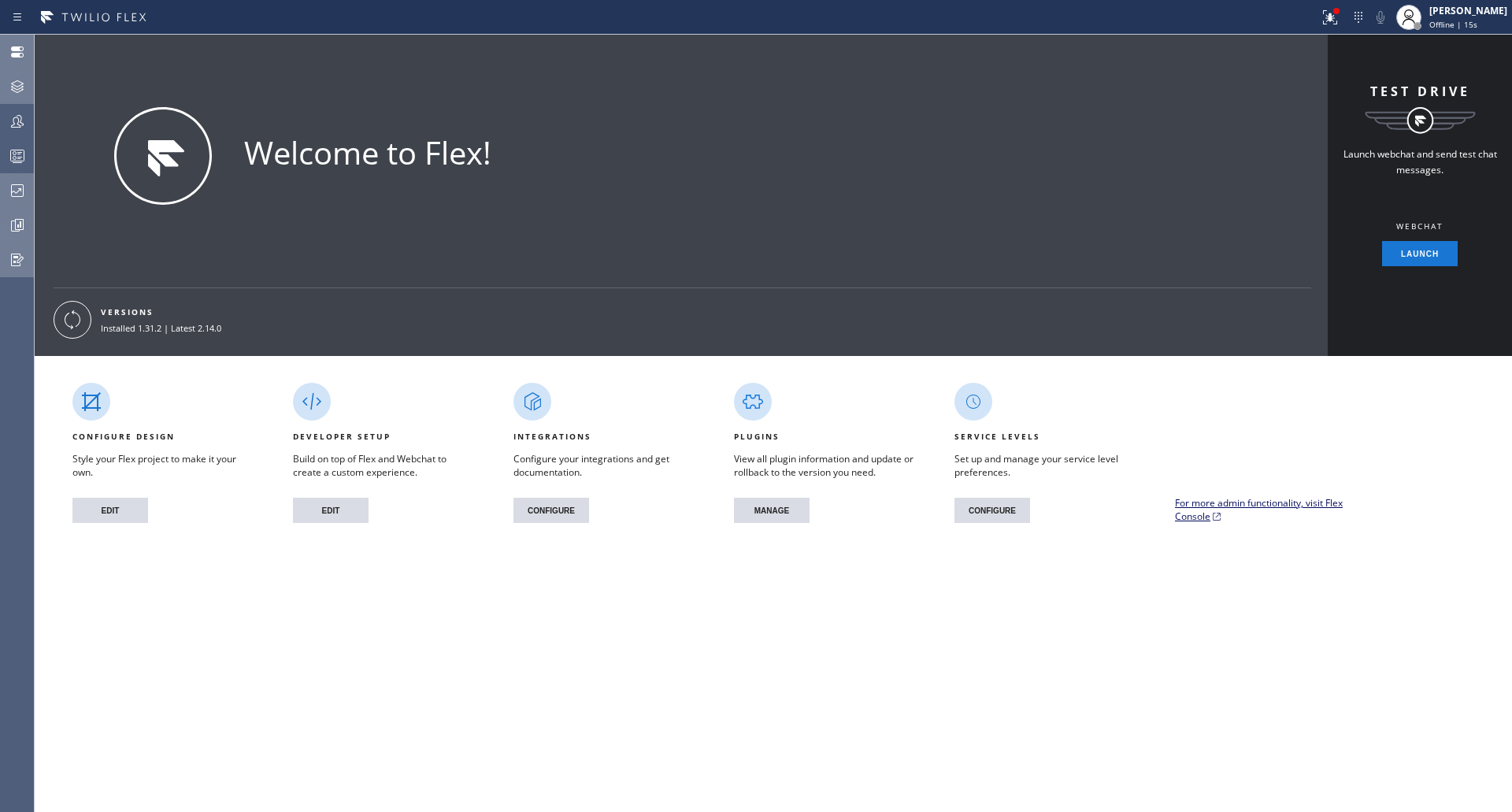
click at [1335, 504] on link "For more admin functionality, visit Flex Console" at bounding box center [1266, 509] width 183 height 27
